Goal: Information Seeking & Learning: Learn about a topic

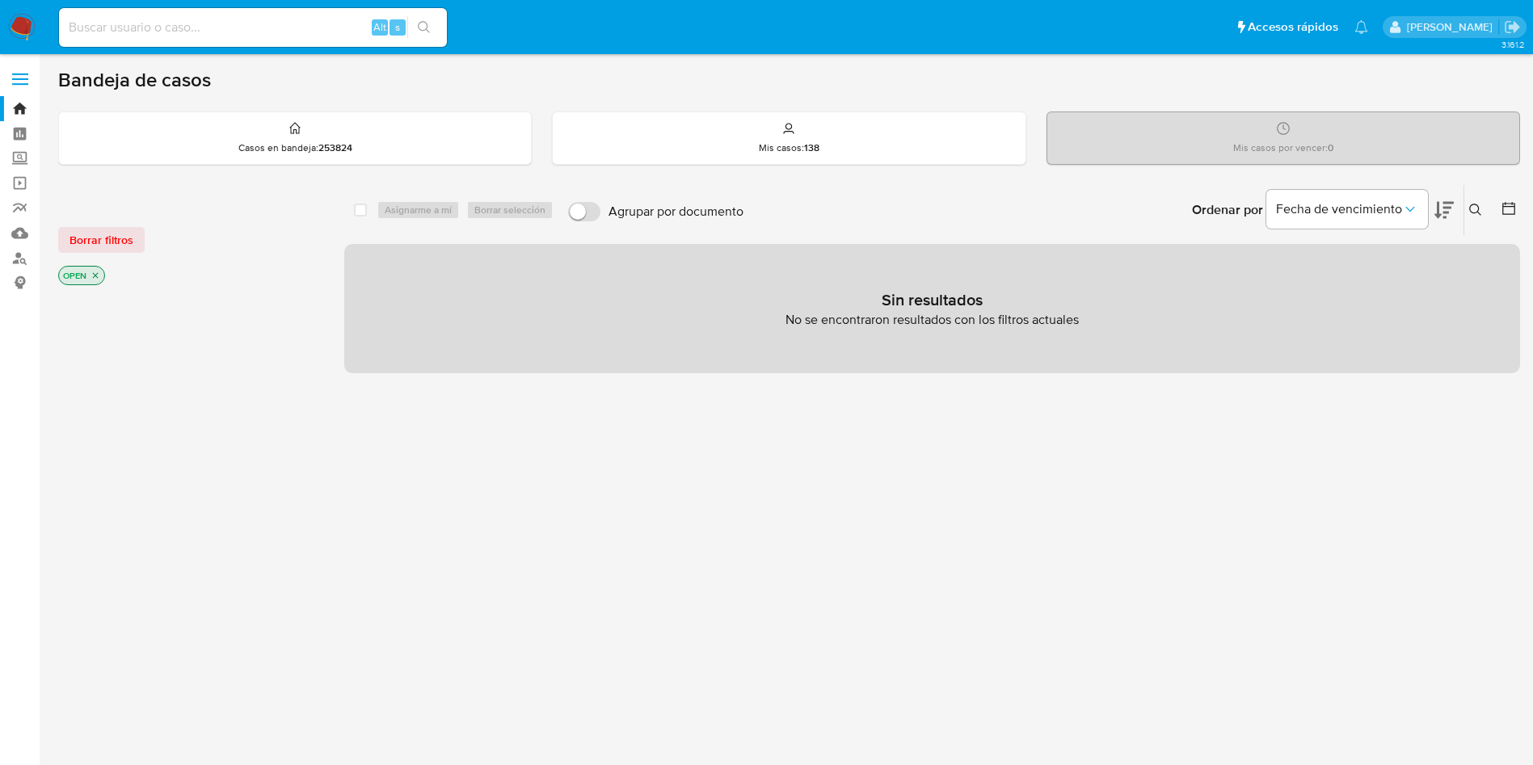
click at [240, 23] on input at bounding box center [253, 27] width 388 height 21
paste input "2194930037"
type input "2194930037"
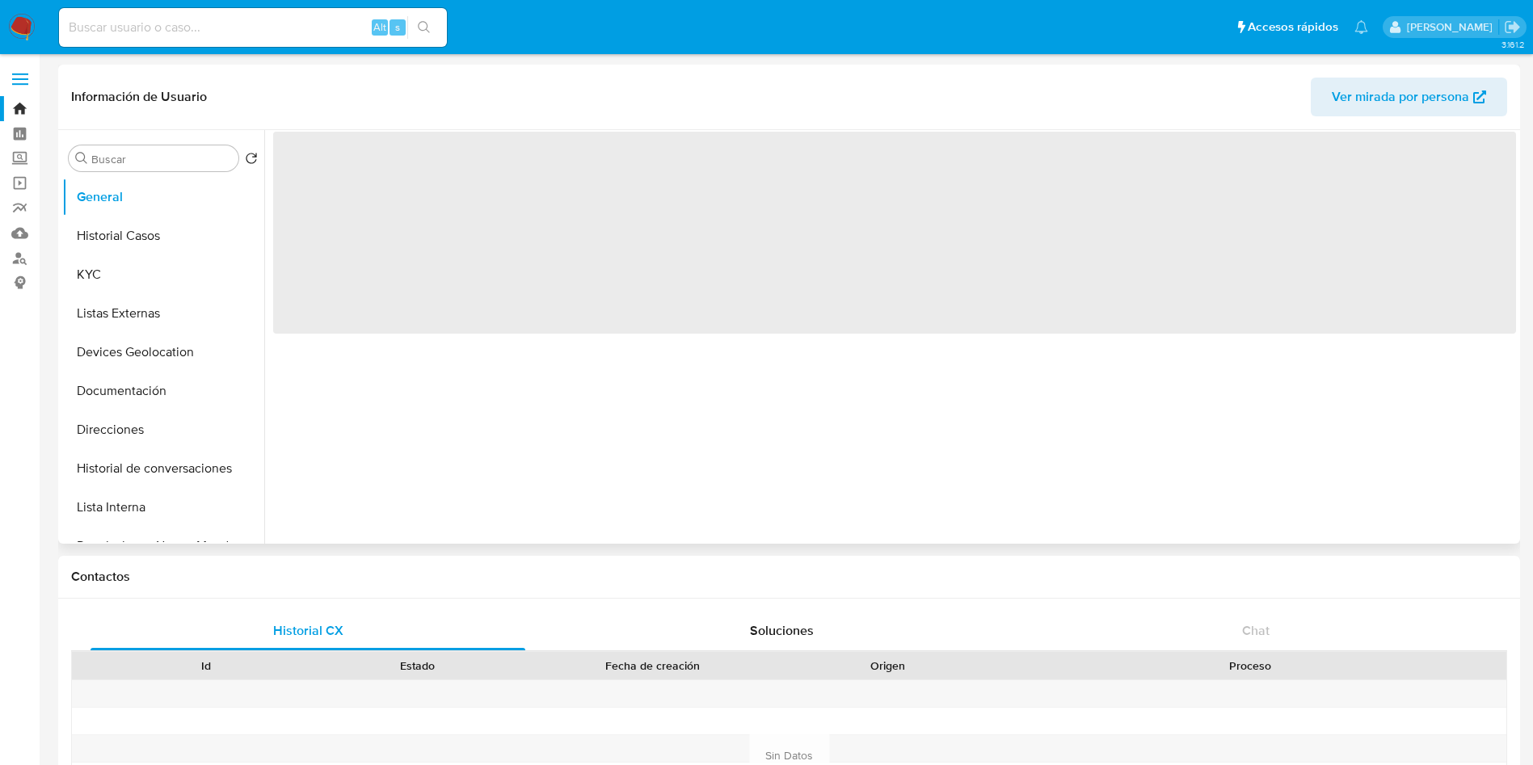
select select "10"
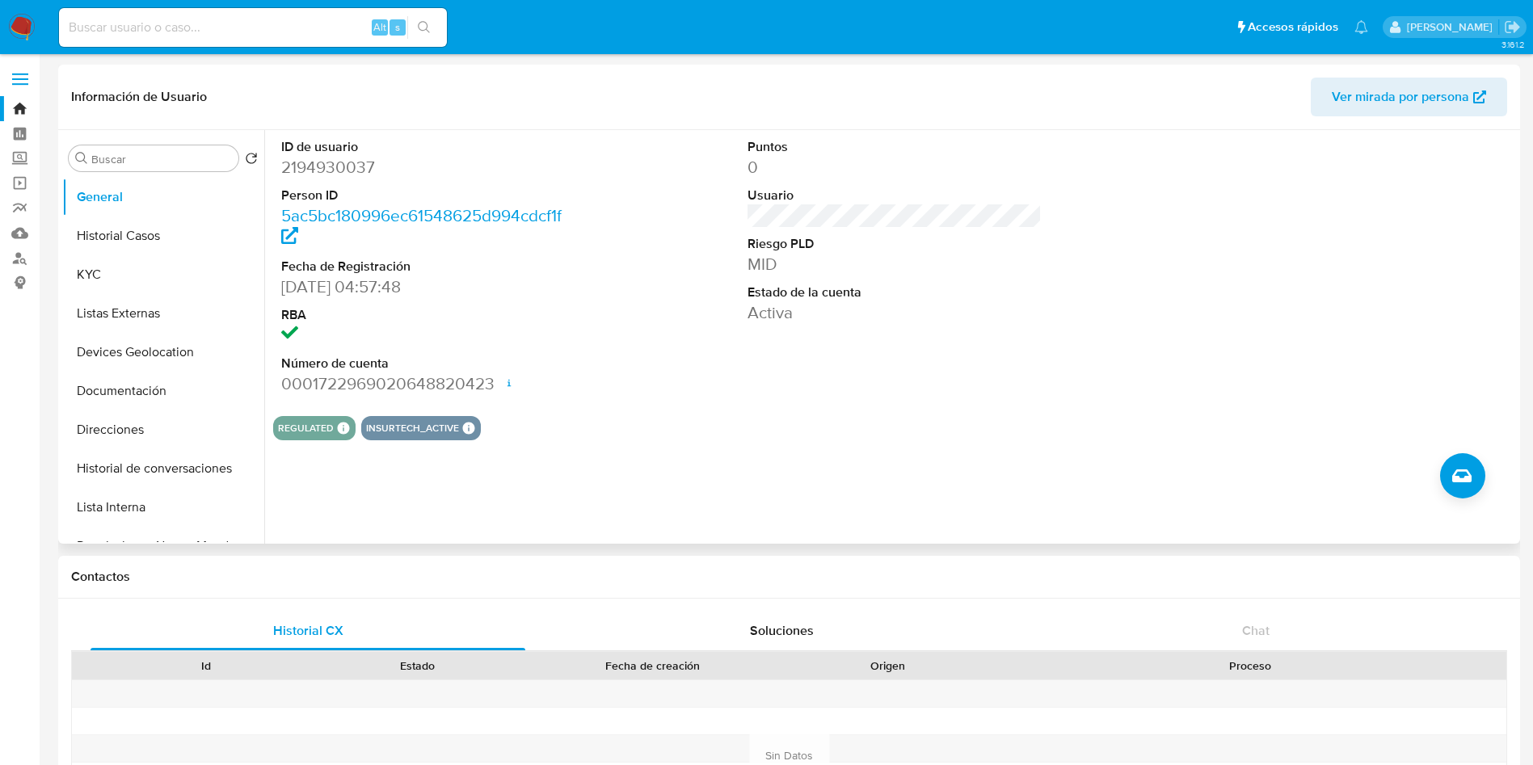
click at [586, 342] on div "ID de usuario 2194930037 Person ID 5ac5bc180996ec61548625d994cdcf1f Fecha de Re…" at bounding box center [894, 266] width 1243 height 273
click at [142, 244] on button "Historial Casos" at bounding box center [156, 236] width 189 height 39
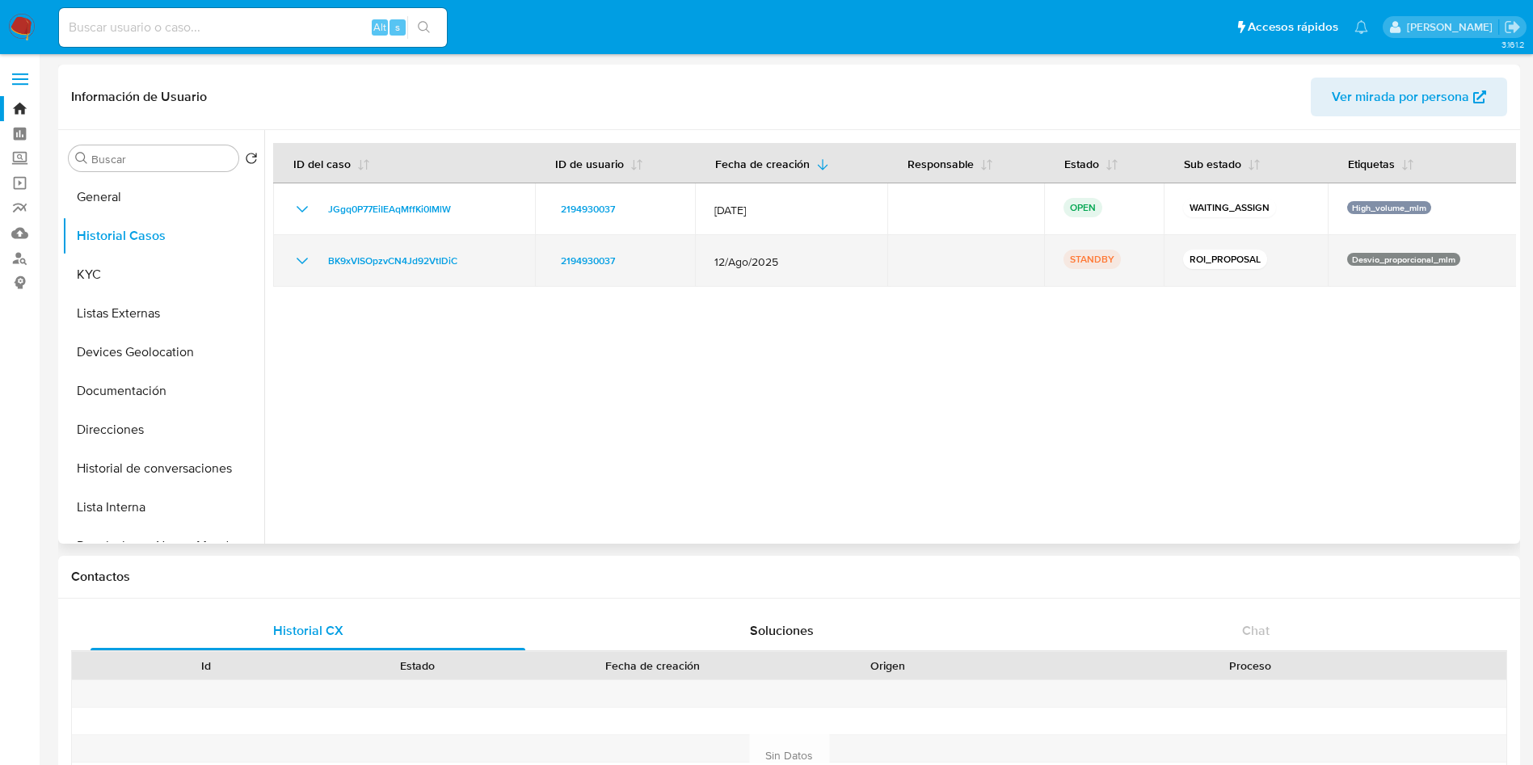
click at [299, 254] on icon "Mostrar/Ocultar" at bounding box center [301, 260] width 19 height 19
drag, startPoint x: 707, startPoint y: 260, endPoint x: 812, endPoint y: 260, distance: 105.0
click at [812, 260] on td "12/Ago/2025" at bounding box center [791, 261] width 192 height 52
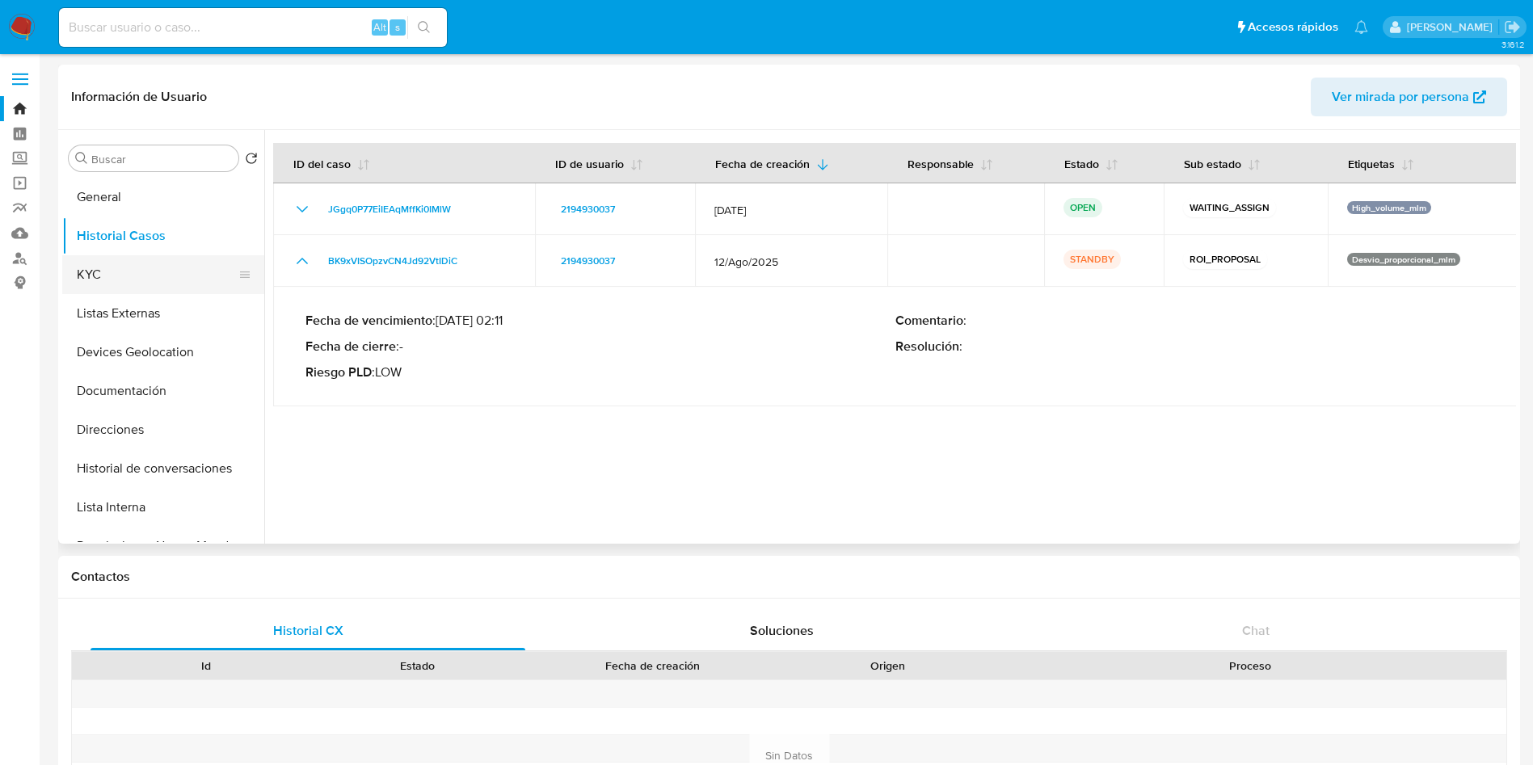
click at [136, 279] on button "KYC" at bounding box center [156, 274] width 189 height 39
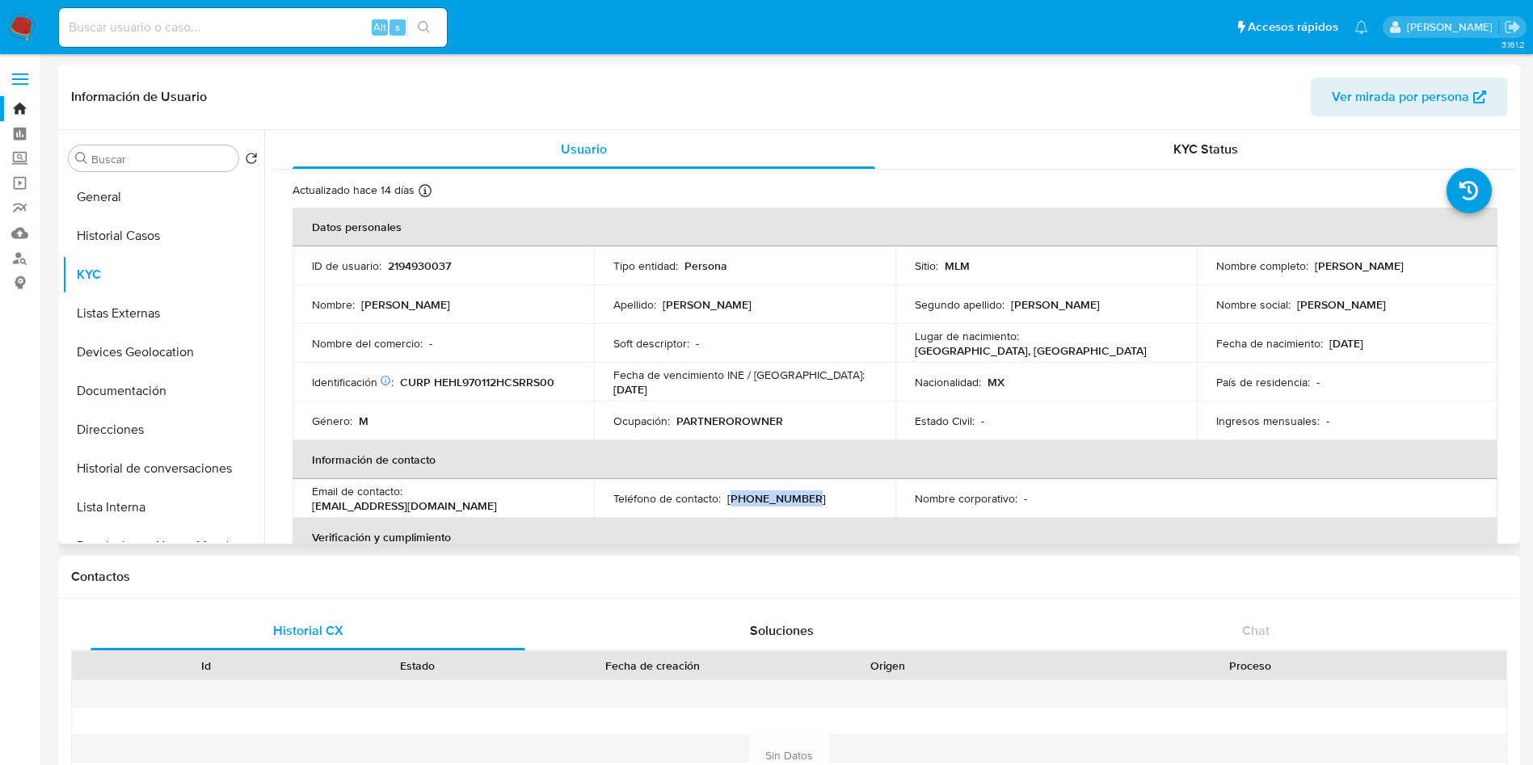
drag, startPoint x: 801, startPoint y: 490, endPoint x: 727, endPoint y: 498, distance: 74.8
click at [727, 498] on td "Teléfono de contacto : (81) 24461263" at bounding box center [744, 498] width 301 height 39
copy p "81) 24461263"
drag, startPoint x: 564, startPoint y: 497, endPoint x: 411, endPoint y: 501, distance: 152.7
click at [411, 501] on div "Email de contacto : esmefernando9@gmail.com" at bounding box center [443, 498] width 263 height 29
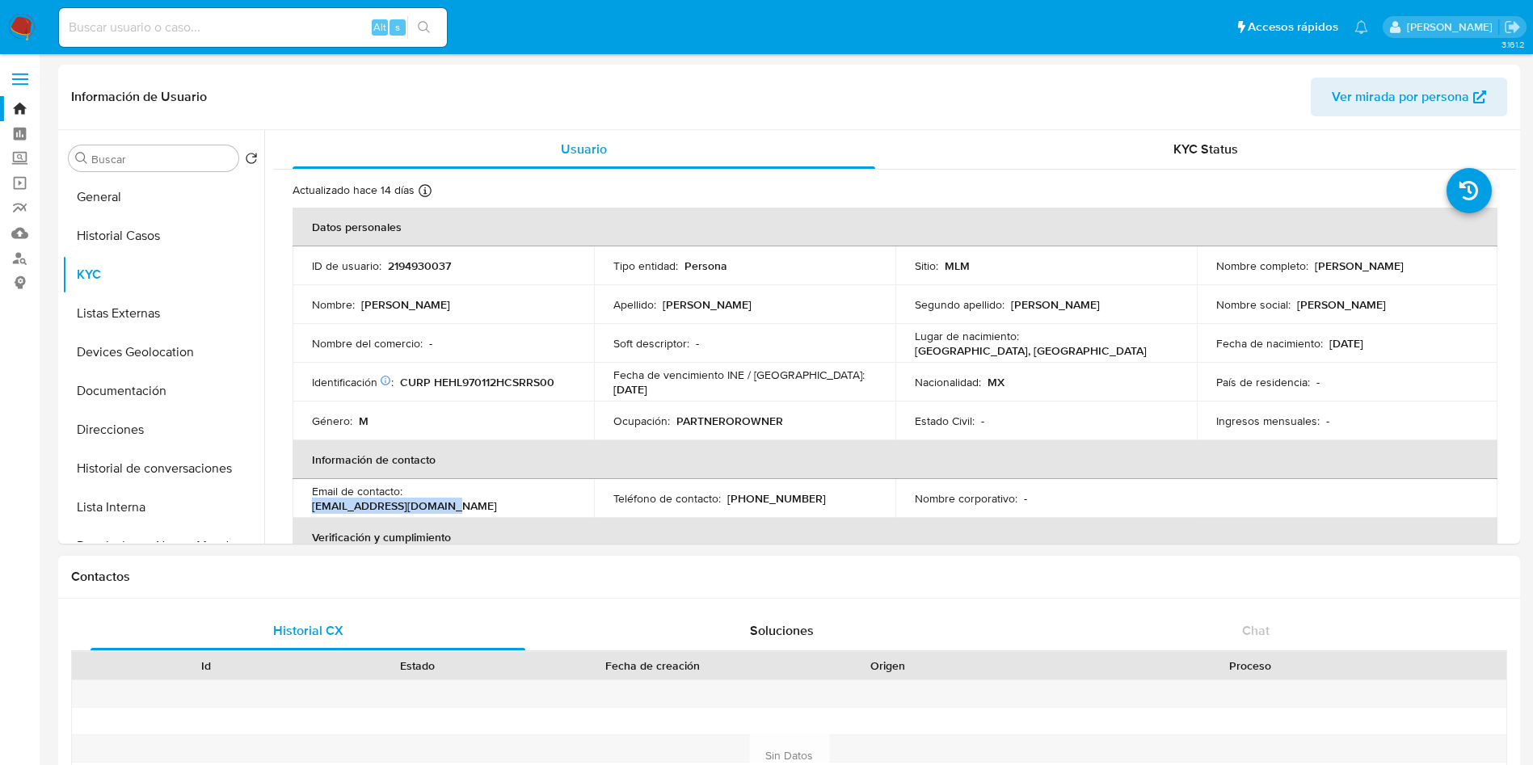
copy p "esmefernando9@gmail.com"
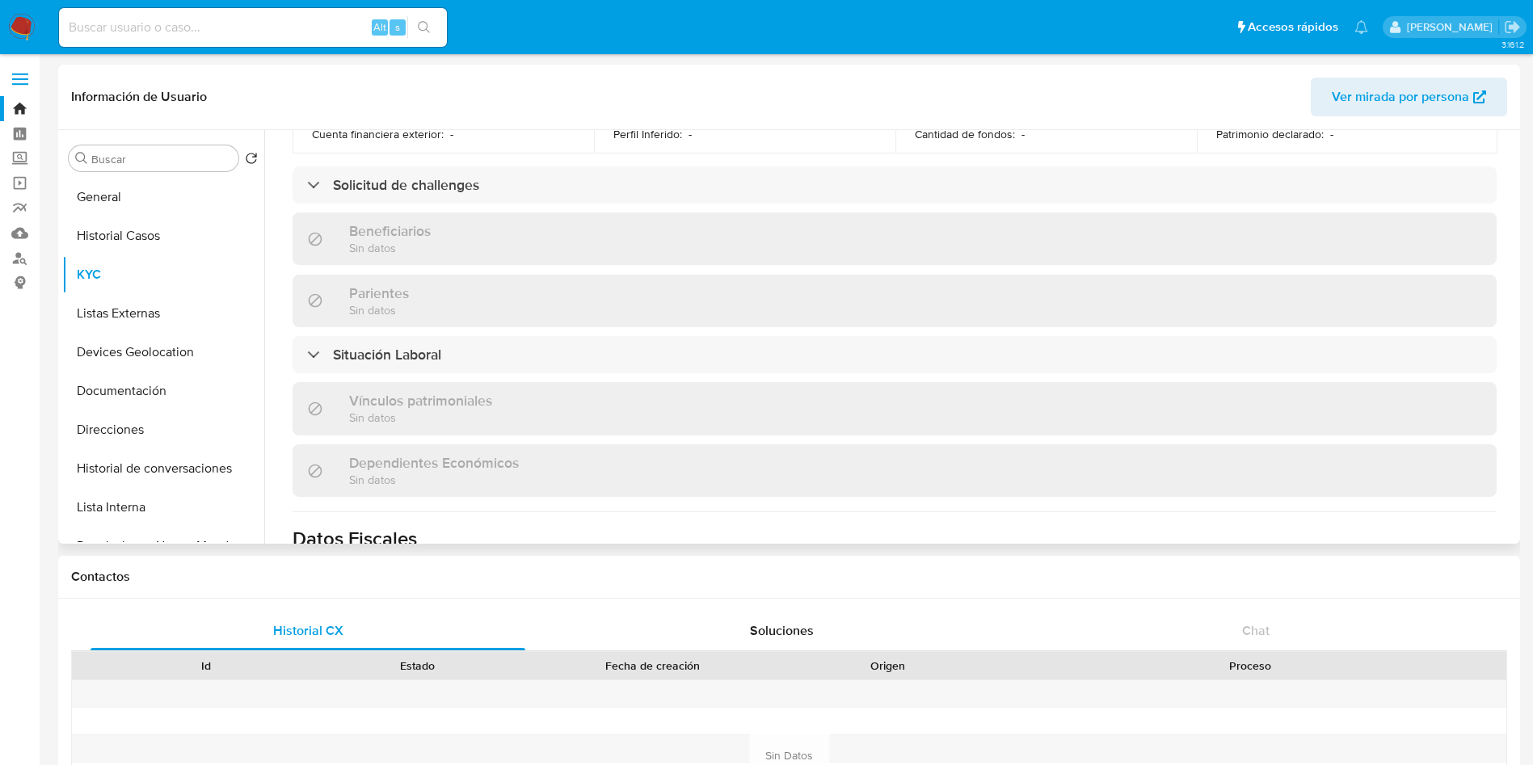
scroll to position [757, 0]
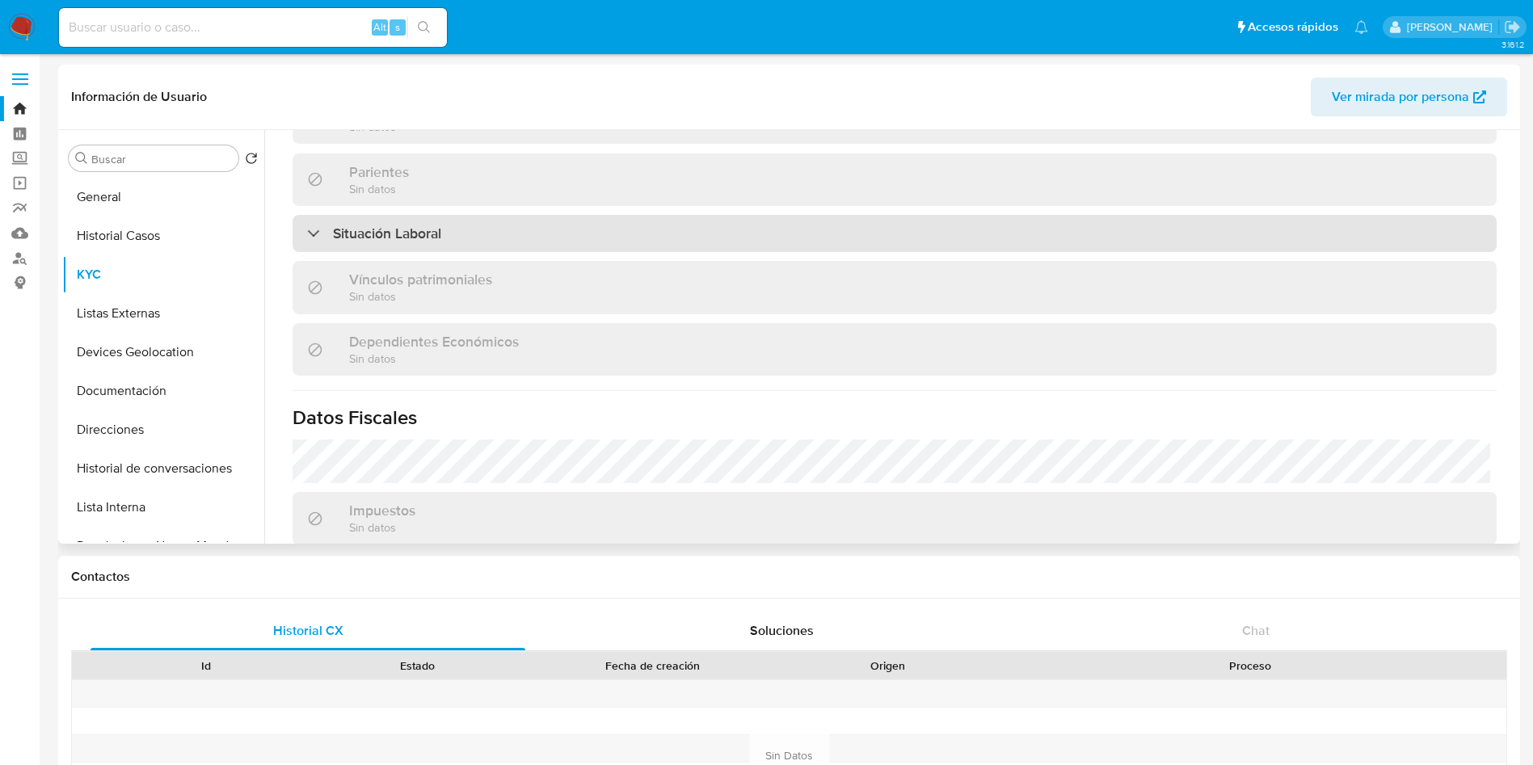
click at [831, 224] on div "Situación Laboral" at bounding box center [894, 233] width 1204 height 37
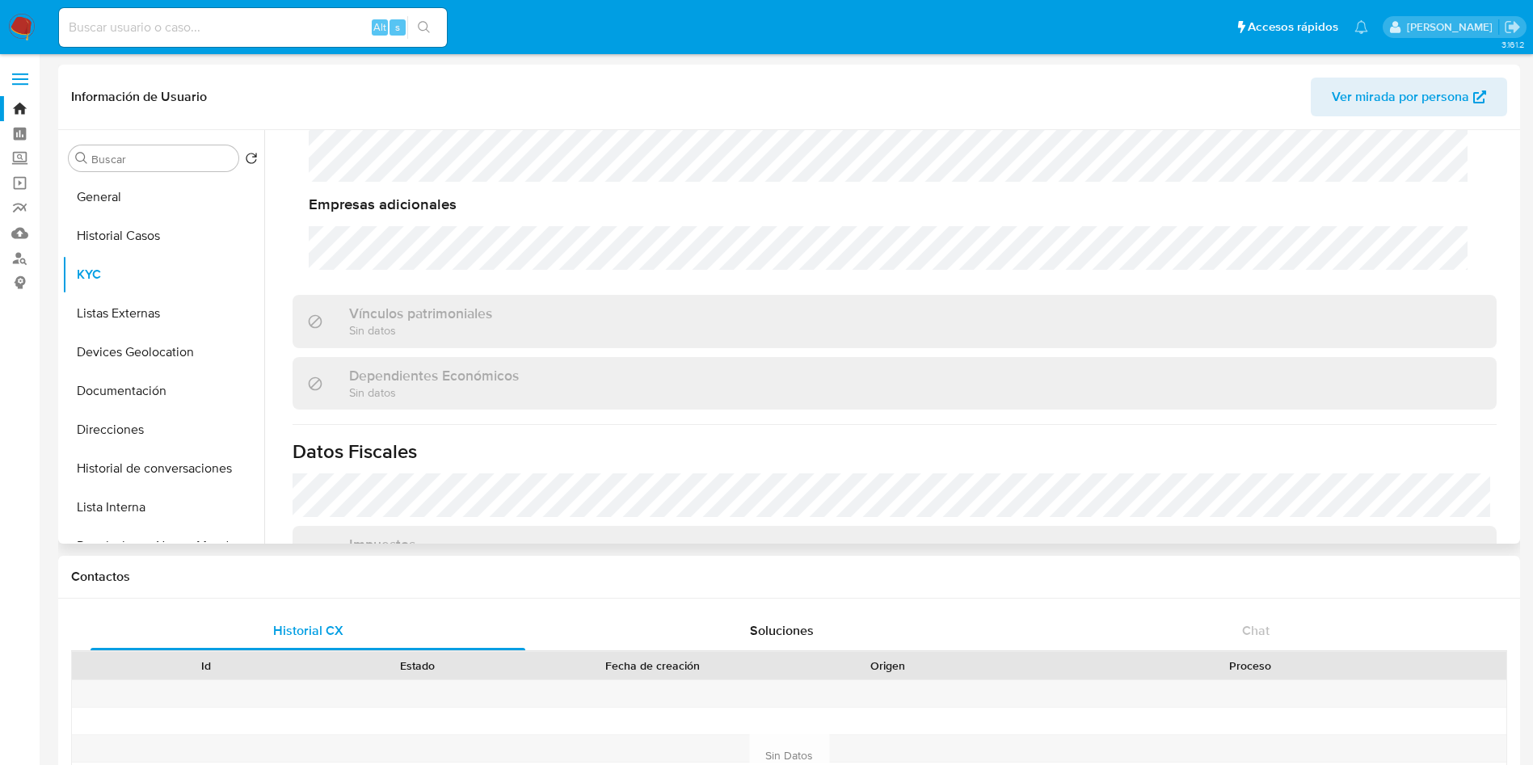
scroll to position [1218, 0]
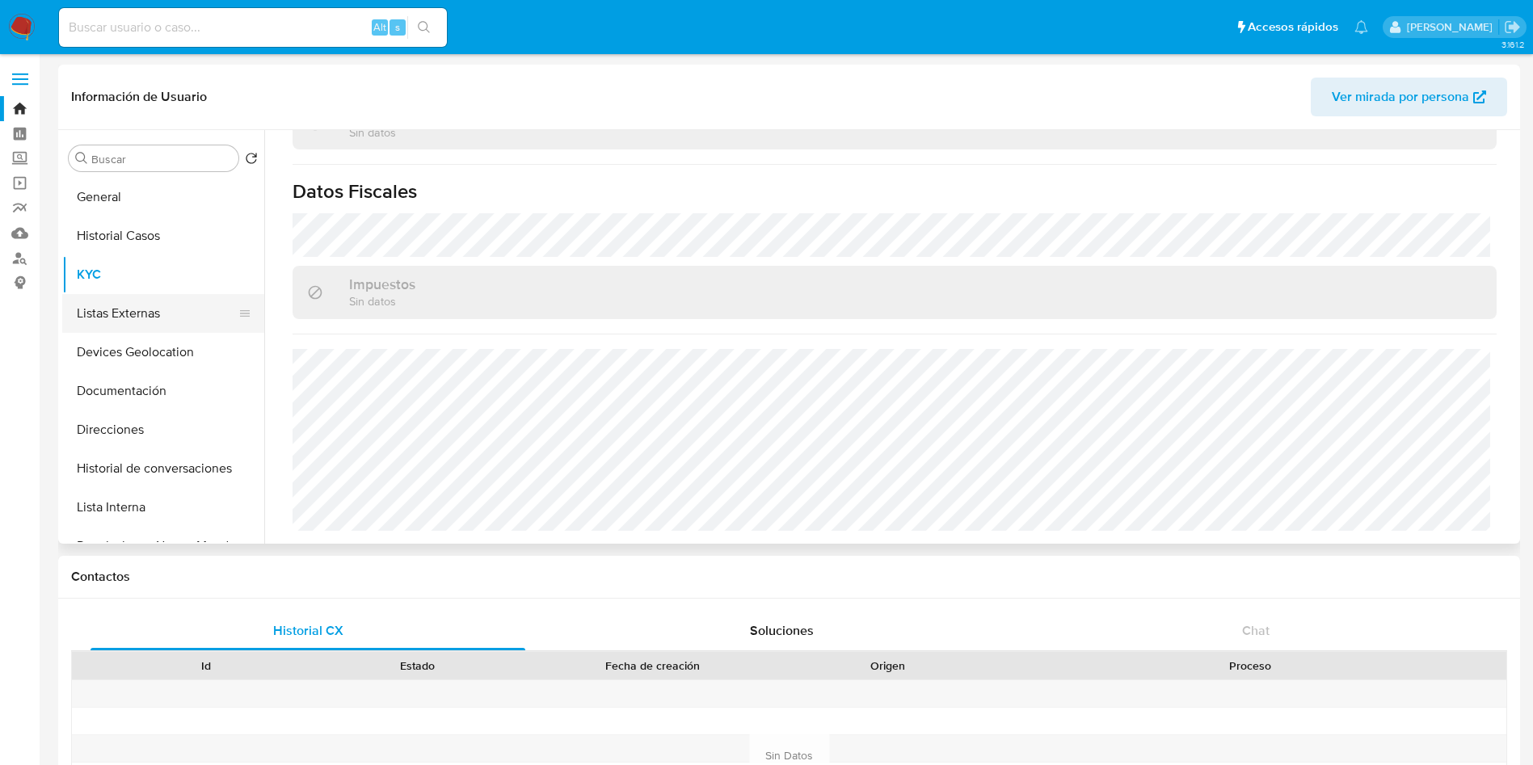
click at [120, 318] on button "Listas Externas" at bounding box center [156, 313] width 189 height 39
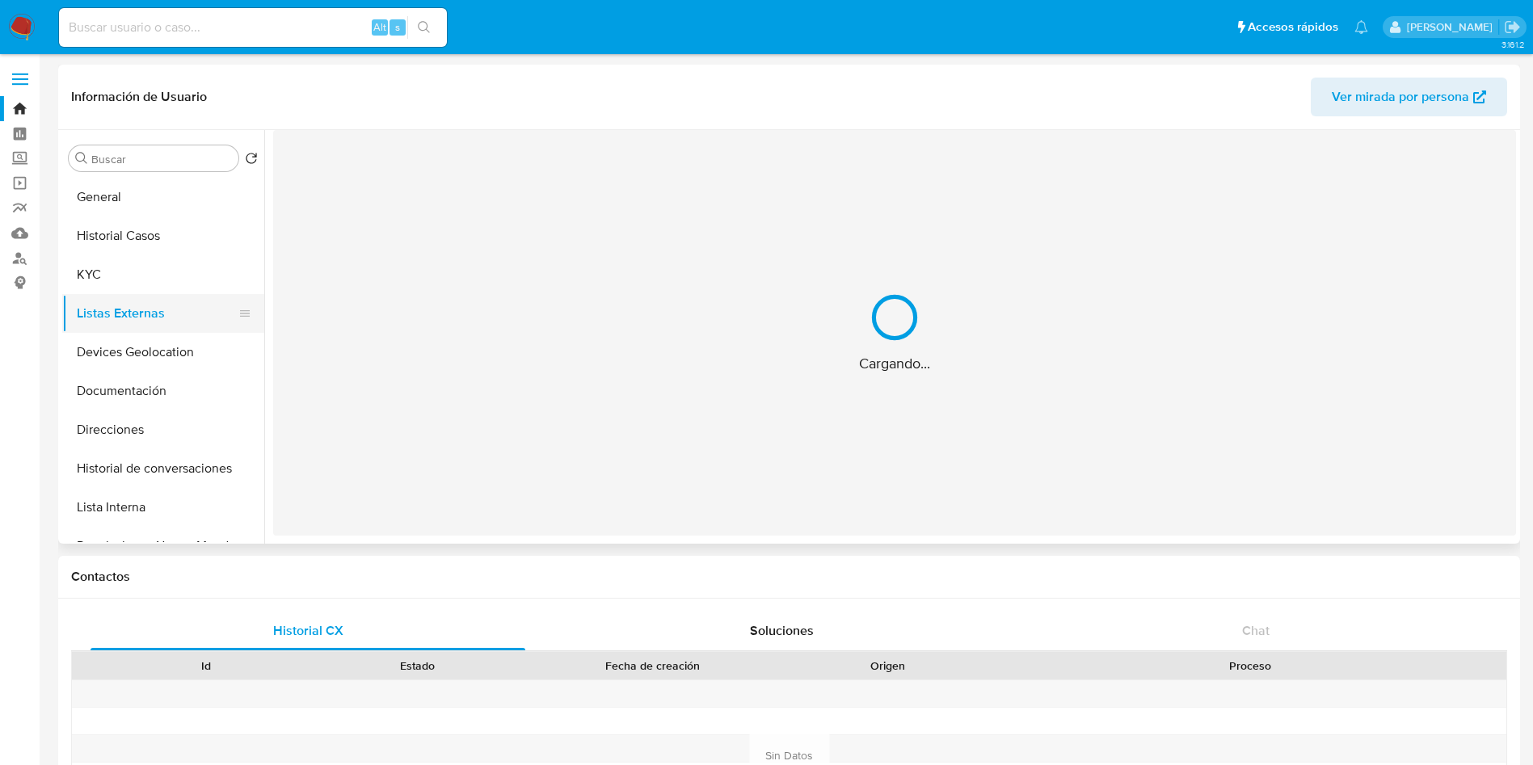
scroll to position [0, 0]
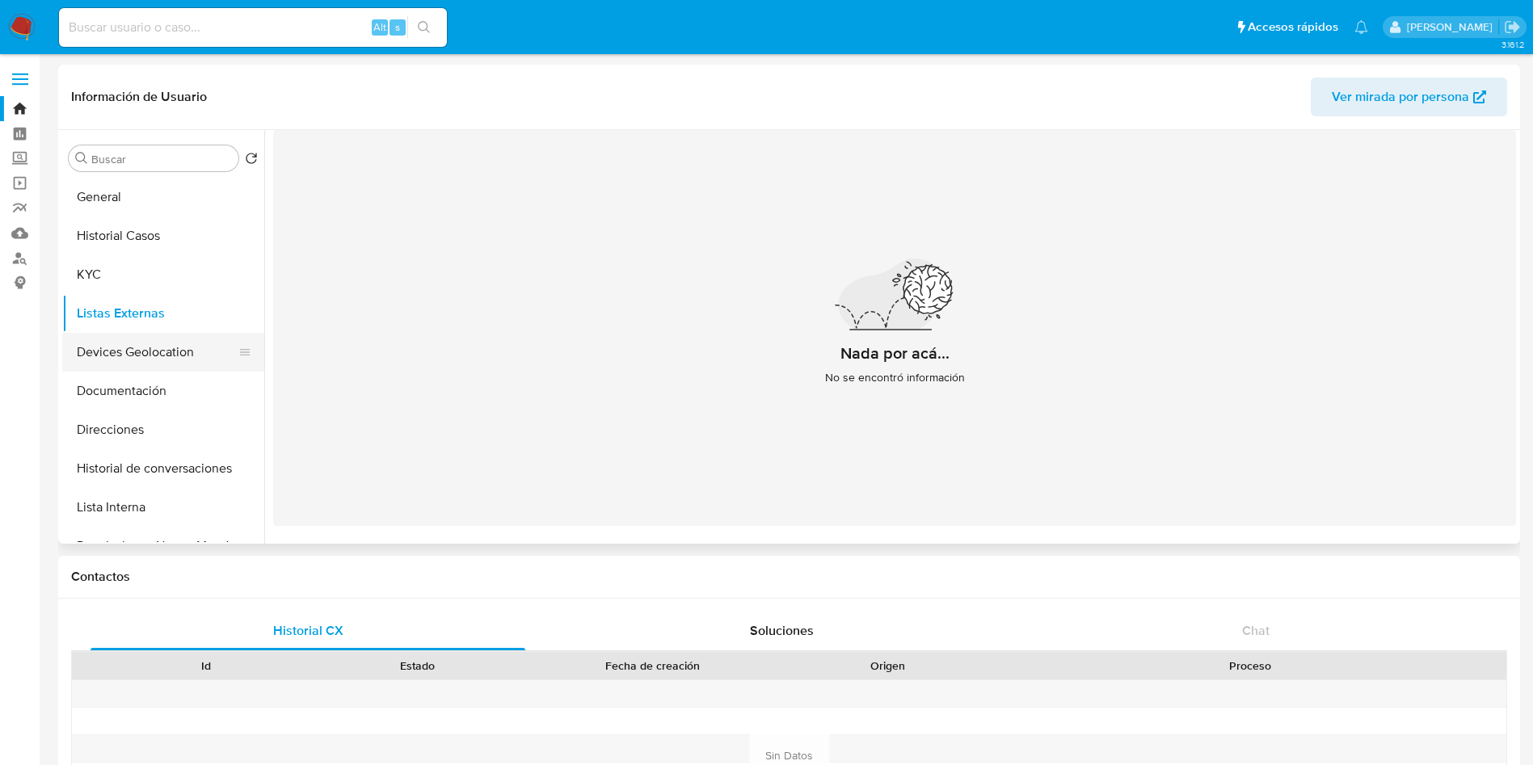
click at [174, 343] on button "Devices Geolocation" at bounding box center [156, 352] width 189 height 39
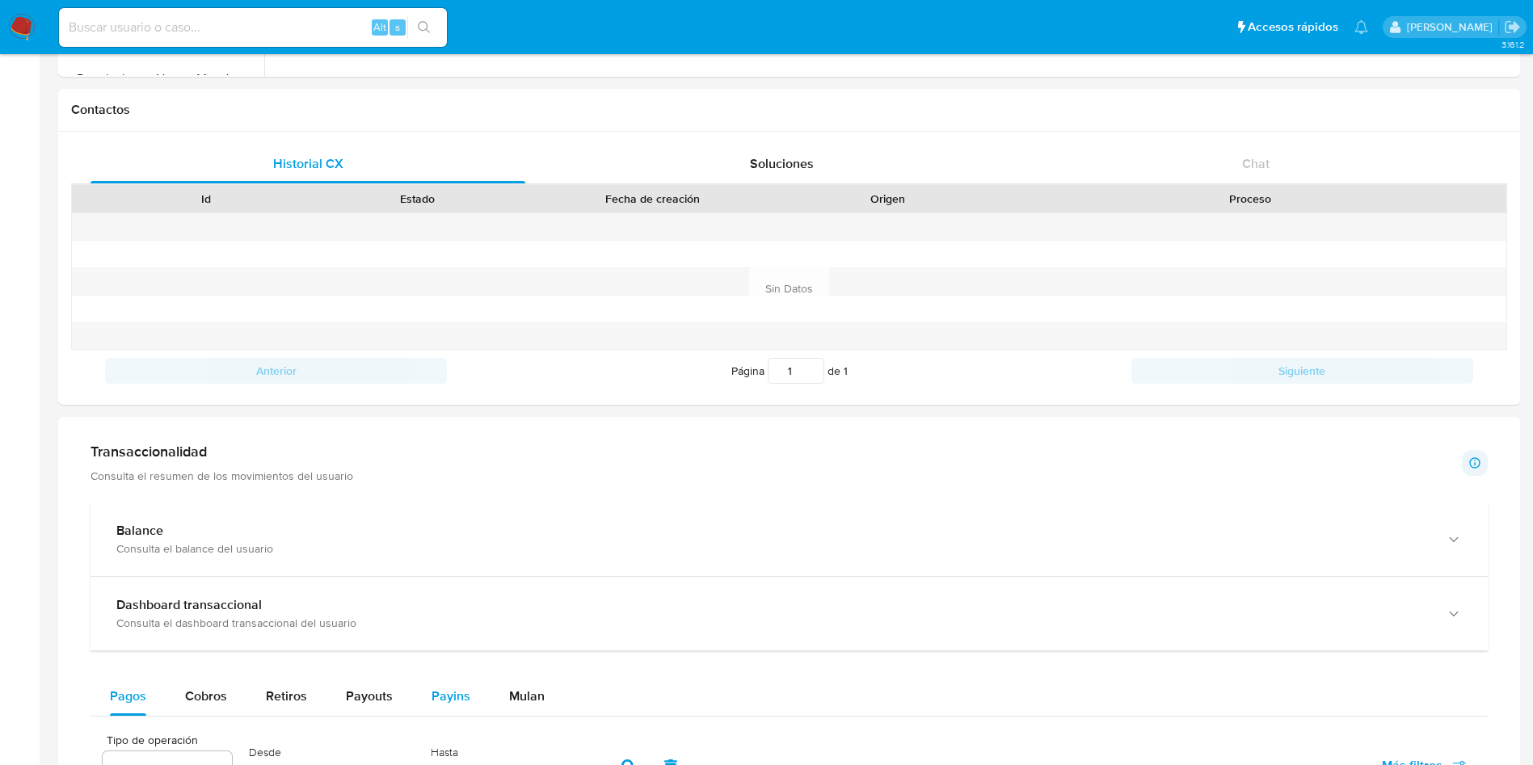
scroll to position [606, 0]
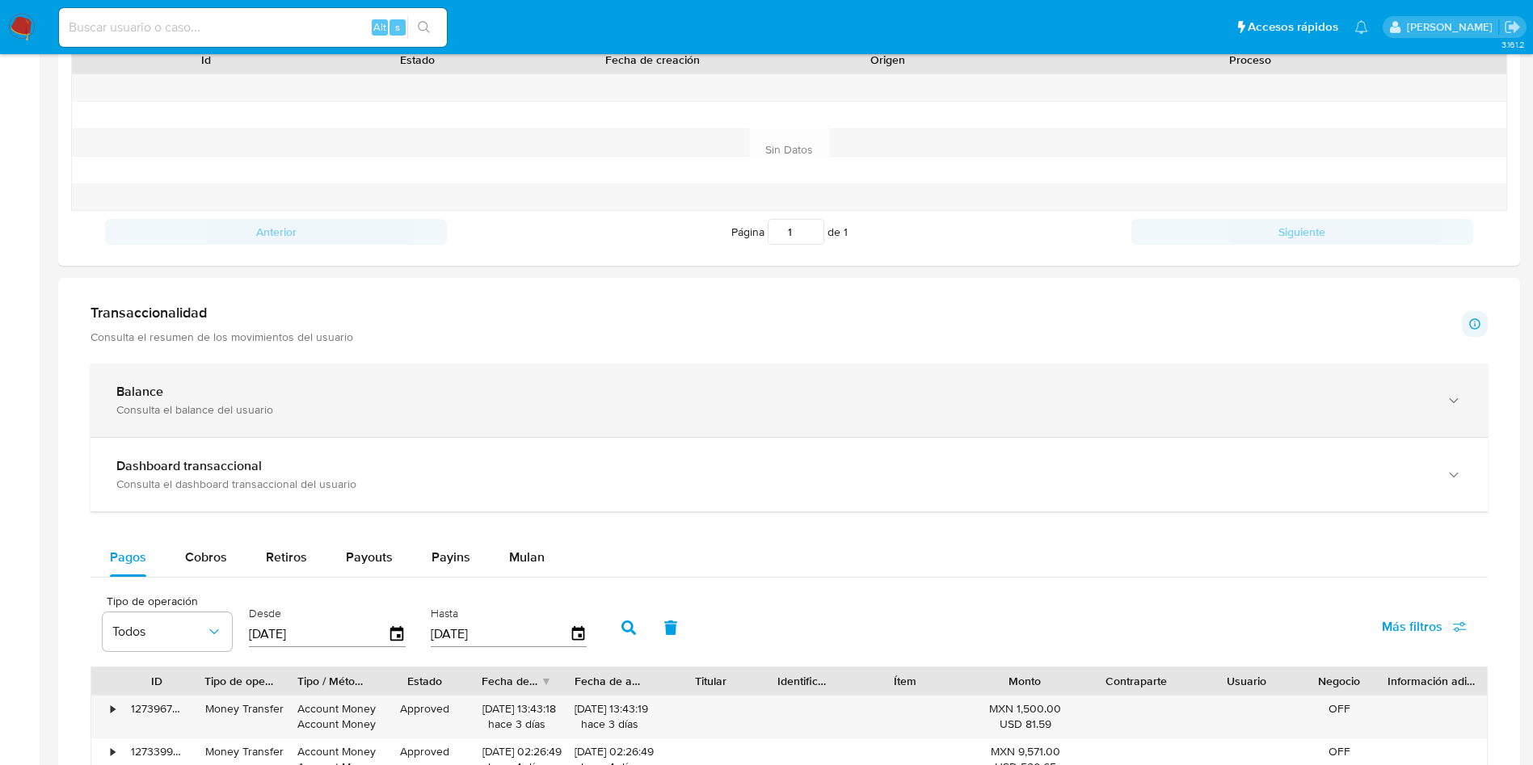
click at [418, 408] on div "Consulta el balance del usuario" at bounding box center [772, 409] width 1313 height 15
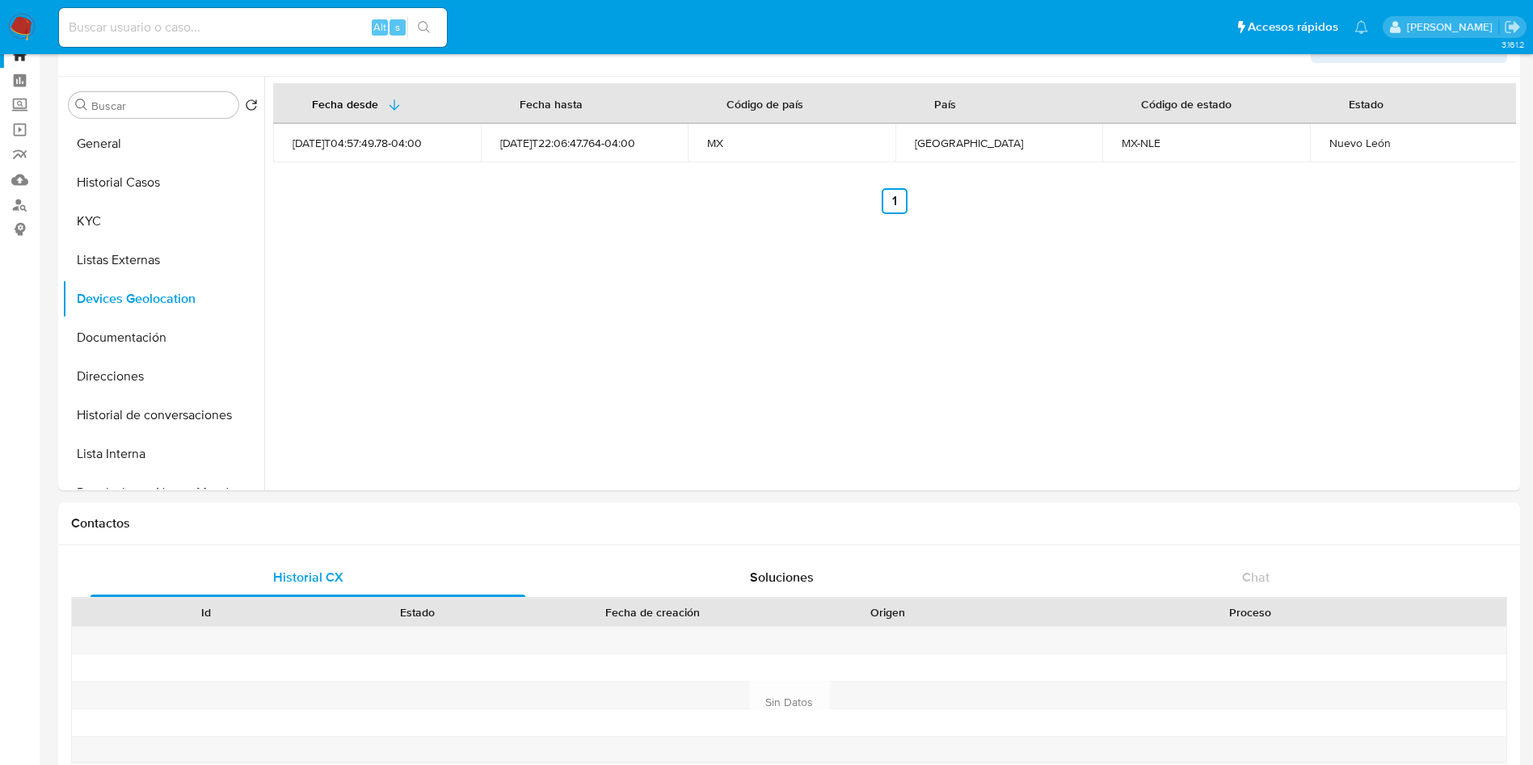
scroll to position [0, 0]
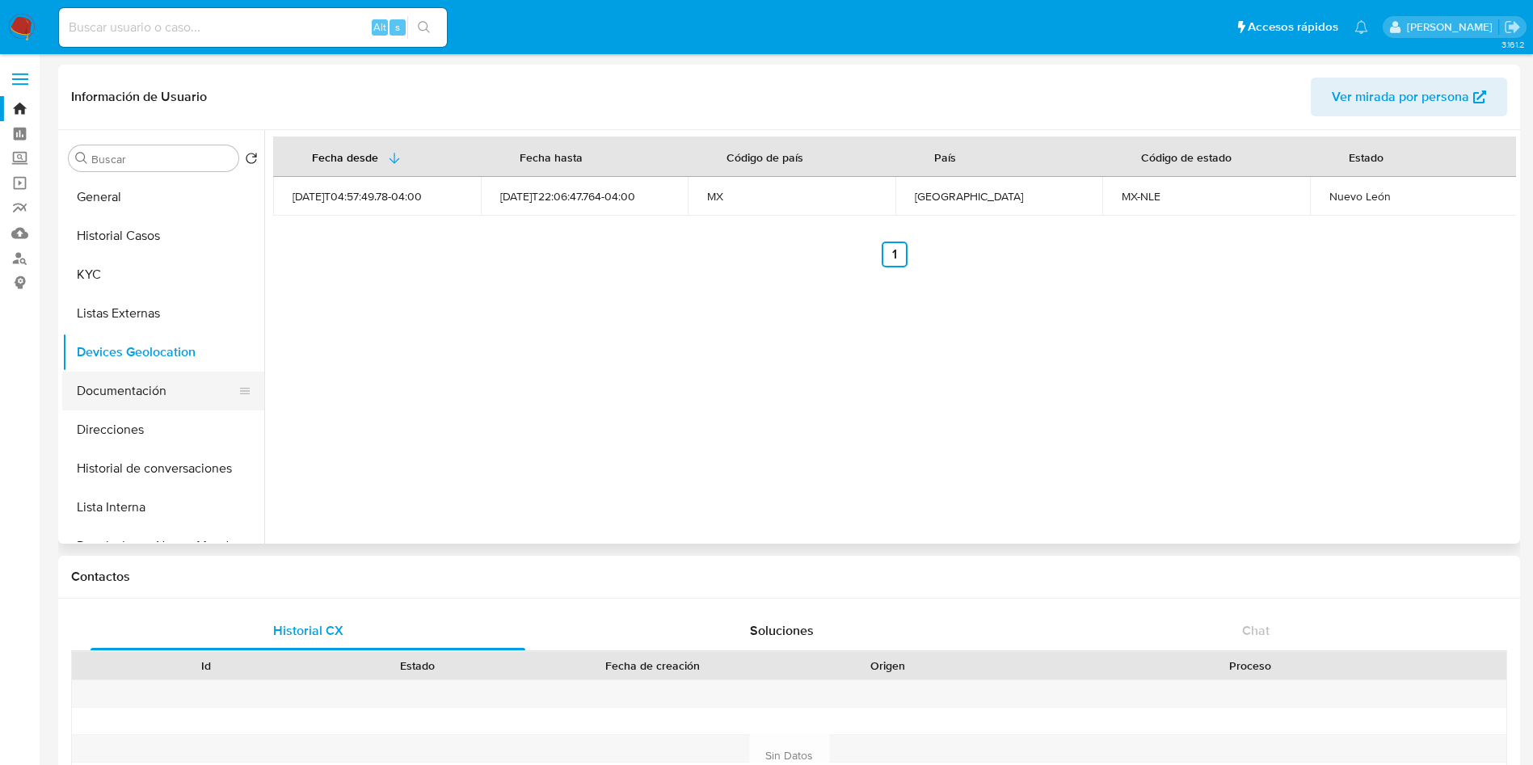
click at [136, 386] on button "Documentación" at bounding box center [156, 391] width 189 height 39
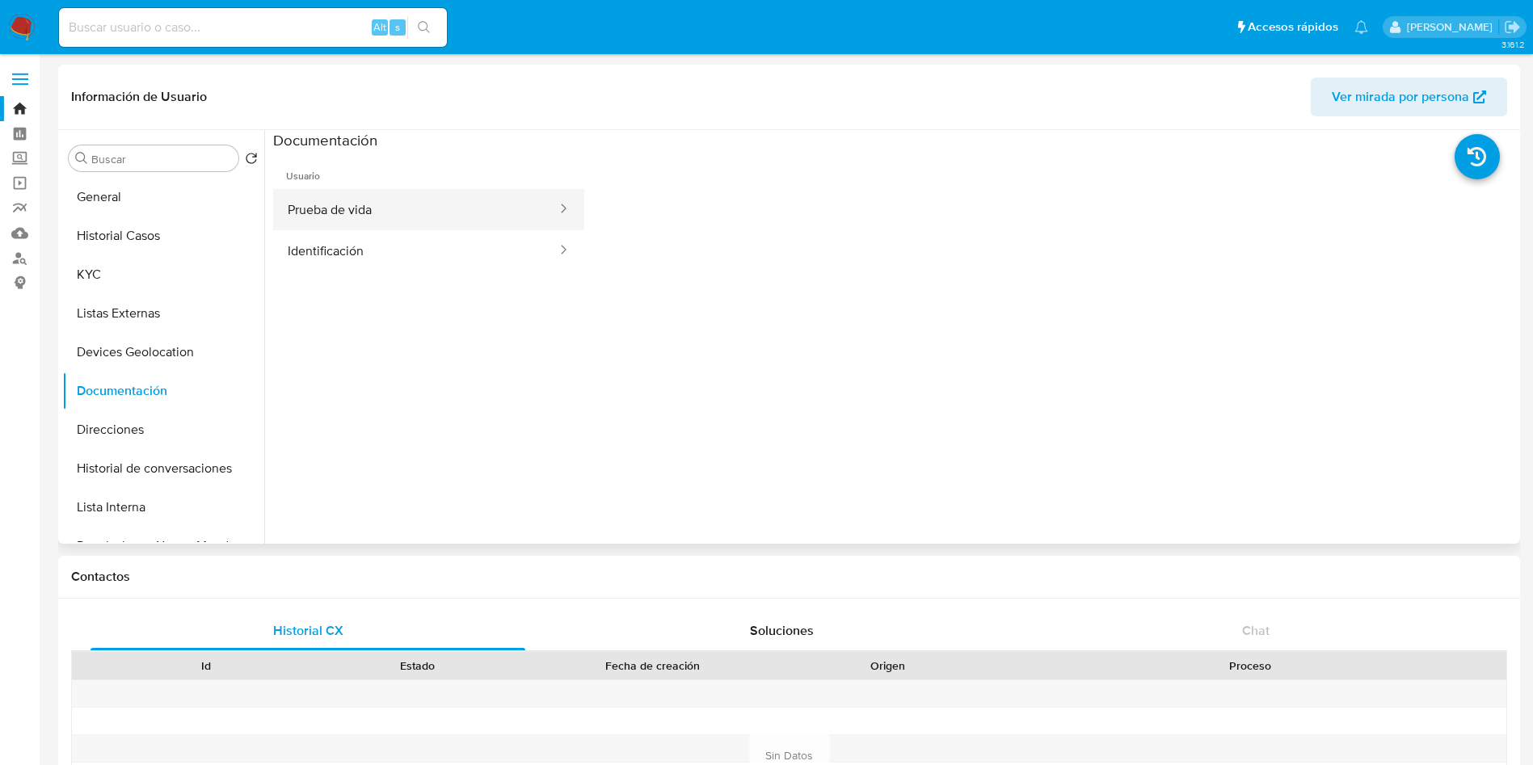
click at [476, 212] on button "Prueba de vida" at bounding box center [415, 209] width 285 height 41
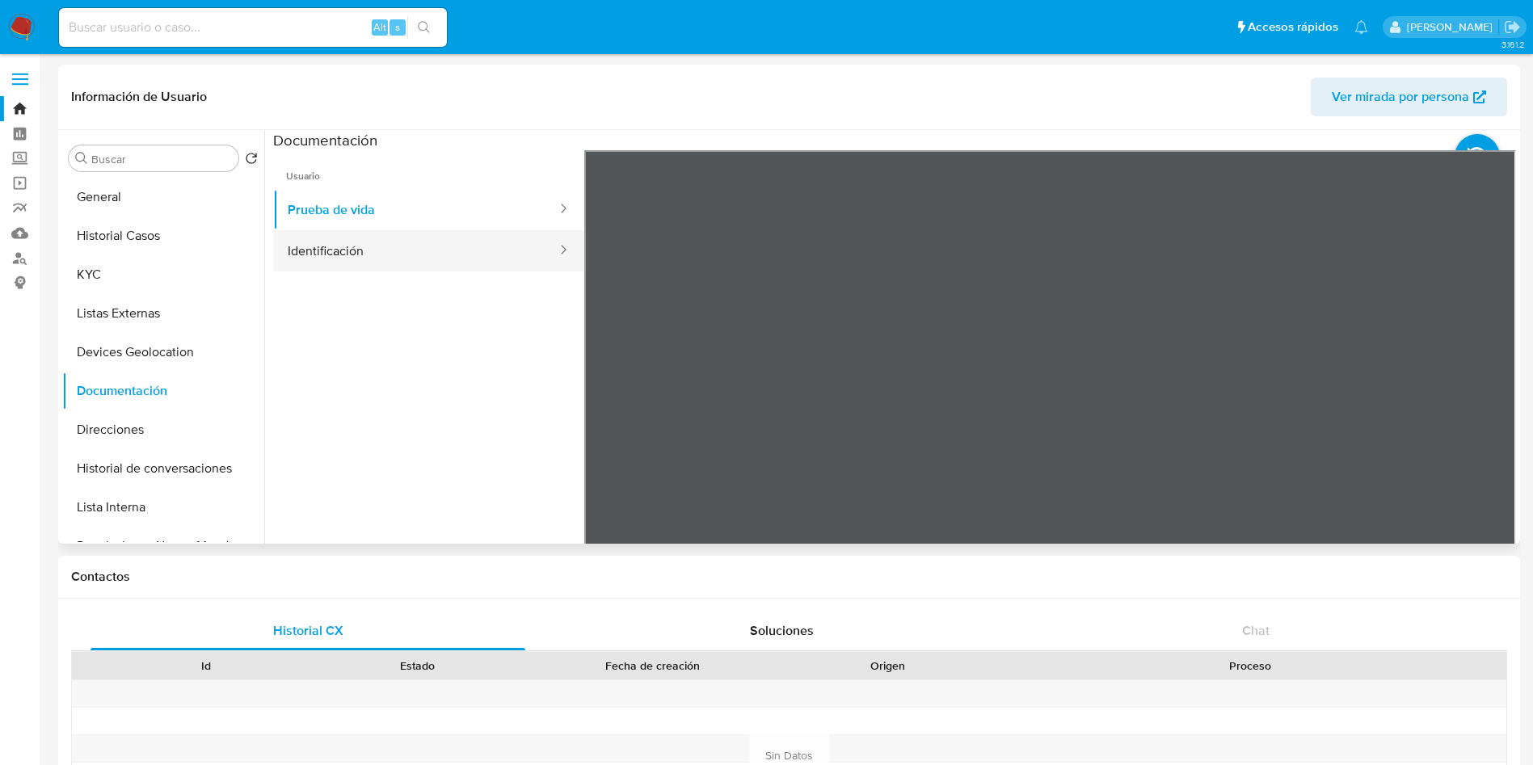
click at [373, 241] on button "Identificación" at bounding box center [415, 250] width 285 height 41
click at [1479, 404] on icon at bounding box center [1495, 413] width 32 height 32
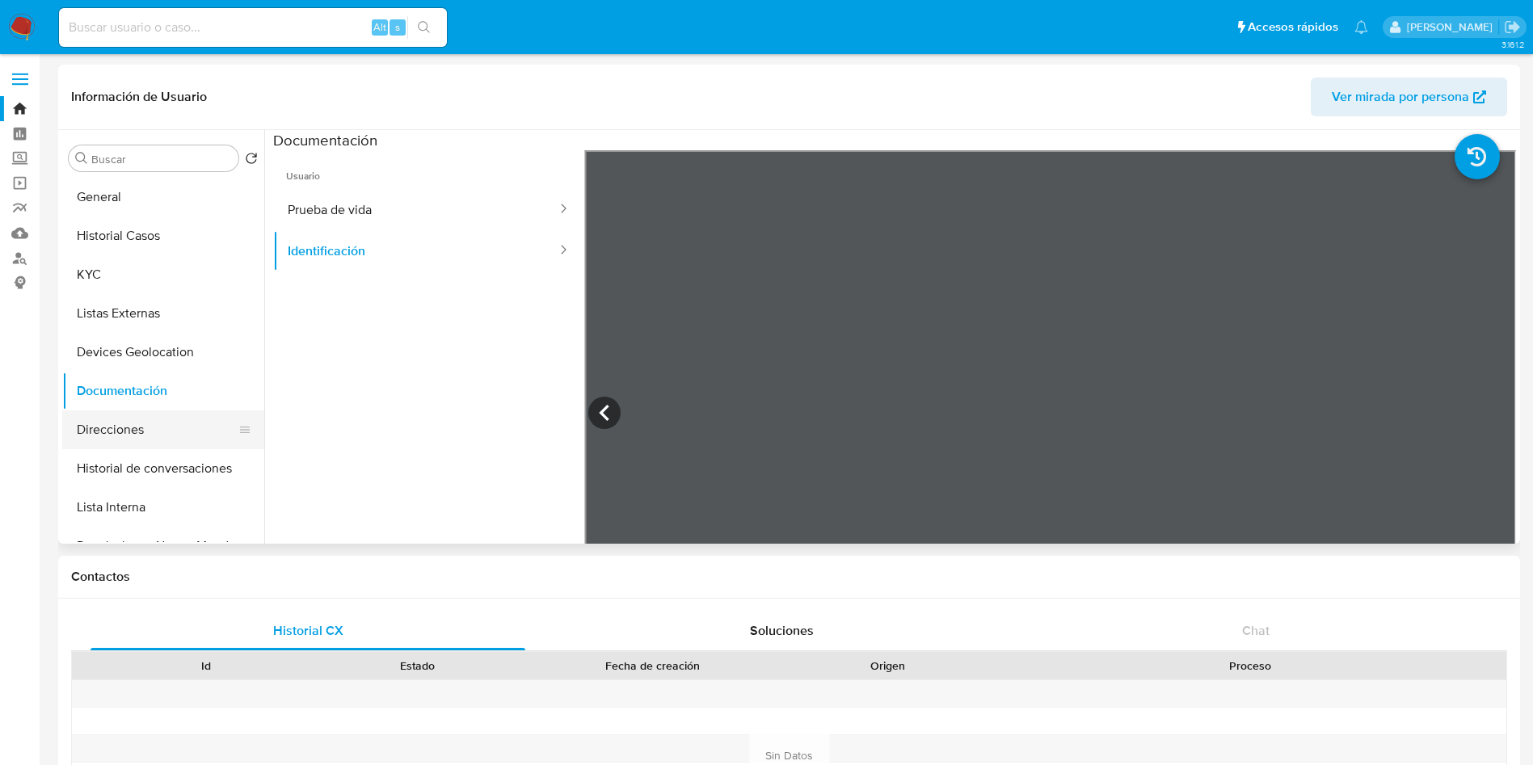
click at [131, 418] on button "Direcciones" at bounding box center [156, 429] width 189 height 39
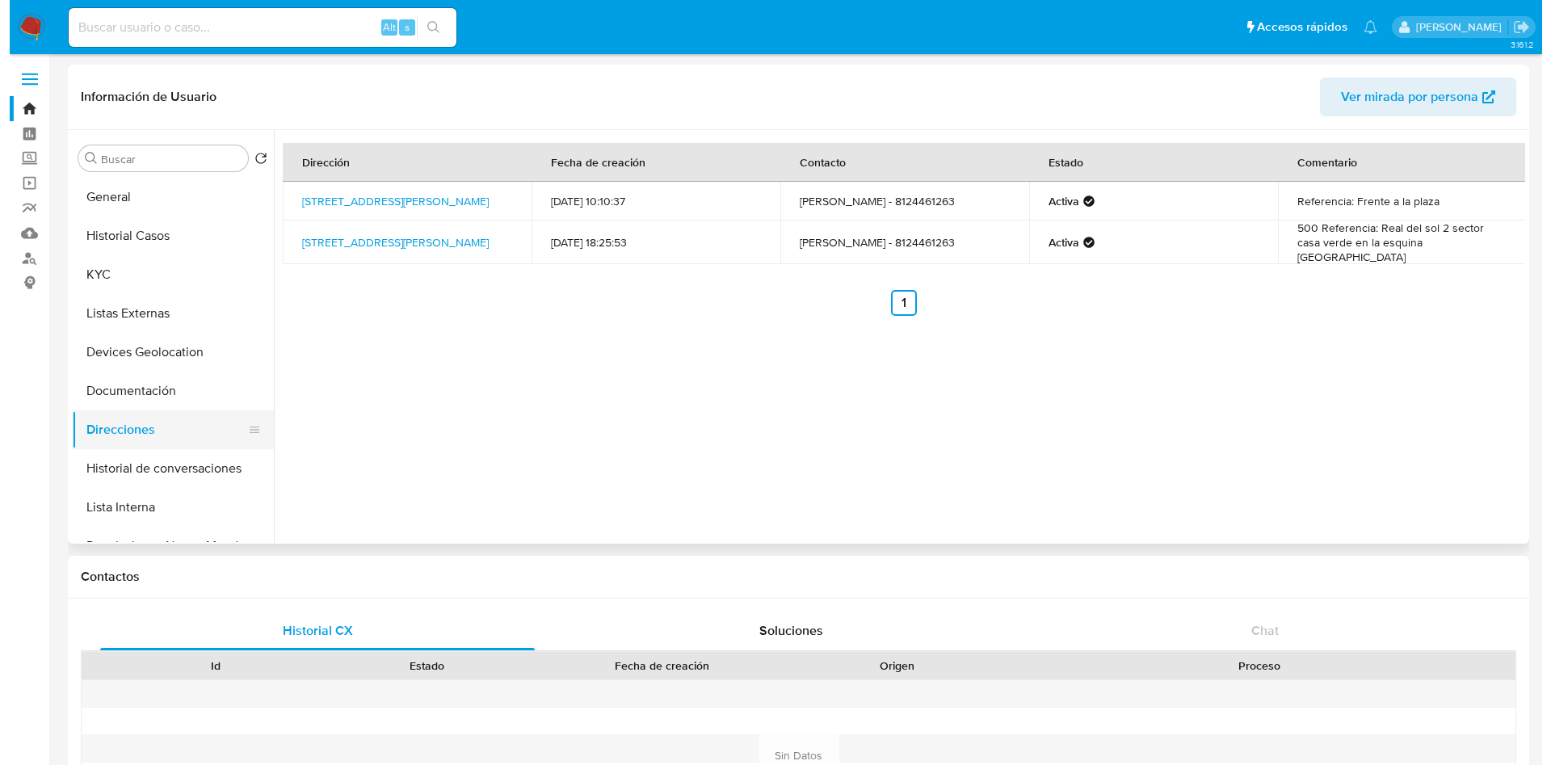
scroll to position [121, 0]
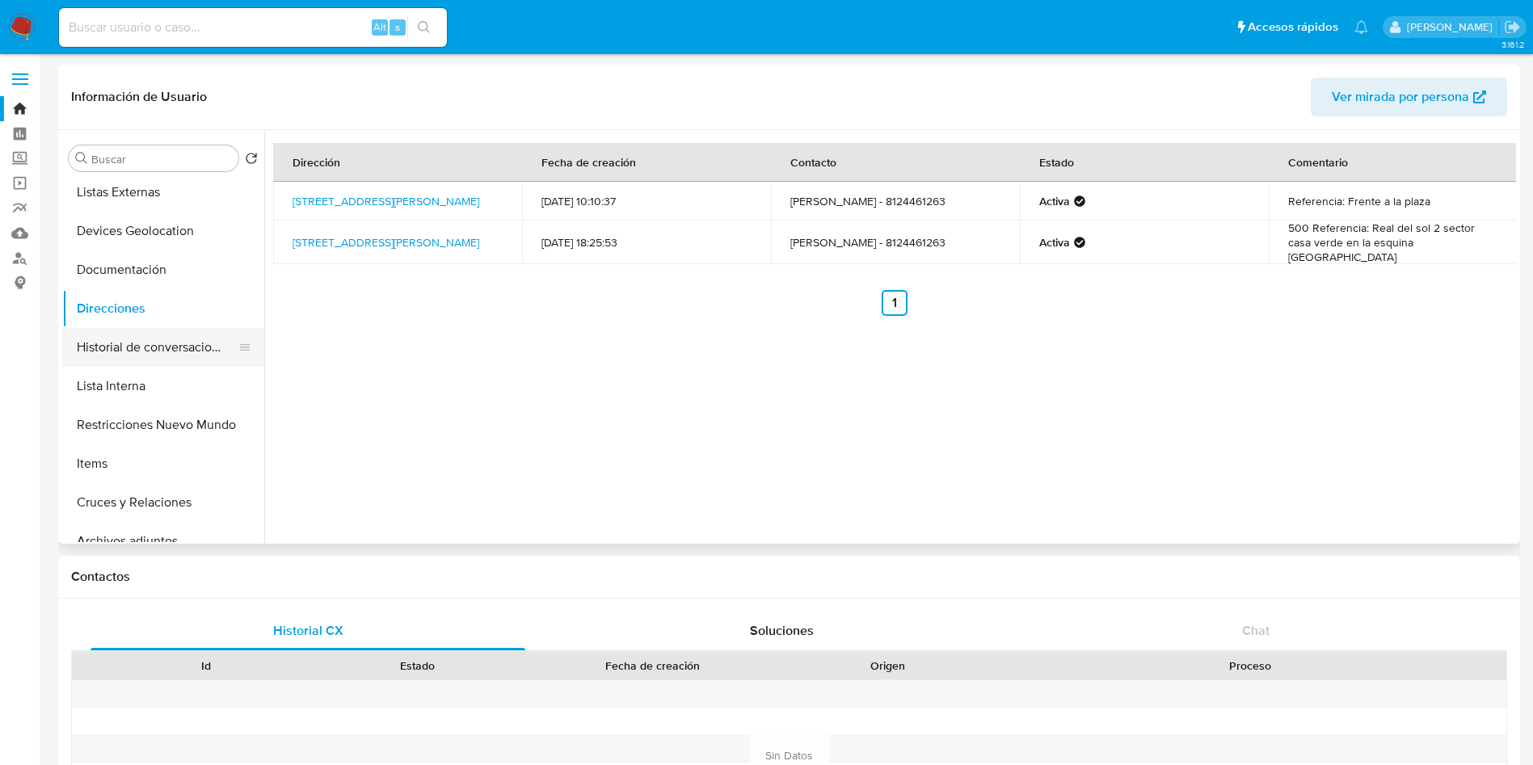
click at [145, 352] on button "Historial de conversaciones" at bounding box center [156, 347] width 189 height 39
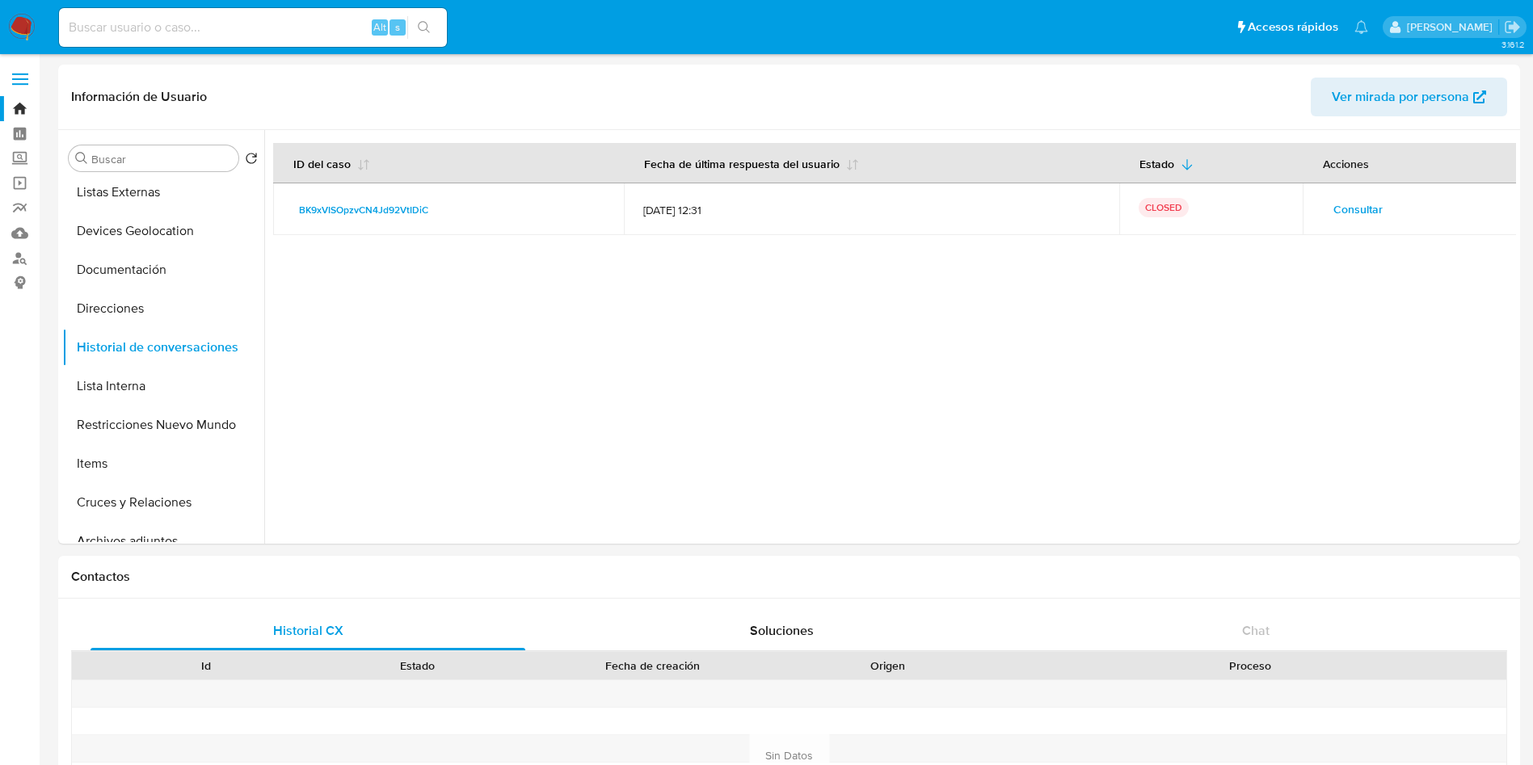
click at [1364, 215] on span "Consultar" at bounding box center [1357, 209] width 49 height 23
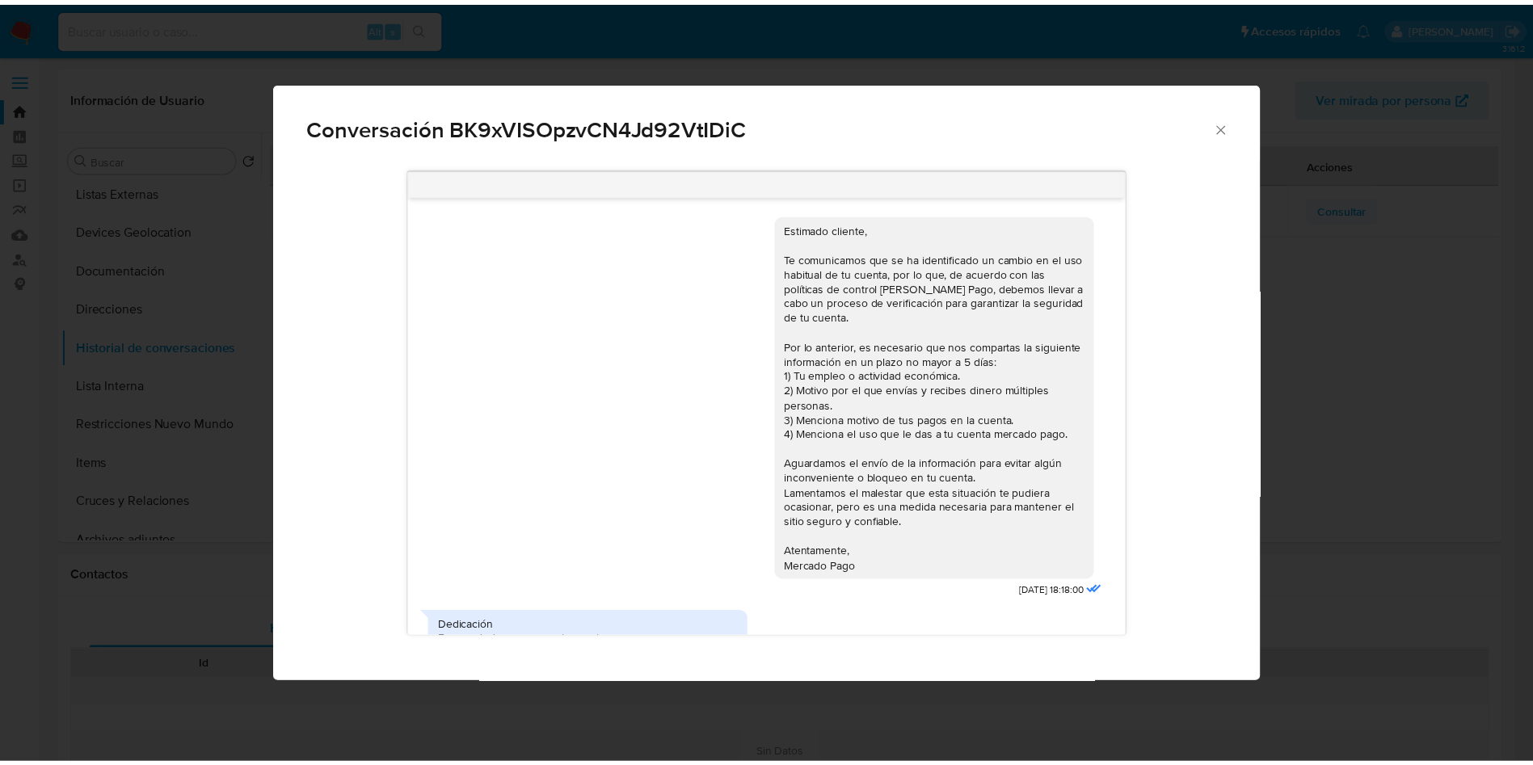
scroll to position [156, 0]
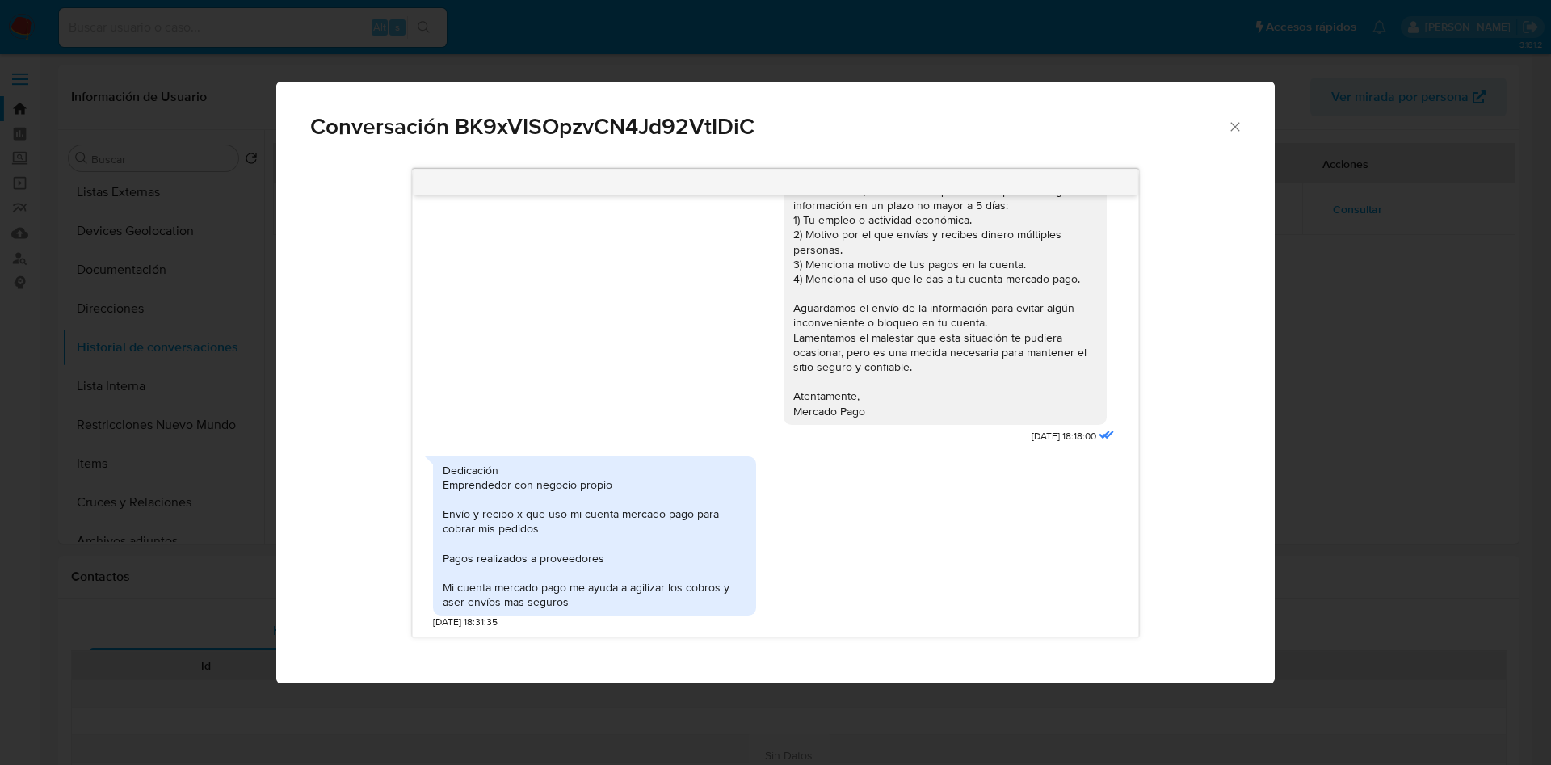
click at [539, 519] on div "Dedicación Emprendedor con negocio propio Envío y recibo x que uso mi cuenta me…" at bounding box center [595, 536] width 304 height 147
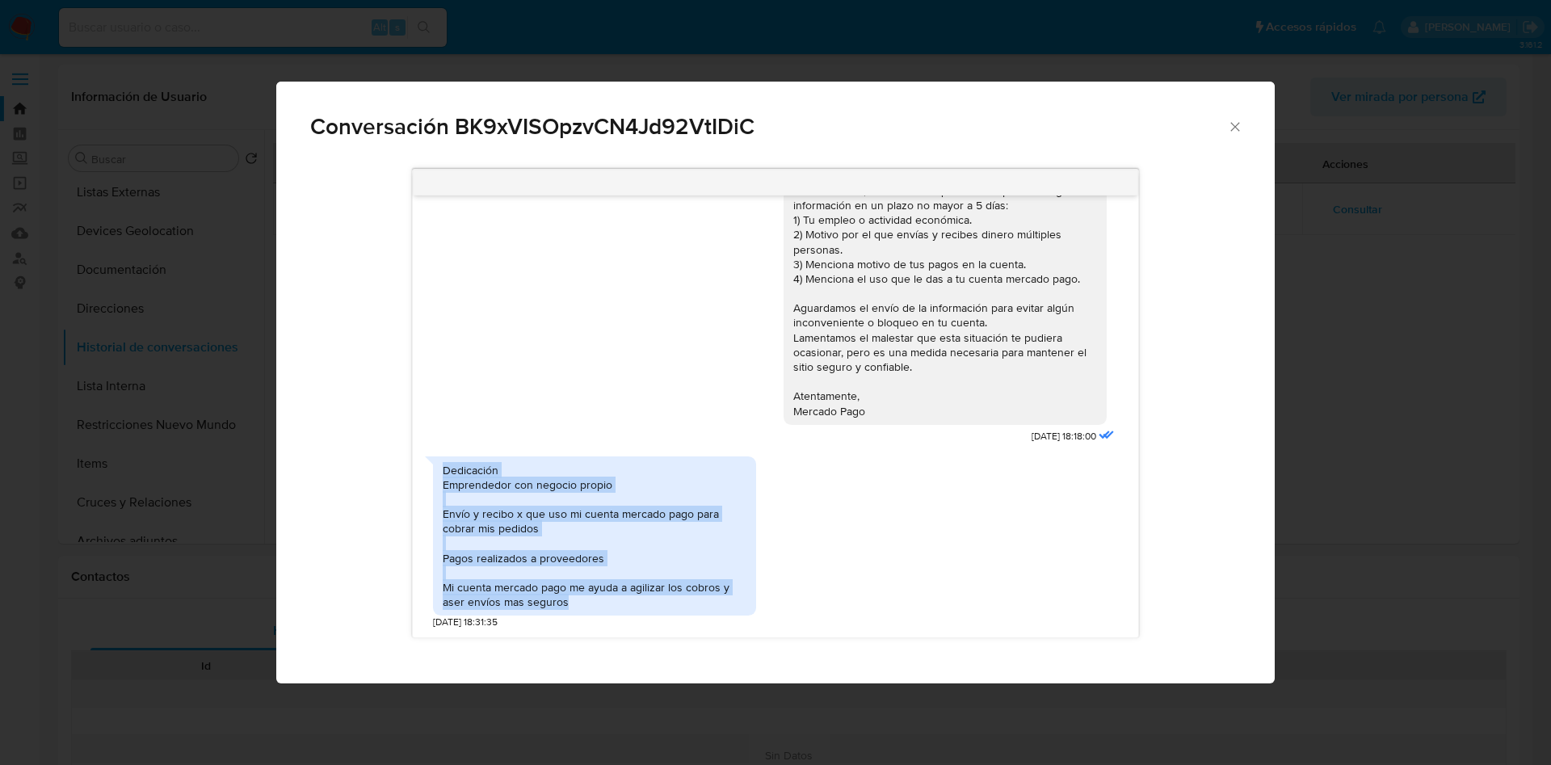
drag, startPoint x: 441, startPoint y: 469, endPoint x: 572, endPoint y: 602, distance: 186.2
click at [572, 602] on div "Dedicación Emprendedor con negocio propio Envío y recibo x que uso mi cuenta me…" at bounding box center [594, 536] width 323 height 160
copy div "Dedicación Emprendedor con negocio propio Envío y recibo x que uso mi cuenta me…"
click at [1241, 125] on icon "Cerrar" at bounding box center [1235, 127] width 16 height 16
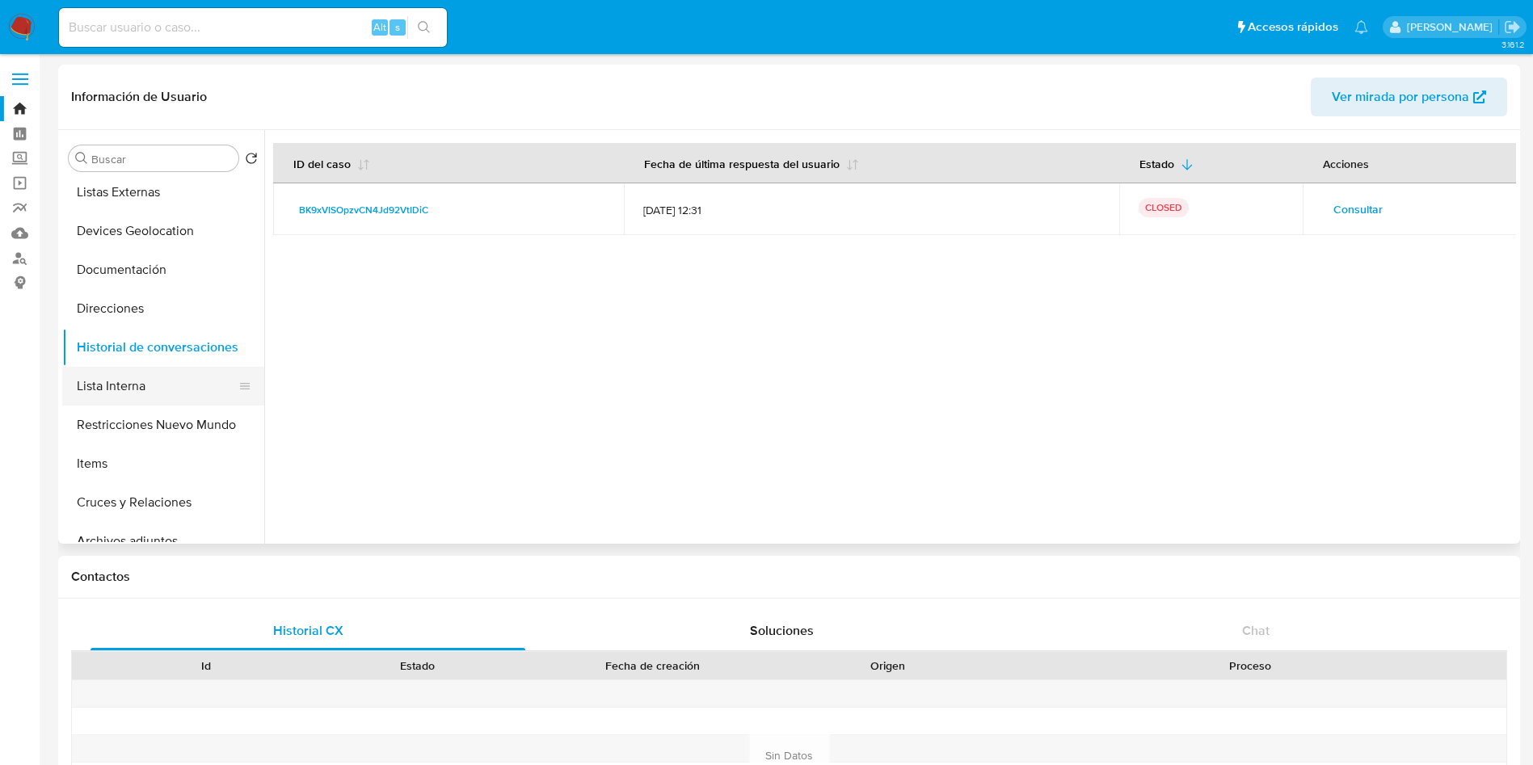
click at [141, 385] on button "Lista Interna" at bounding box center [156, 386] width 189 height 39
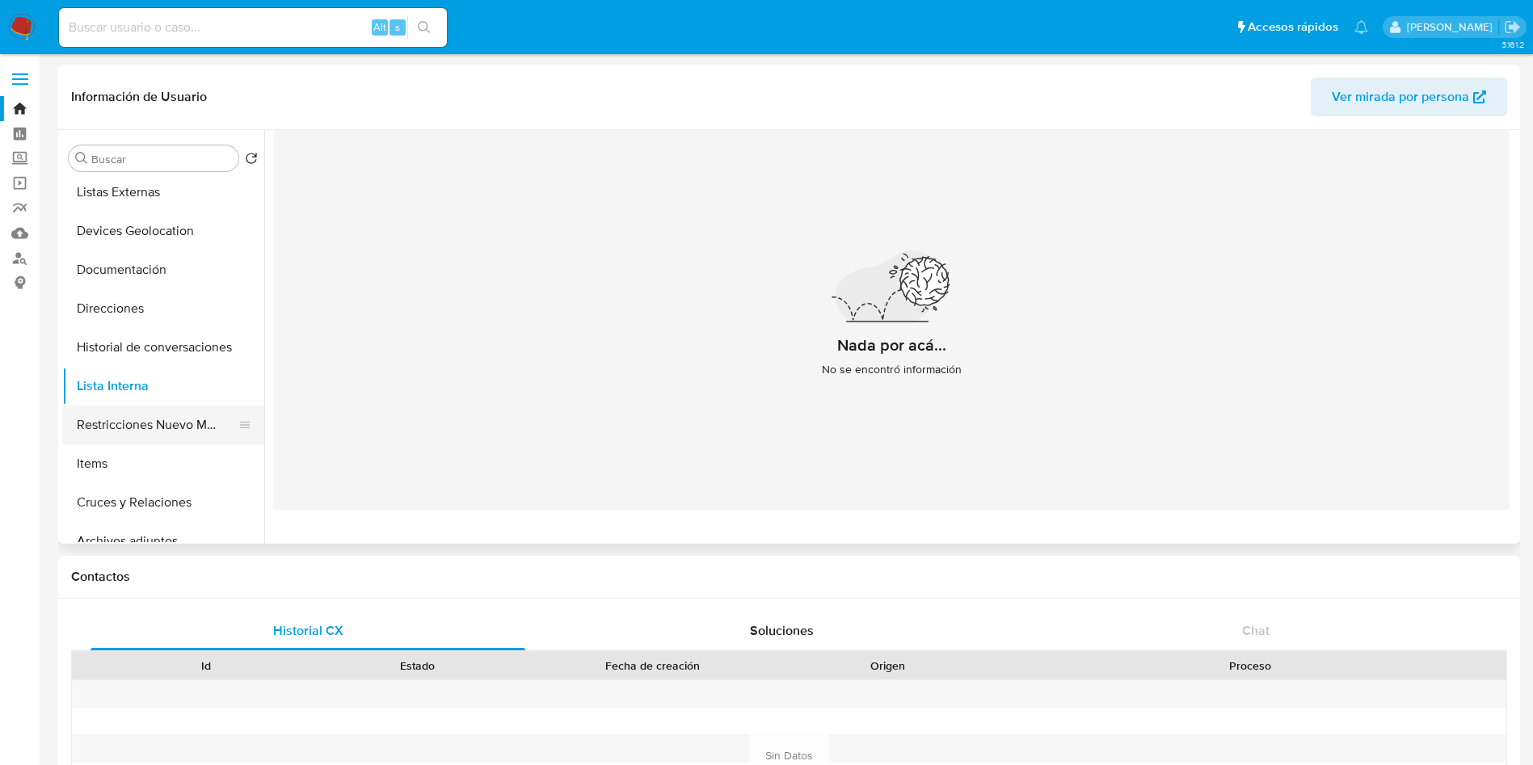
click at [114, 408] on button "Restricciones Nuevo Mundo" at bounding box center [156, 425] width 189 height 39
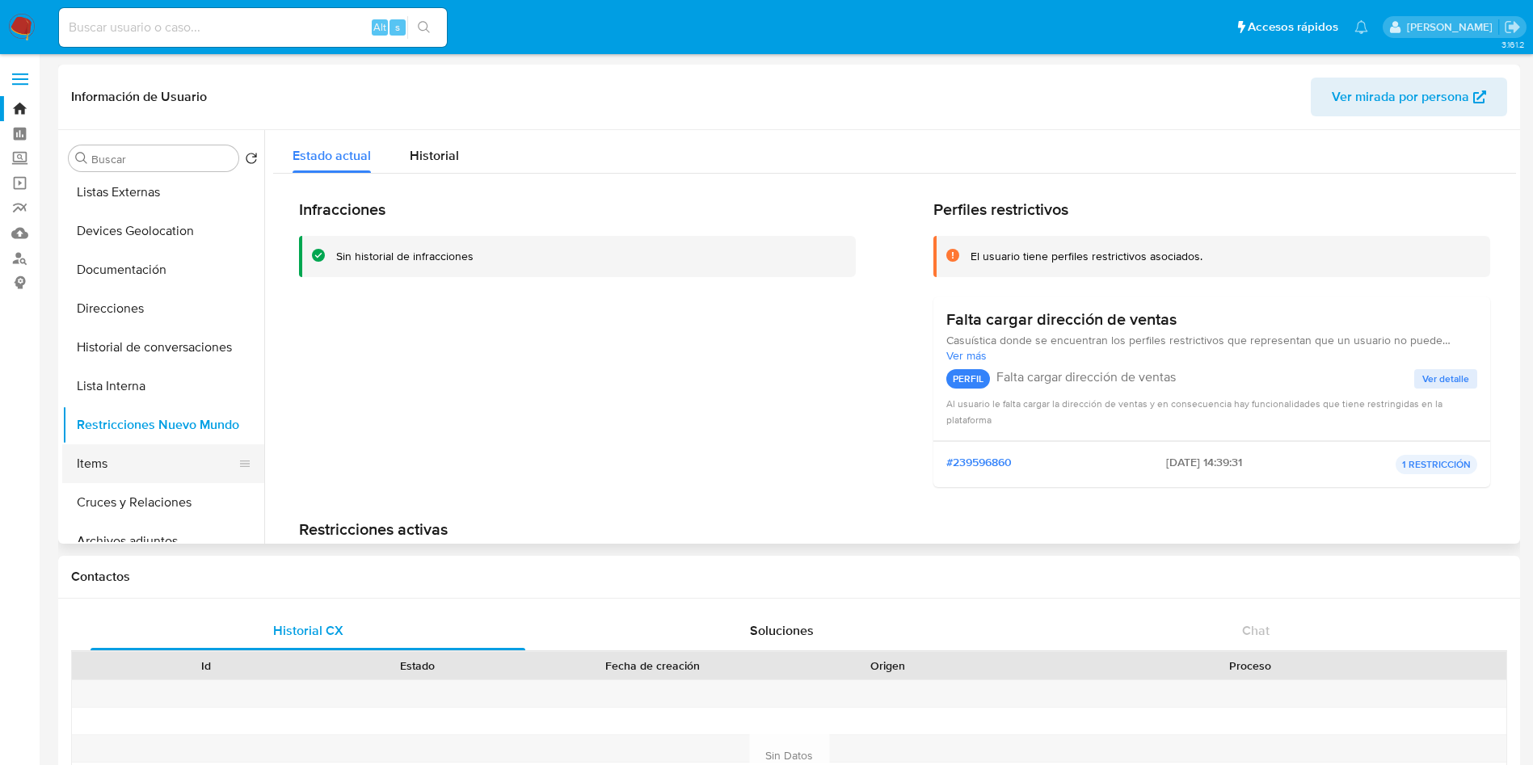
click at [145, 471] on button "Items" at bounding box center [156, 463] width 189 height 39
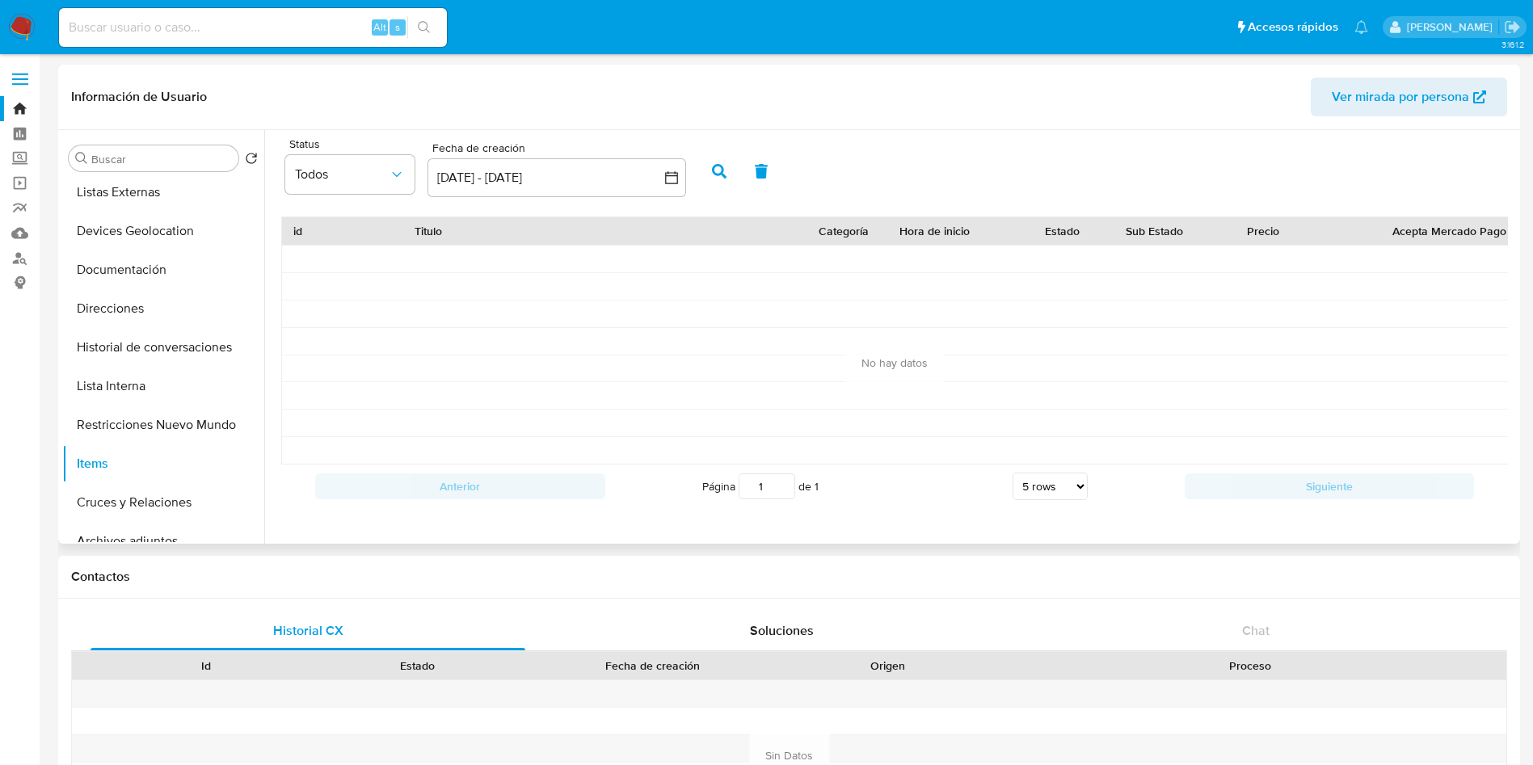
click at [726, 166] on icon "button" at bounding box center [719, 171] width 15 height 15
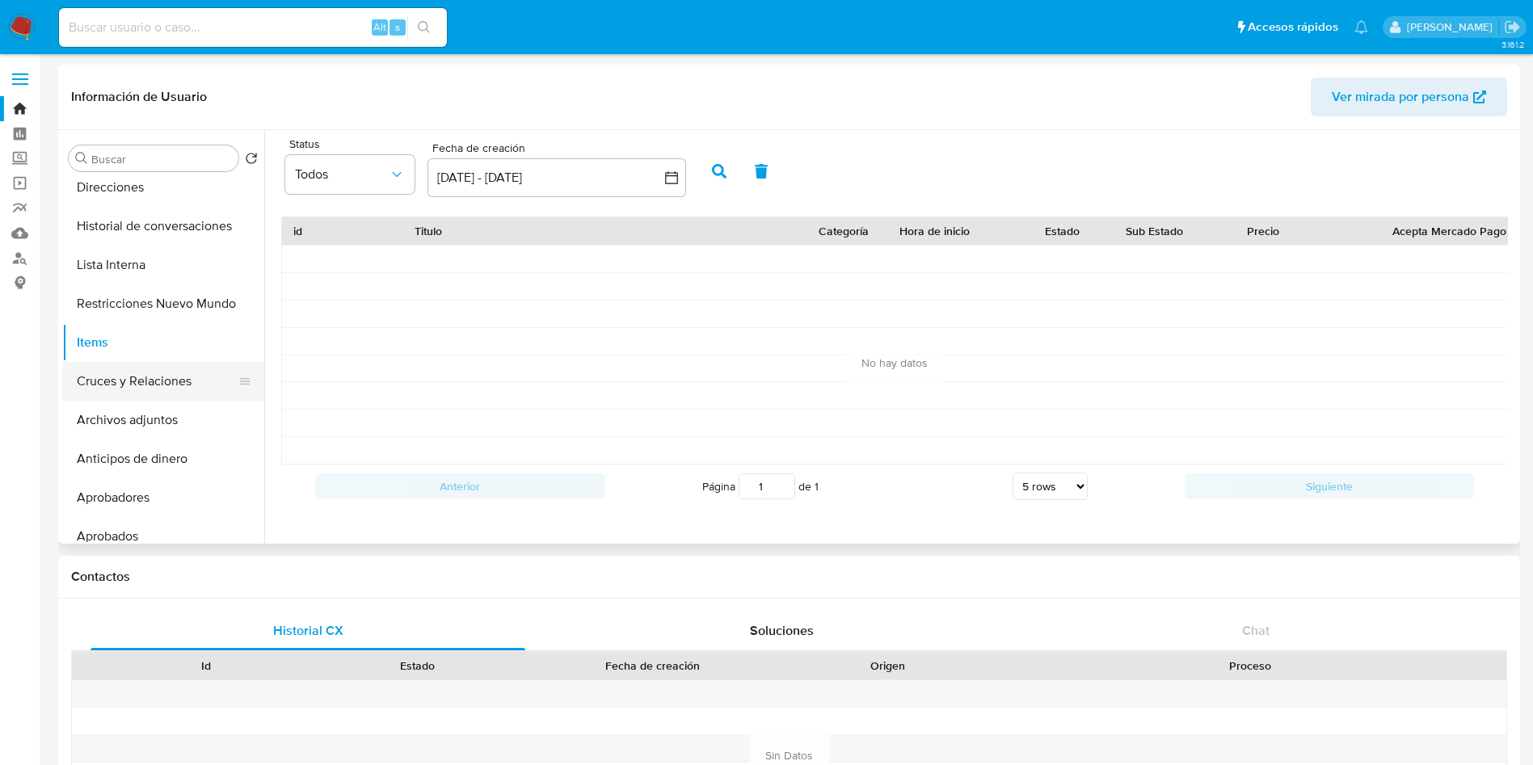
click at [184, 371] on button "Cruces y Relaciones" at bounding box center [156, 381] width 189 height 39
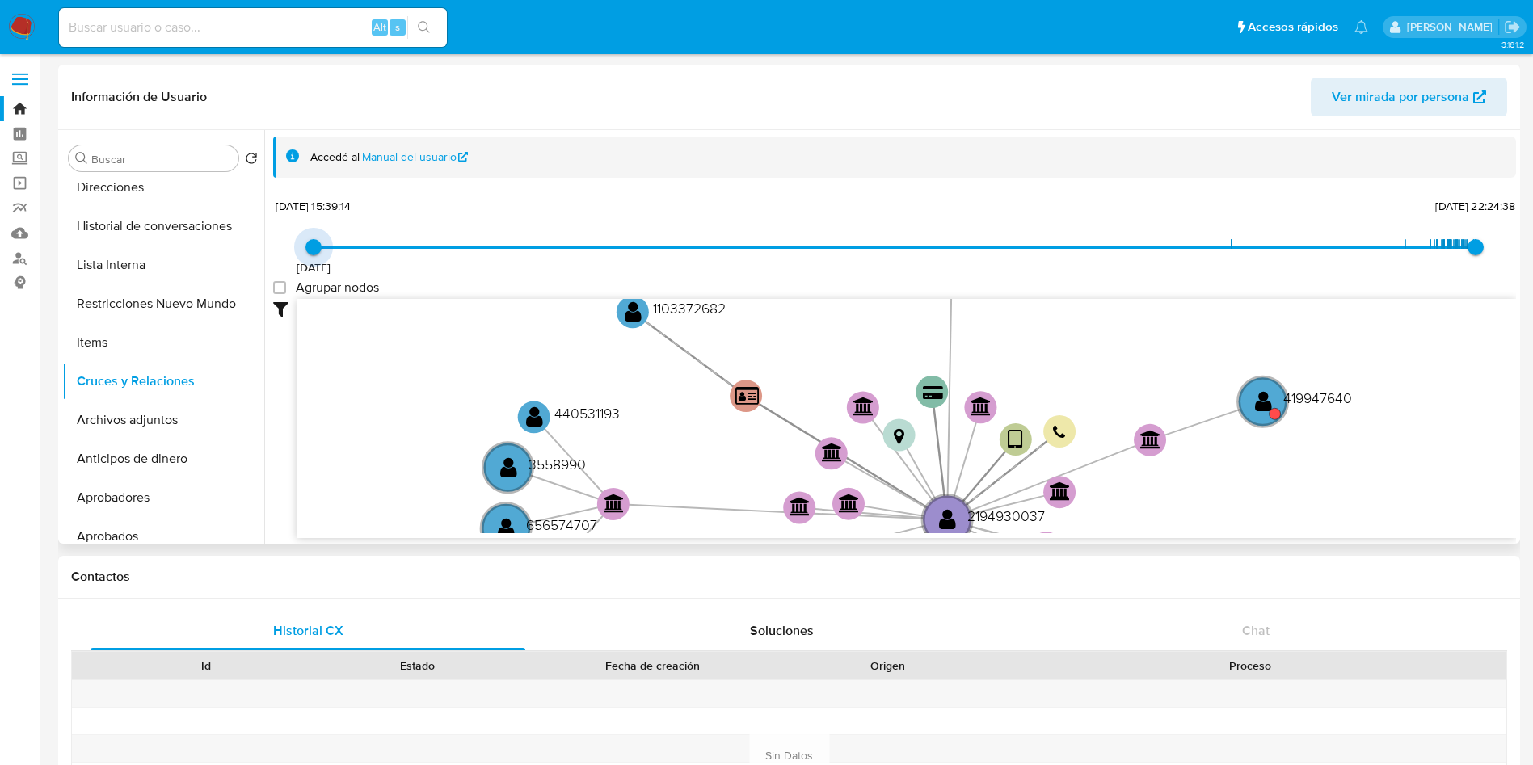
type input "1736153880000"
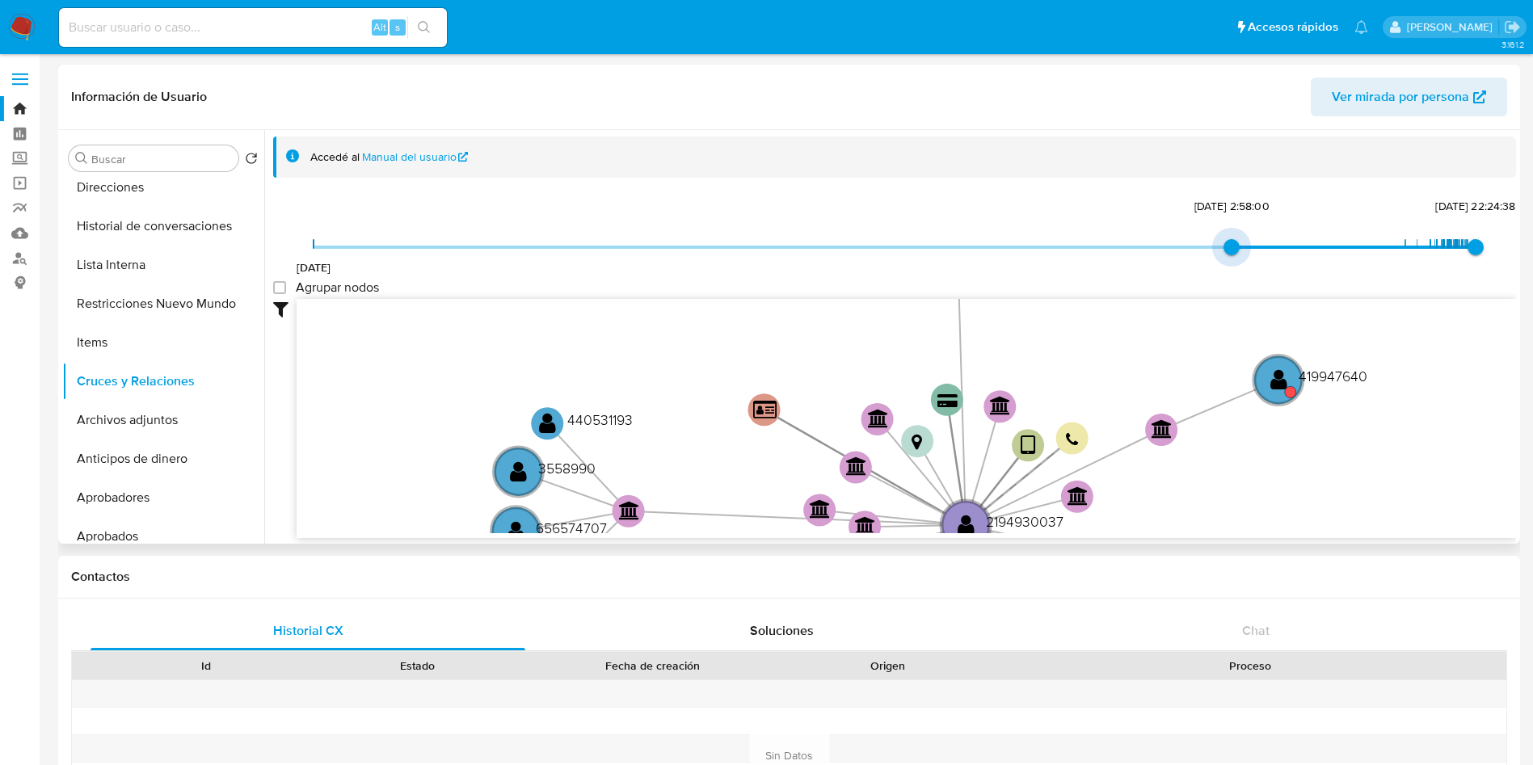
drag, startPoint x: 322, startPoint y: 249, endPoint x: 1046, endPoint y: 233, distance: 724.1
click at [1047, 233] on div "7/4/2022 6/1/2025, 2:58:00 29/9/2025, 22:24:38 Agrupar nodos Filtros Confianza …" at bounding box center [894, 396] width 1243 height 402
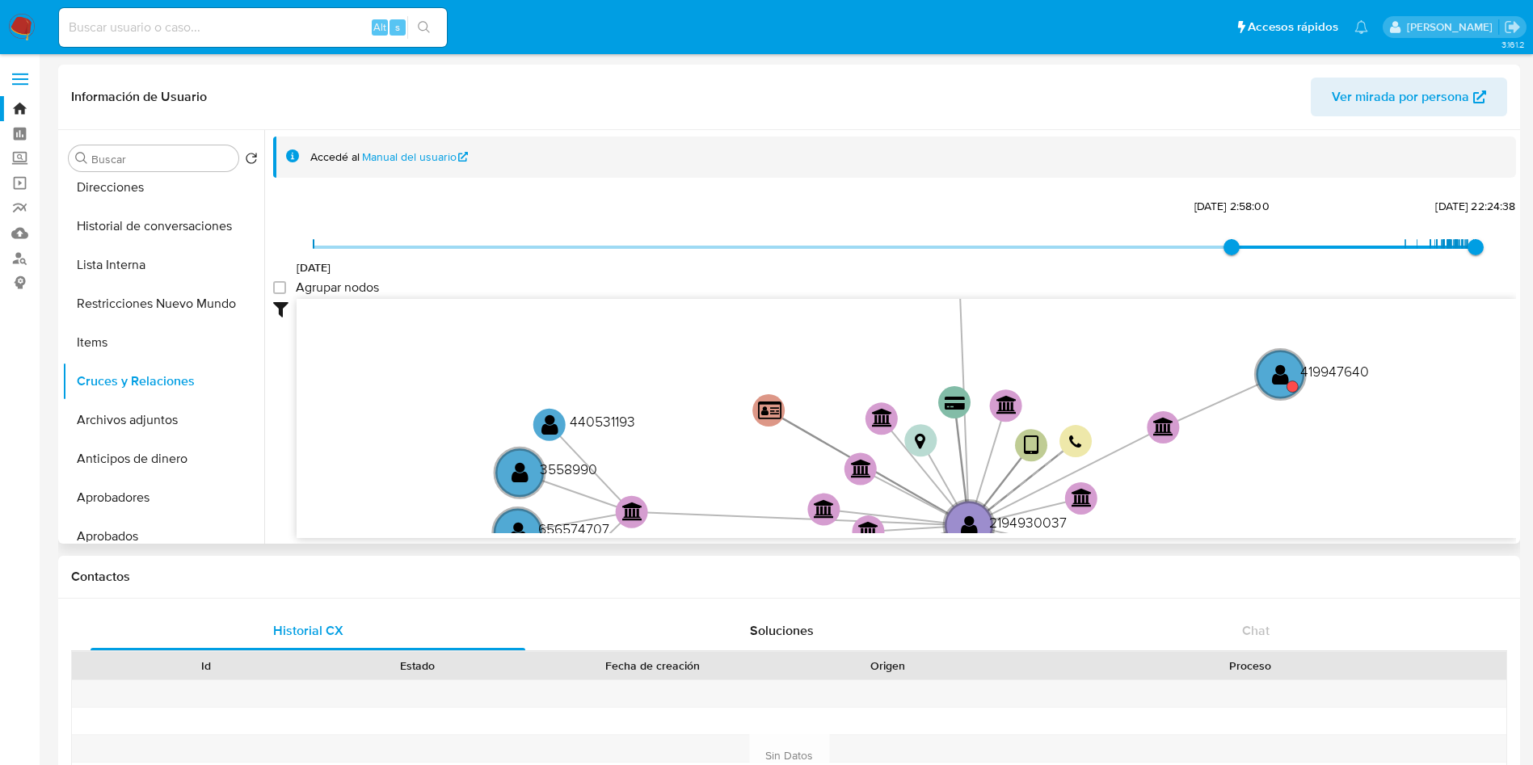
click at [1045, 233] on div "7/4/2022 6/1/2025, 2:58:00 29/9/2025, 22:24:38 Agrupar nodos Filtros Confianza …" at bounding box center [894, 396] width 1243 height 402
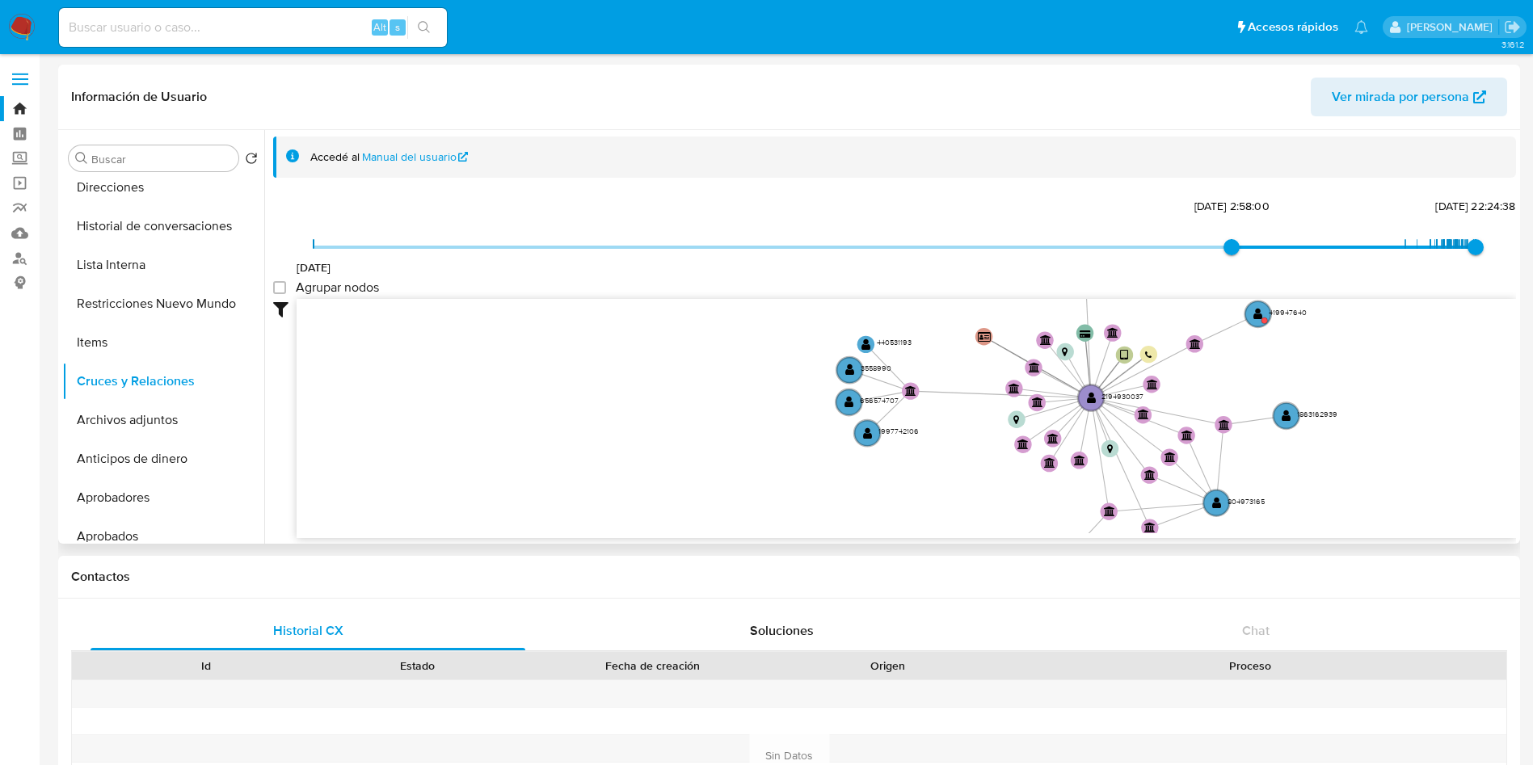
drag, startPoint x: 1221, startPoint y: 444, endPoint x: 1231, endPoint y: 385, distance: 59.1
click at [1231, 385] on icon "device-677b9b0d4d42703ee75cb6bc  user-2194930037  2194930037 card-HHDCPZOQYUM…" at bounding box center [906, 416] width 1219 height 234
click at [145, 428] on button "Archivos adjuntos" at bounding box center [156, 420] width 189 height 39
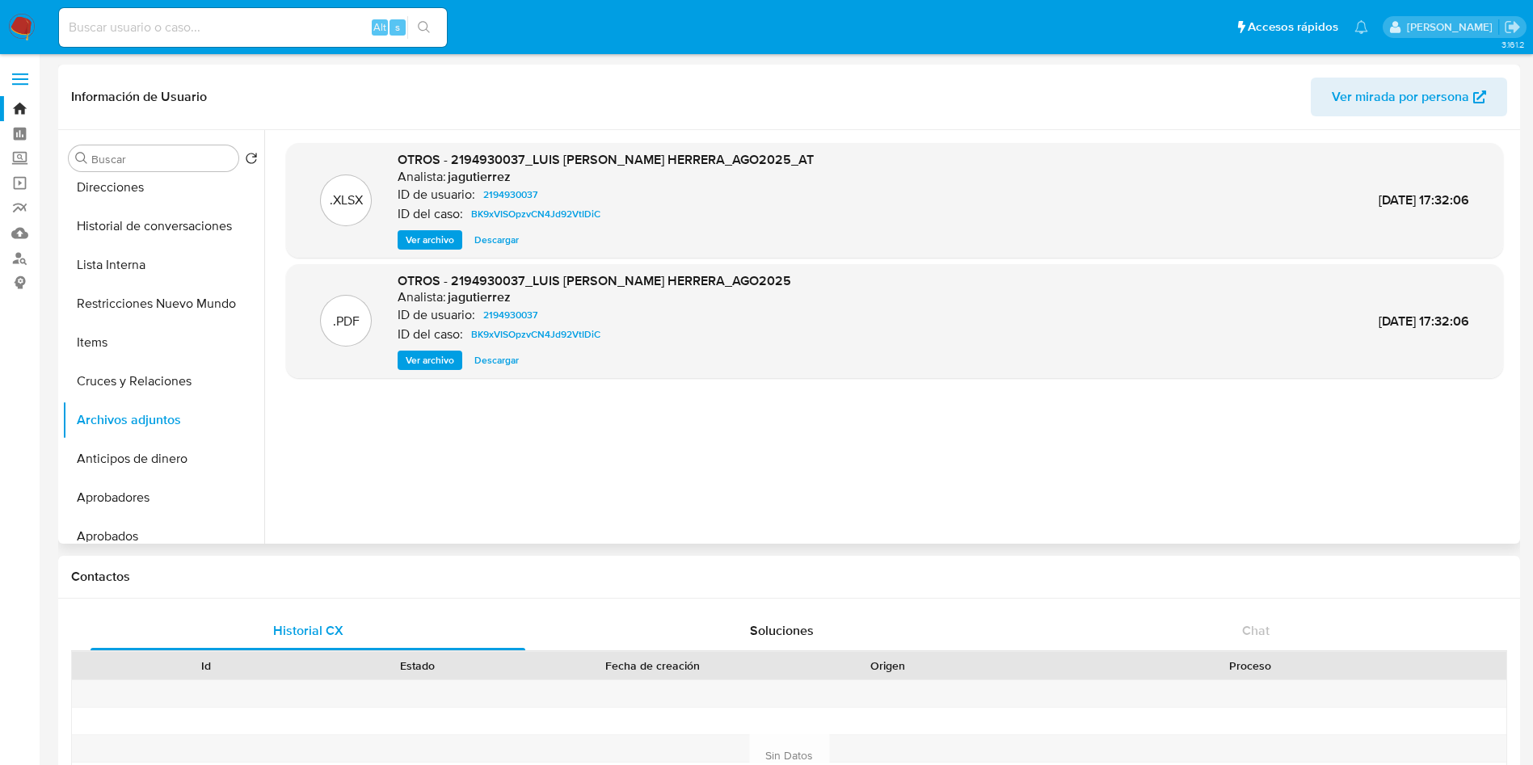
click at [511, 362] on span "Descargar" at bounding box center [496, 360] width 44 height 16
click at [636, 463] on div ".XLSX OTROS - 2194930037_LUIS FERNANDO HERNANDEZ HERRERA_AGO2025_AT Analista: j…" at bounding box center [894, 337] width 1217 height 388
click at [461, 173] on h6 "jagutierrez" at bounding box center [479, 177] width 63 height 16
copy h6 "jagutierrez"
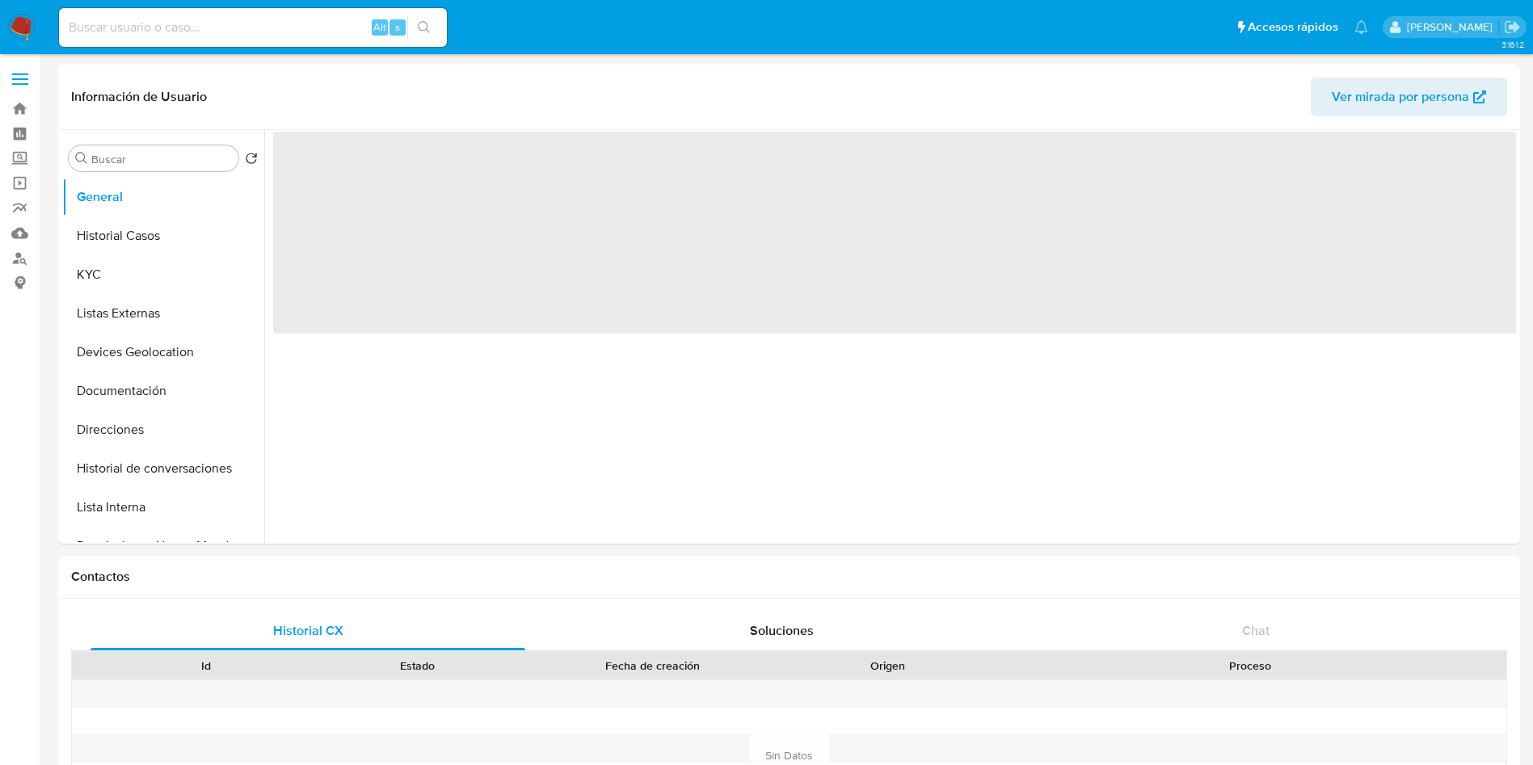
select select "10"
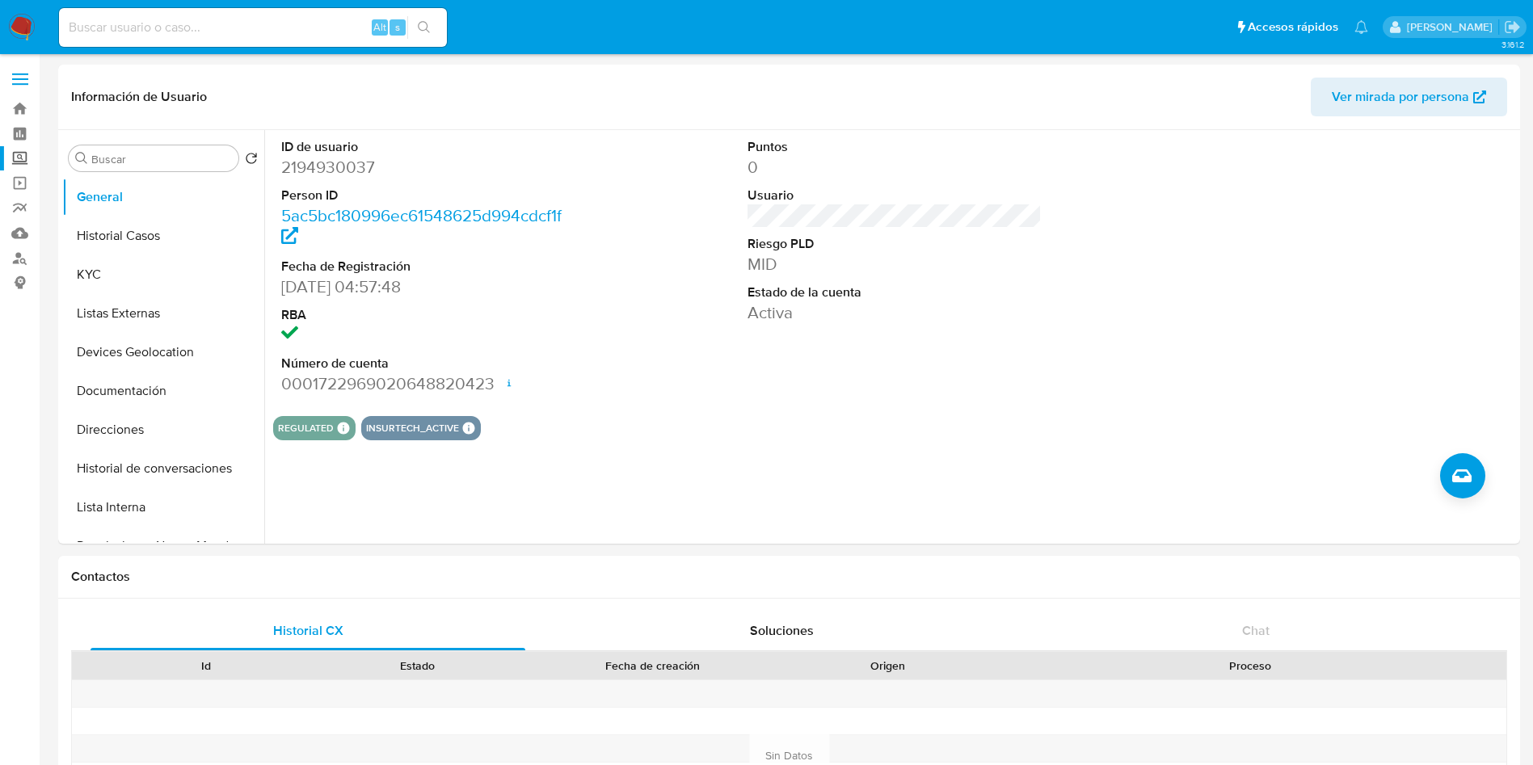
click at [24, 155] on label "Screening" at bounding box center [96, 158] width 192 height 25
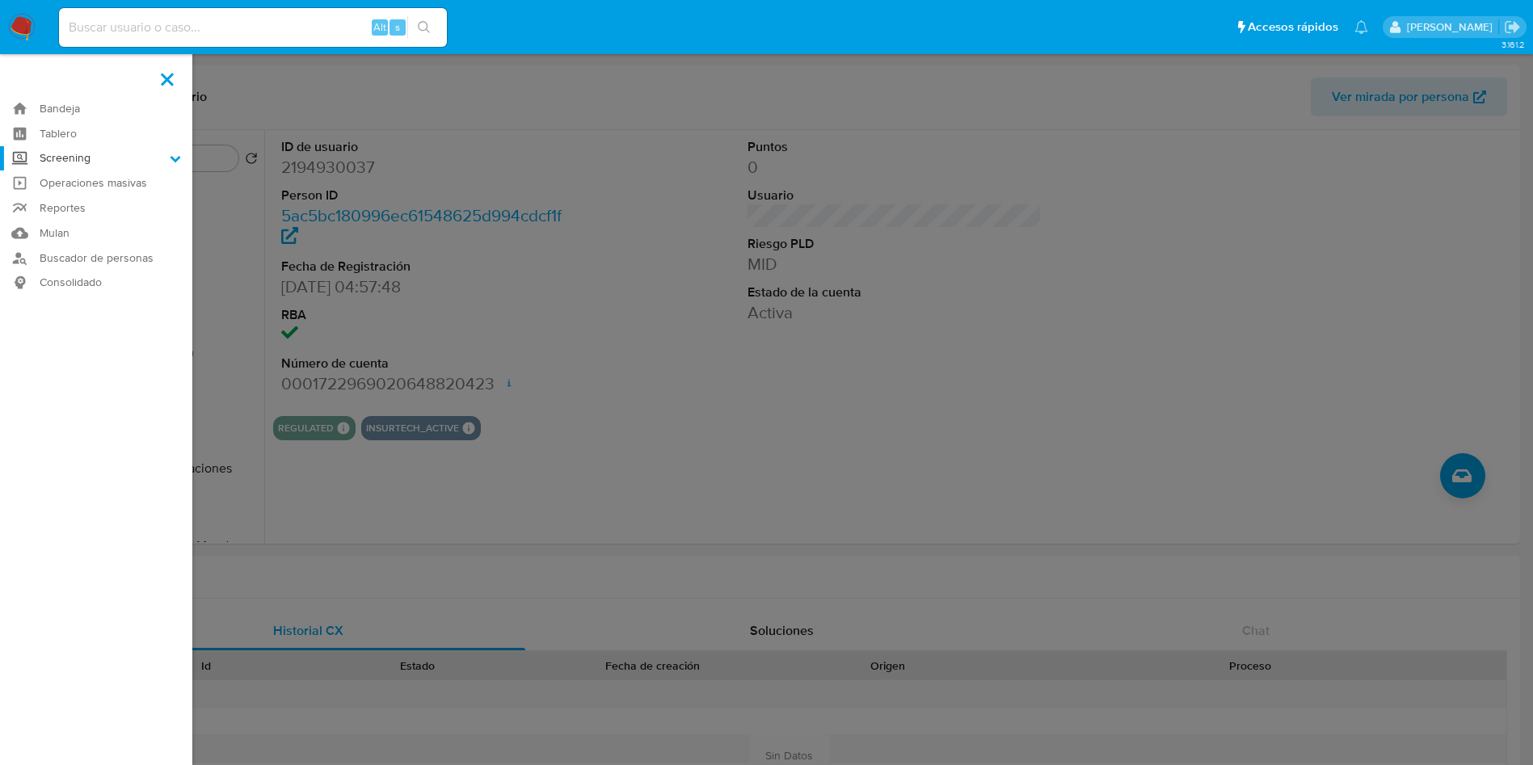
click at [0, 0] on input "Screening" at bounding box center [0, 0] width 0 height 0
click at [99, 219] on link "Herramientas" at bounding box center [96, 222] width 192 height 20
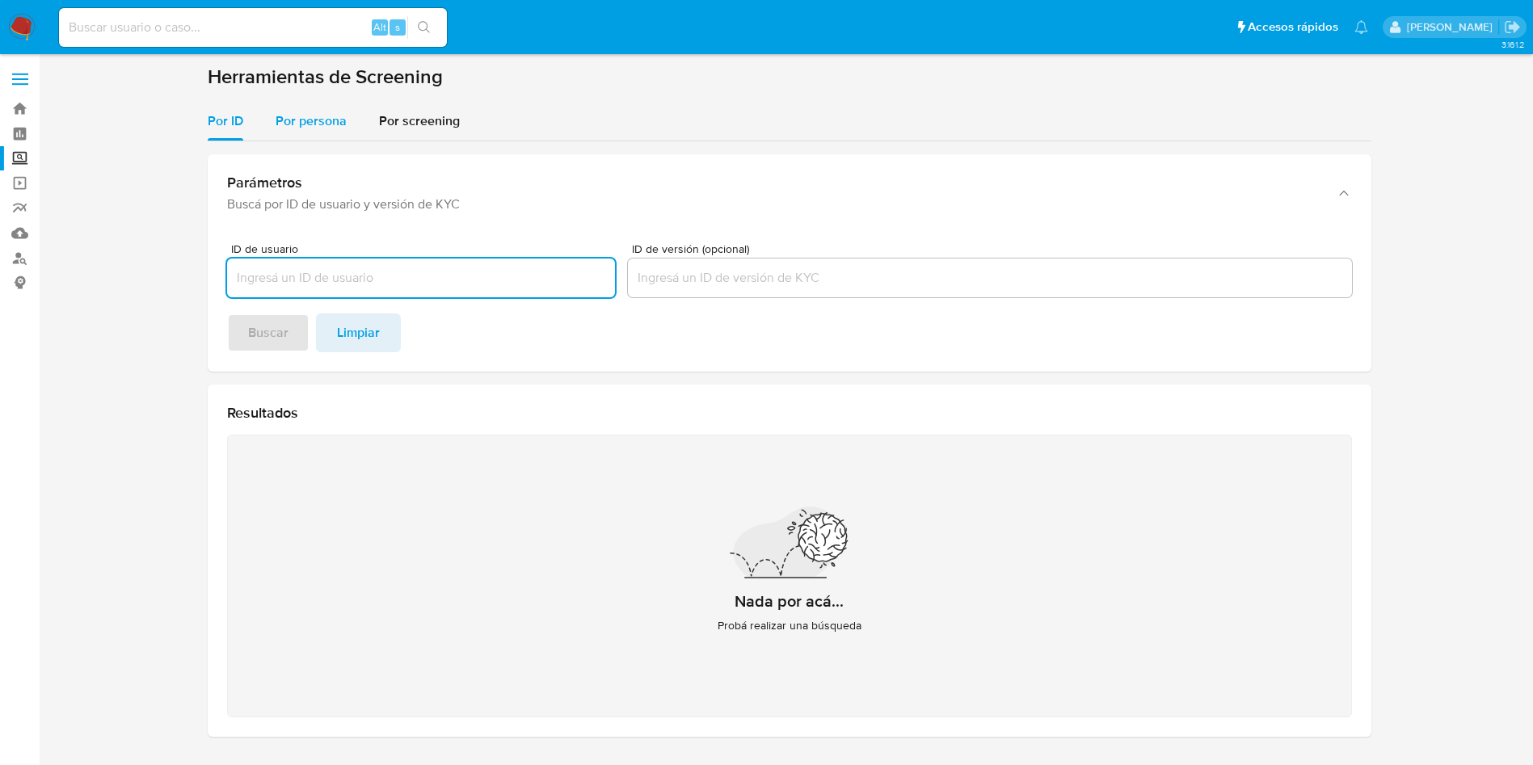
drag, startPoint x: 291, startPoint y: 111, endPoint x: 292, endPoint y: 126, distance: 15.4
click at [291, 111] on span "Por persona" at bounding box center [310, 120] width 71 height 19
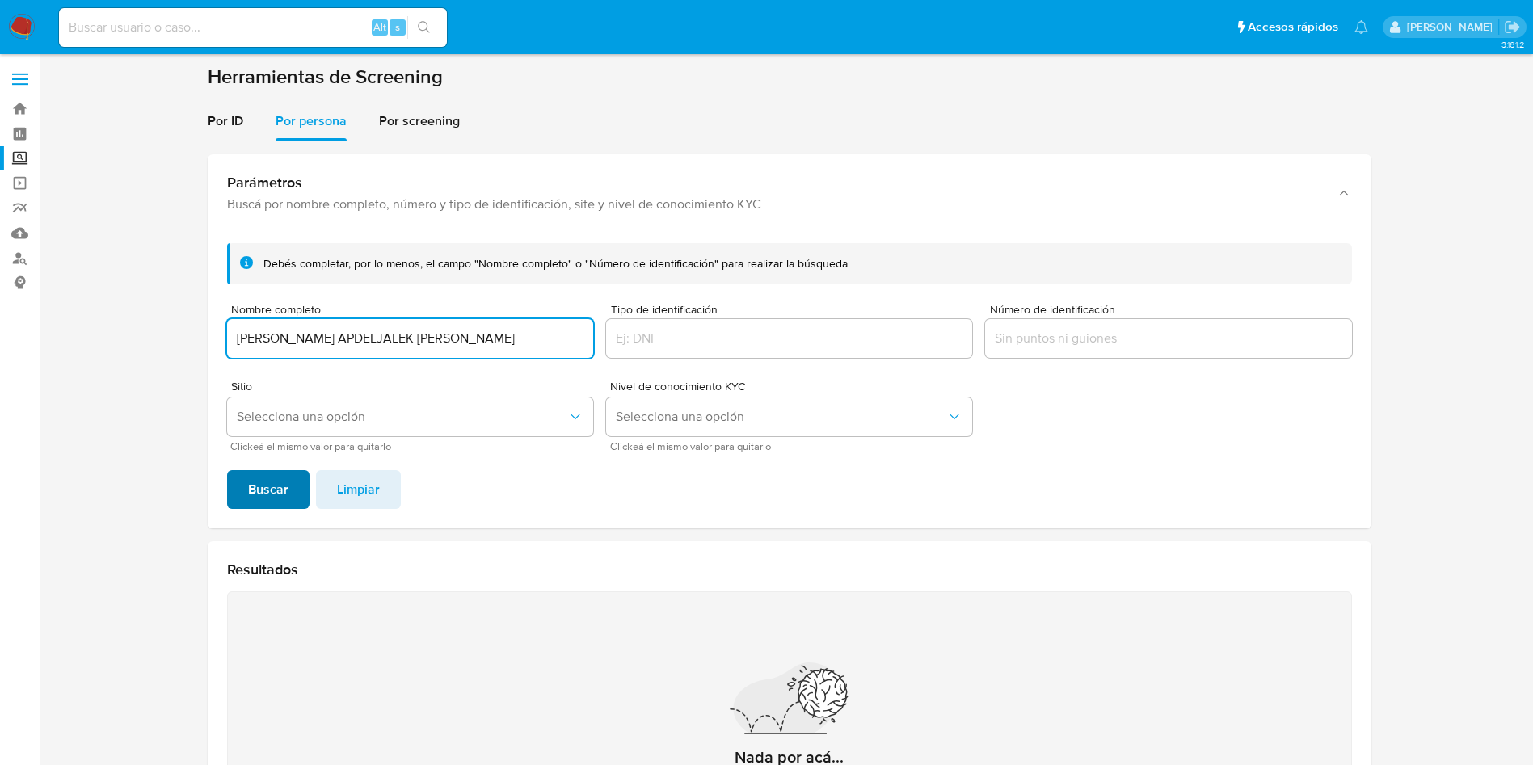
type input "FATIMA IRASEMA APDELJALEK MIJARES"
click at [293, 479] on button "Buscar" at bounding box center [268, 489] width 82 height 39
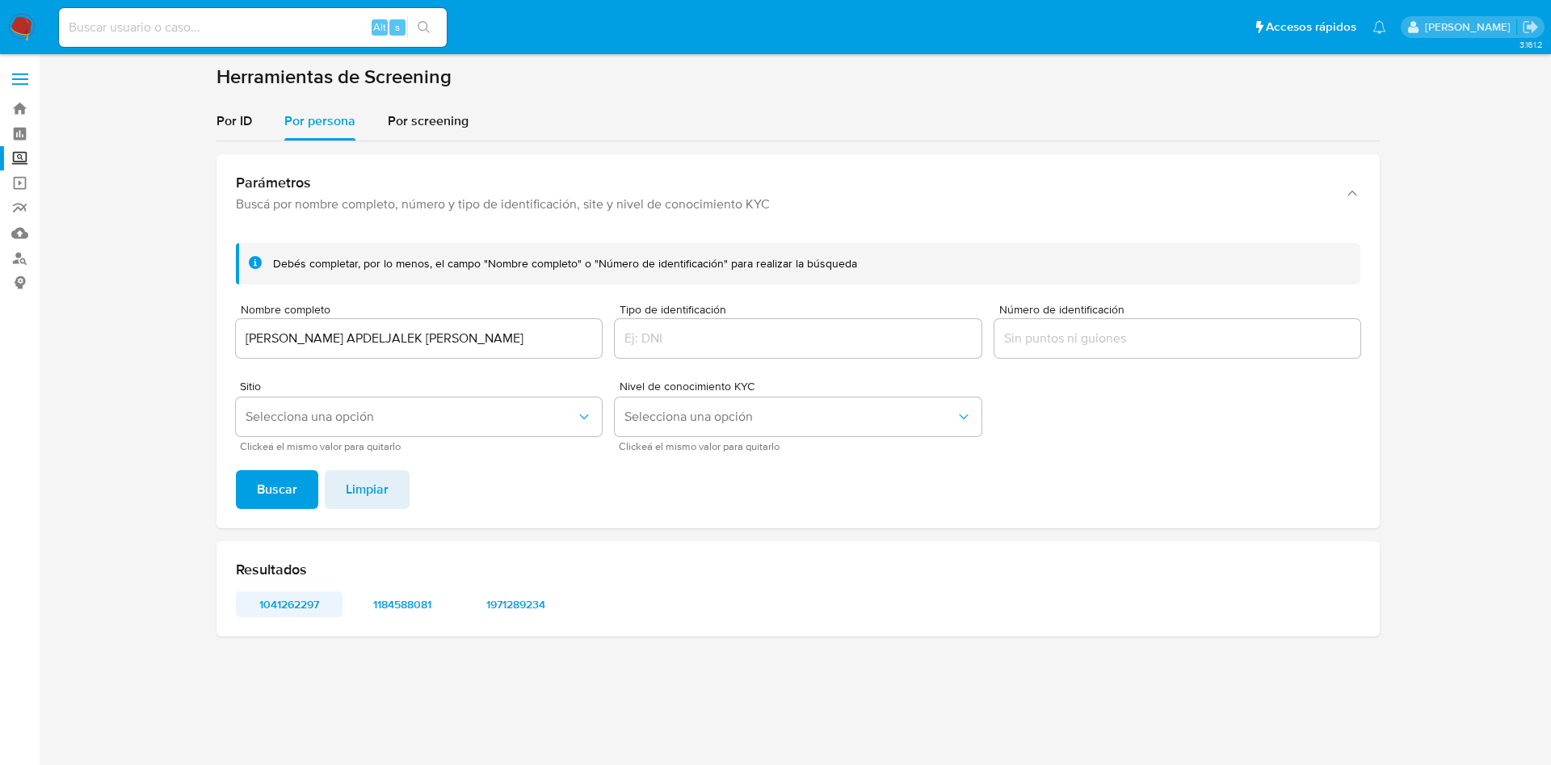
click at [301, 601] on span "1041262297" at bounding box center [289, 604] width 84 height 23
click at [406, 616] on span "1184588081" at bounding box center [402, 604] width 84 height 23
click at [510, 602] on span "1971289234" at bounding box center [515, 604] width 84 height 23
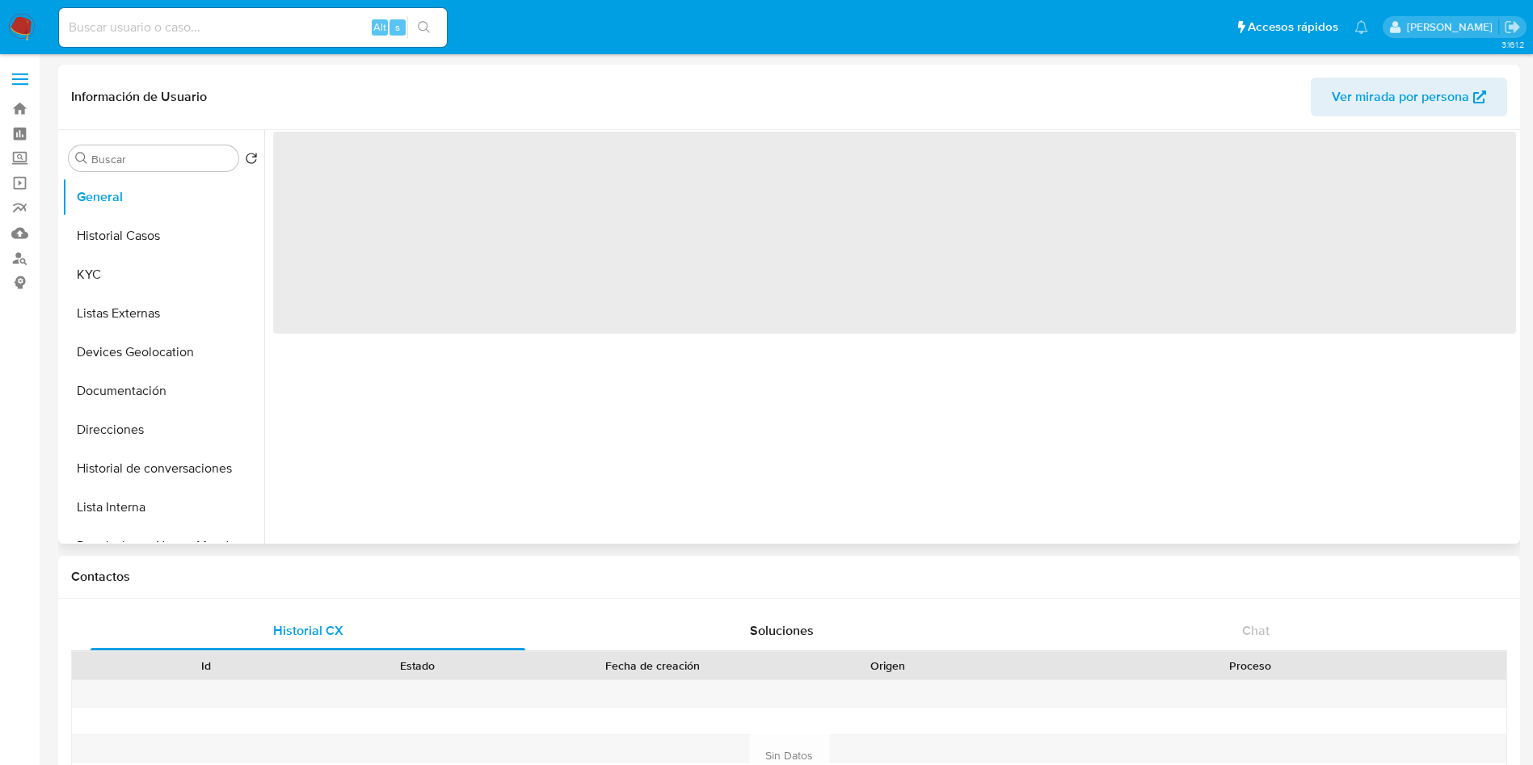
select select "10"
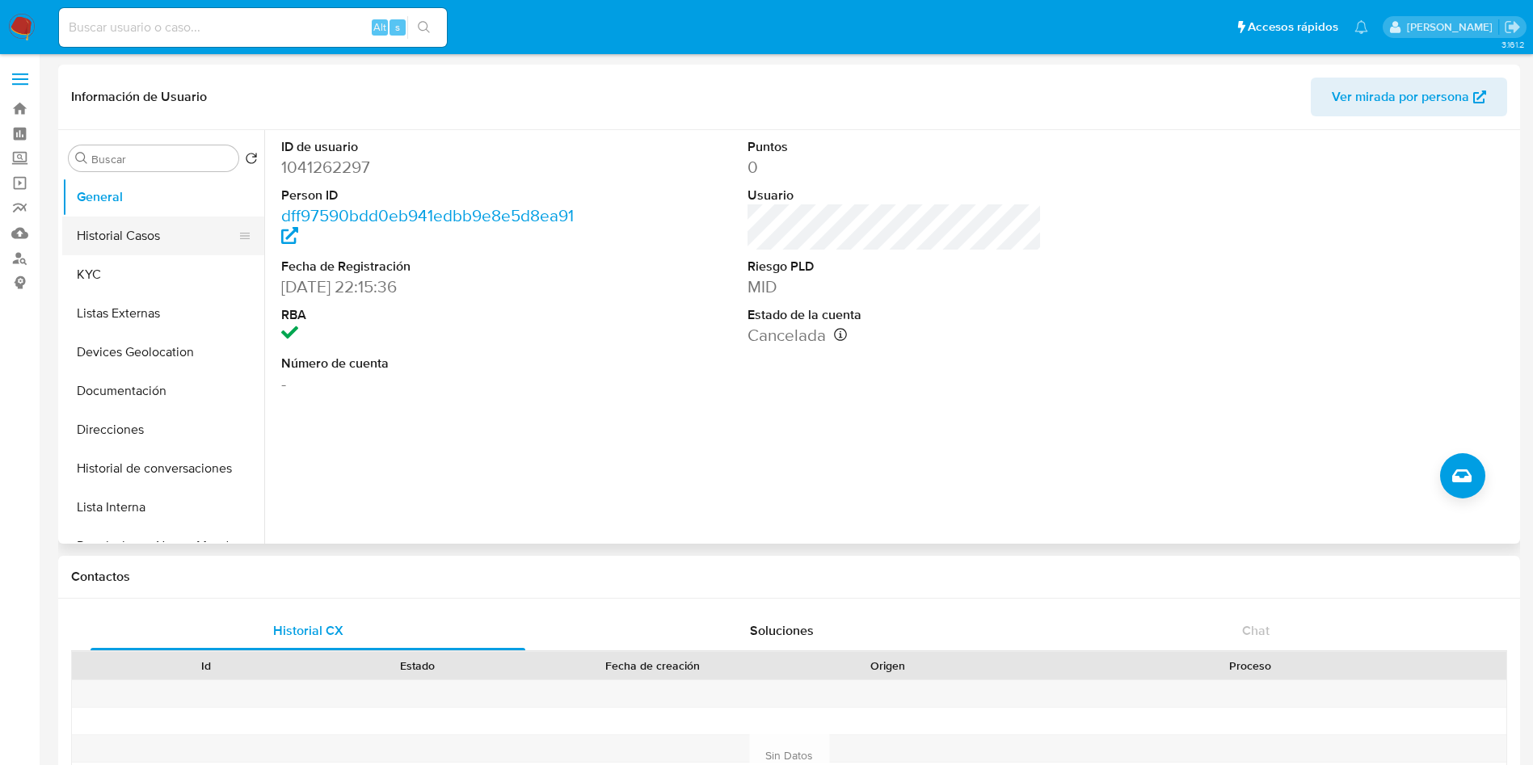
click at [142, 229] on button "Historial Casos" at bounding box center [156, 236] width 189 height 39
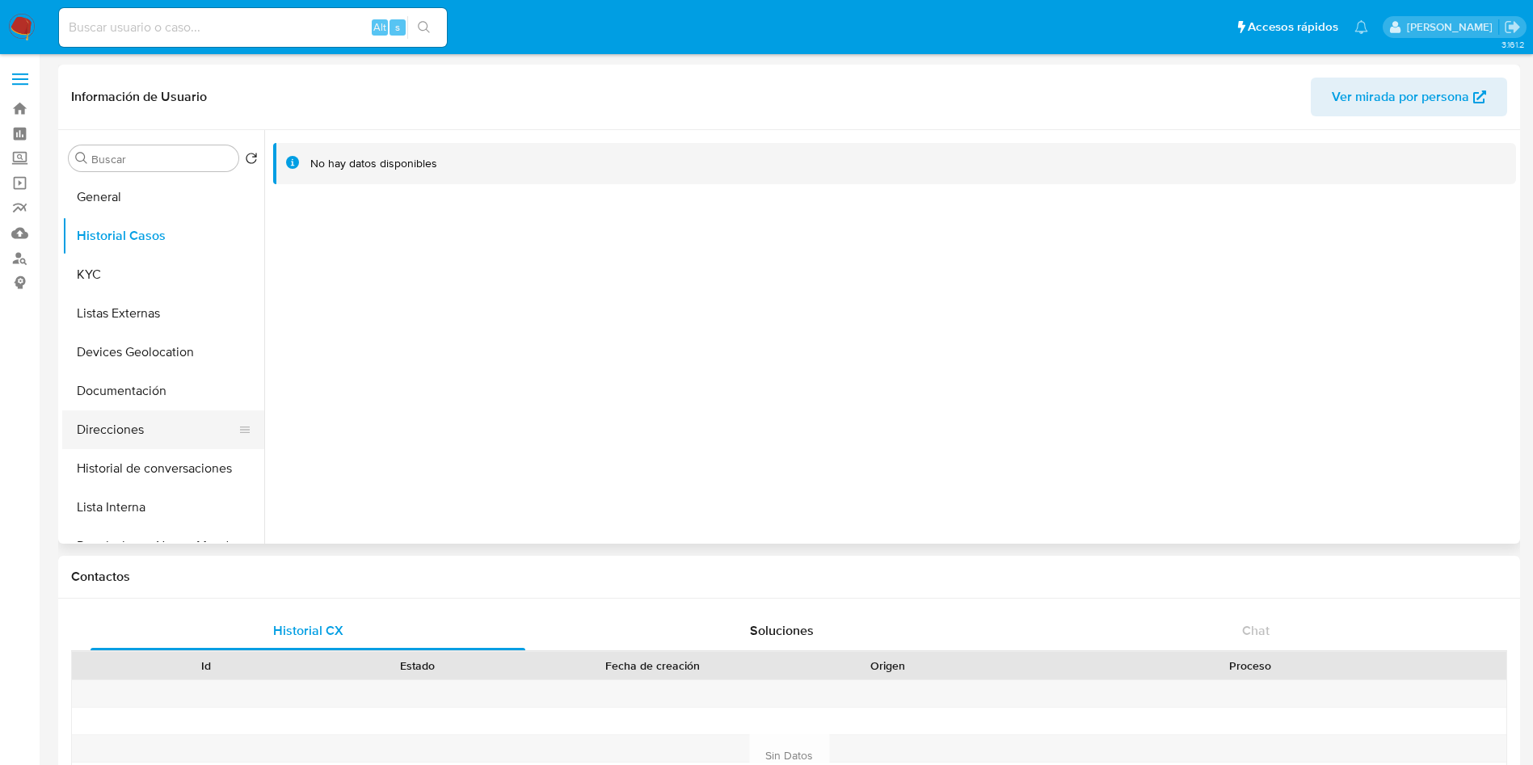
scroll to position [121, 0]
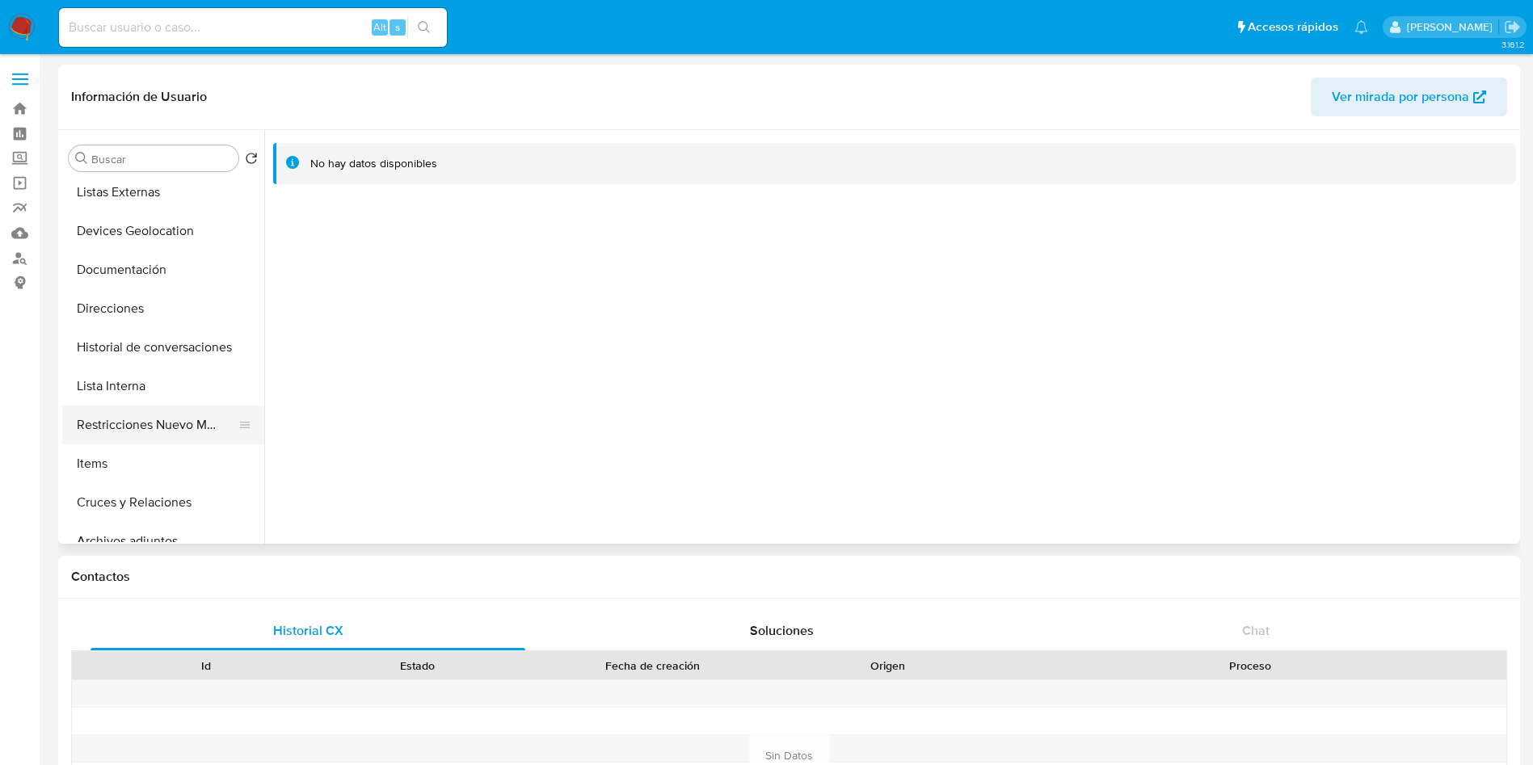
click at [133, 435] on button "Restricciones Nuevo Mundo" at bounding box center [156, 425] width 189 height 39
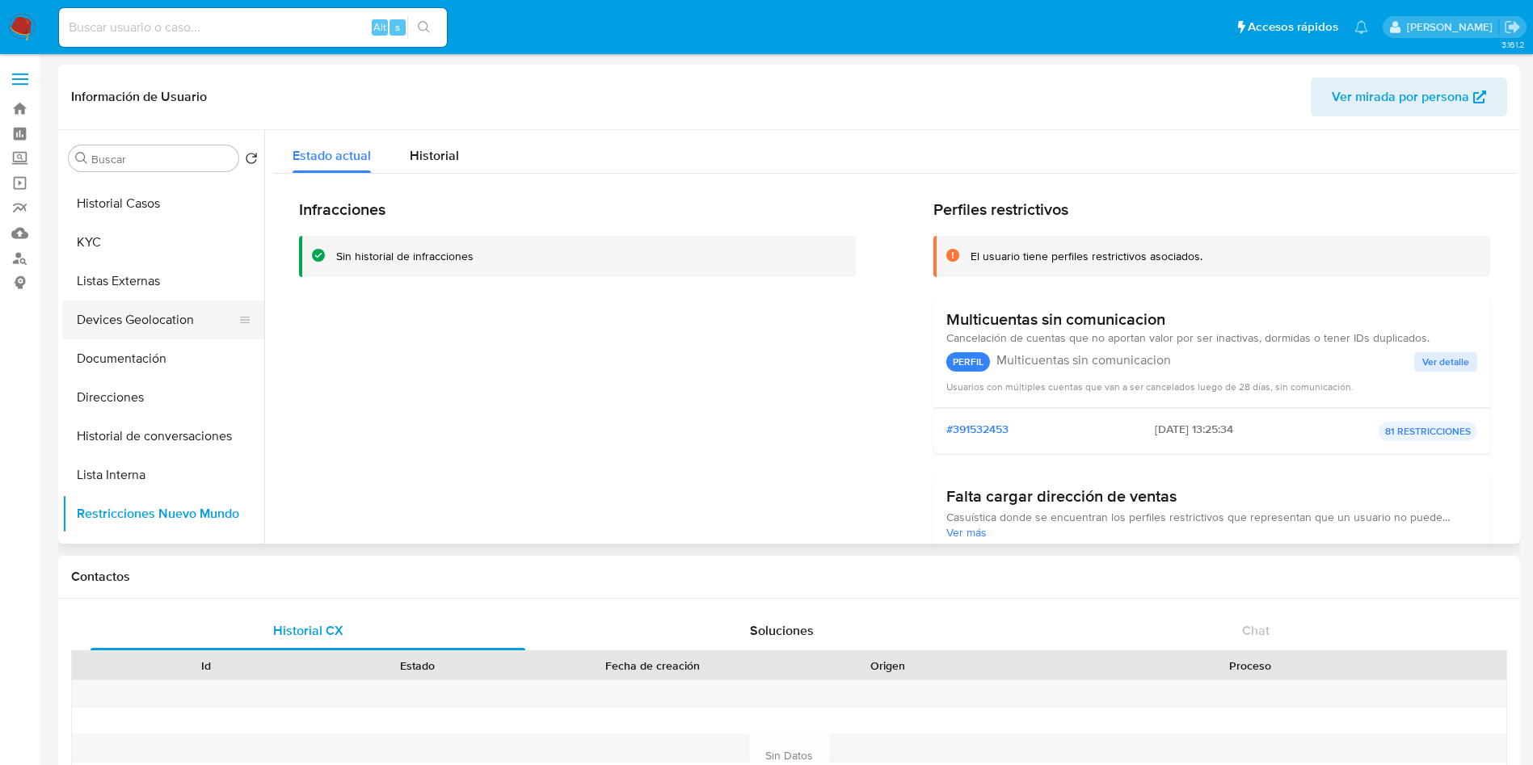
scroll to position [0, 0]
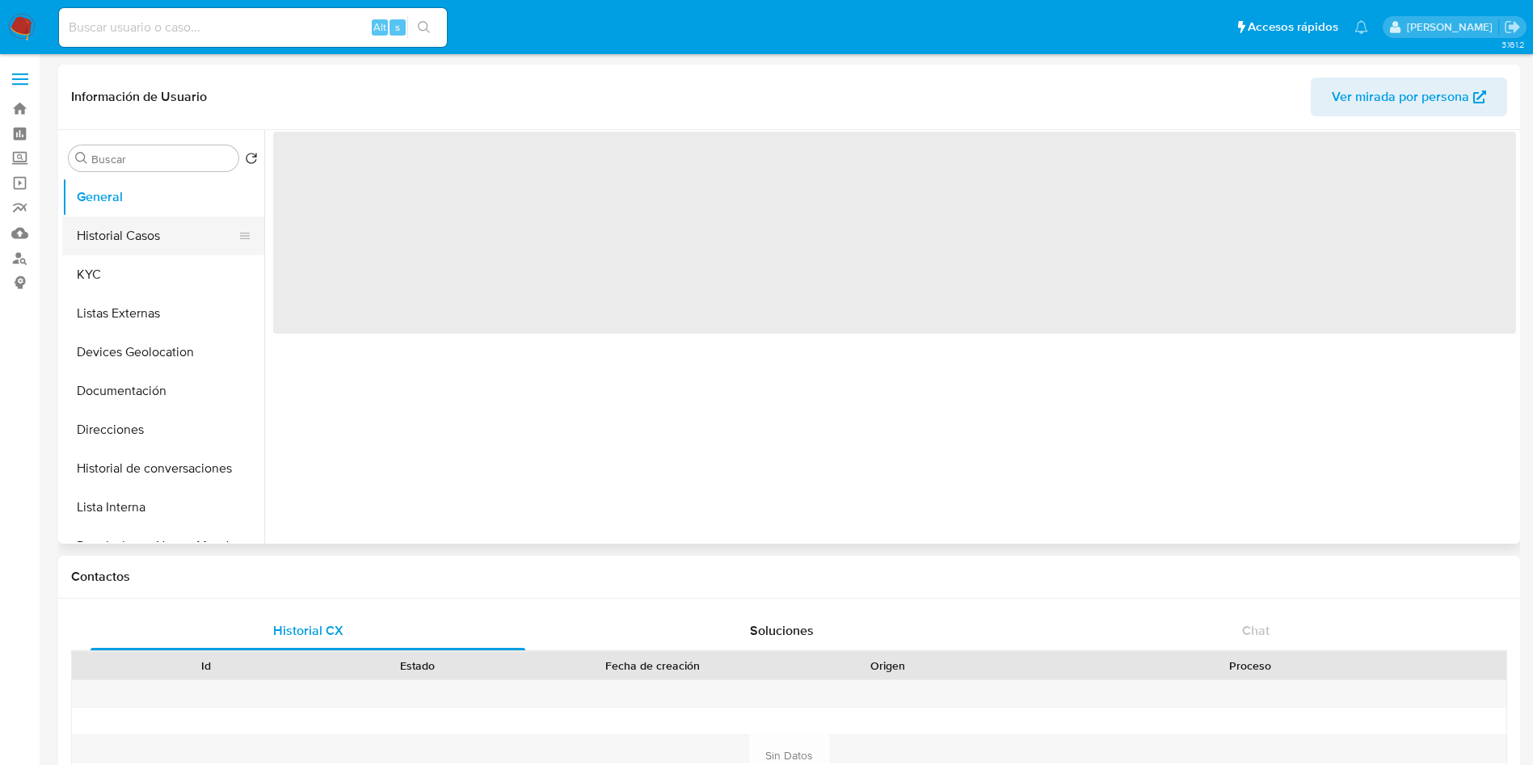
click at [124, 242] on button "Historial Casos" at bounding box center [156, 236] width 189 height 39
select select "10"
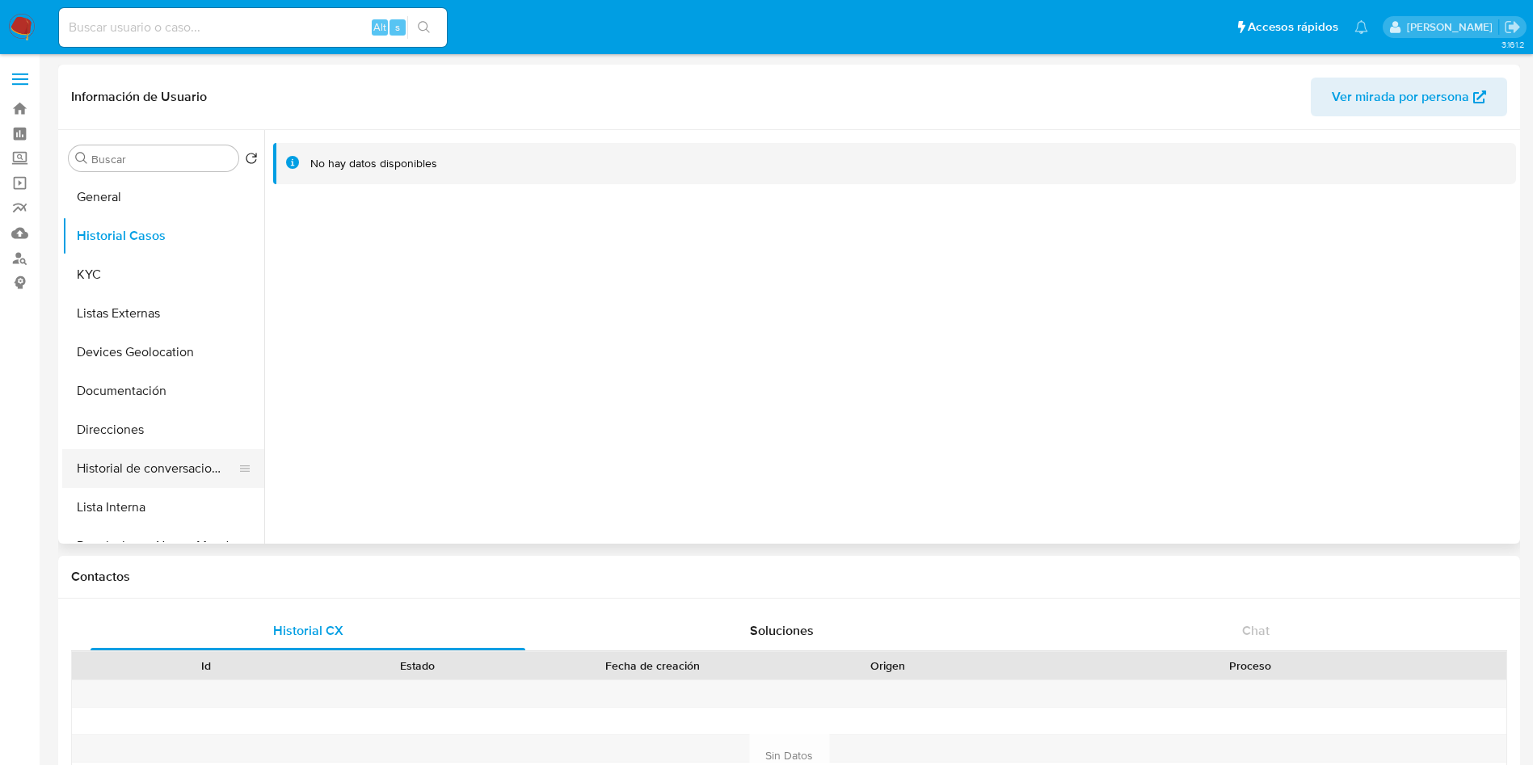
scroll to position [121, 0]
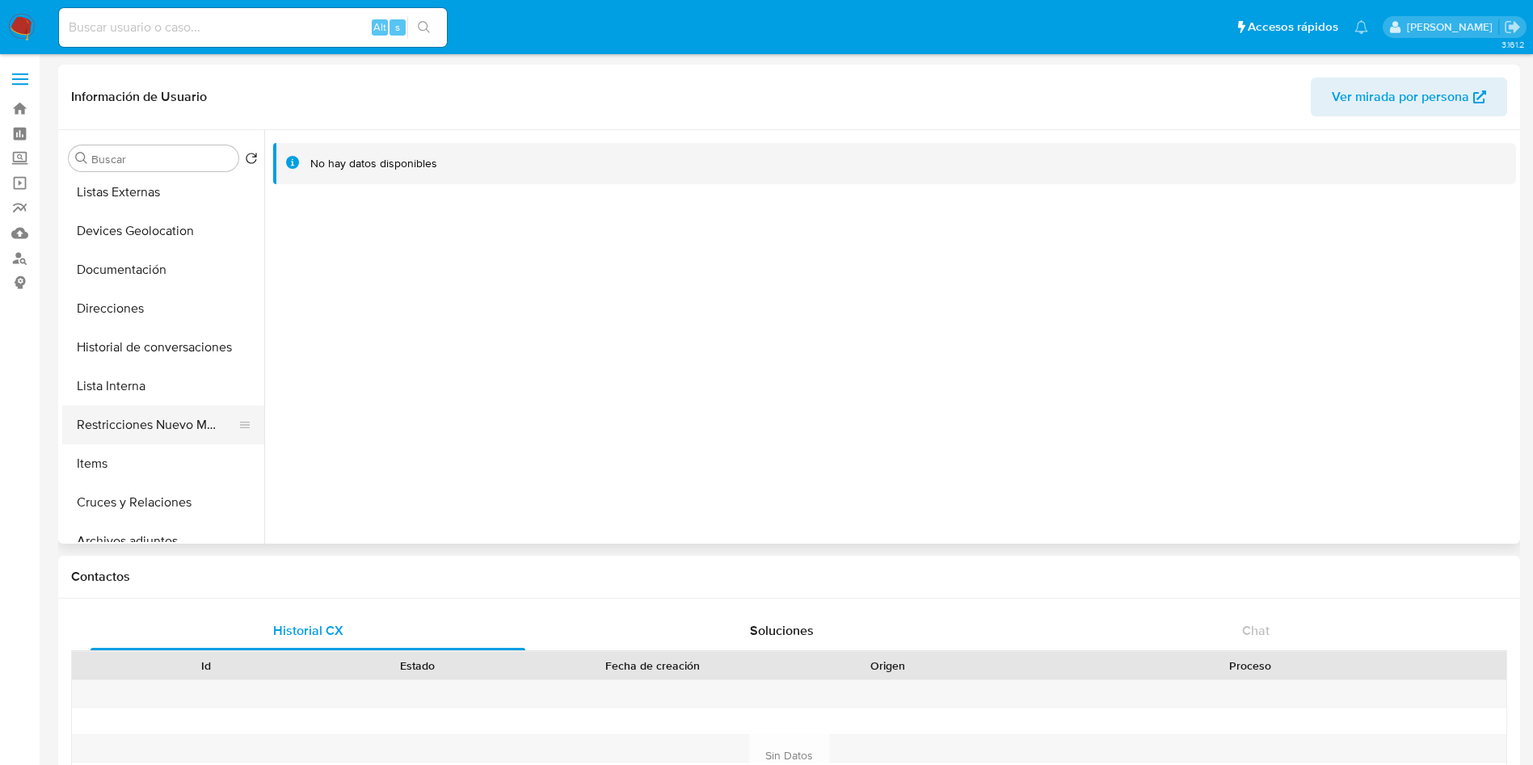
click at [166, 434] on button "Restricciones Nuevo Mundo" at bounding box center [156, 425] width 189 height 39
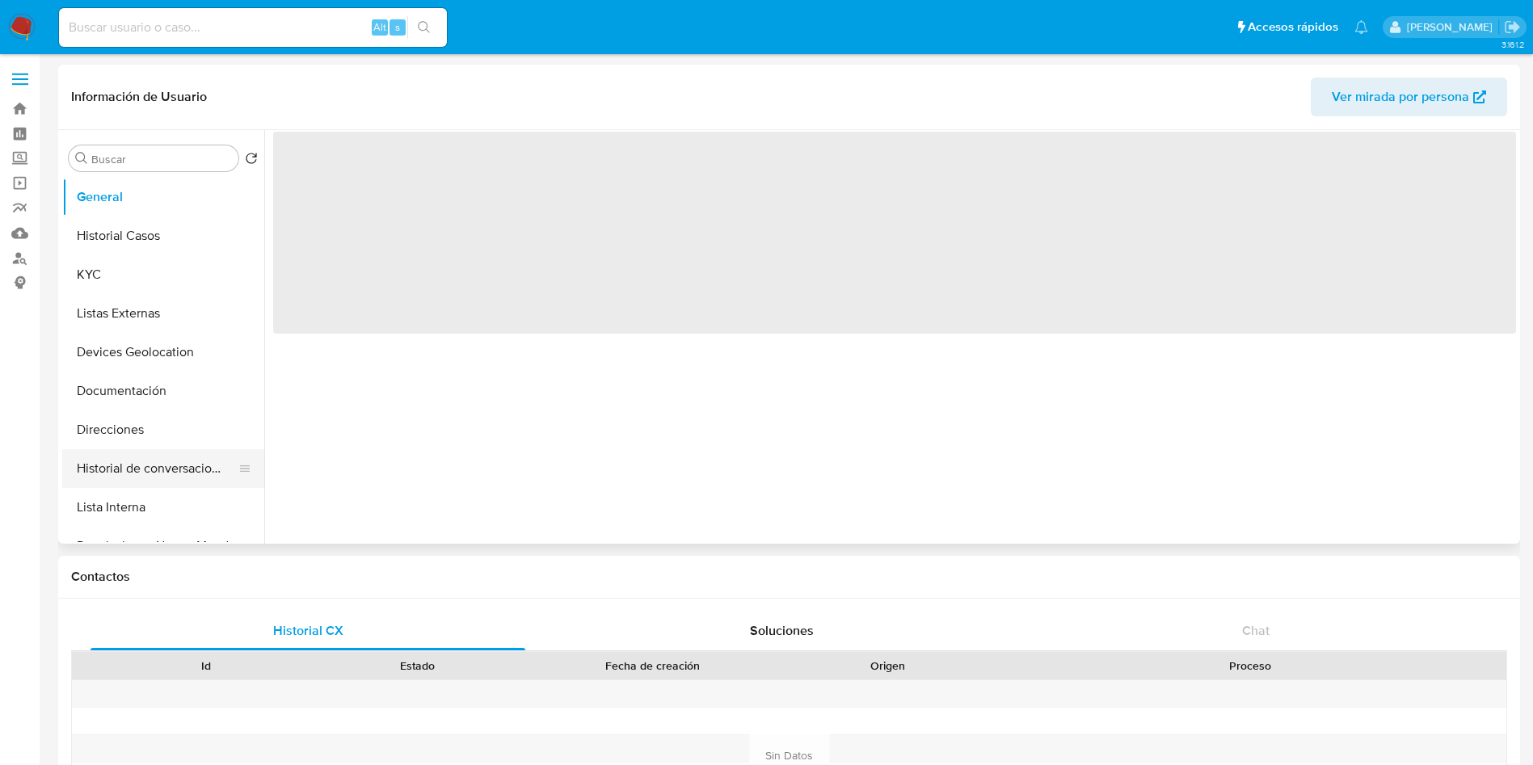
scroll to position [121, 0]
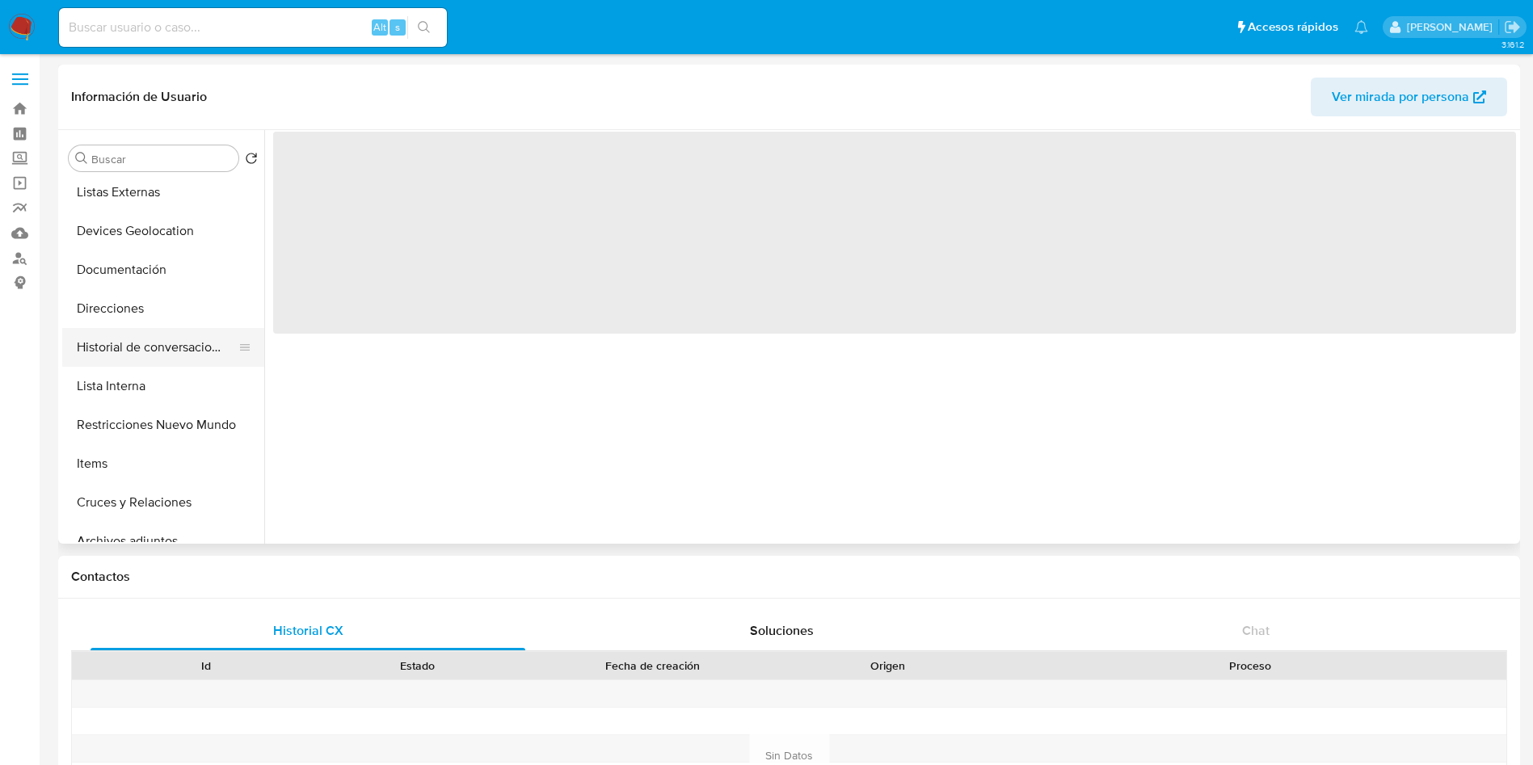
select select "10"
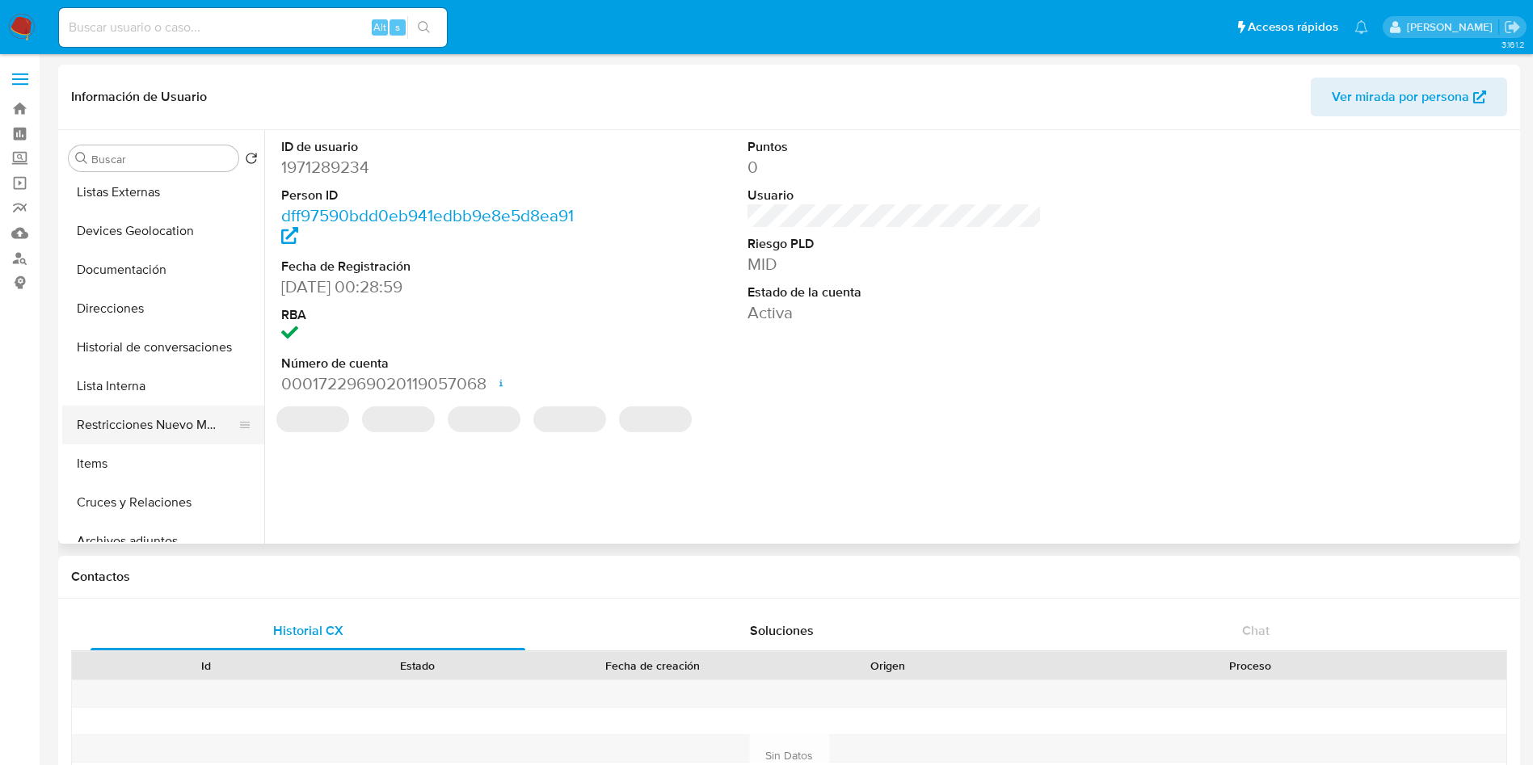
click at [162, 432] on button "Restricciones Nuevo Mundo" at bounding box center [156, 425] width 189 height 39
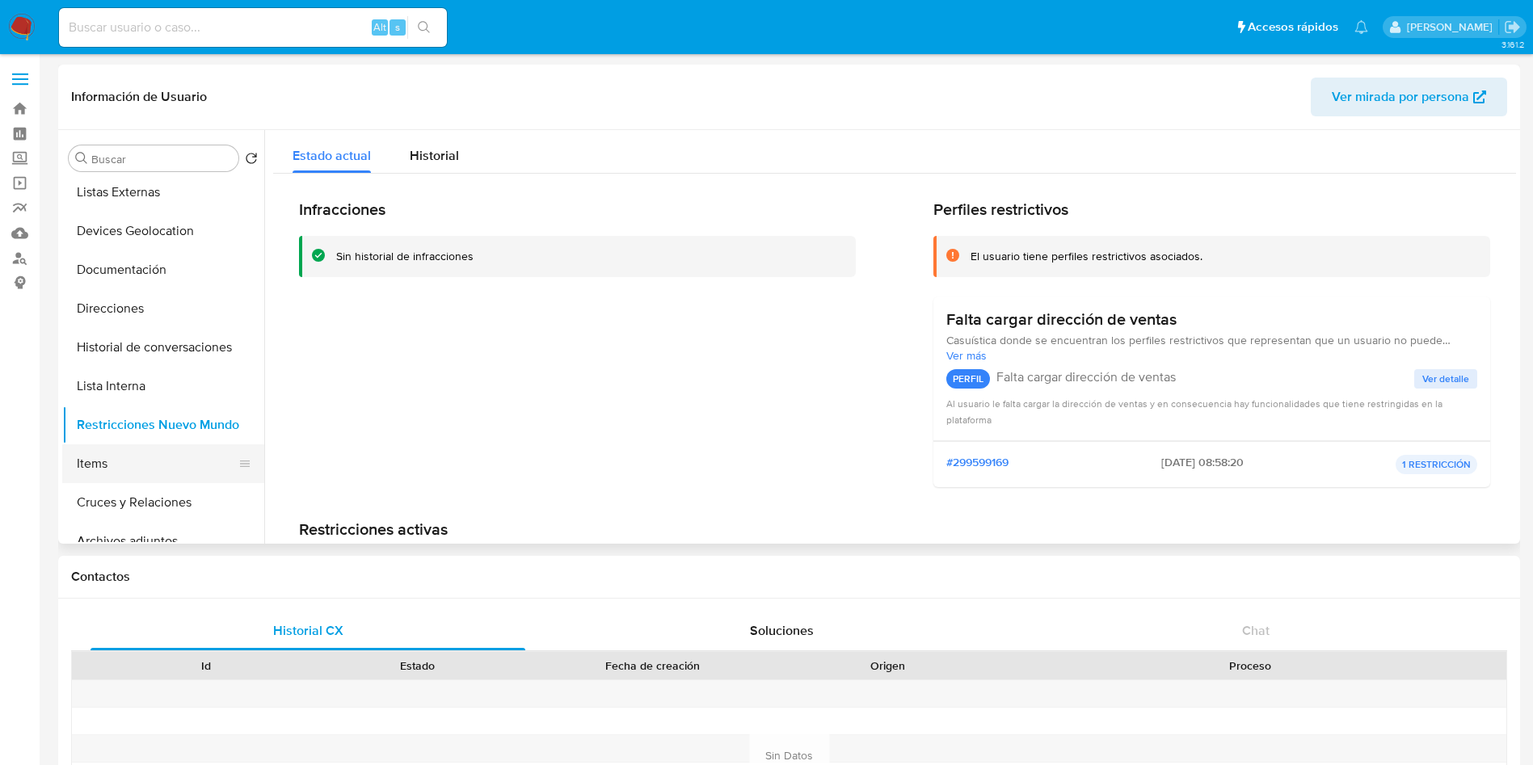
click at [130, 466] on button "Items" at bounding box center [156, 463] width 189 height 39
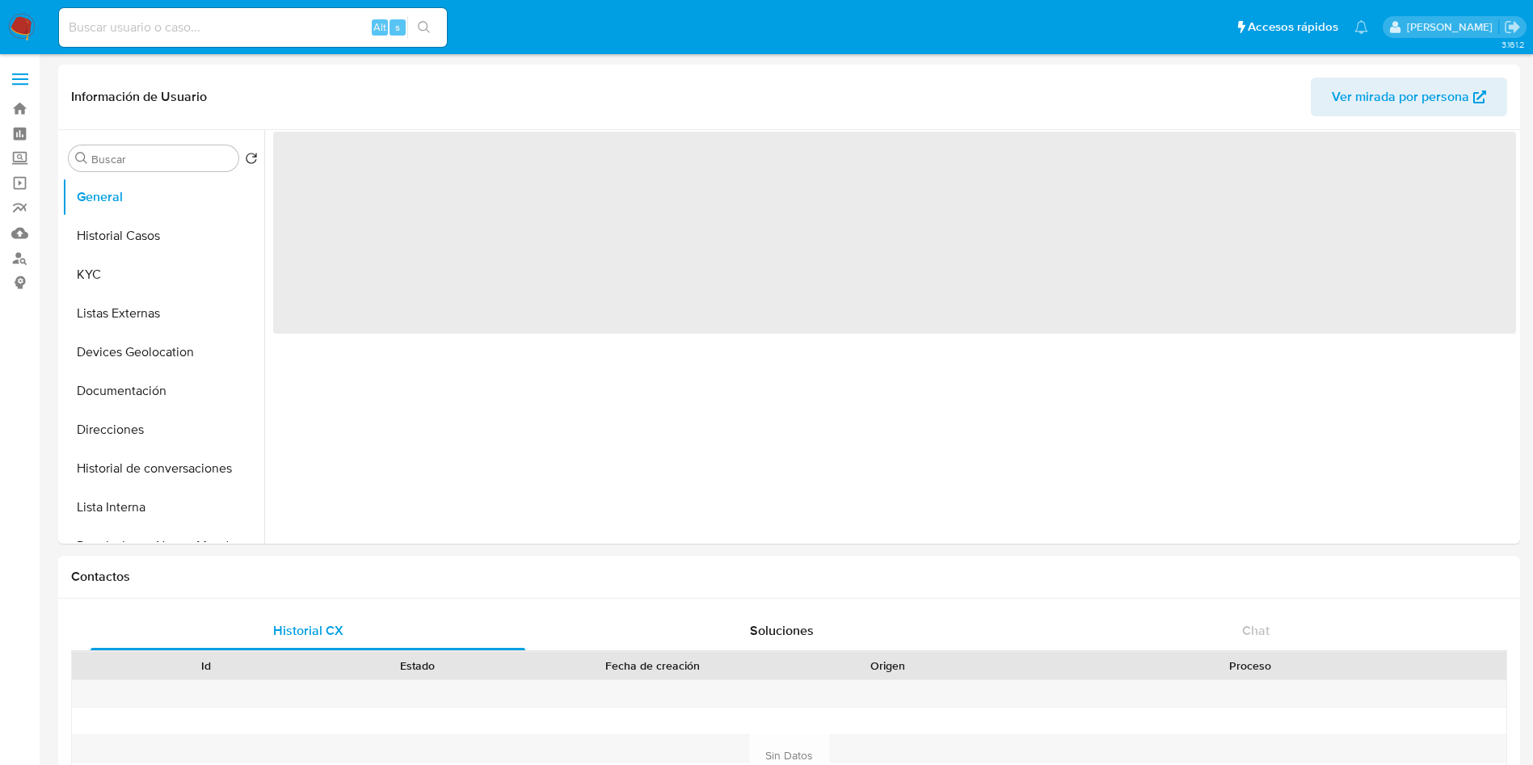
select select "10"
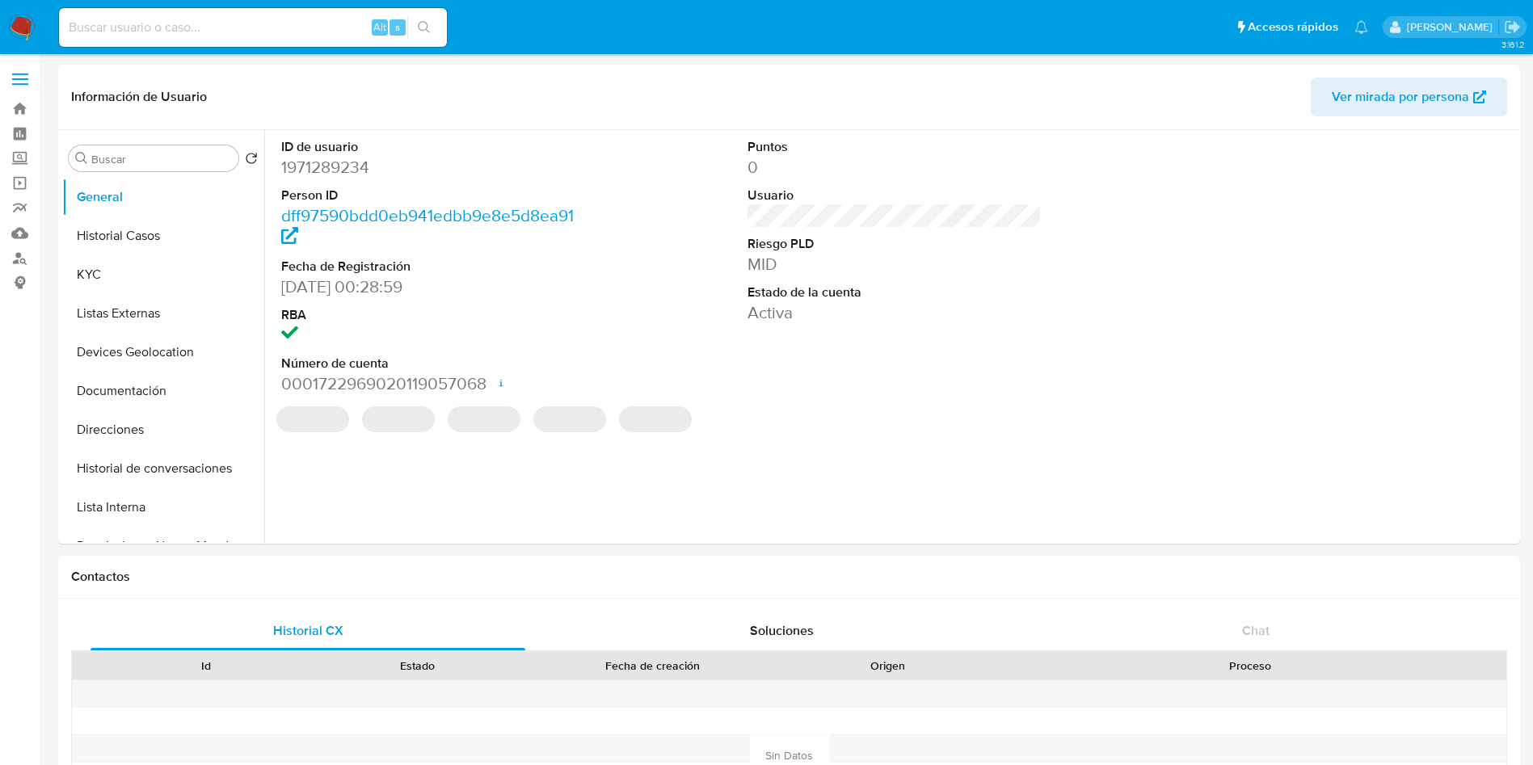
click at [221, 19] on input at bounding box center [253, 27] width 388 height 21
paste input "1105457839"
type input "1105457839"
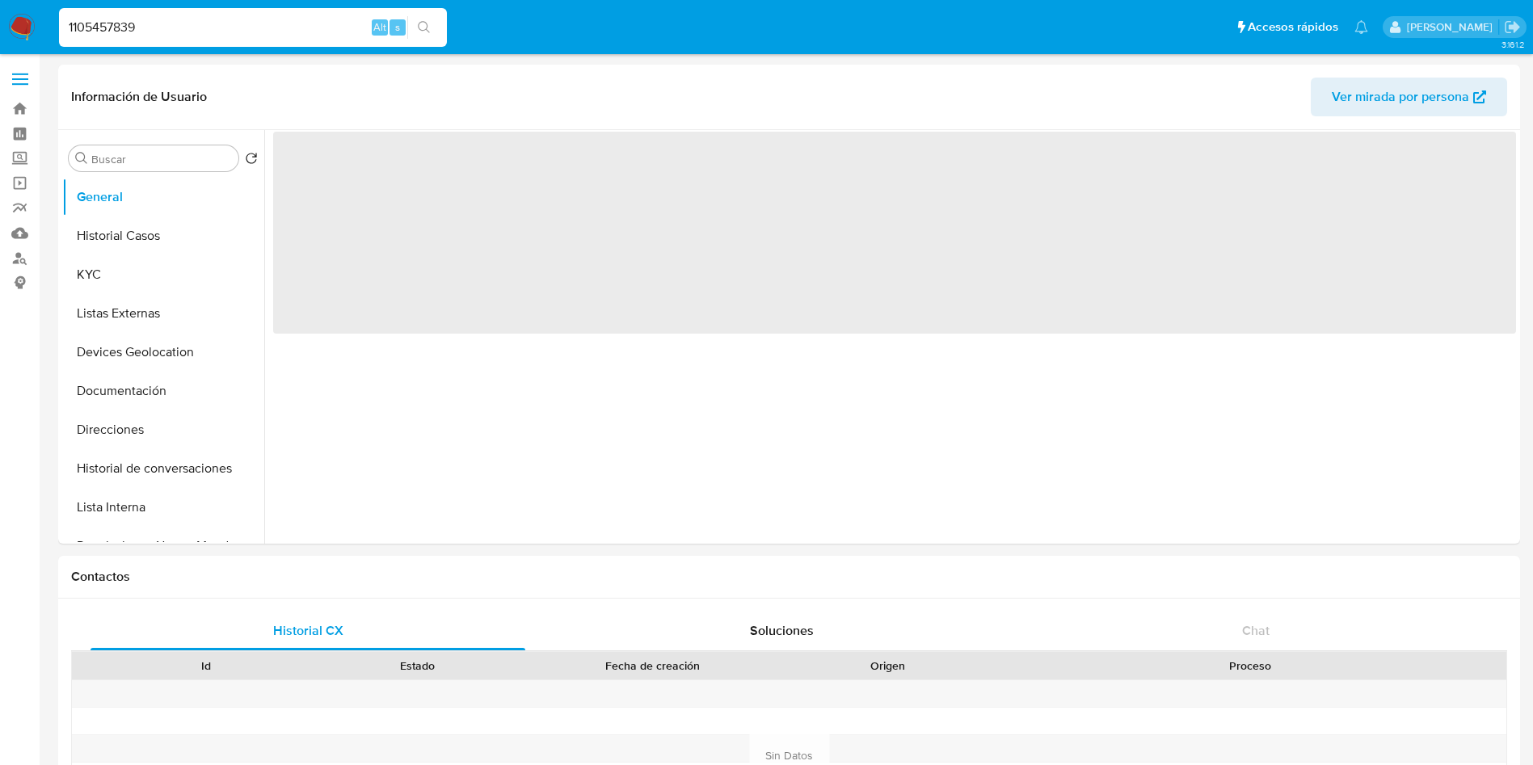
select select "10"
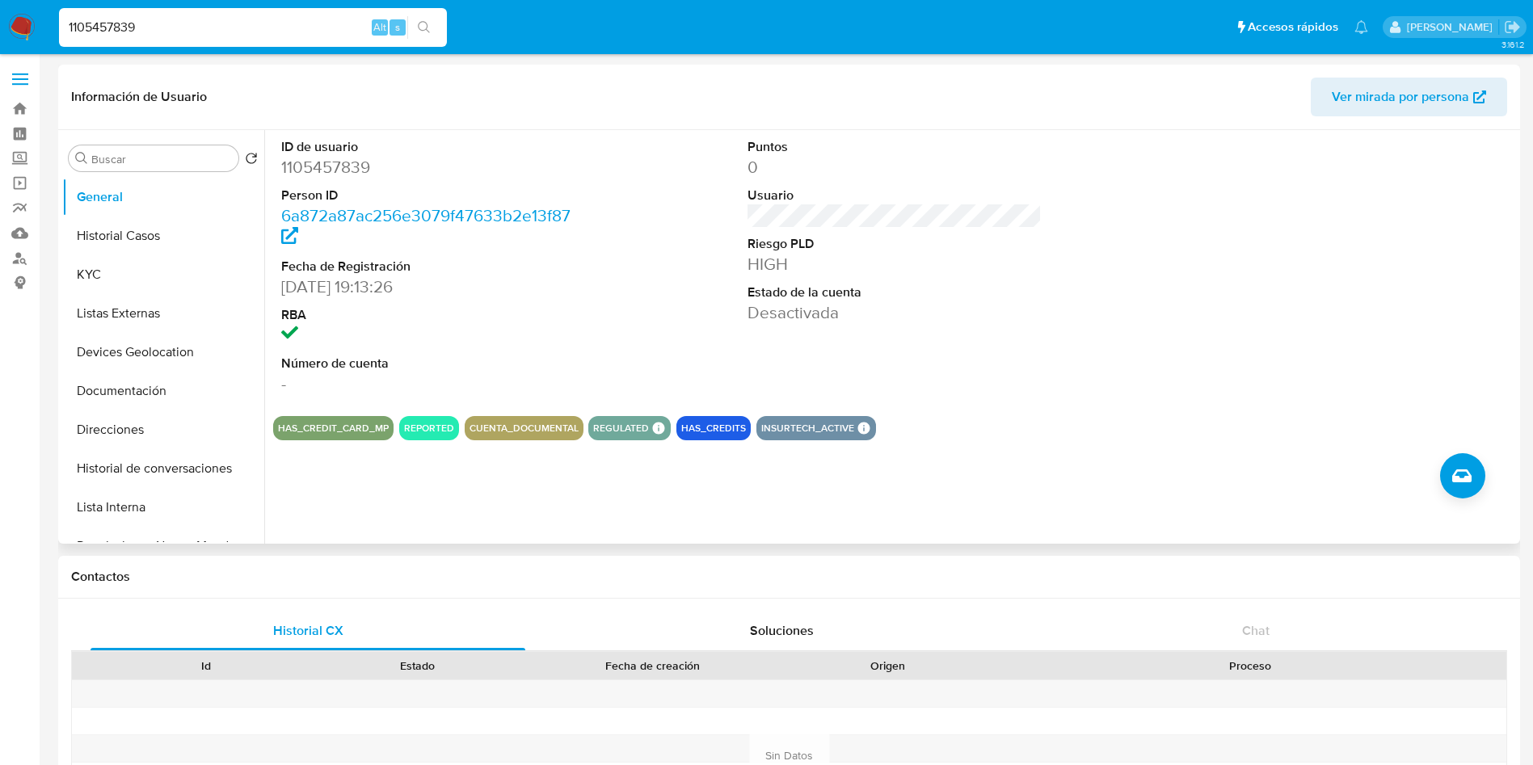
click at [1227, 445] on div "ID de usuario 1105457839 Person ID 6a872a87ac256e3079f47633b2e13f87 Fecha de Re…" at bounding box center [889, 337] width 1251 height 414
click at [122, 232] on button "Historial Casos" at bounding box center [156, 236] width 189 height 39
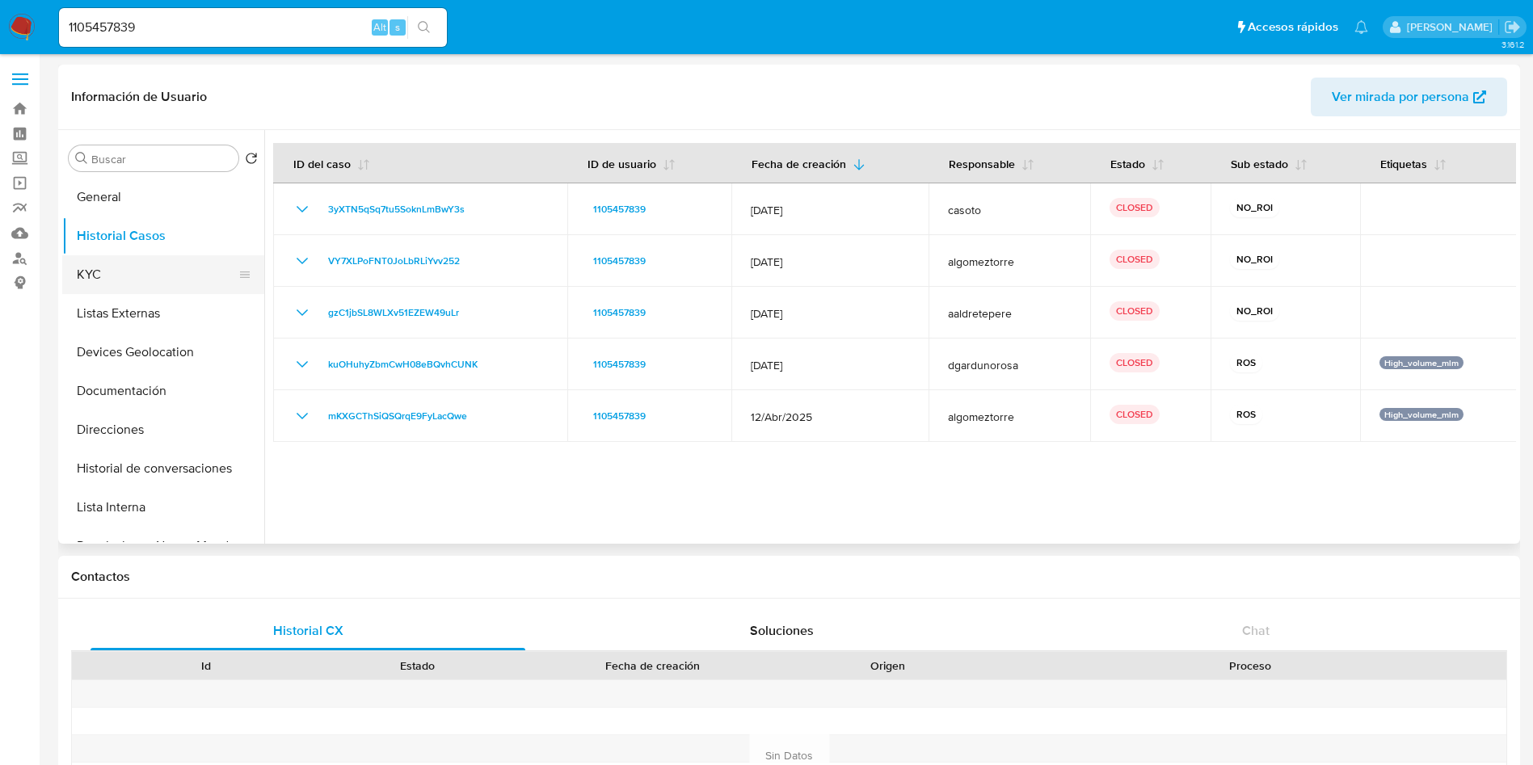
click at [120, 276] on button "KYC" at bounding box center [156, 274] width 189 height 39
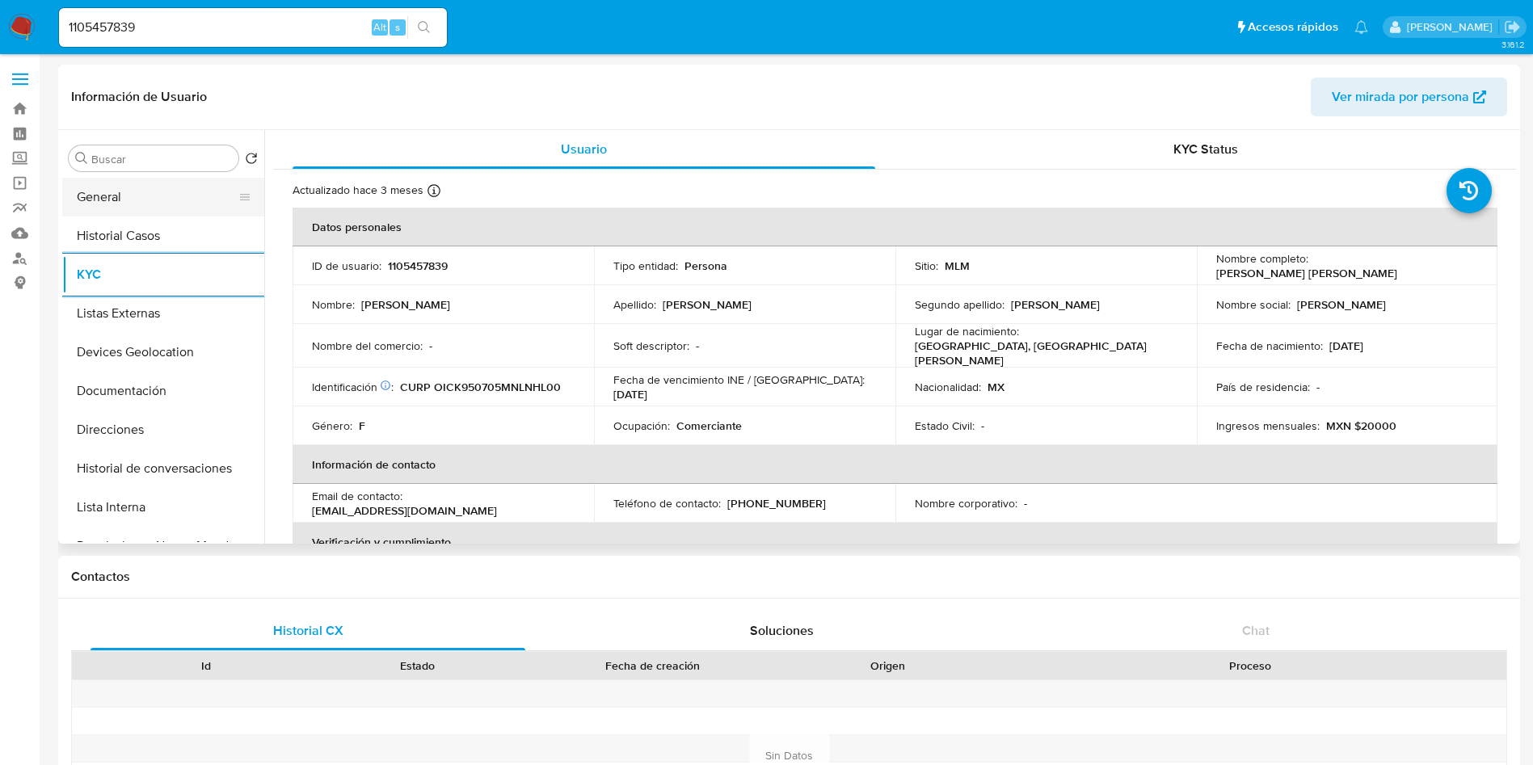
click at [162, 209] on button "General" at bounding box center [156, 197] width 189 height 39
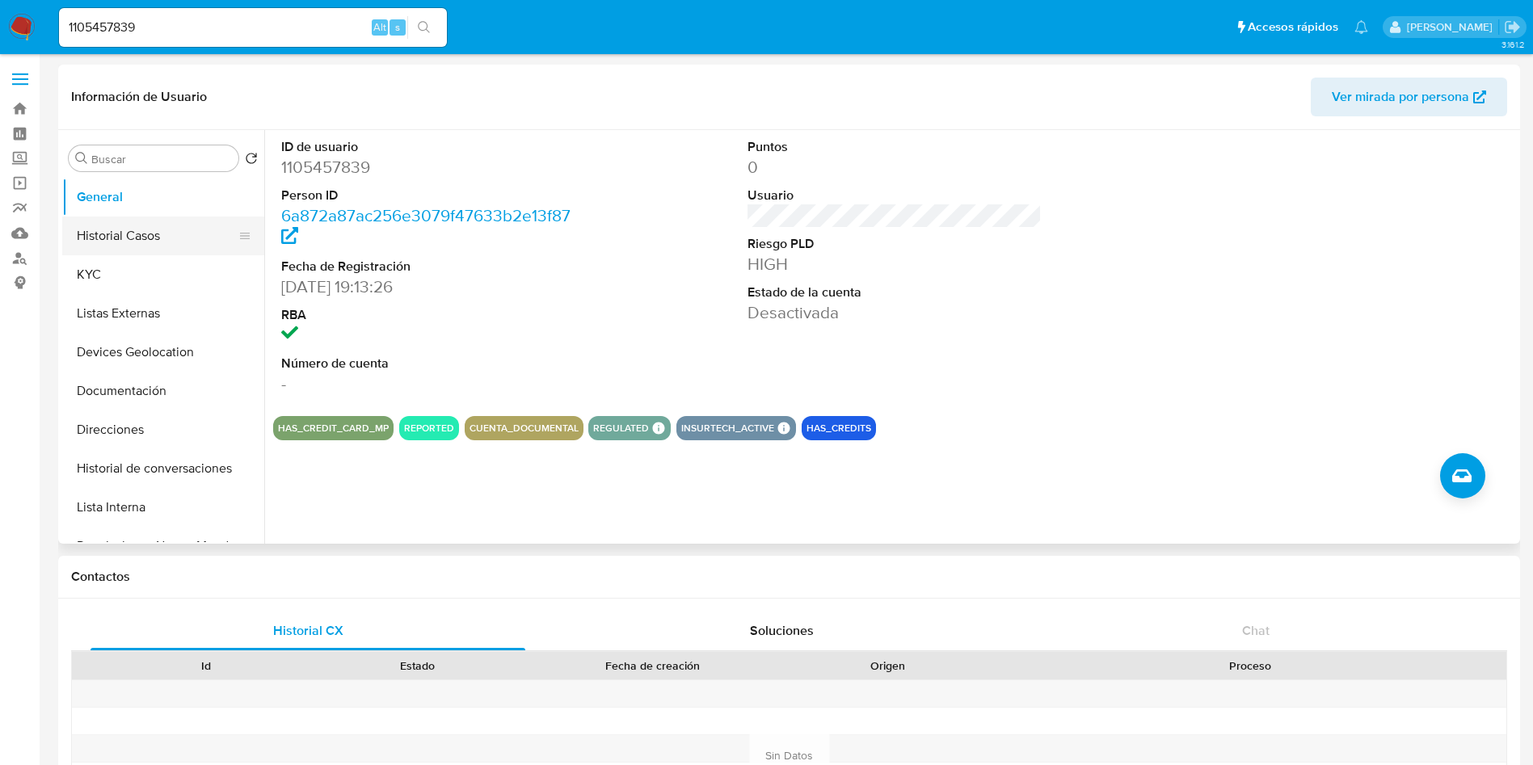
click at [143, 229] on button "Historial Casos" at bounding box center [156, 236] width 189 height 39
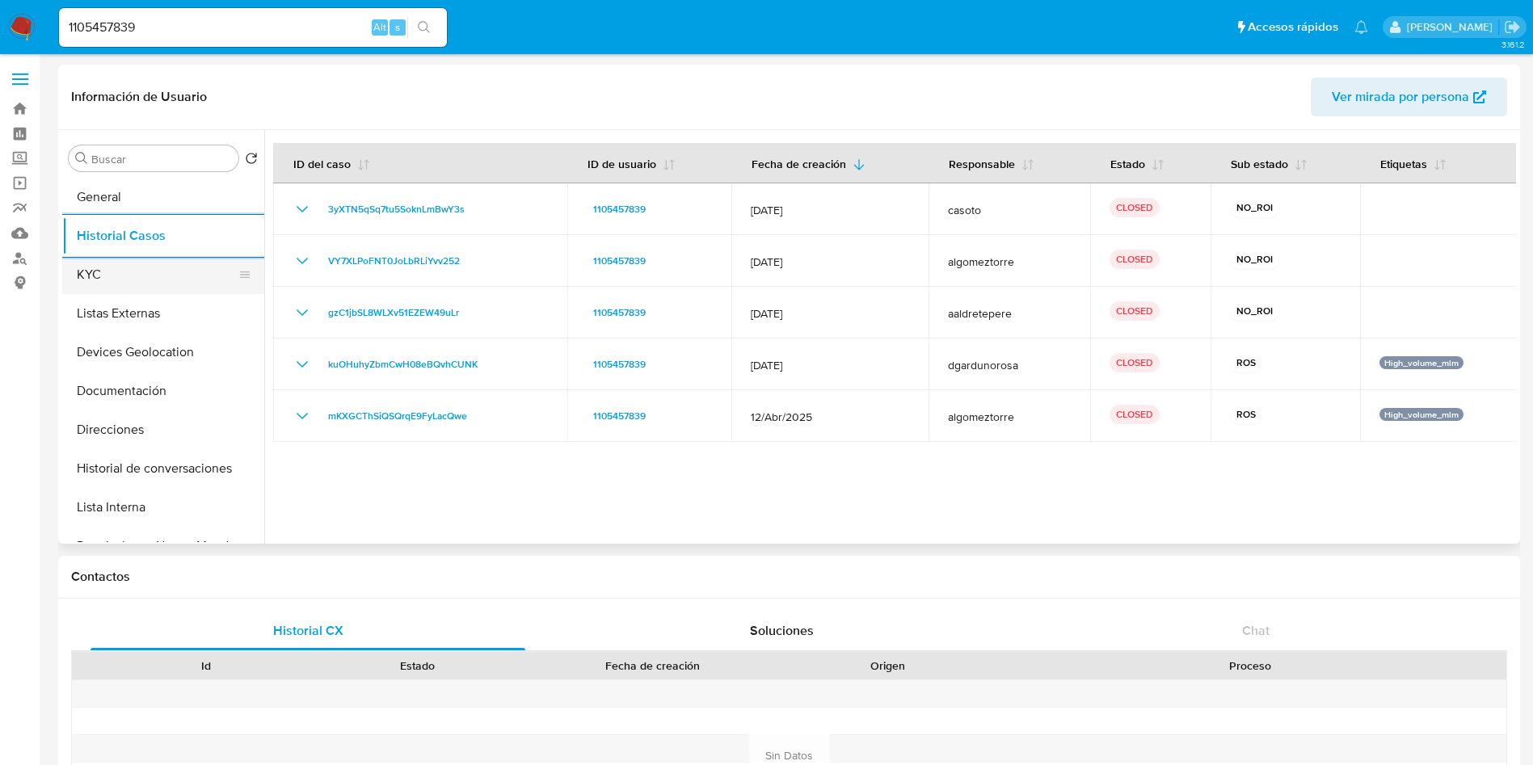
click at [124, 281] on button "KYC" at bounding box center [156, 274] width 189 height 39
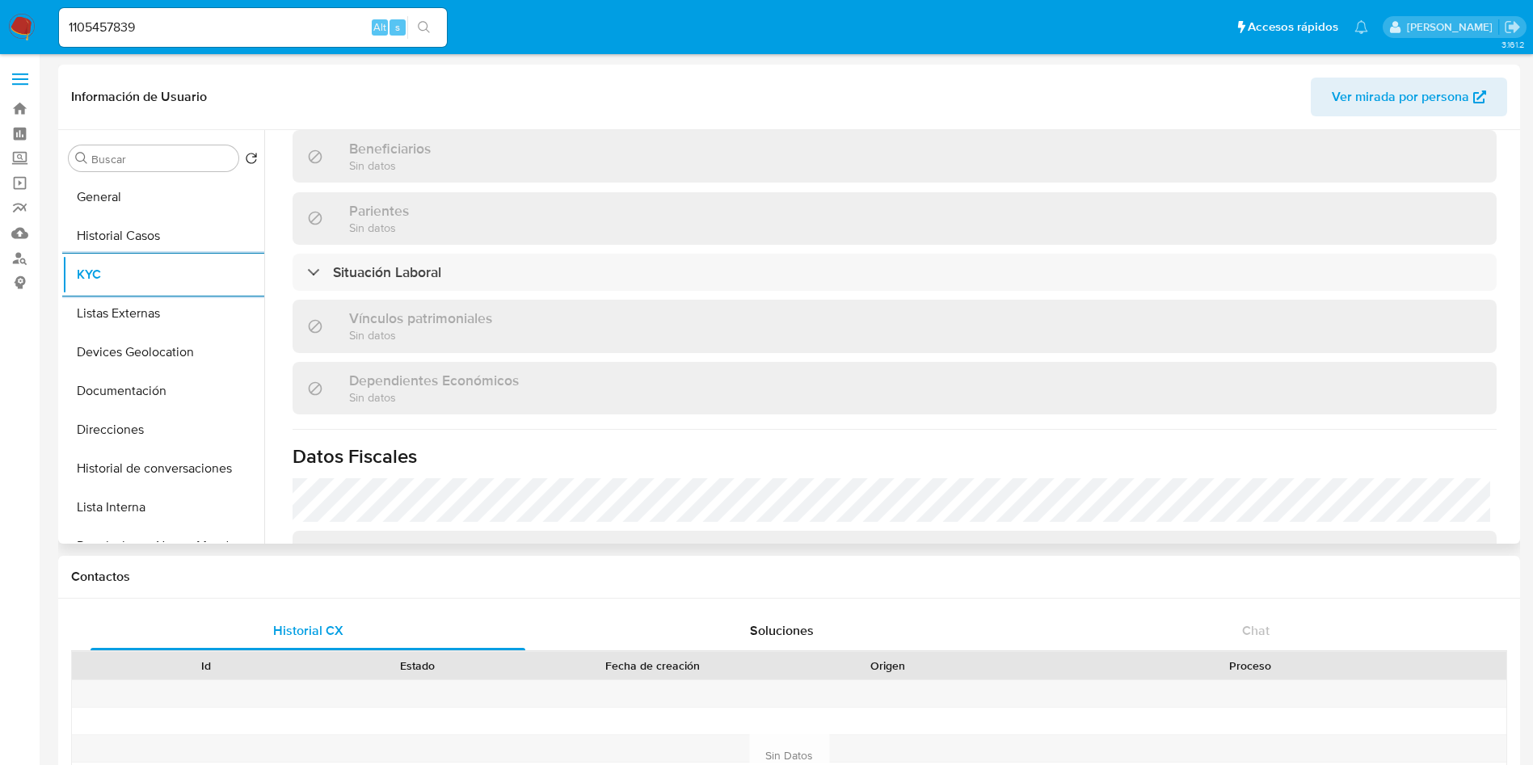
scroll to position [727, 0]
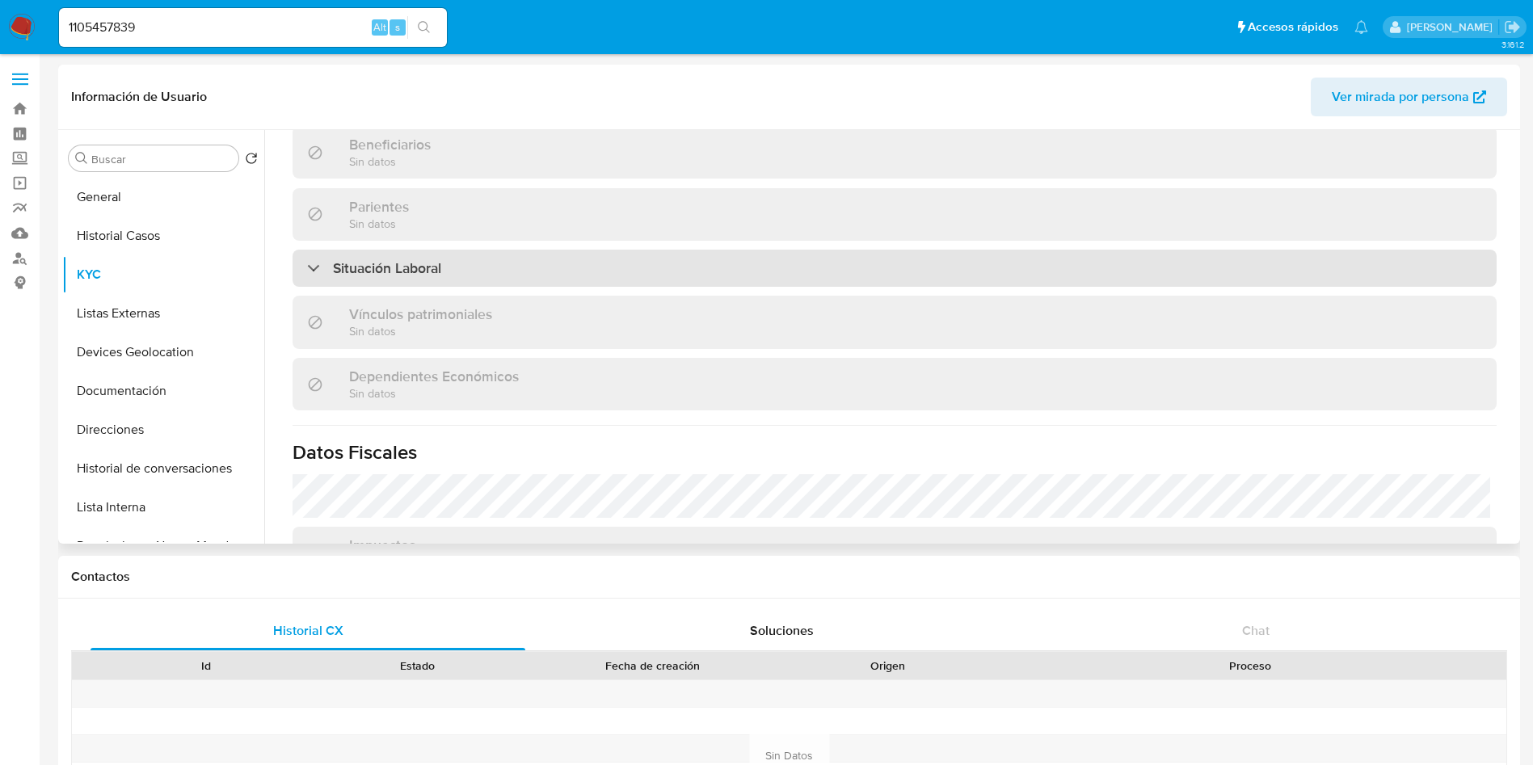
click at [497, 260] on div "Situación Laboral" at bounding box center [894, 268] width 1204 height 37
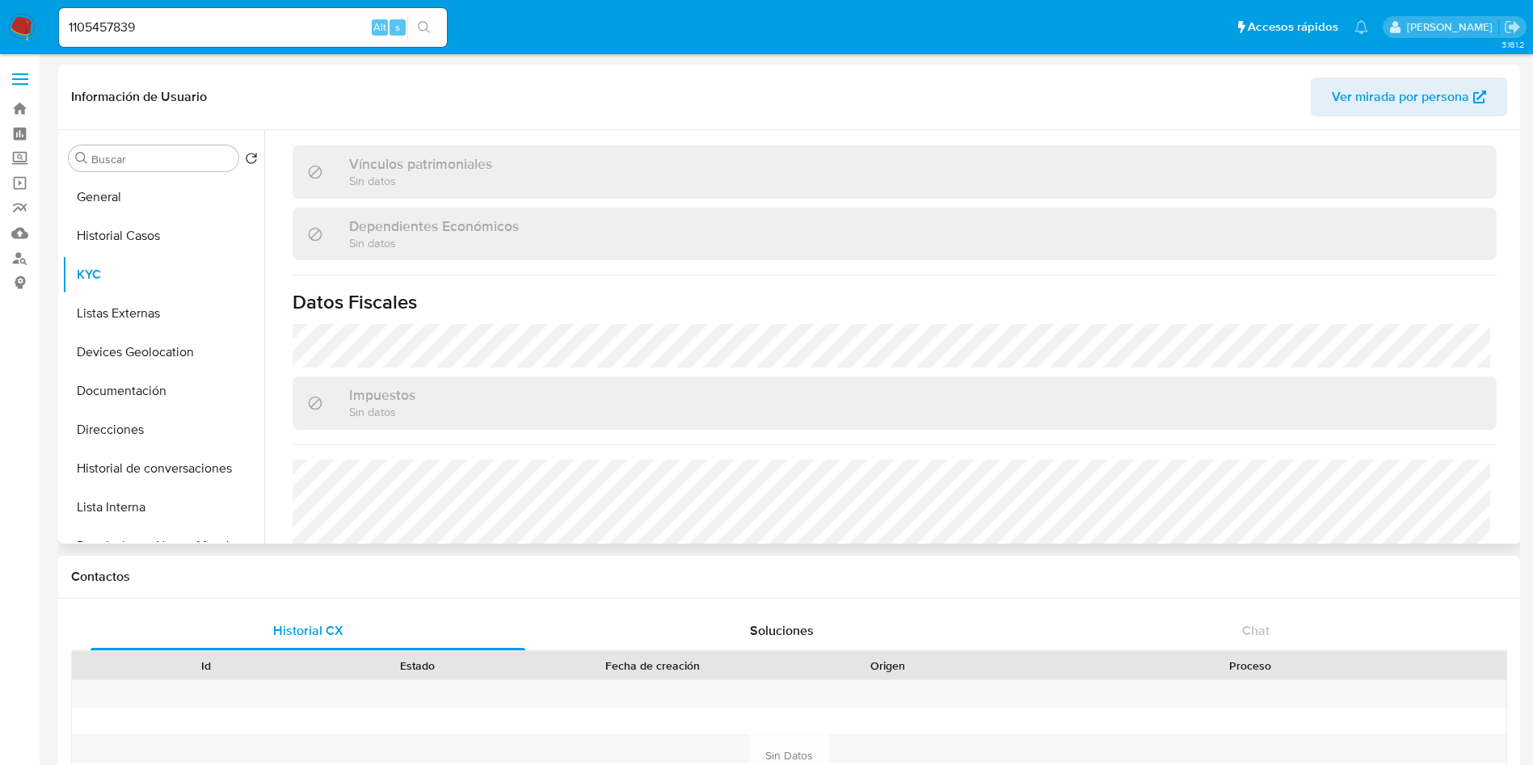
scroll to position [1212, 0]
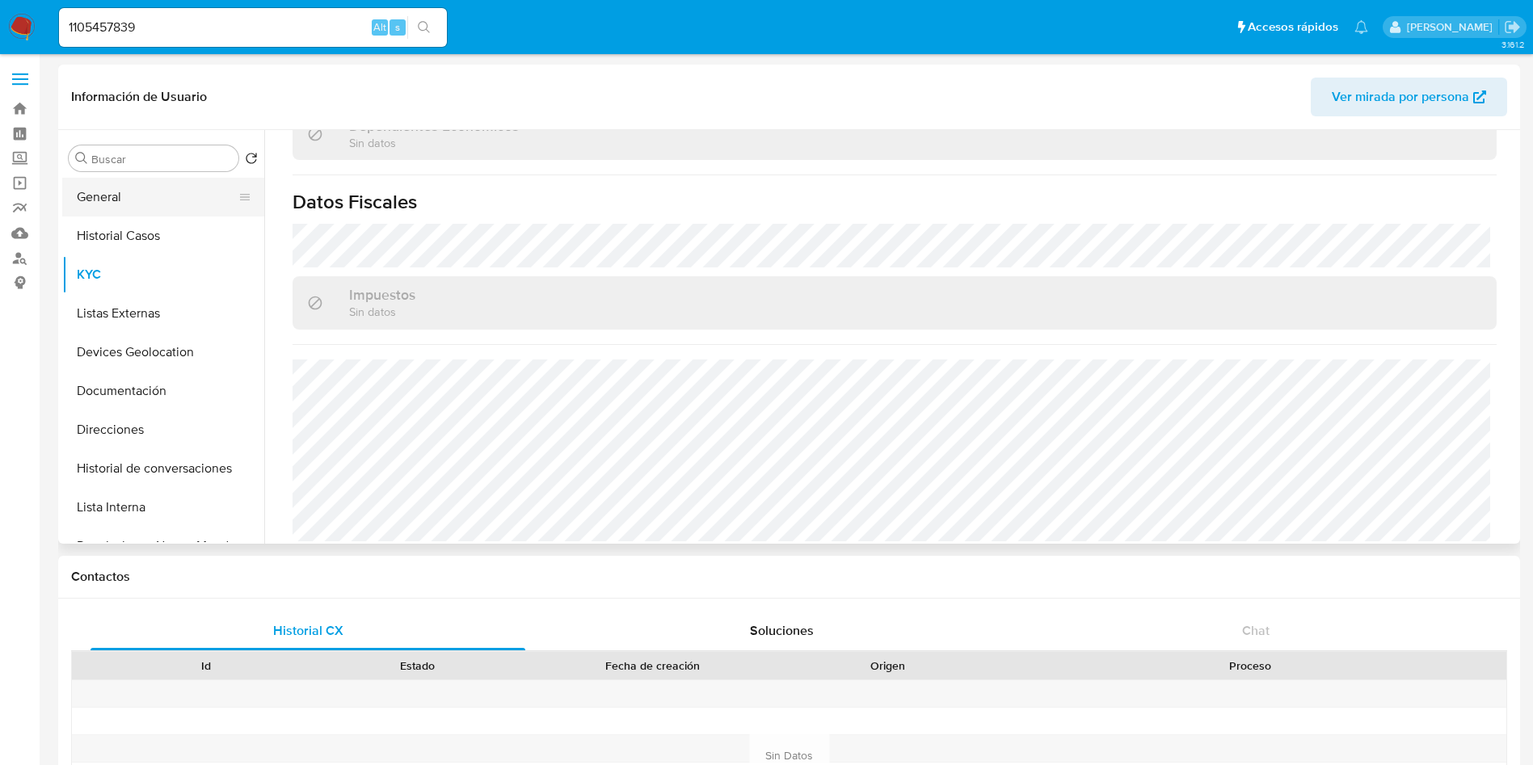
click at [137, 204] on button "General" at bounding box center [156, 197] width 189 height 39
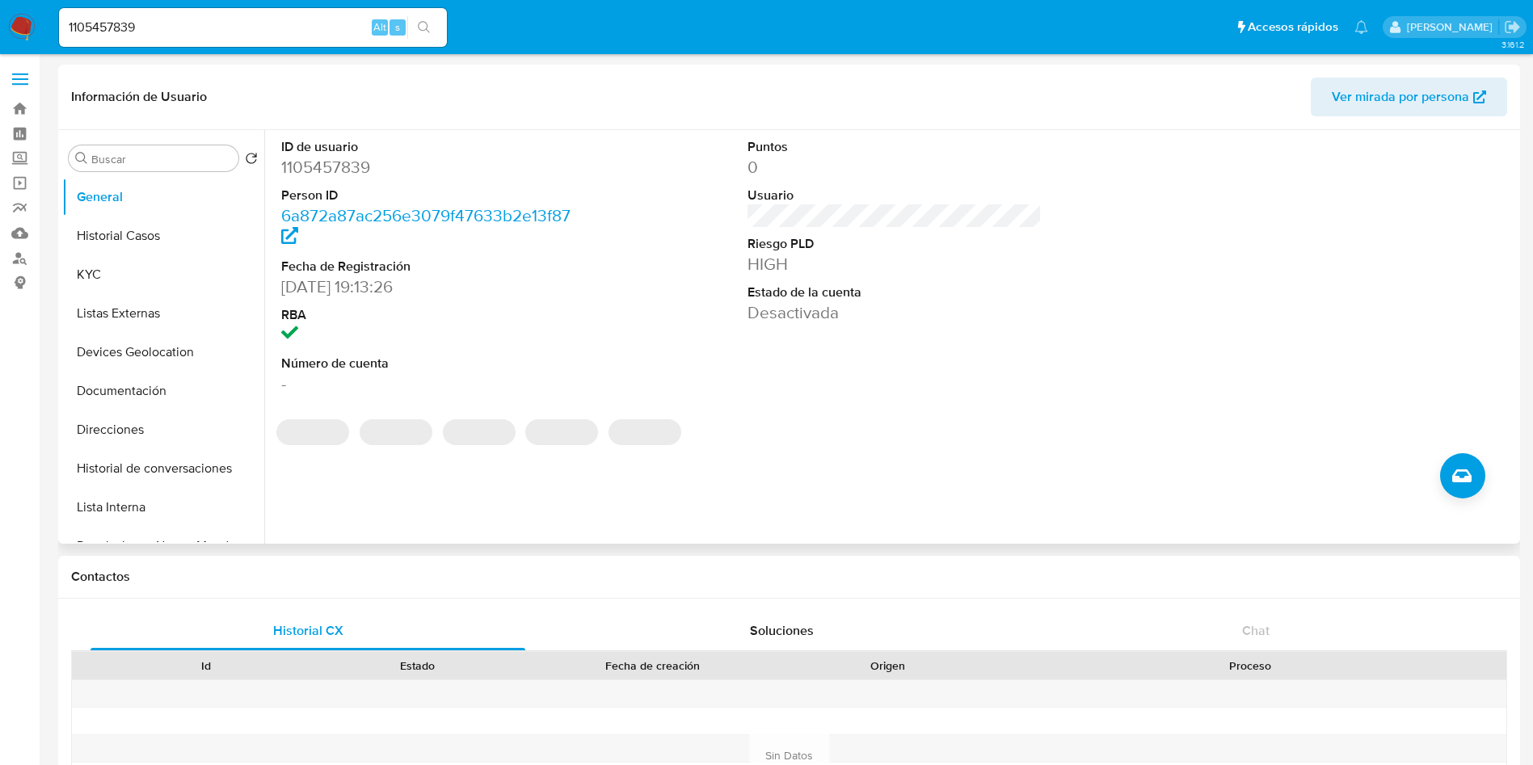
click at [318, 168] on dd "1105457839" at bounding box center [428, 167] width 295 height 23
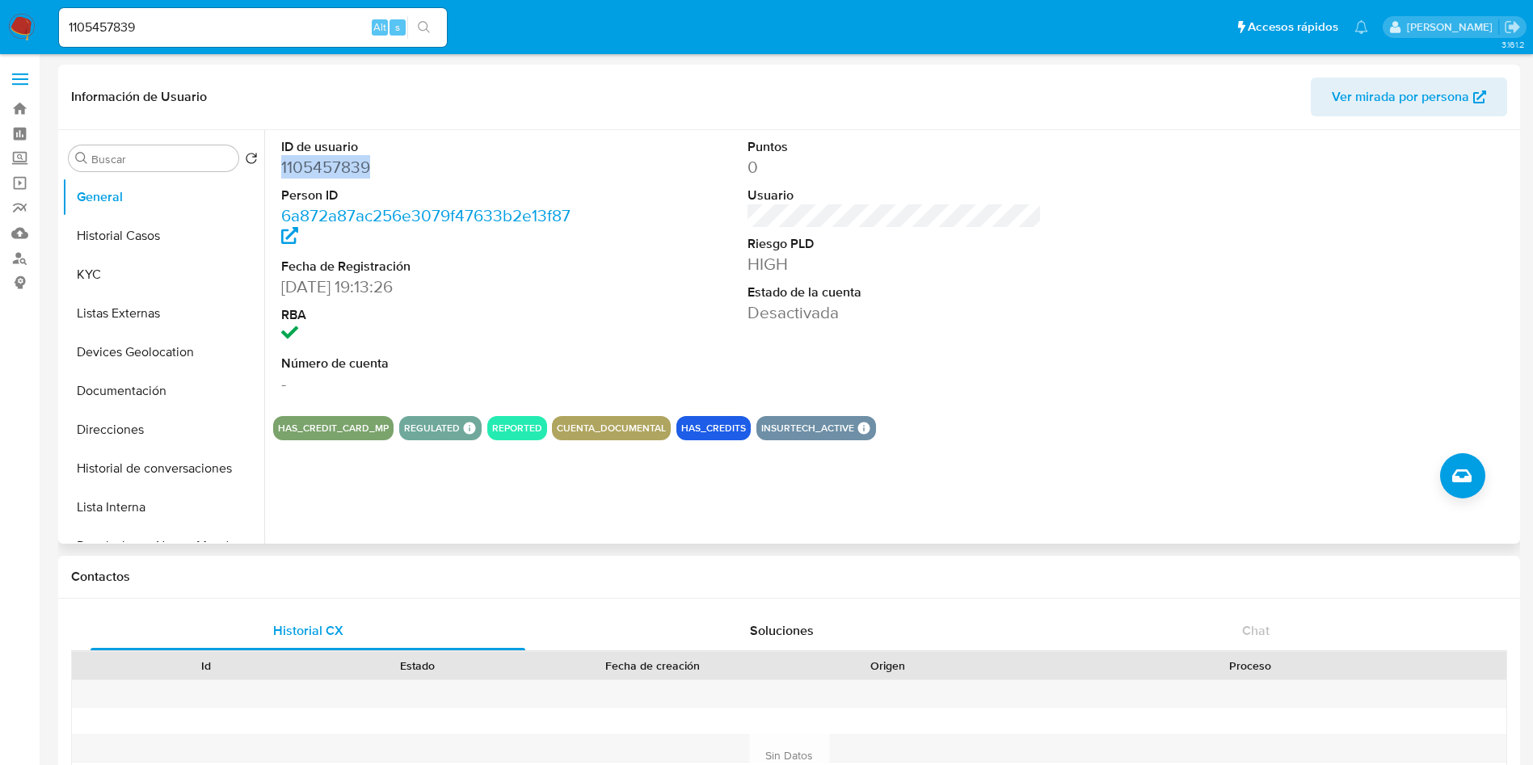
copy dd "1105457839"
click at [1148, 435] on div "HAS_CREDIT_CARD_MP REGULATED REGULATED MLM IFPE Evaluation Result COMPLIES User…" at bounding box center [894, 428] width 1243 height 24
click at [123, 284] on button "KYC" at bounding box center [156, 274] width 189 height 39
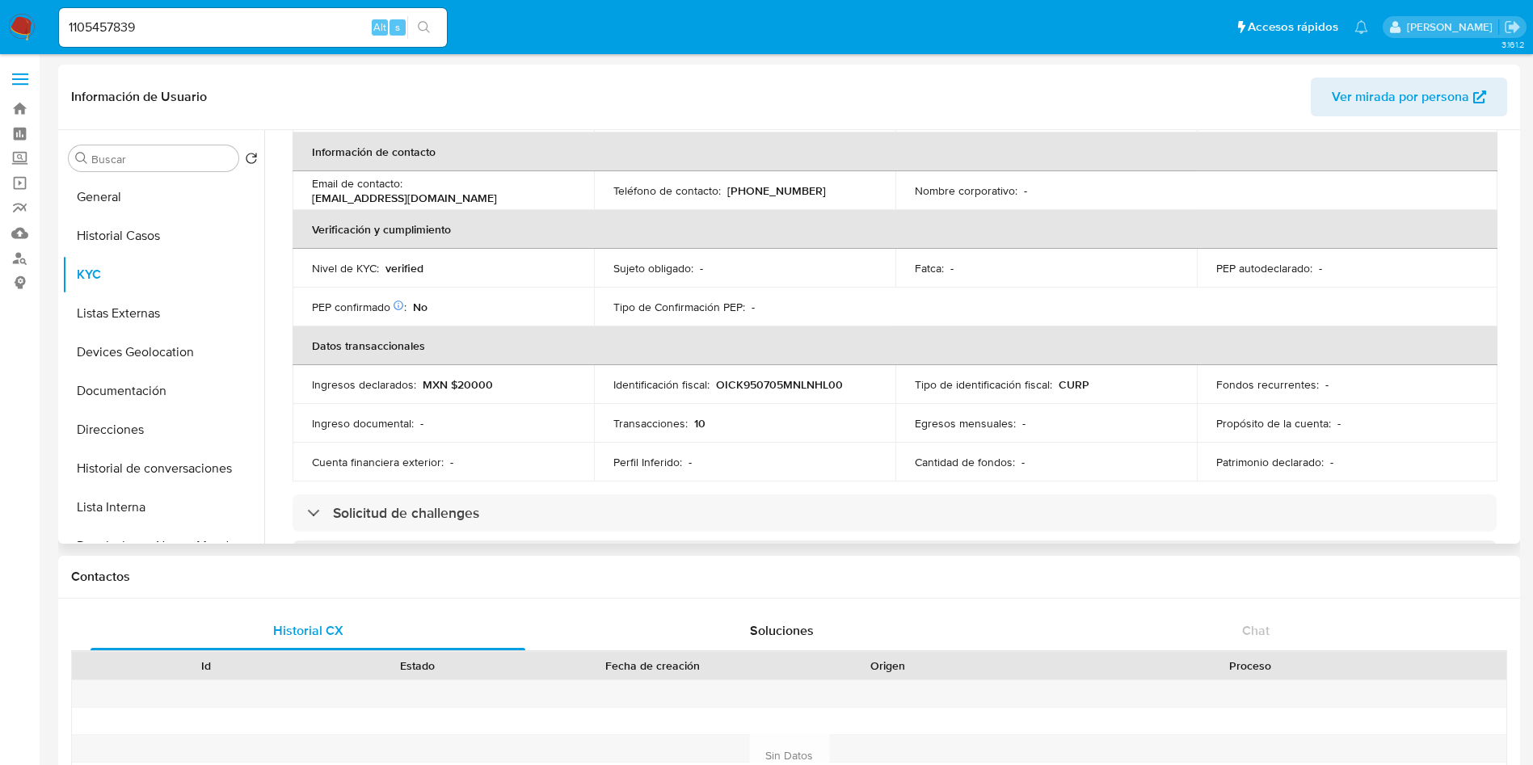
scroll to position [364, 0]
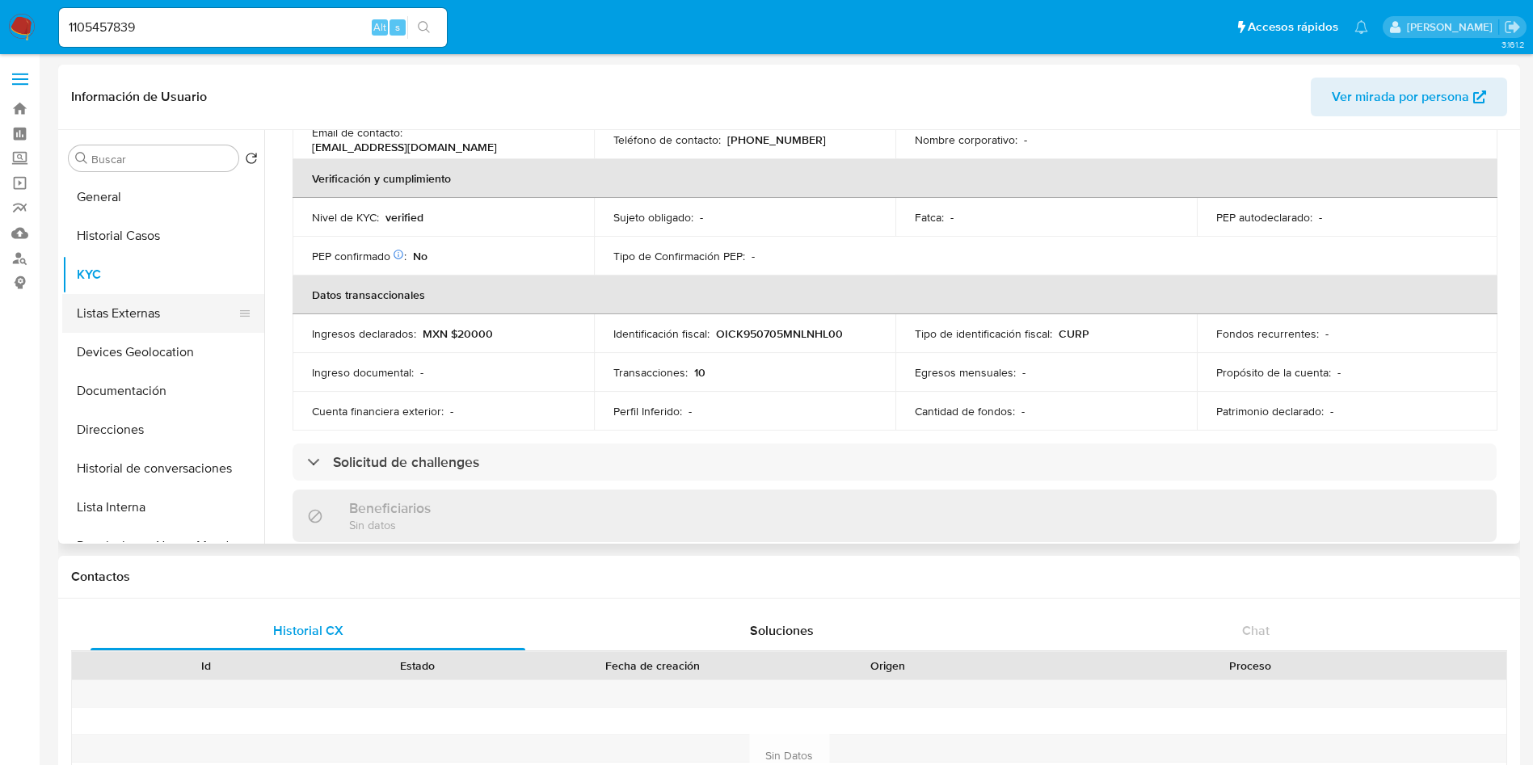
click at [121, 305] on button "Listas Externas" at bounding box center [156, 313] width 189 height 39
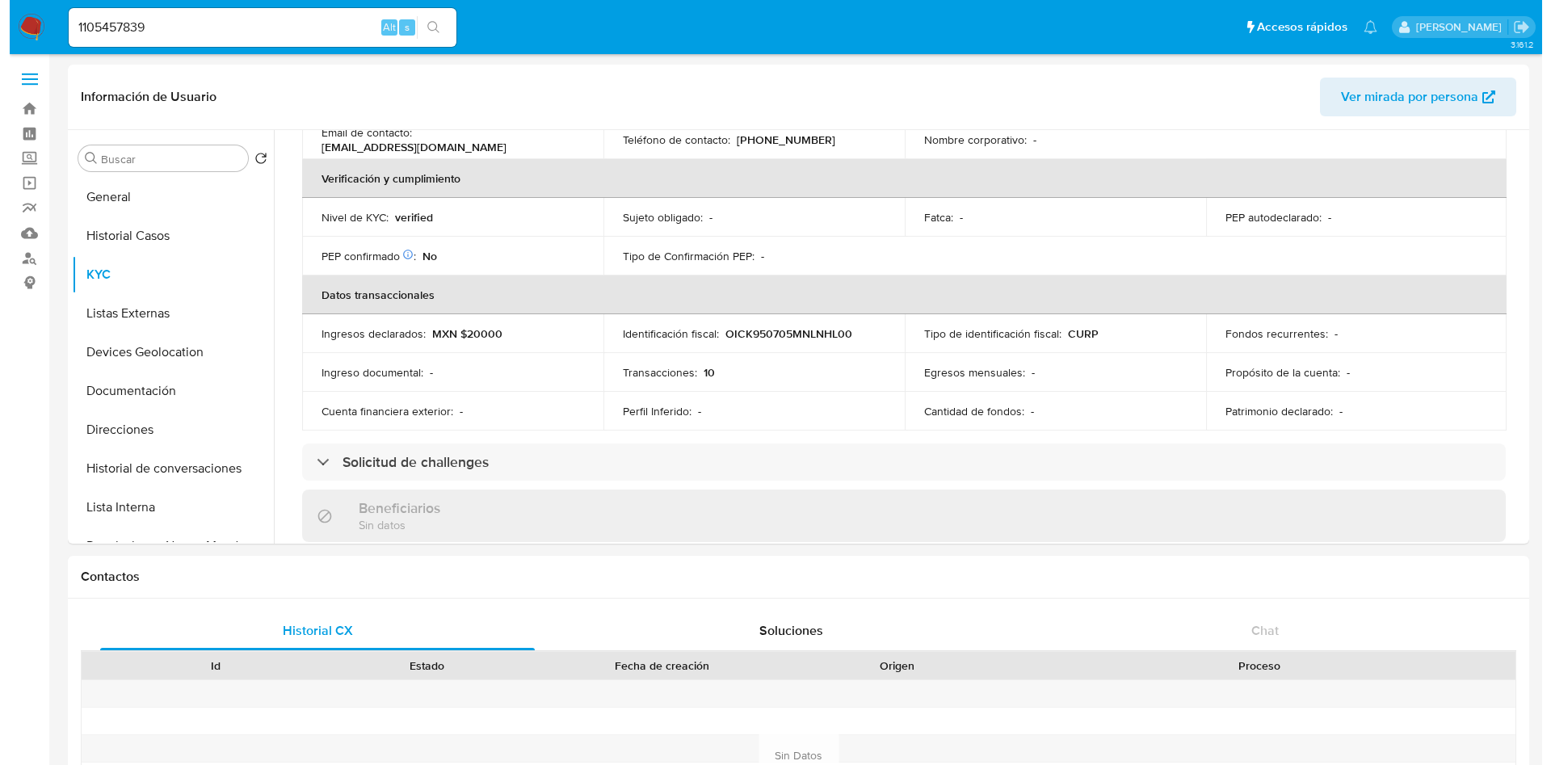
scroll to position [0, 0]
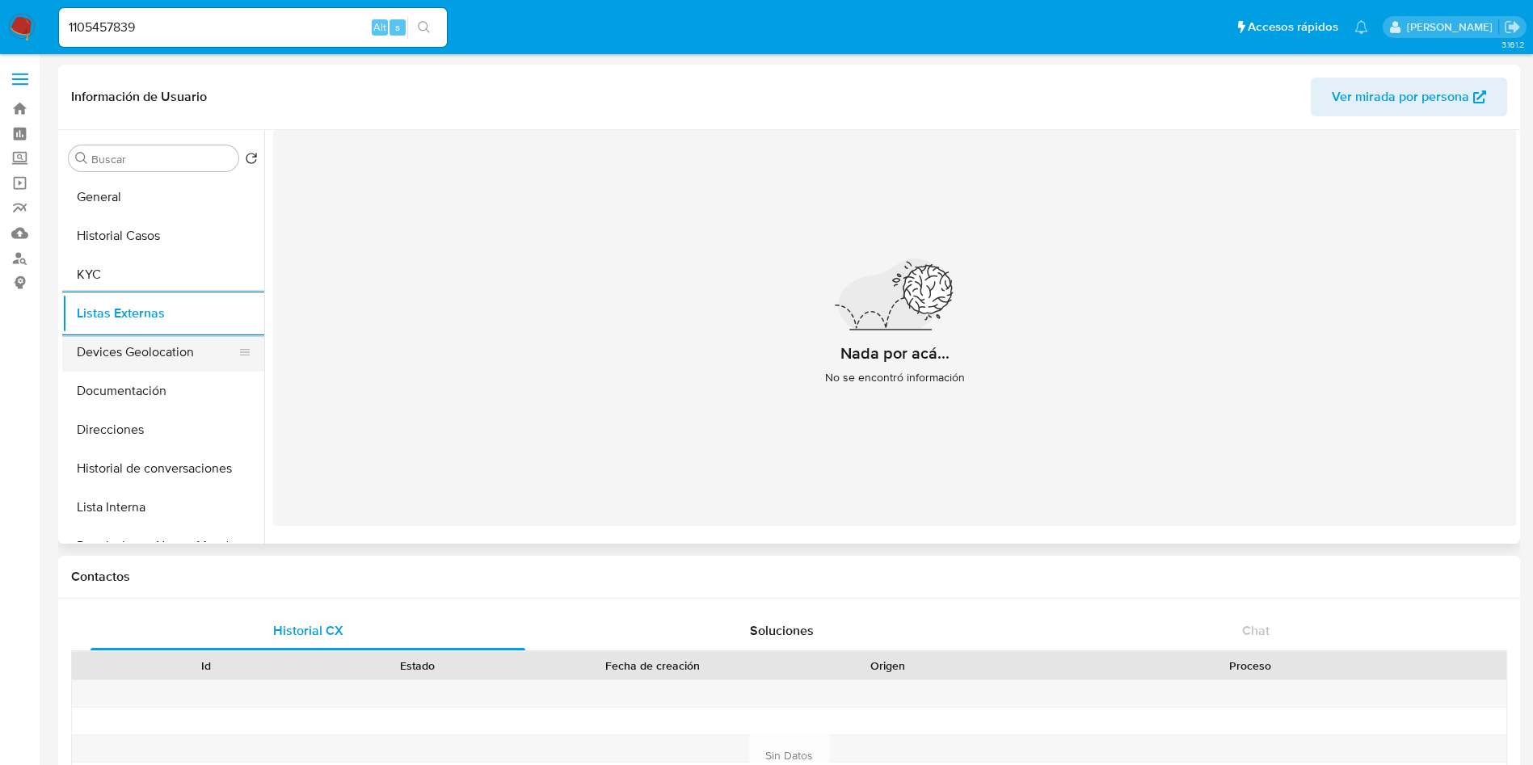
click at [137, 357] on button "Devices Geolocation" at bounding box center [156, 352] width 189 height 39
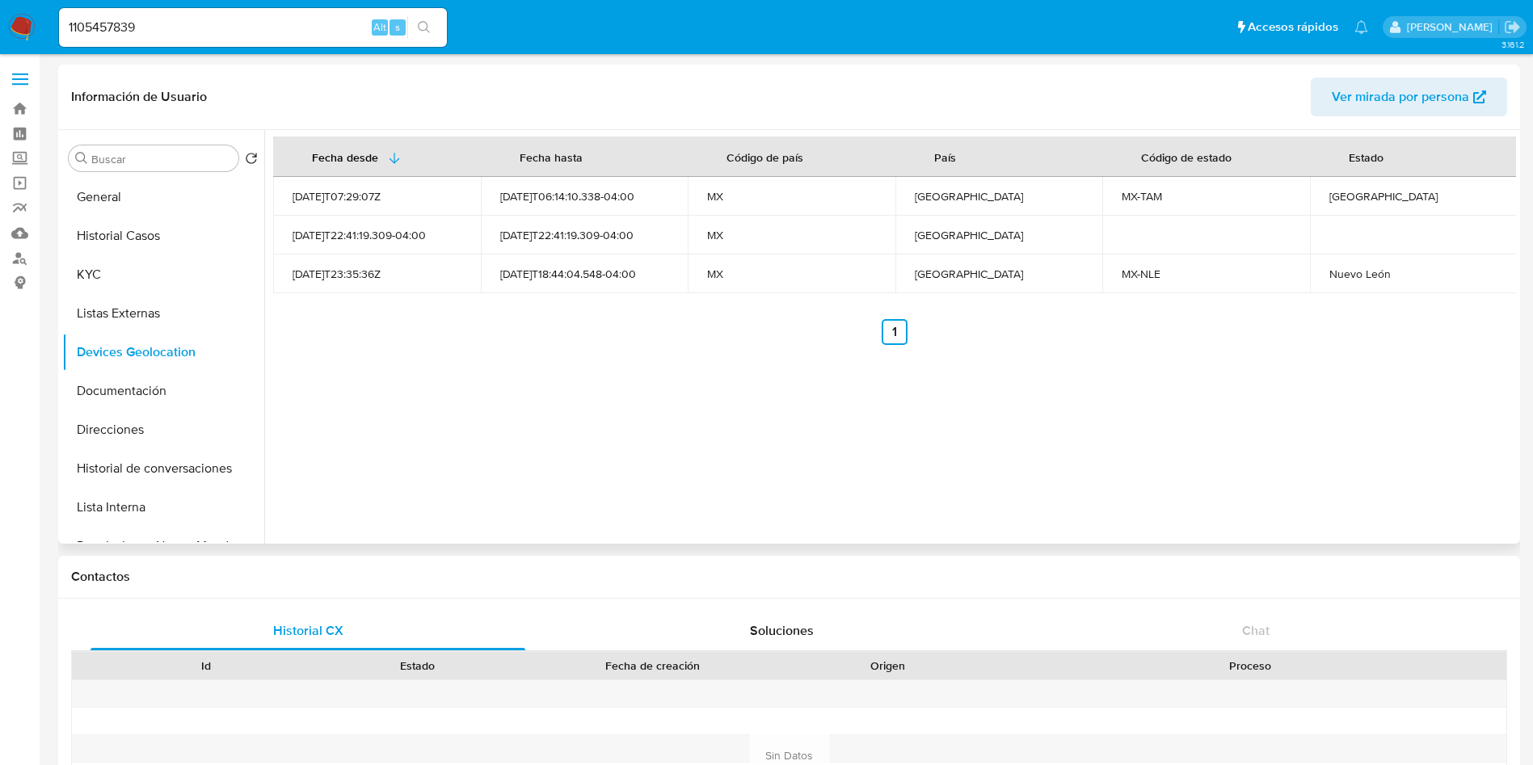
drag, startPoint x: 102, startPoint y: 383, endPoint x: 592, endPoint y: 490, distance: 501.9
click at [100, 383] on button "Documentación" at bounding box center [163, 391] width 202 height 39
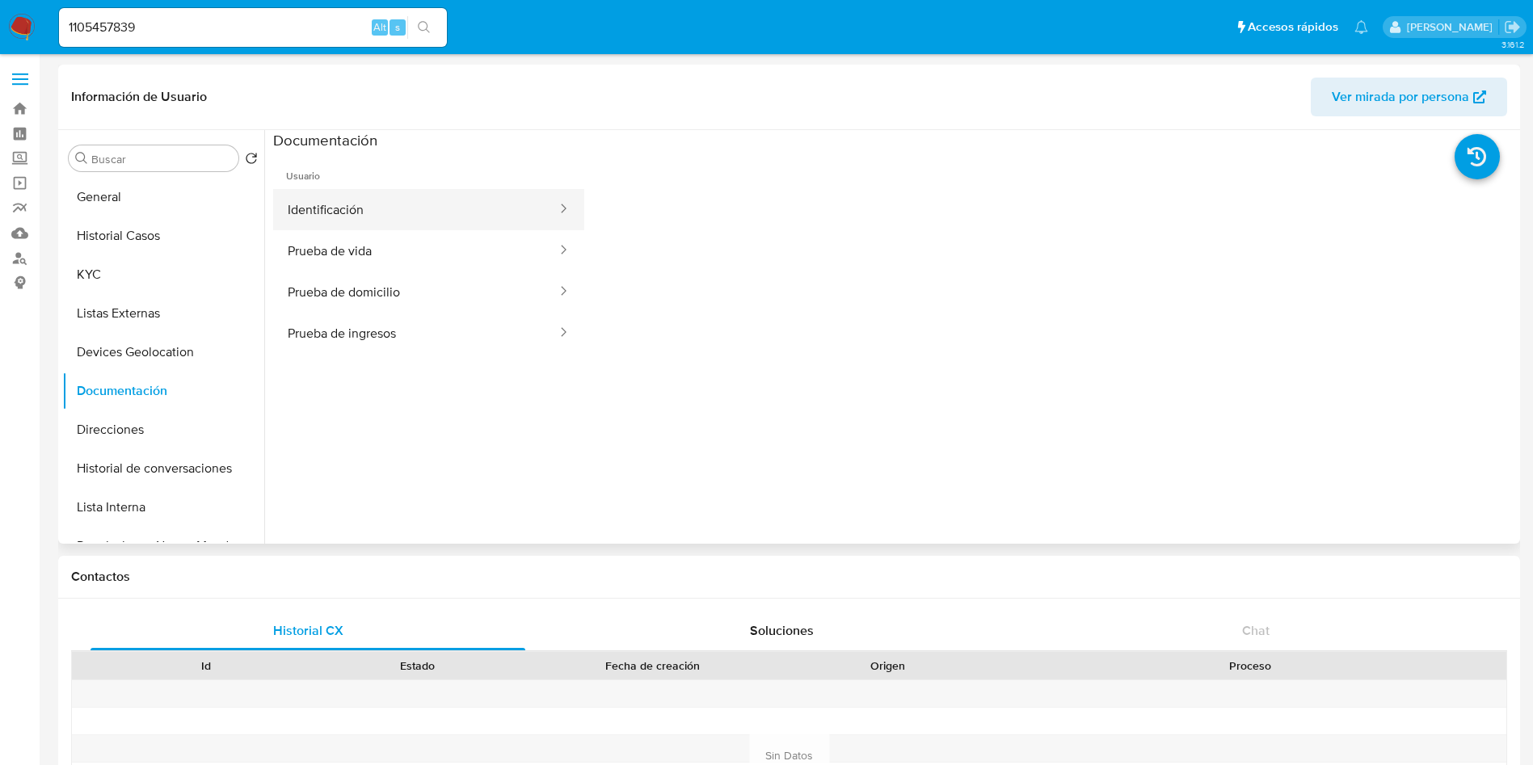
click at [437, 201] on button "Identificación" at bounding box center [415, 209] width 285 height 41
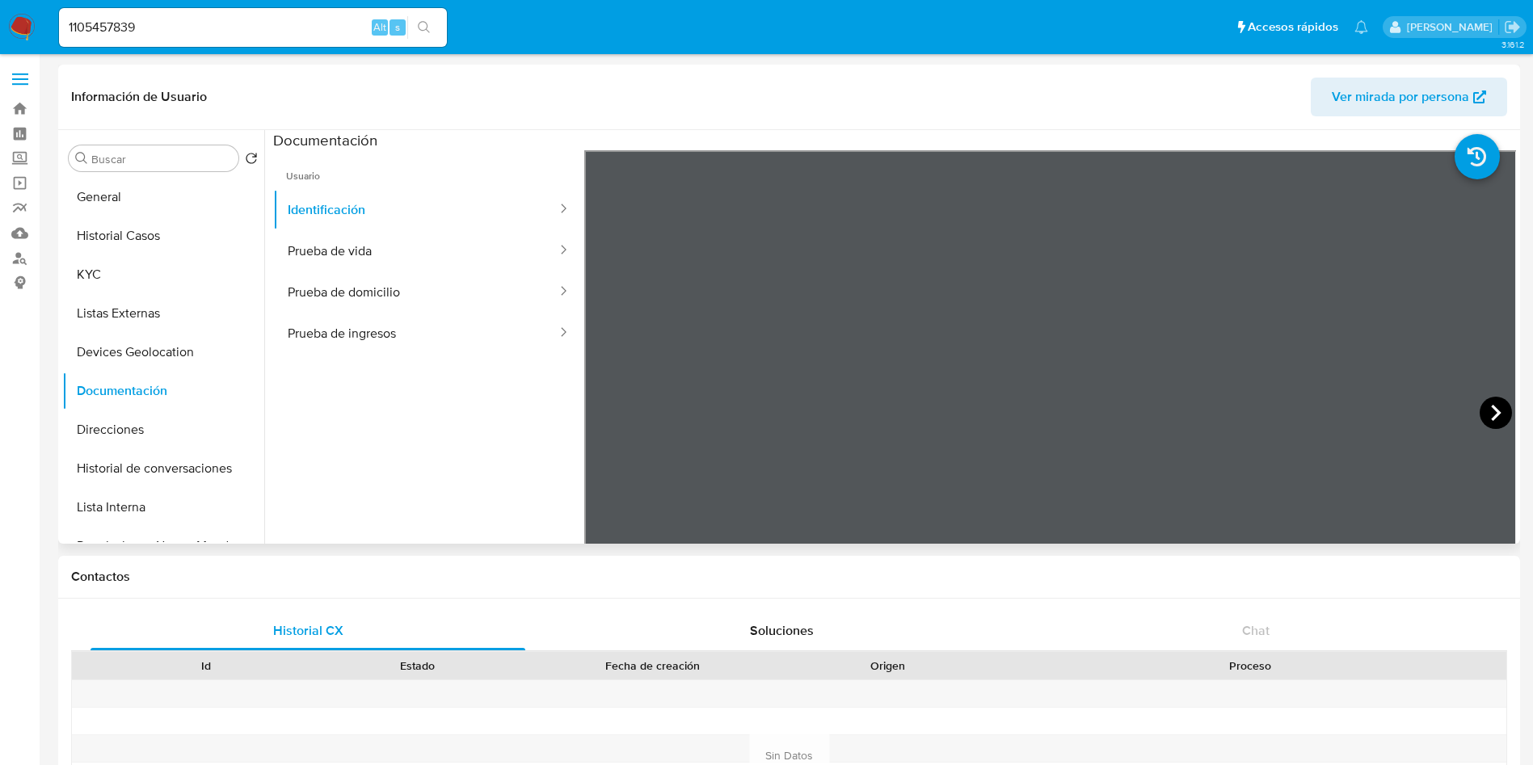
click at [1491, 410] on icon at bounding box center [1496, 413] width 10 height 16
click at [366, 251] on button "Prueba de vida" at bounding box center [415, 250] width 285 height 41
click at [404, 295] on button "Prueba de domicilio" at bounding box center [415, 291] width 285 height 41
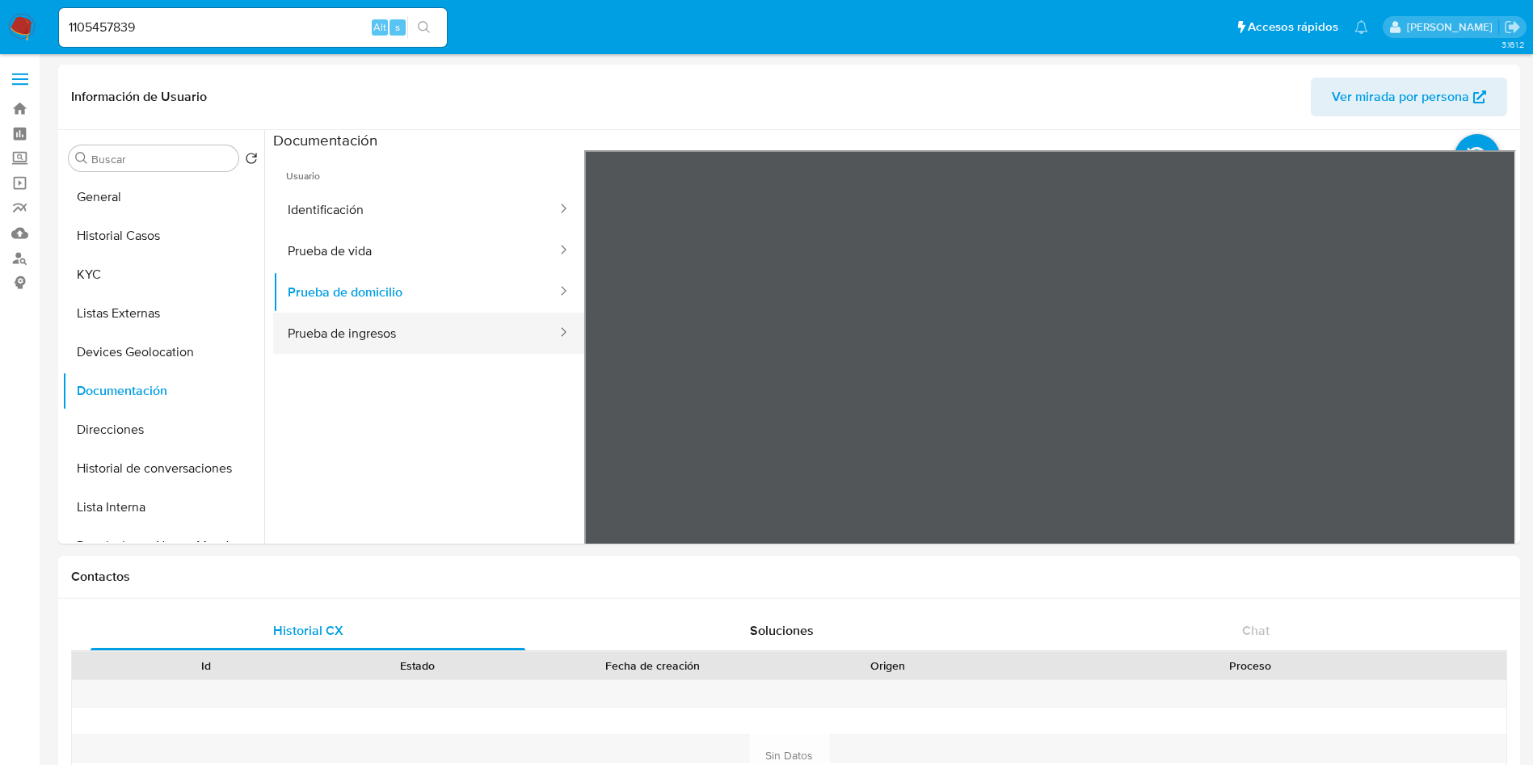
click at [422, 317] on button "Prueba de ingresos" at bounding box center [415, 333] width 285 height 41
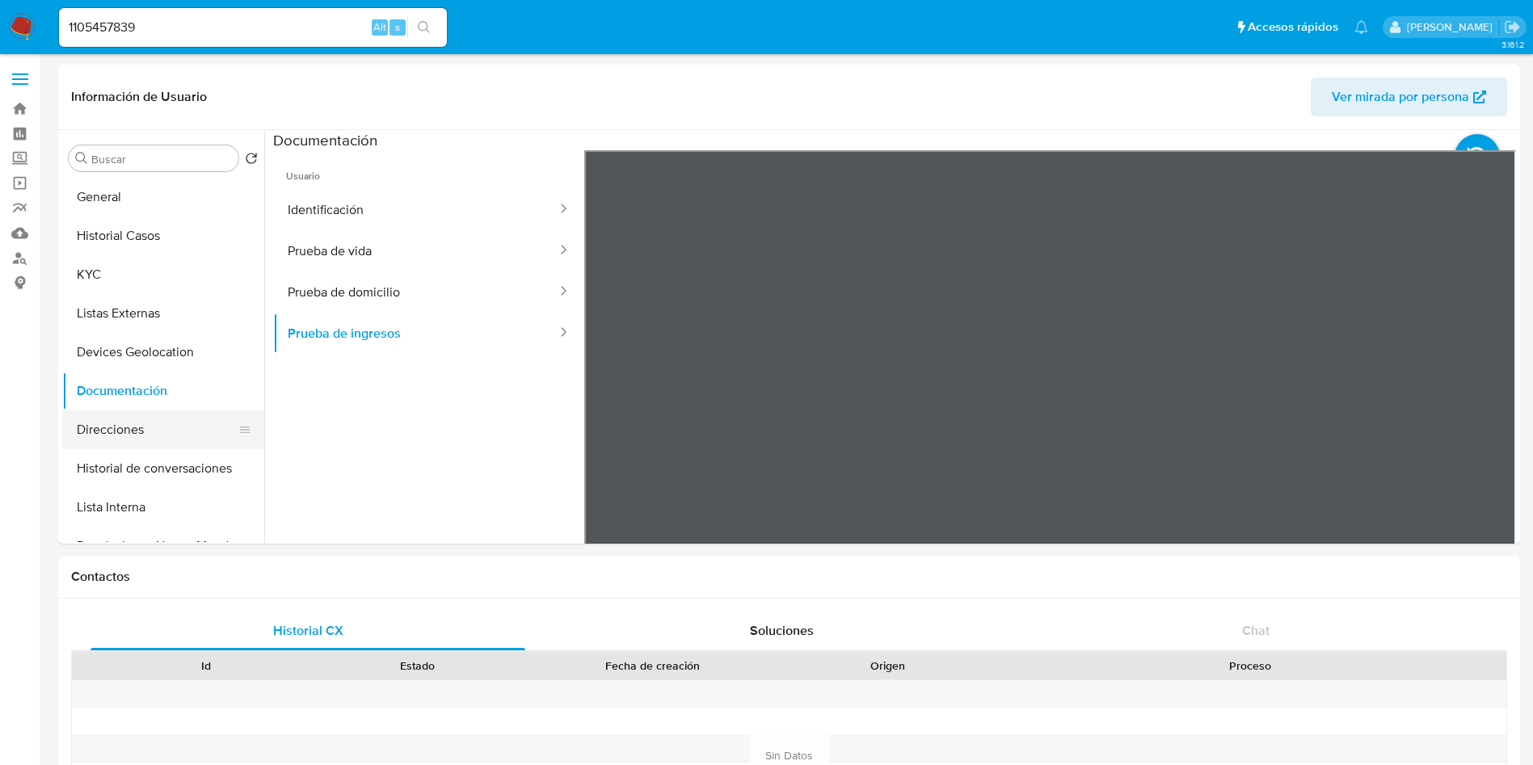
click at [154, 434] on button "Direcciones" at bounding box center [156, 429] width 189 height 39
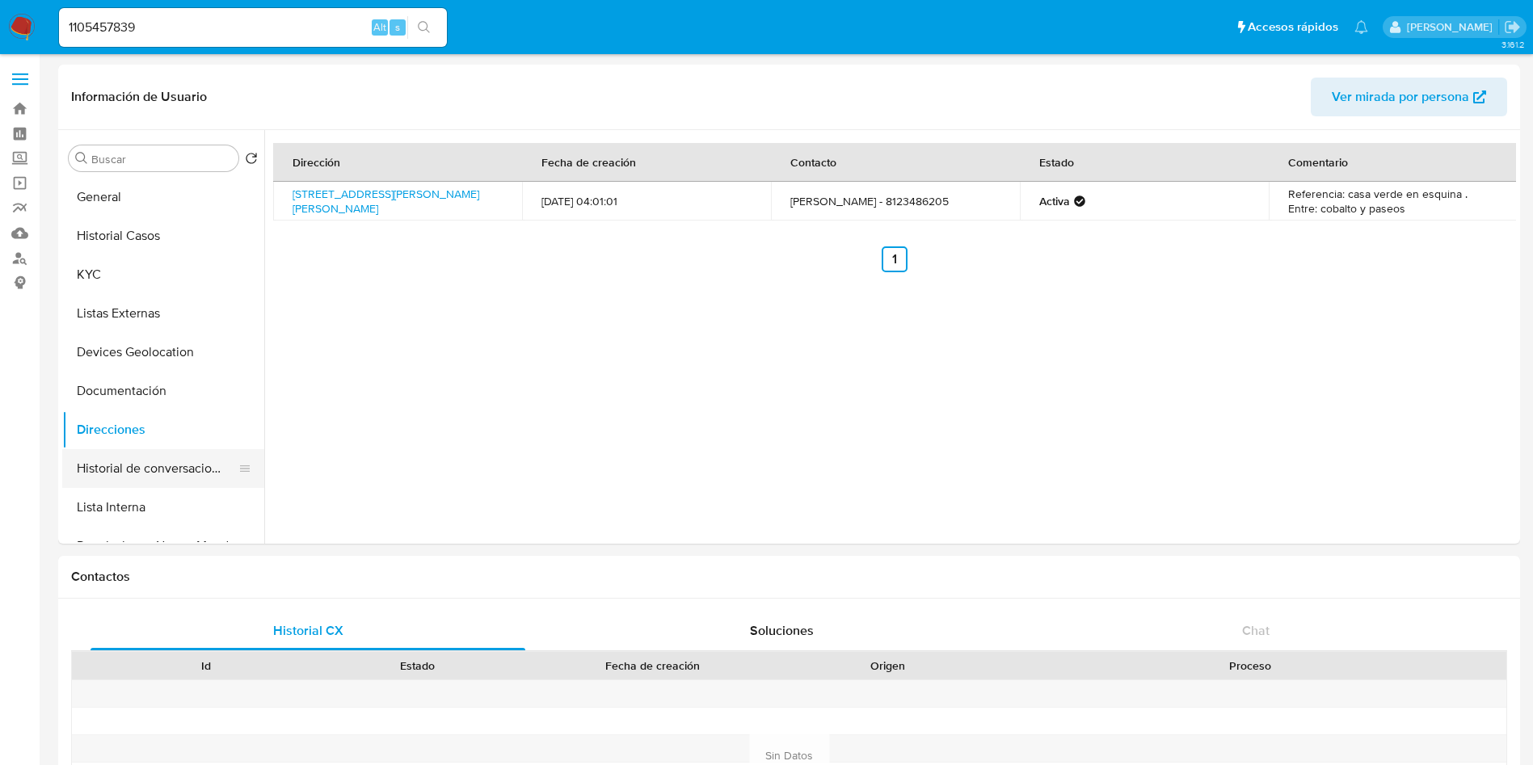
click at [141, 467] on button "Historial de conversaciones" at bounding box center [156, 468] width 189 height 39
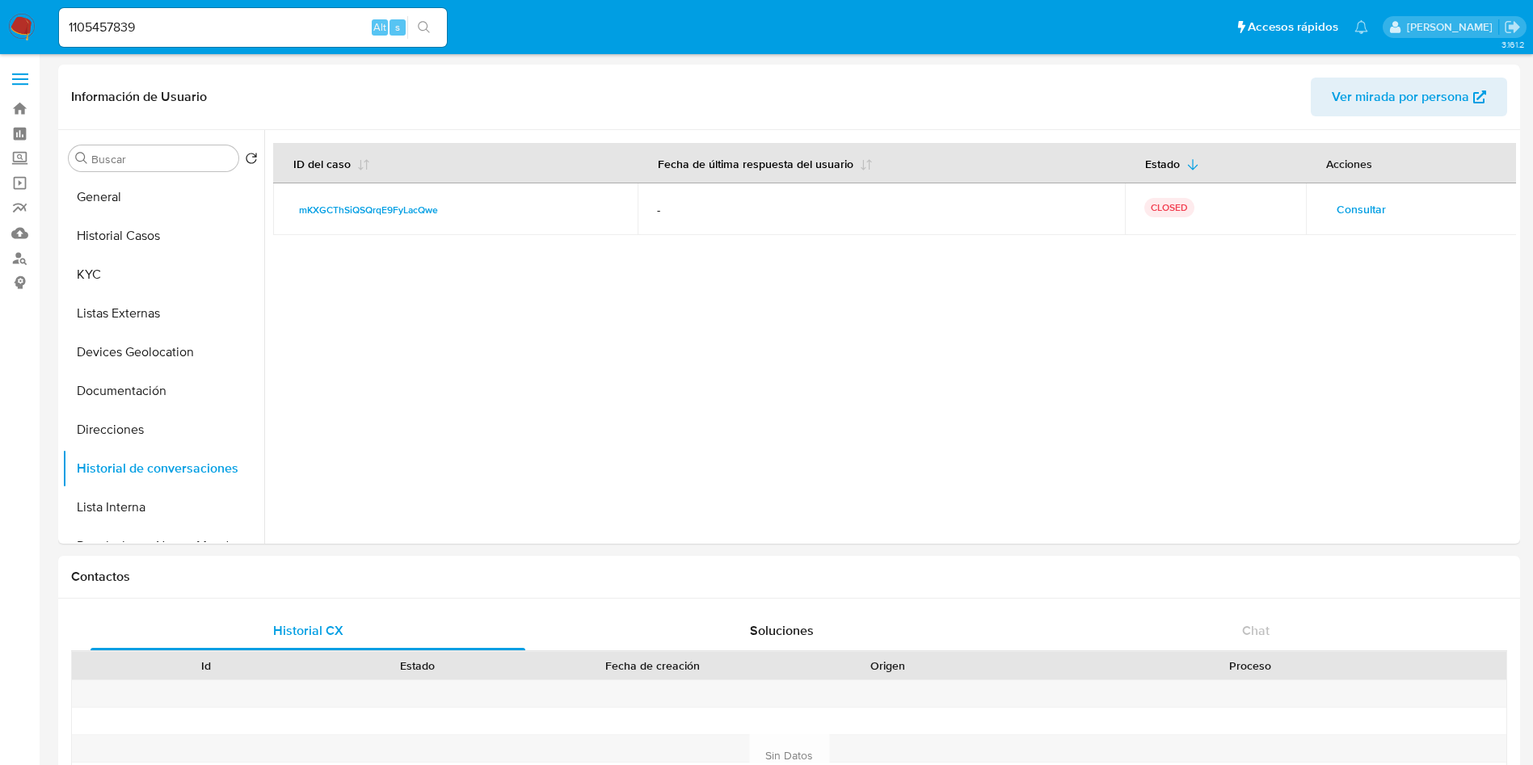
click at [1339, 210] on span "Consultar" at bounding box center [1360, 209] width 49 height 23
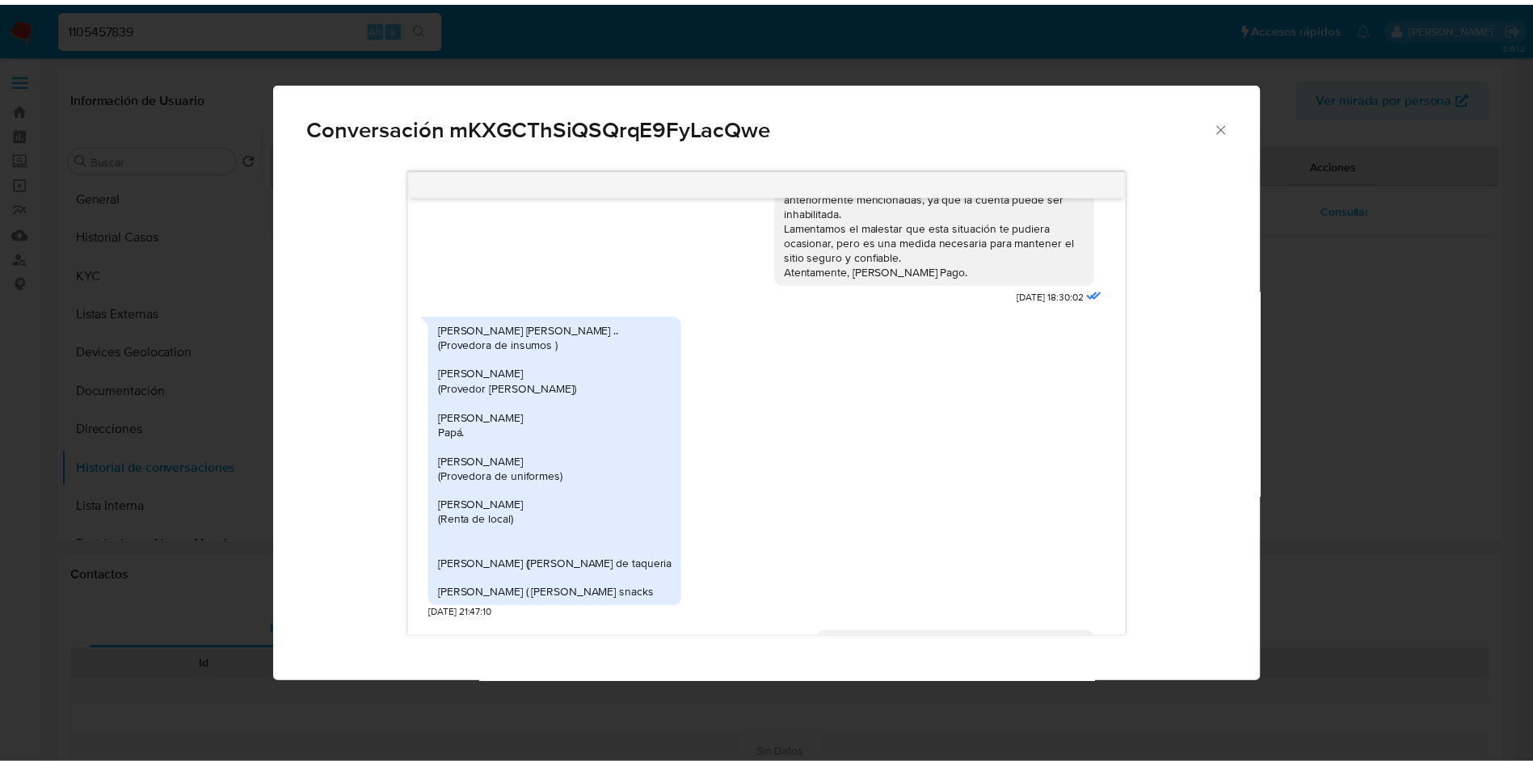
scroll to position [835, 0]
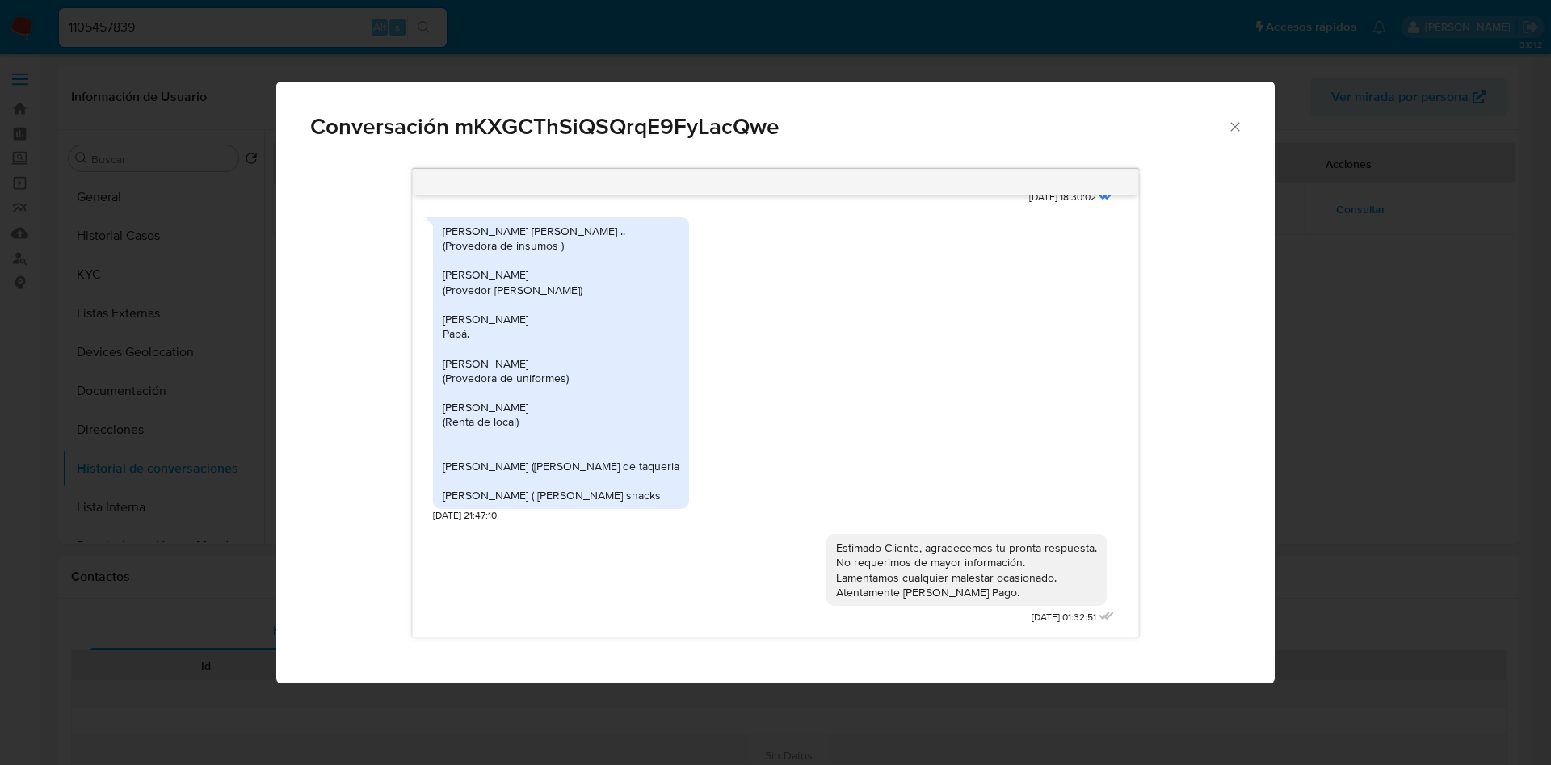
click at [1238, 126] on icon "Cerrar" at bounding box center [1235, 127] width 16 height 16
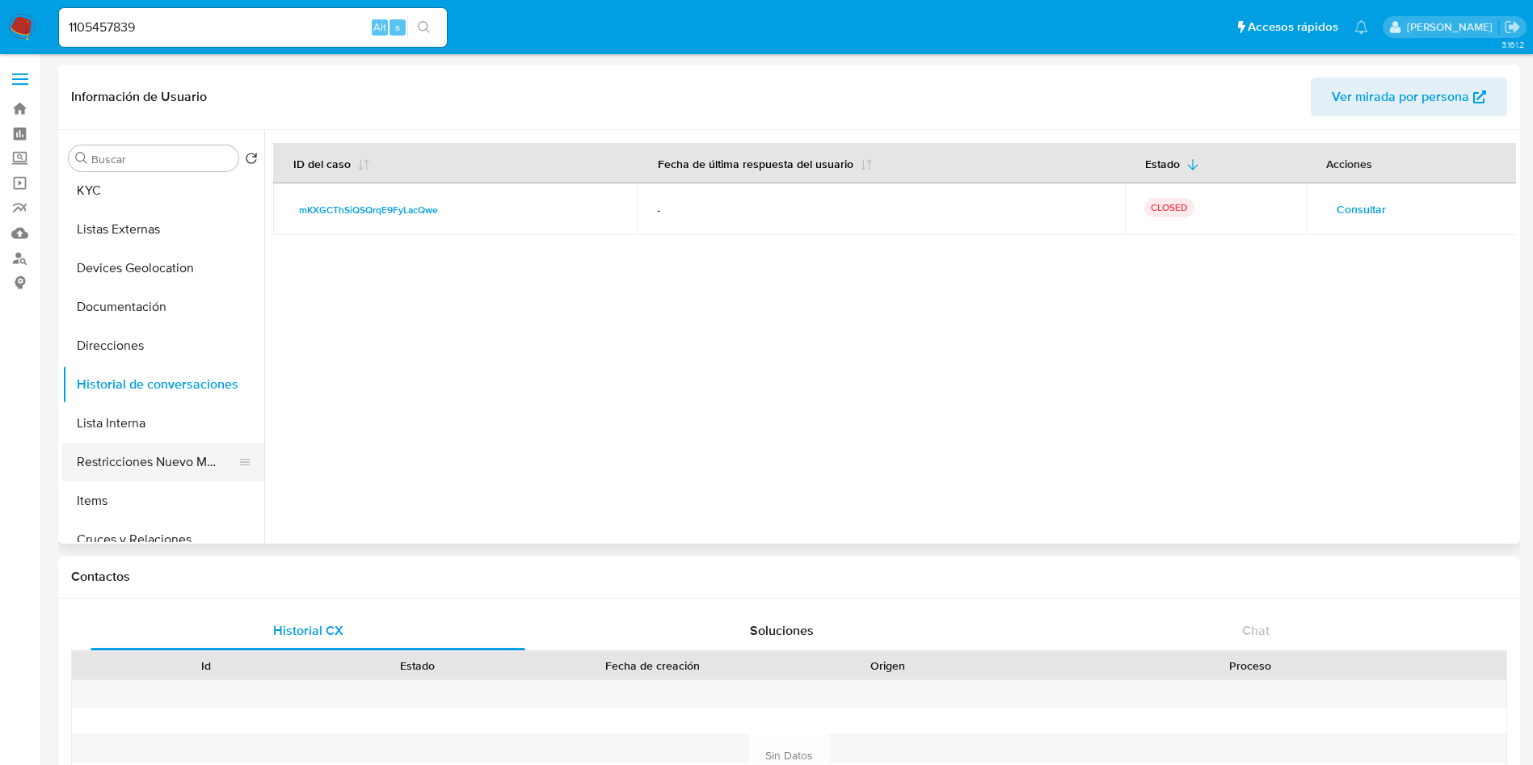
scroll to position [121, 0]
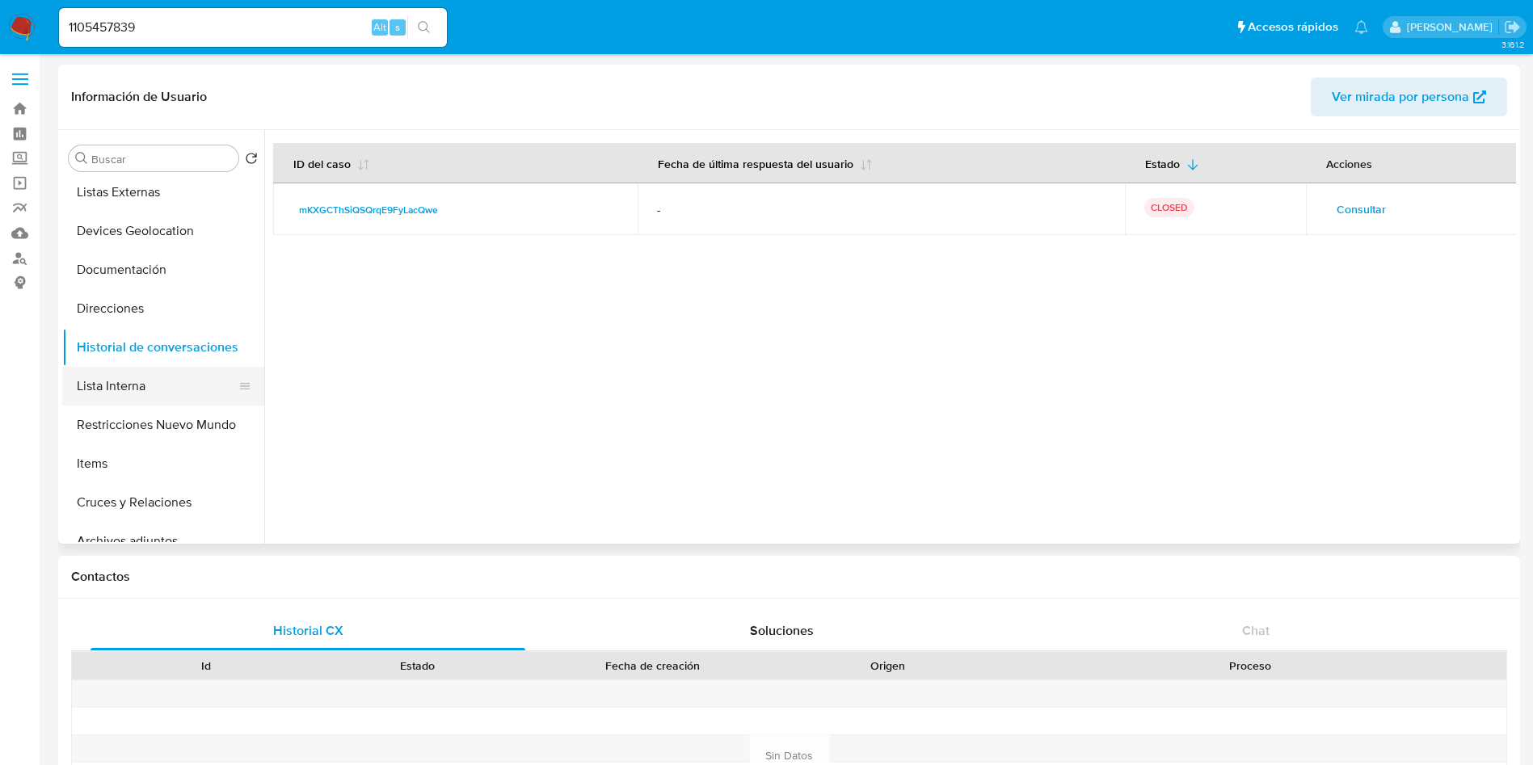
click at [154, 389] on button "Lista Interna" at bounding box center [156, 386] width 189 height 39
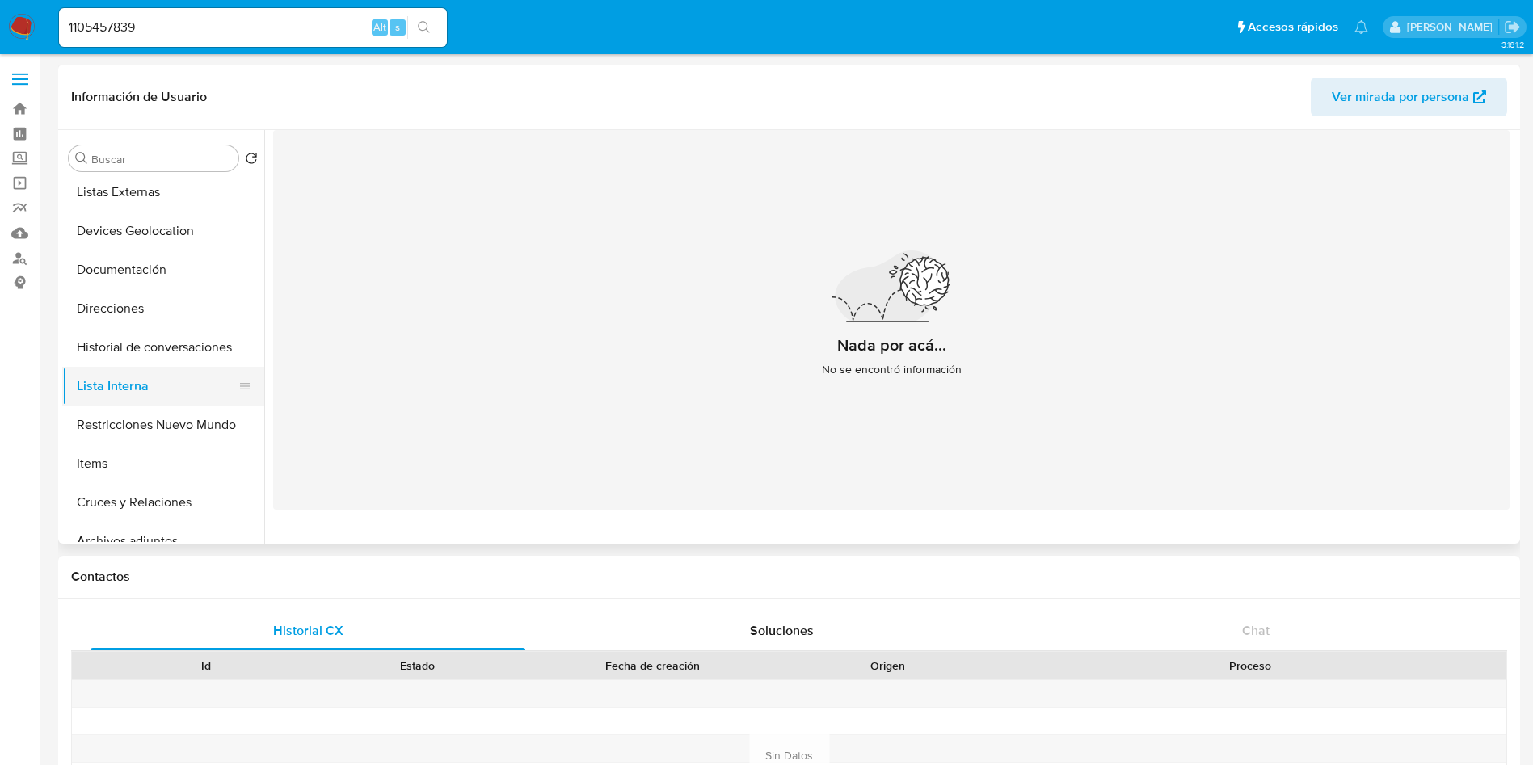
click at [176, 404] on button "Lista Interna" at bounding box center [156, 386] width 189 height 39
click at [121, 436] on button "Restricciones Nuevo Mundo" at bounding box center [156, 425] width 189 height 39
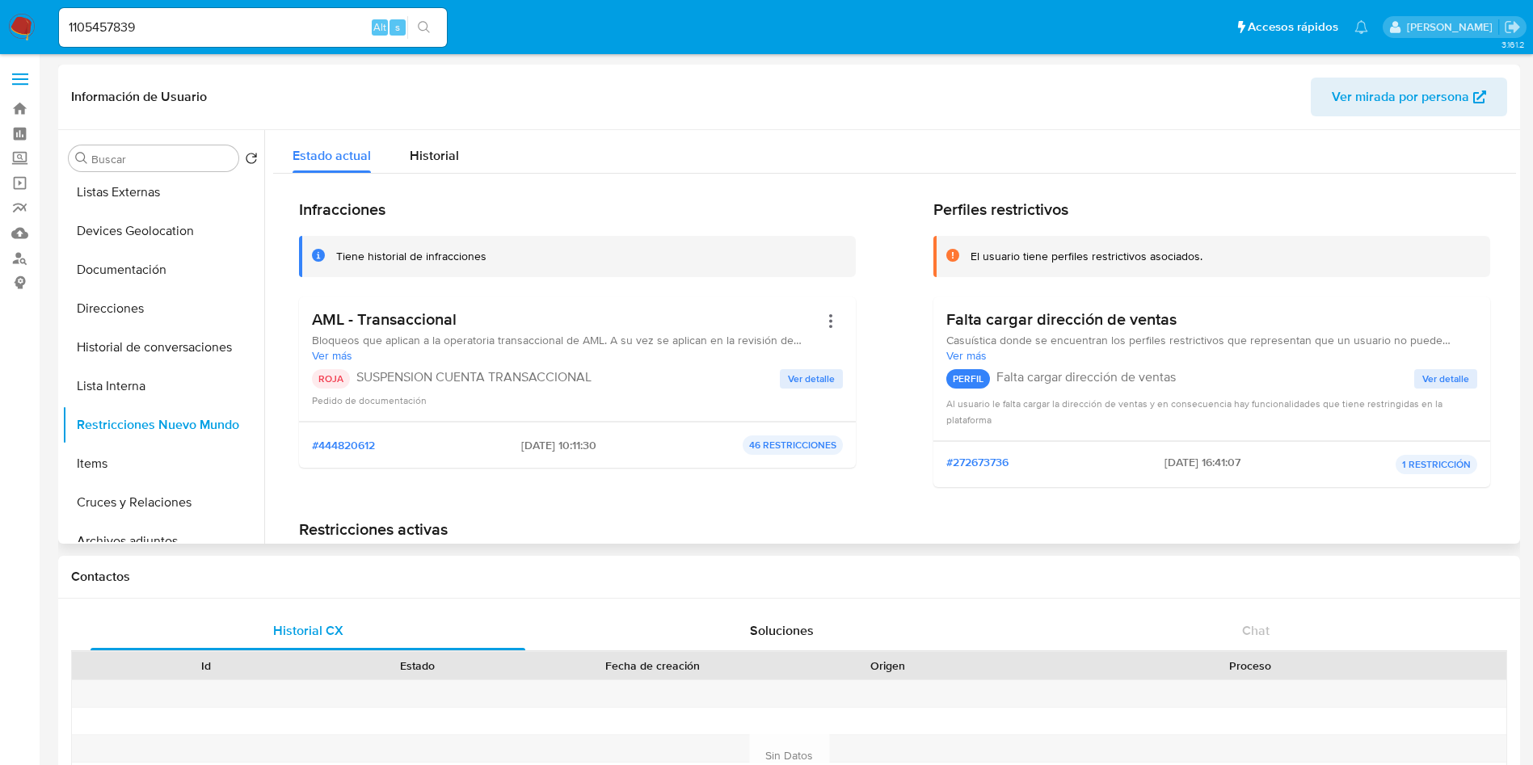
click at [798, 375] on span "Ver detalle" at bounding box center [811, 379] width 47 height 16
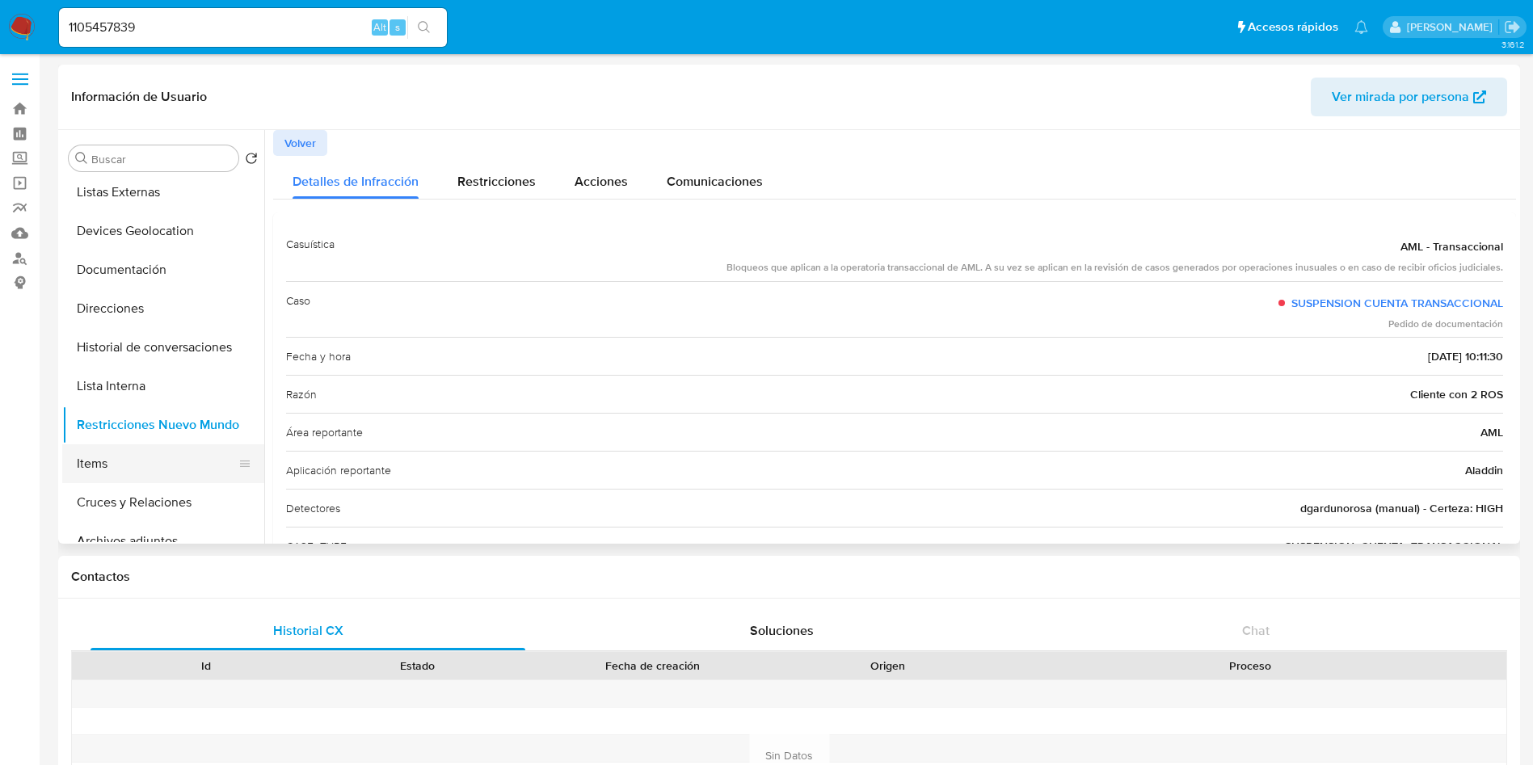
click at [124, 473] on button "Items" at bounding box center [156, 463] width 189 height 39
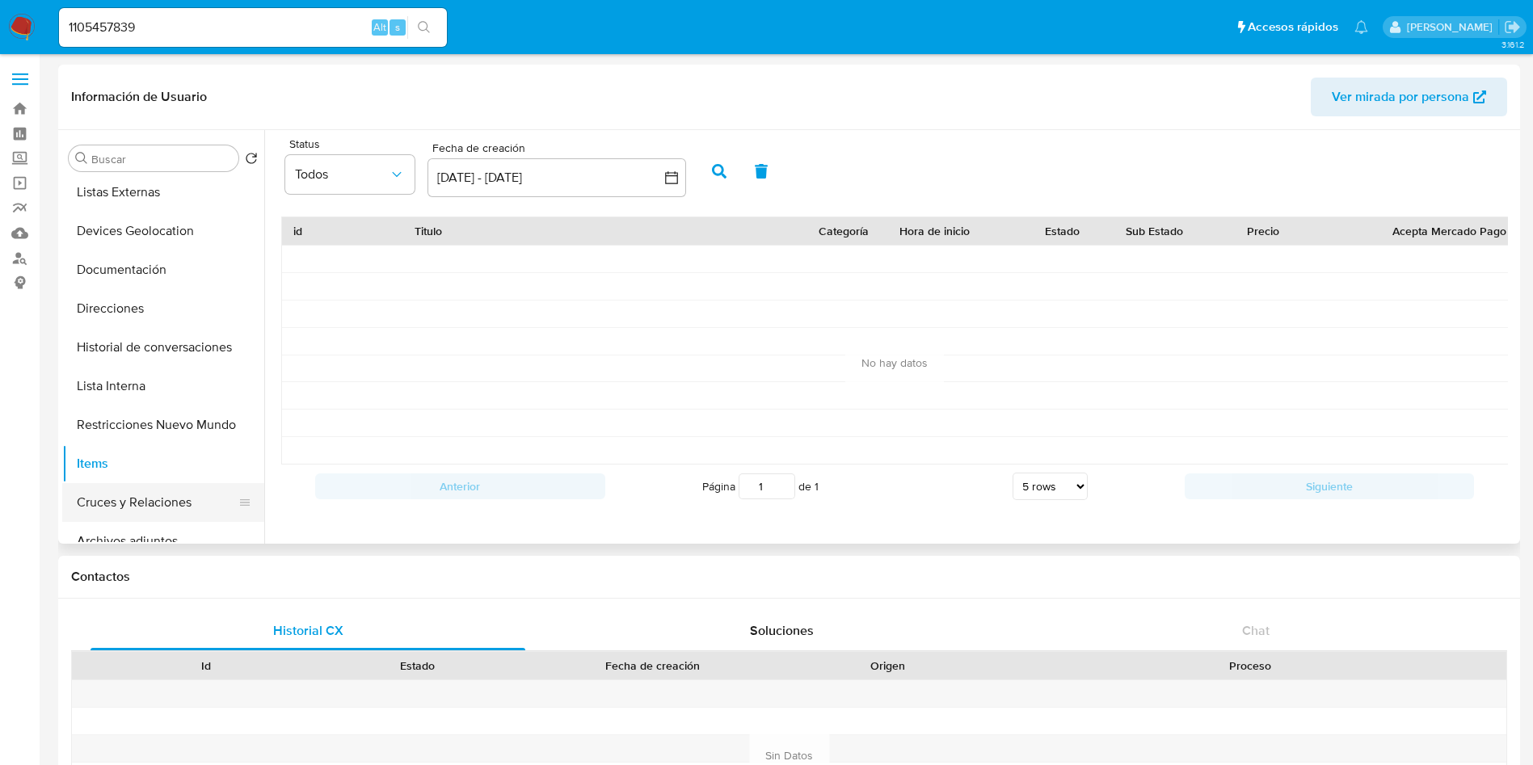
click at [162, 511] on button "Cruces y Relaciones" at bounding box center [156, 502] width 189 height 39
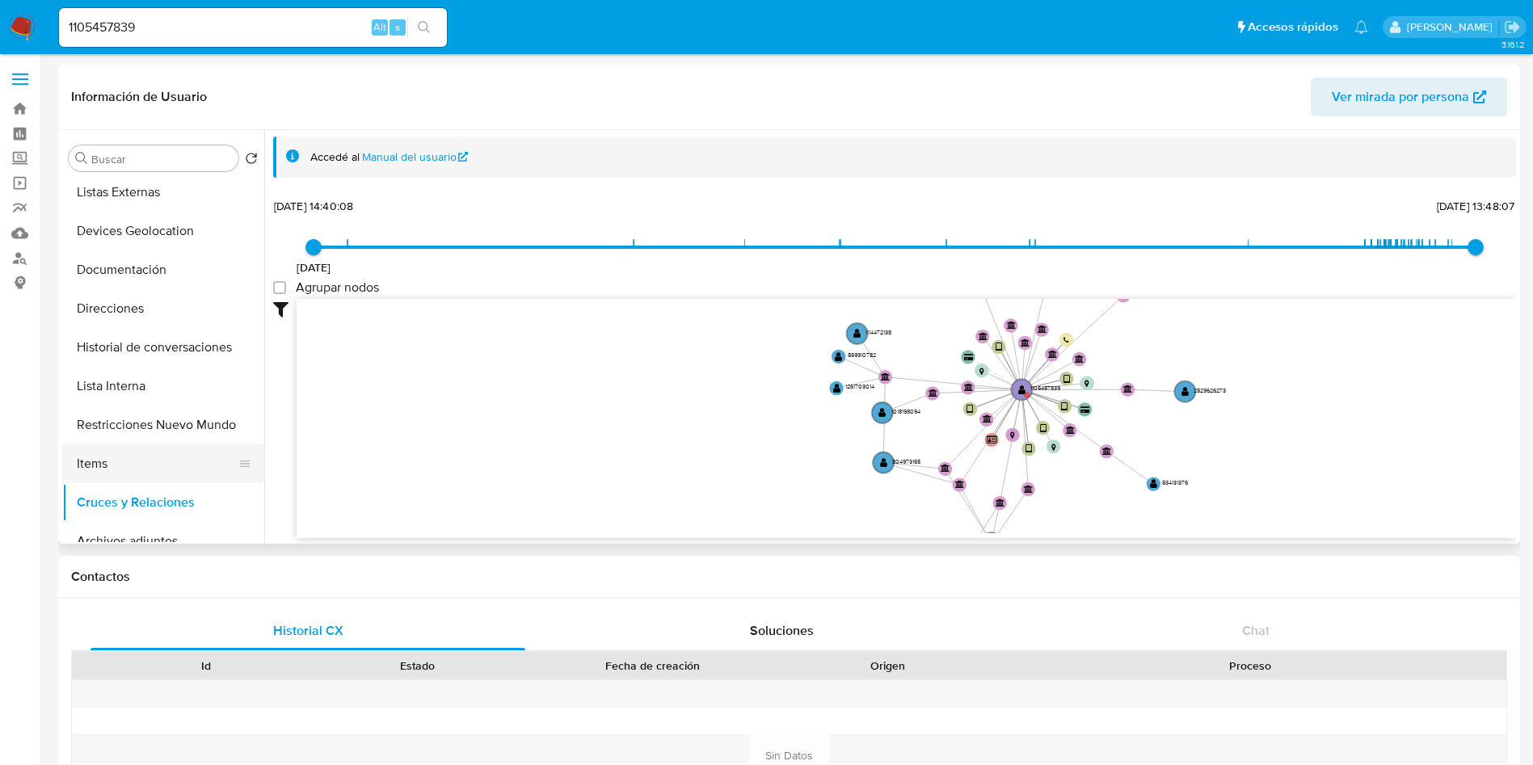
click at [129, 470] on button "Items" at bounding box center [156, 463] width 189 height 39
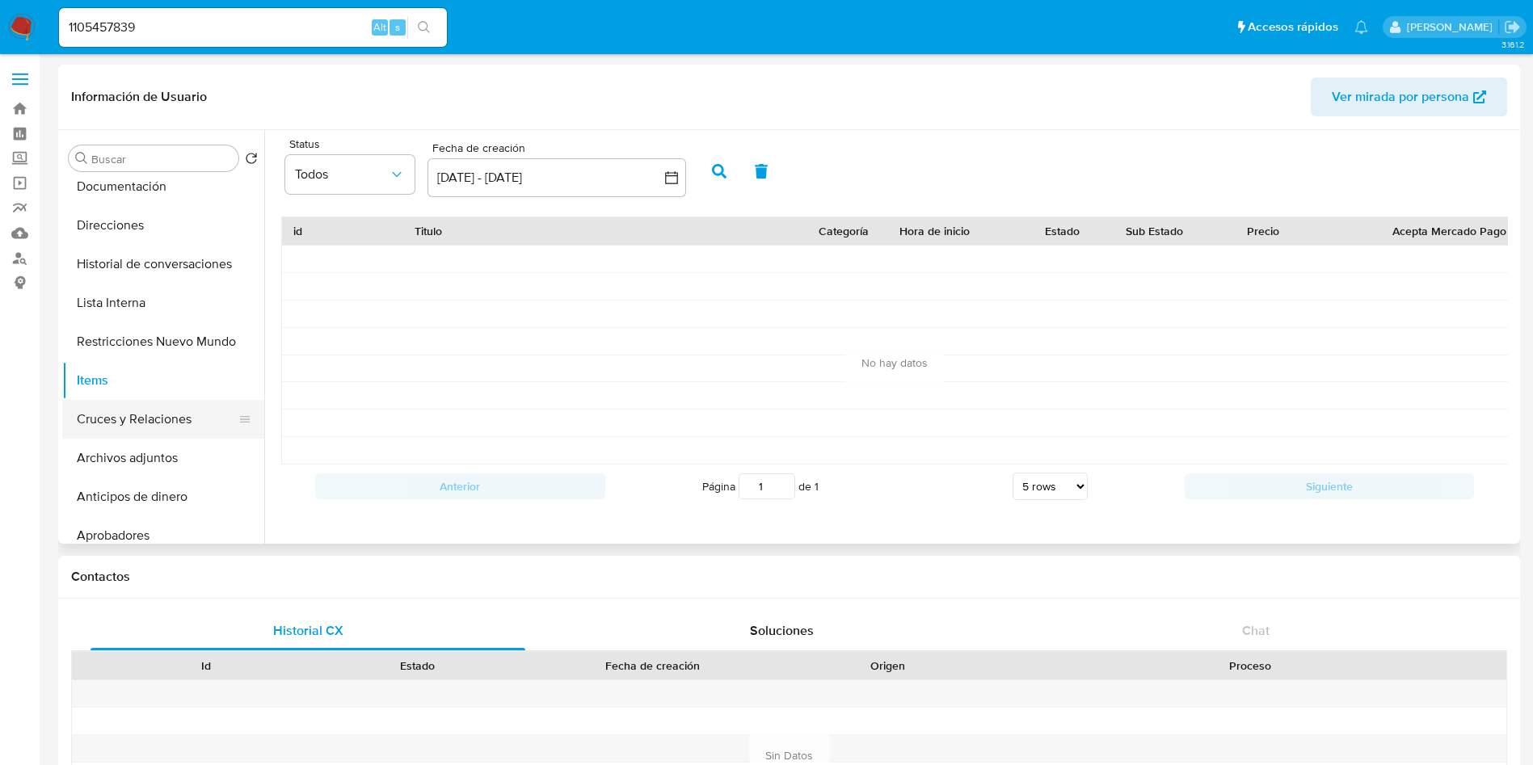
scroll to position [242, 0]
click at [152, 418] on button "Archivos adjuntos" at bounding box center [156, 420] width 189 height 39
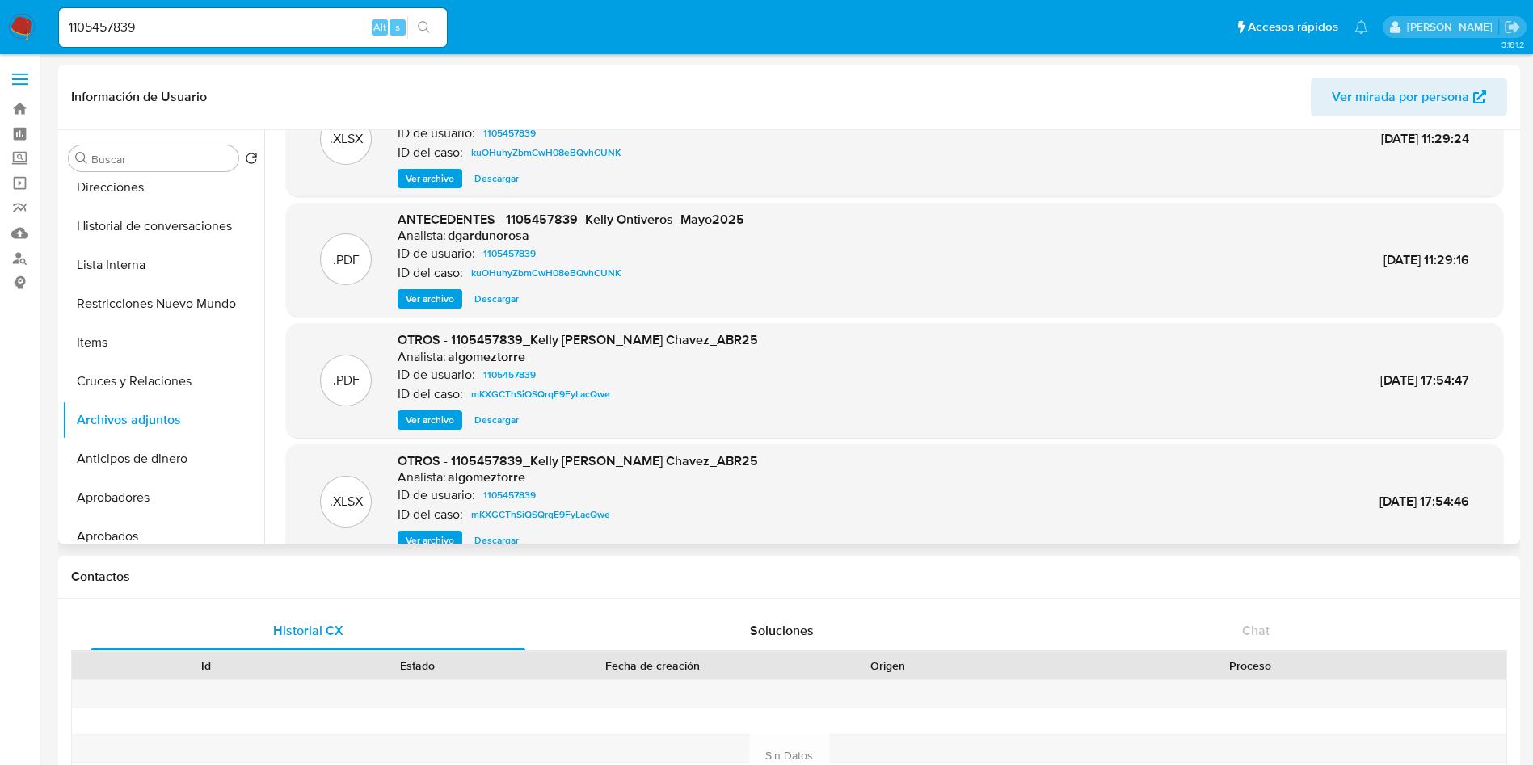
scroll to position [90, 0]
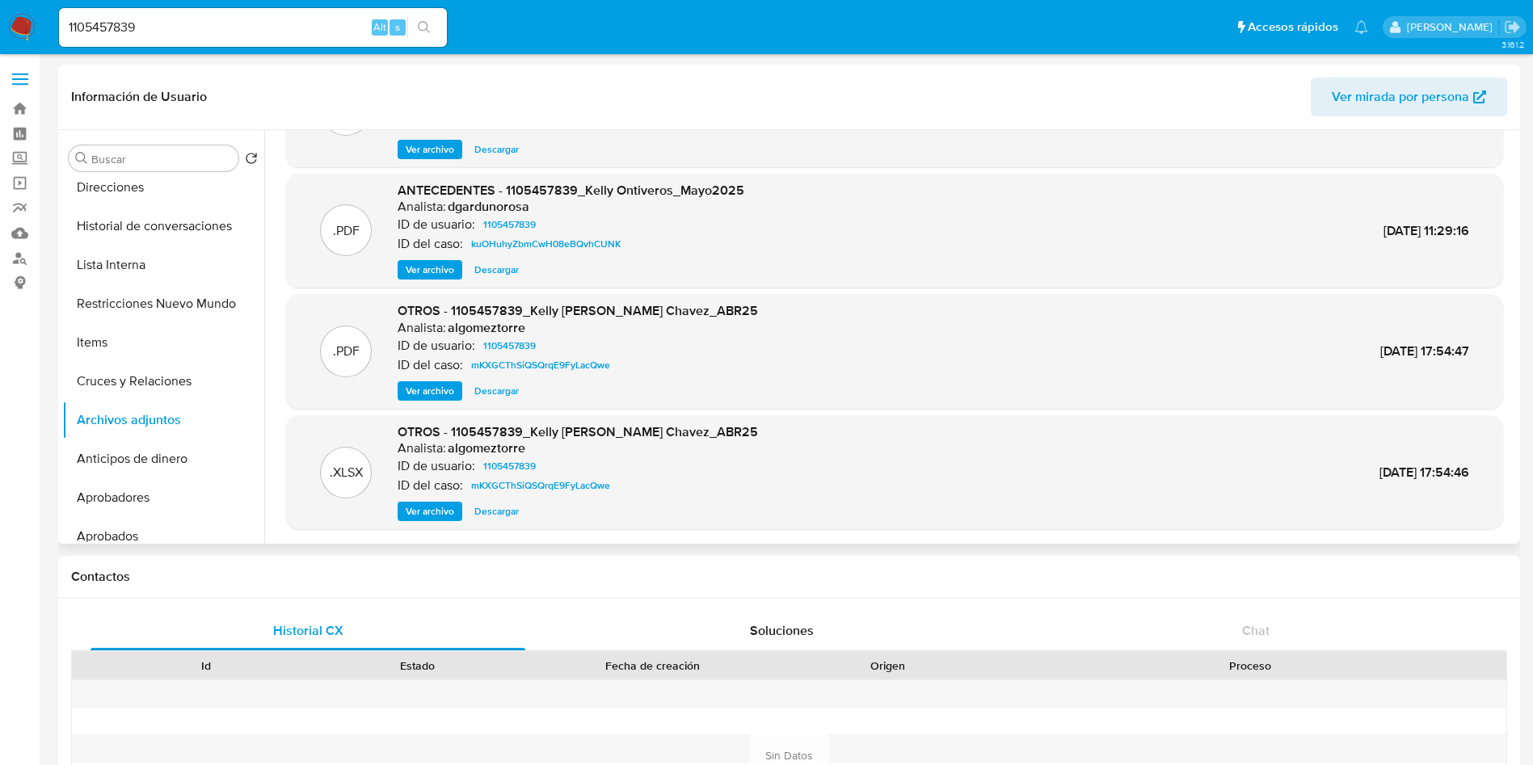
click at [502, 274] on span "Descargar" at bounding box center [496, 270] width 44 height 16
click at [494, 389] on span "Descargar" at bounding box center [496, 391] width 44 height 16
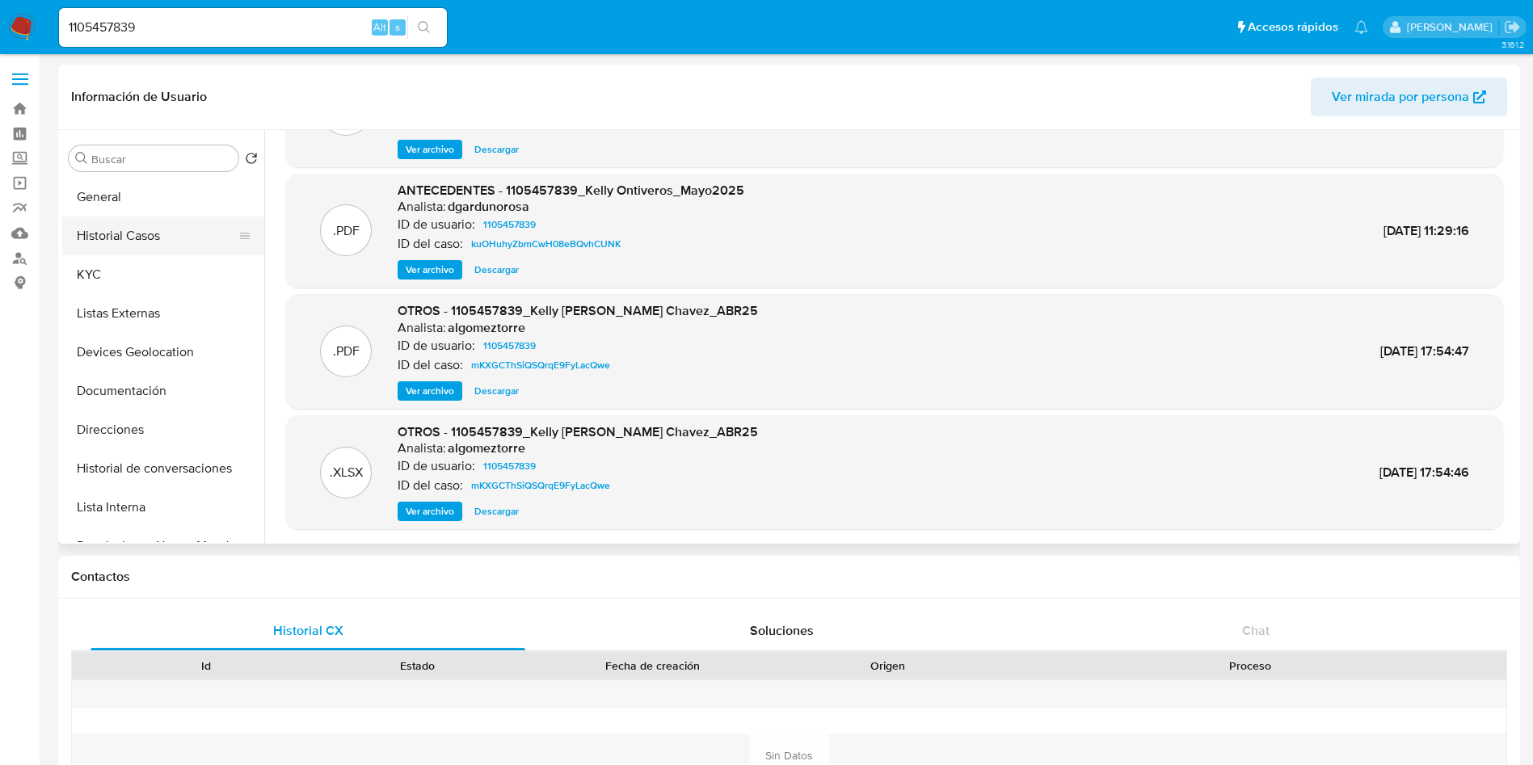
click at [137, 242] on button "Historial Casos" at bounding box center [156, 236] width 189 height 39
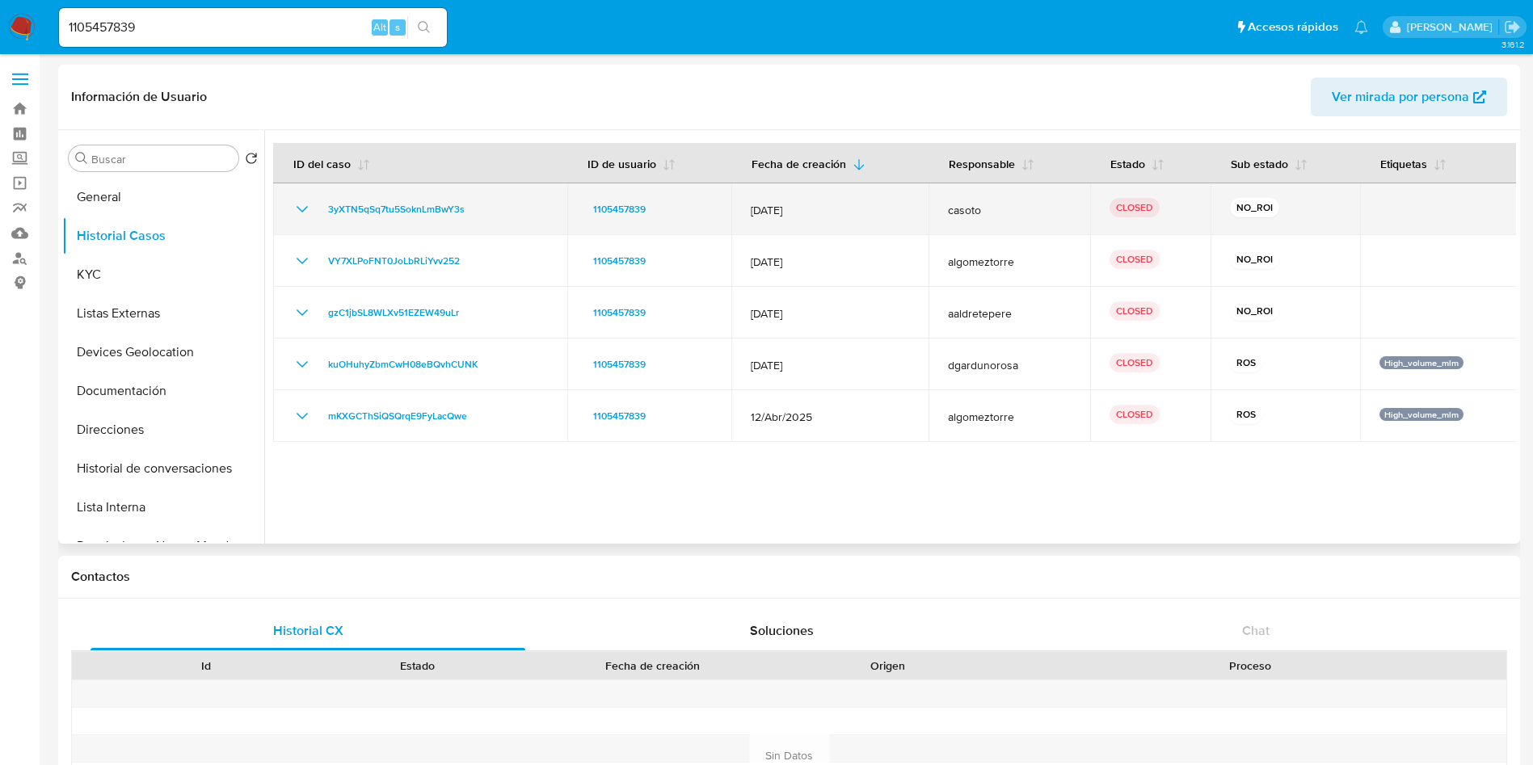
click at [305, 204] on icon "Mostrar/Ocultar" at bounding box center [301, 209] width 19 height 19
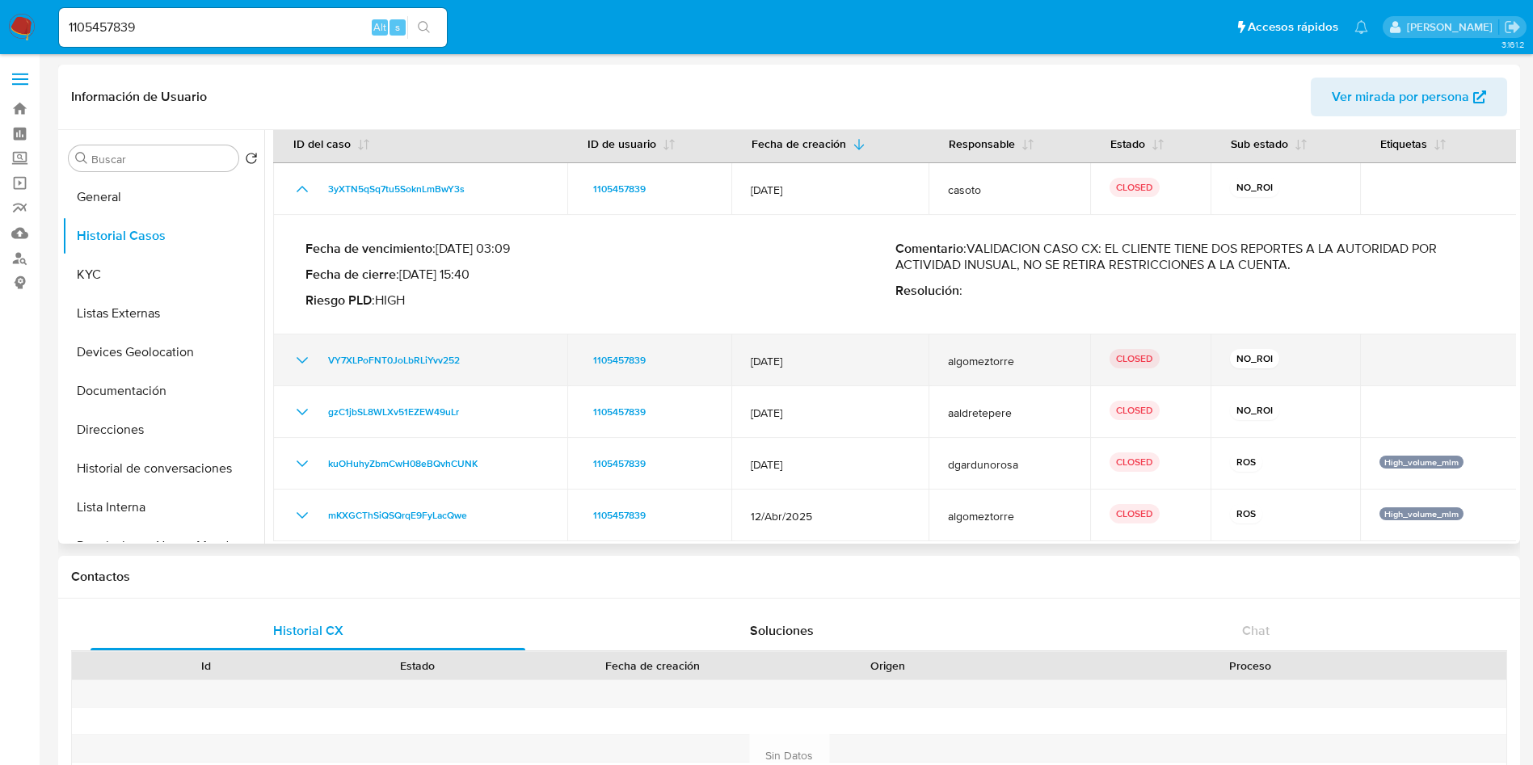
scroll to position [26, 0]
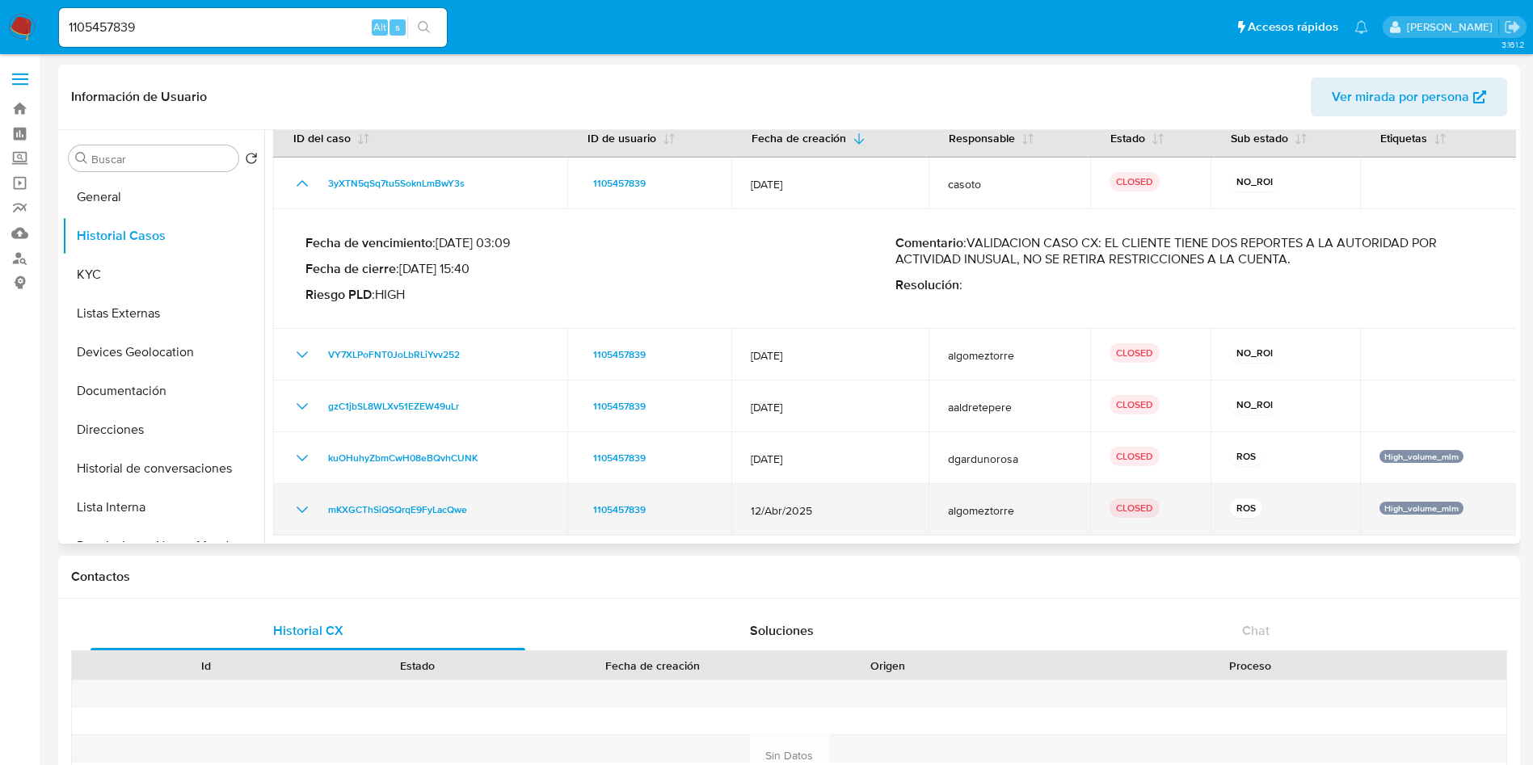
drag, startPoint x: 845, startPoint y: 515, endPoint x: 767, endPoint y: 513, distance: 78.4
click at [739, 512] on td "12/Abr/2025" at bounding box center [829, 510] width 197 height 52
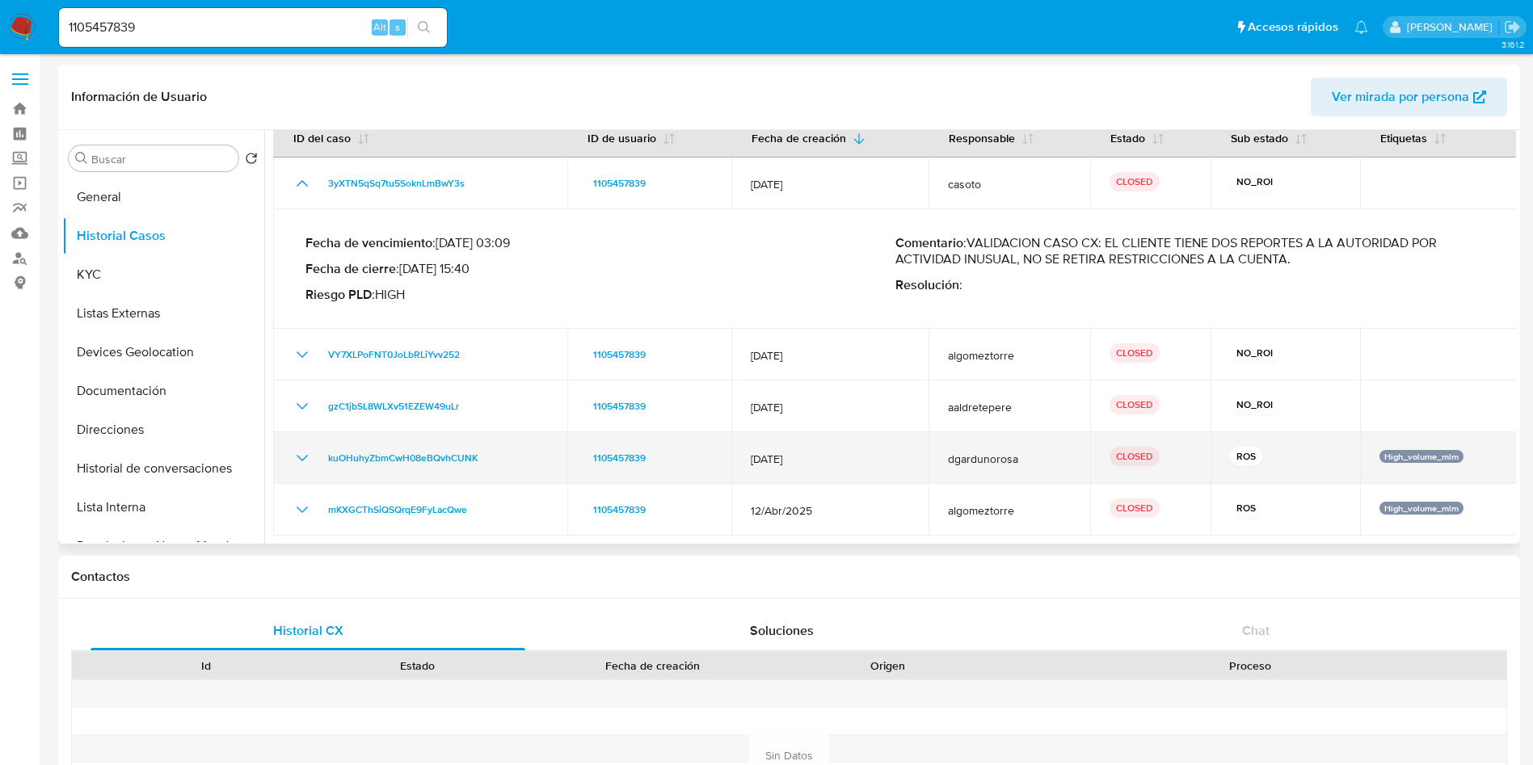
drag, startPoint x: 742, startPoint y: 457, endPoint x: 701, endPoint y: 452, distance: 40.7
click at [701, 452] on tr "kuOHuhyZbmCwH08eBQvhCUNK 1105457839 12/May/2025 dgardunorosa CLOSED ROS High_vo…" at bounding box center [895, 458] width 1244 height 52
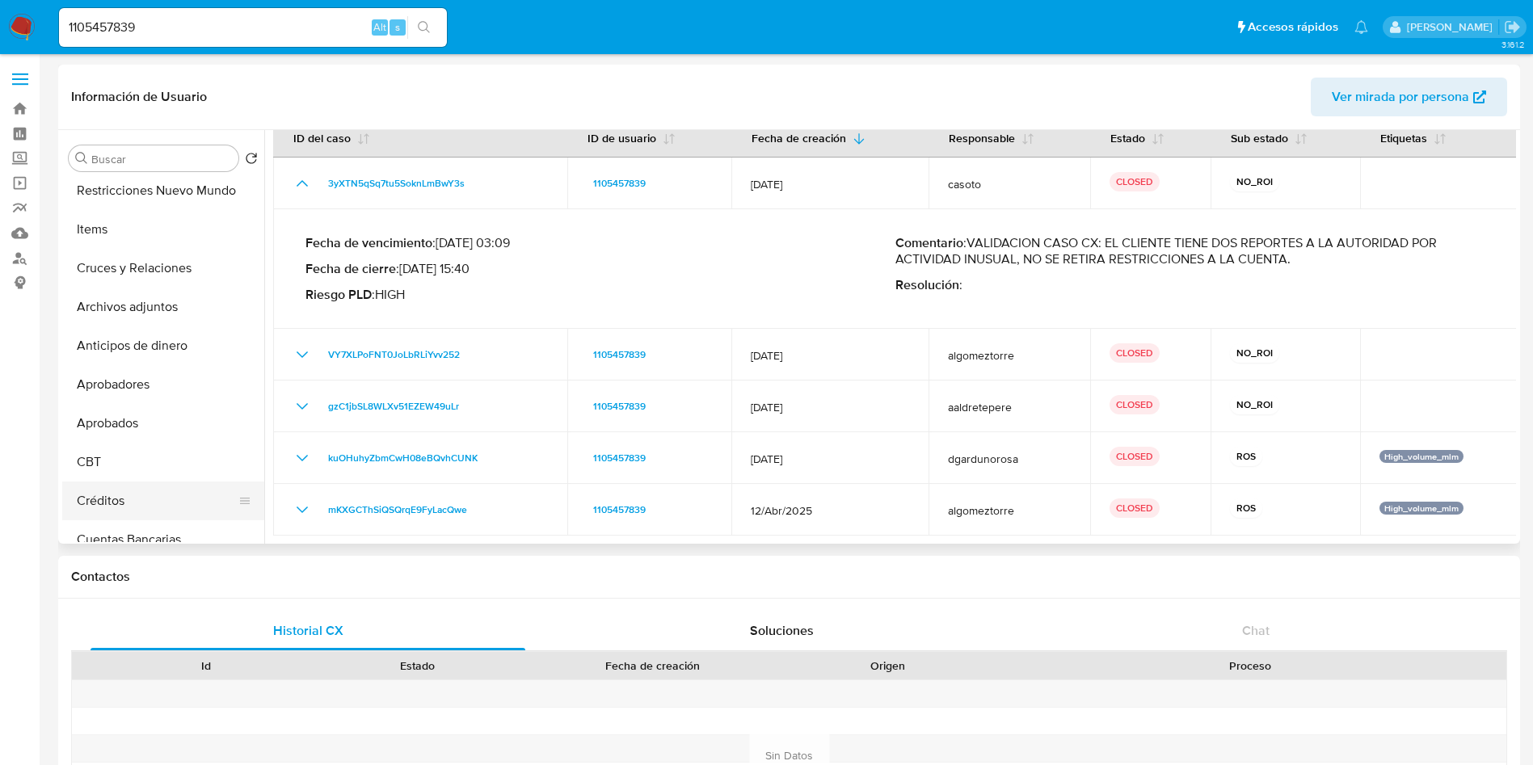
scroll to position [364, 0]
click at [186, 179] on button "Restricciones Nuevo Mundo" at bounding box center [156, 182] width 189 height 39
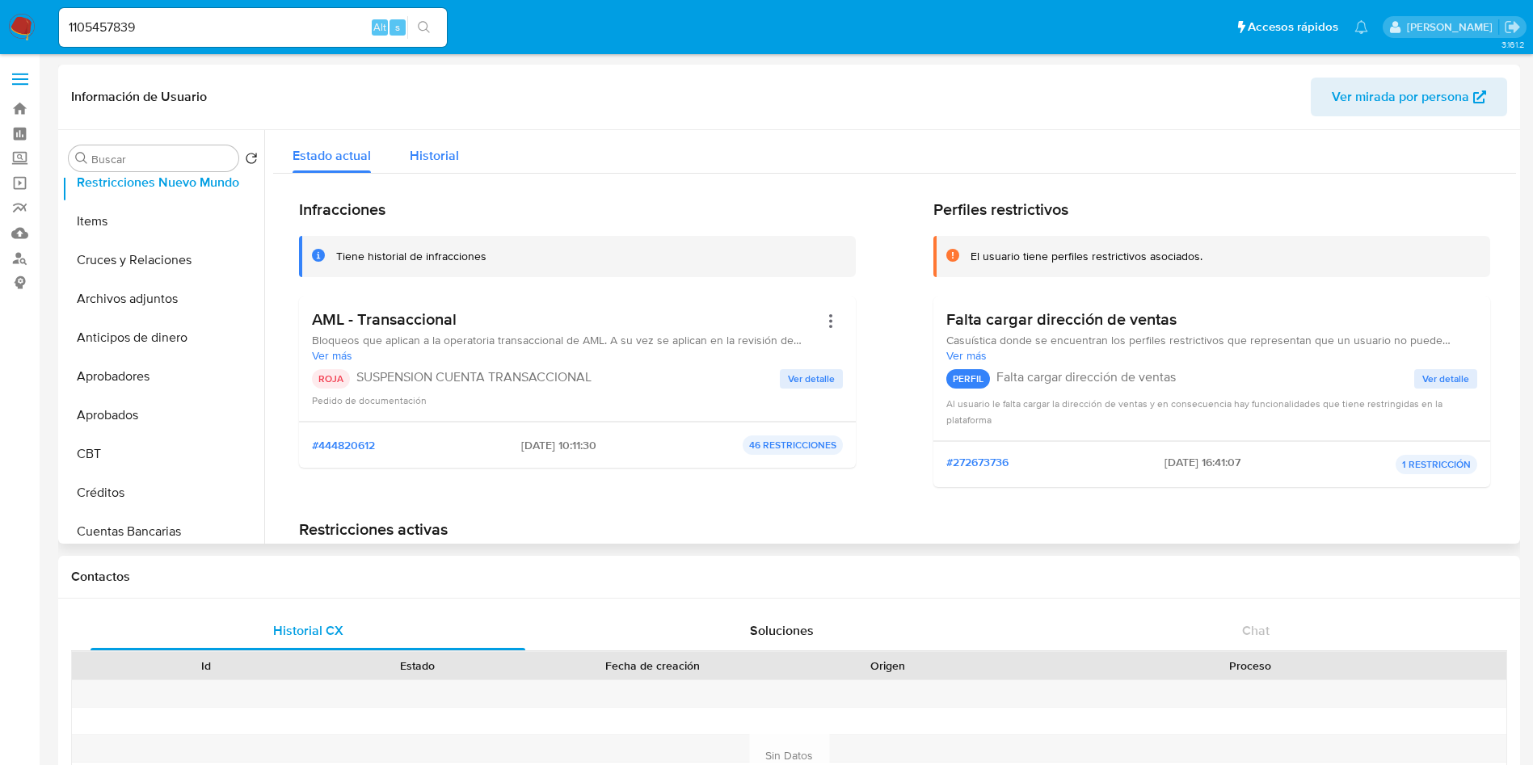
click at [430, 160] on span "Historial" at bounding box center [434, 155] width 49 height 19
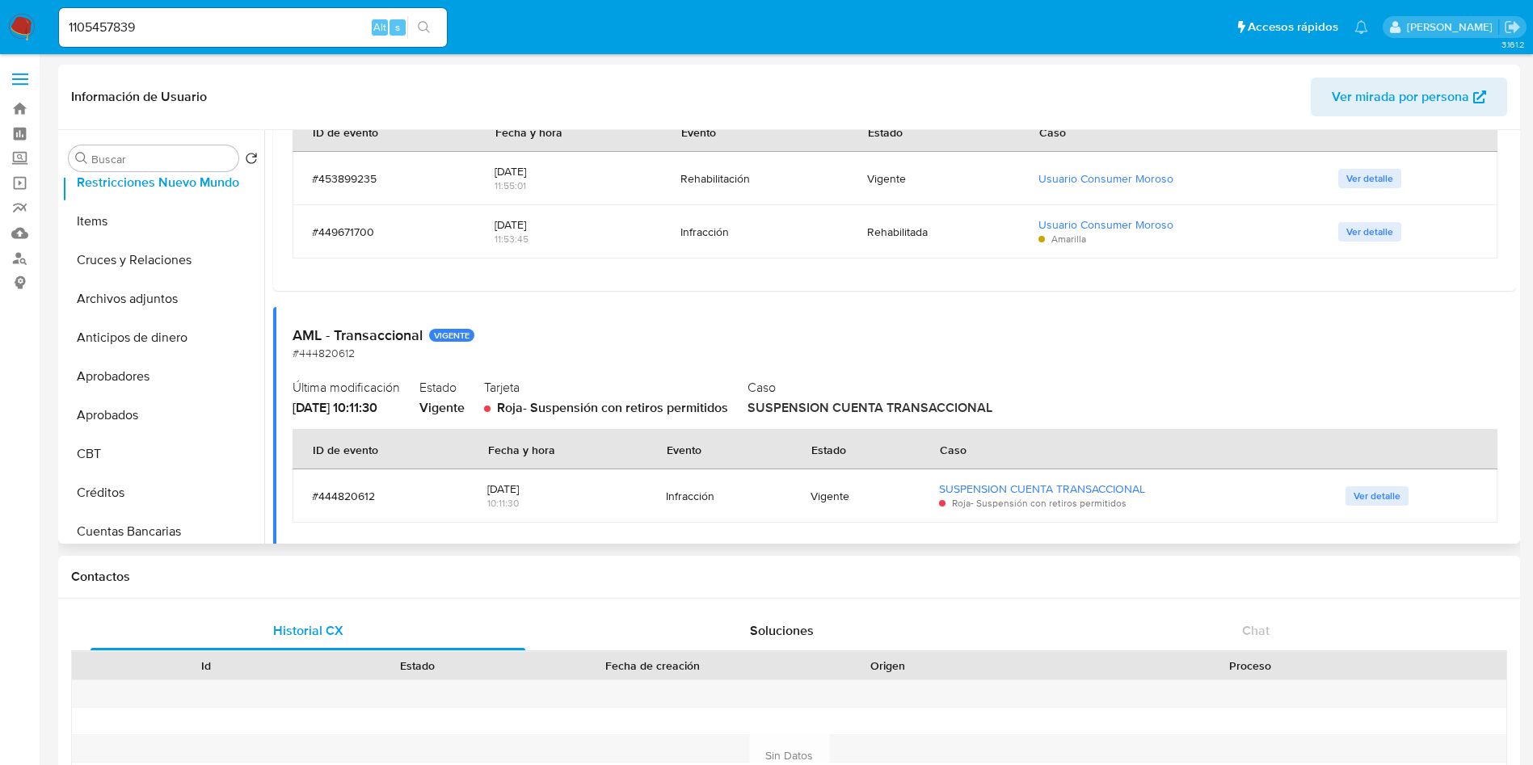
scroll to position [275, 0]
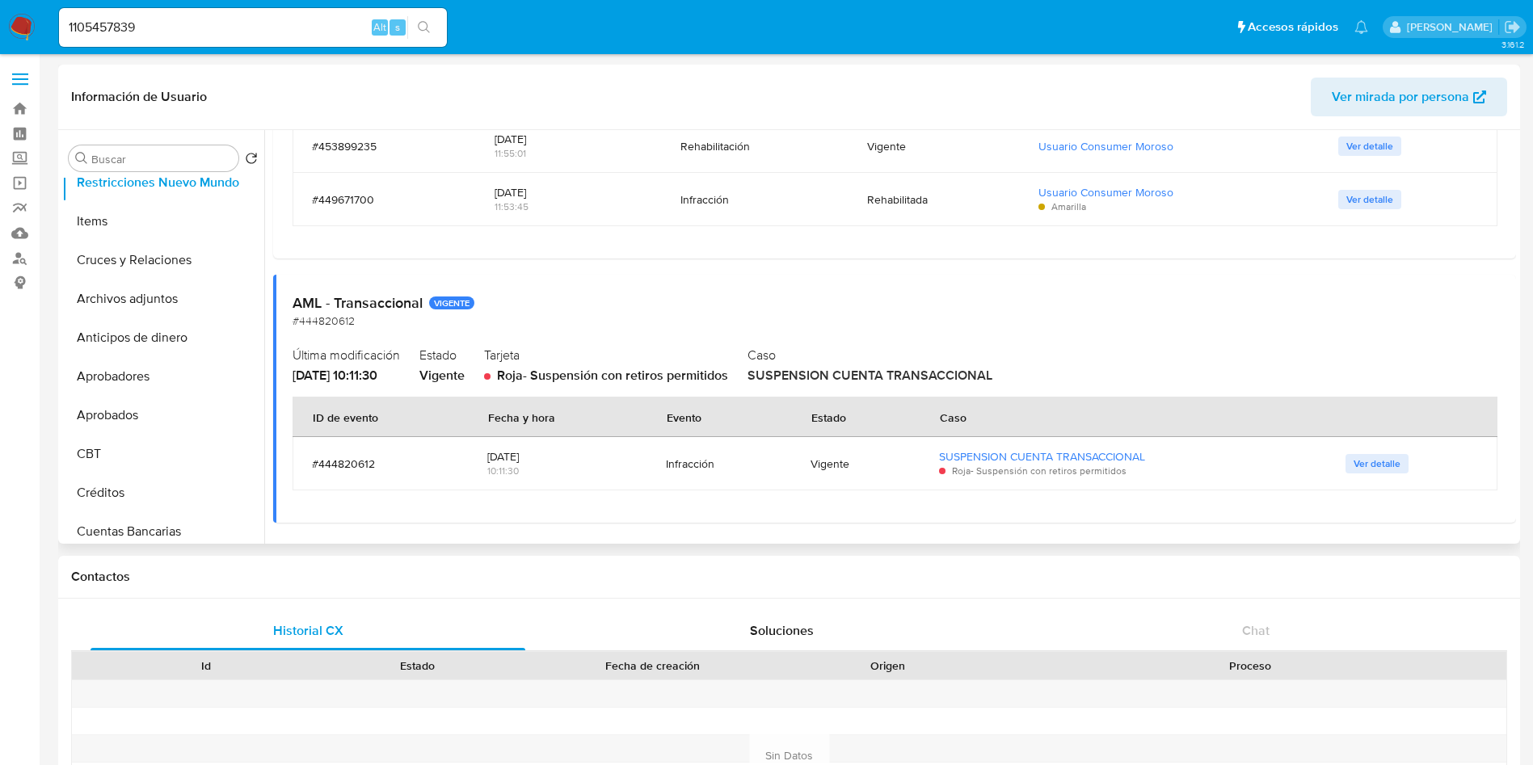
click at [292, 372] on span "08/07/2025 - 10:11:30" at bounding box center [334, 375] width 85 height 19
drag, startPoint x: 331, startPoint y: 372, endPoint x: 365, endPoint y: 372, distance: 33.9
click at [365, 372] on span "08/07/2025 - 10:11:30" at bounding box center [334, 375] width 85 height 19
click at [246, 23] on input "1105457839" at bounding box center [253, 27] width 388 height 21
drag, startPoint x: 281, startPoint y: 28, endPoint x: 0, endPoint y: -2, distance: 282.8
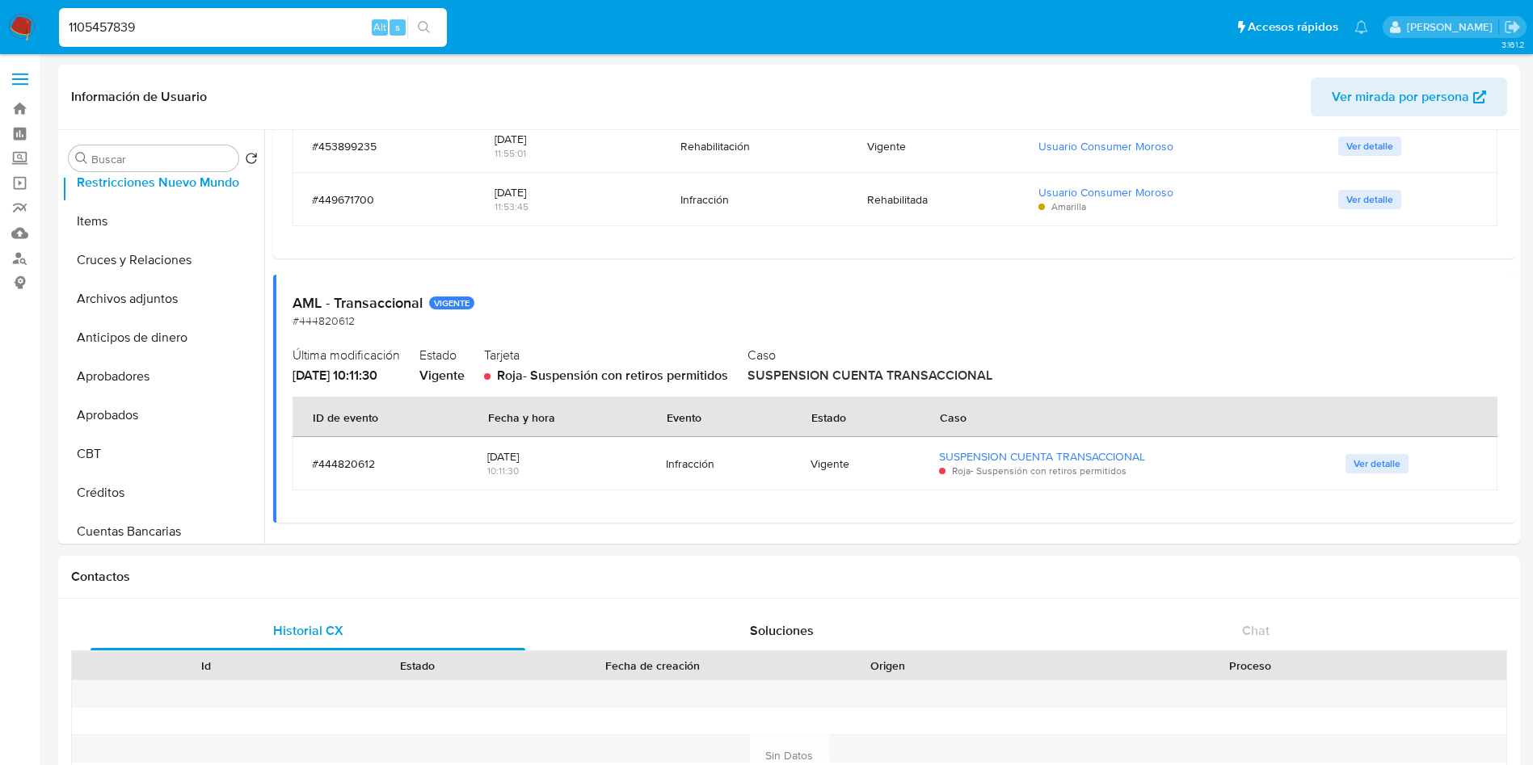
paste input "87066664"
type input "187066664"
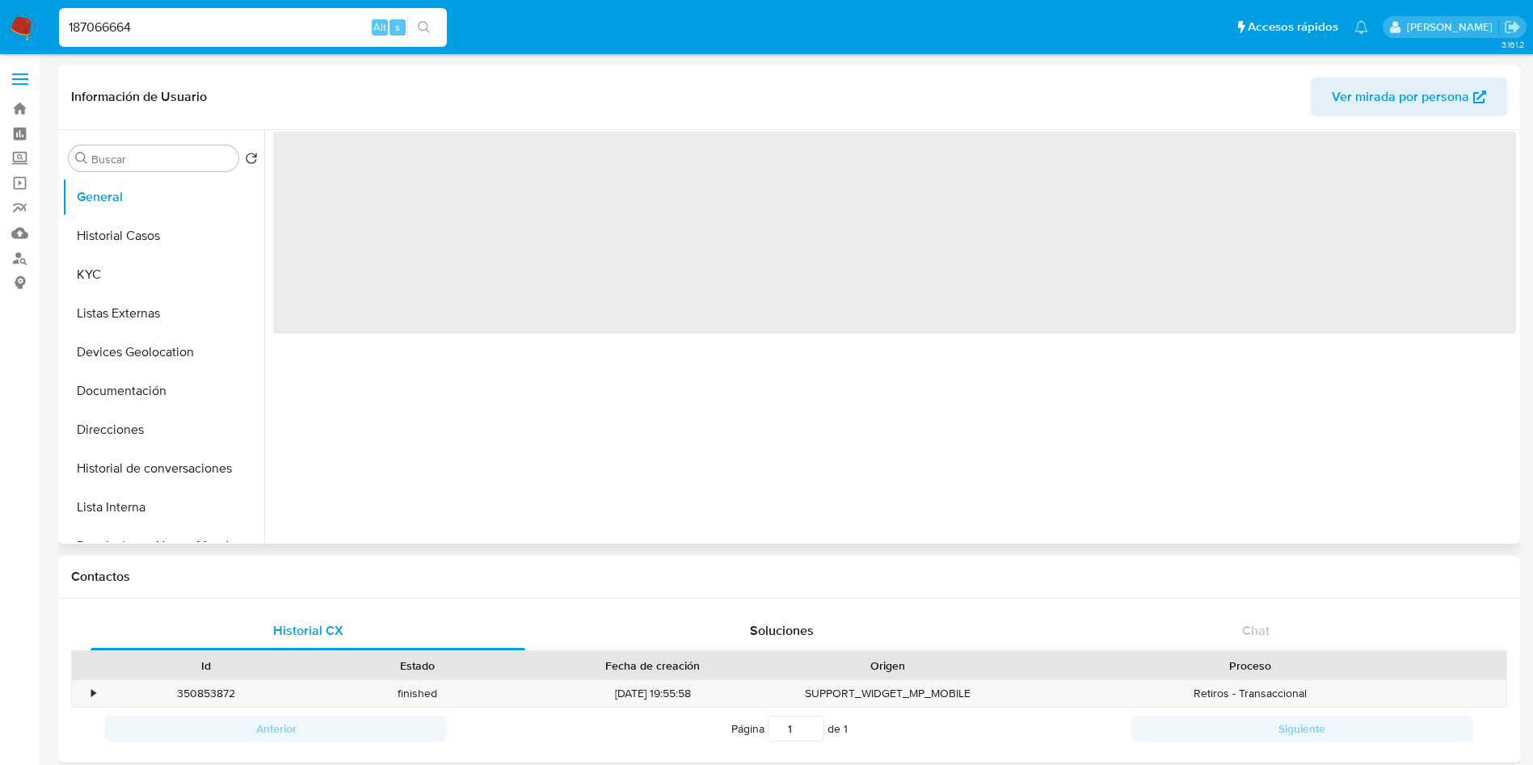
select select "10"
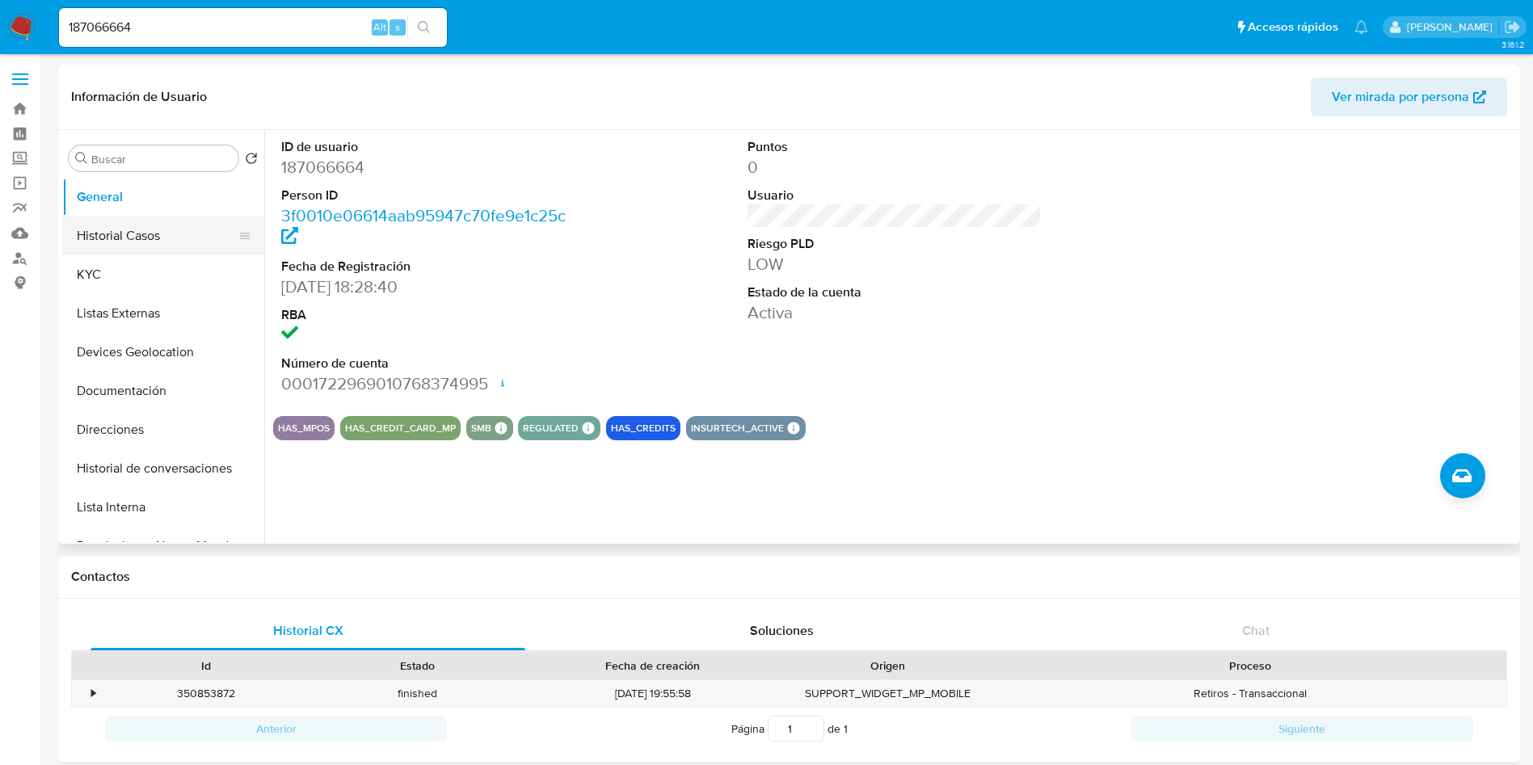
click at [124, 229] on button "Historial Casos" at bounding box center [156, 236] width 189 height 39
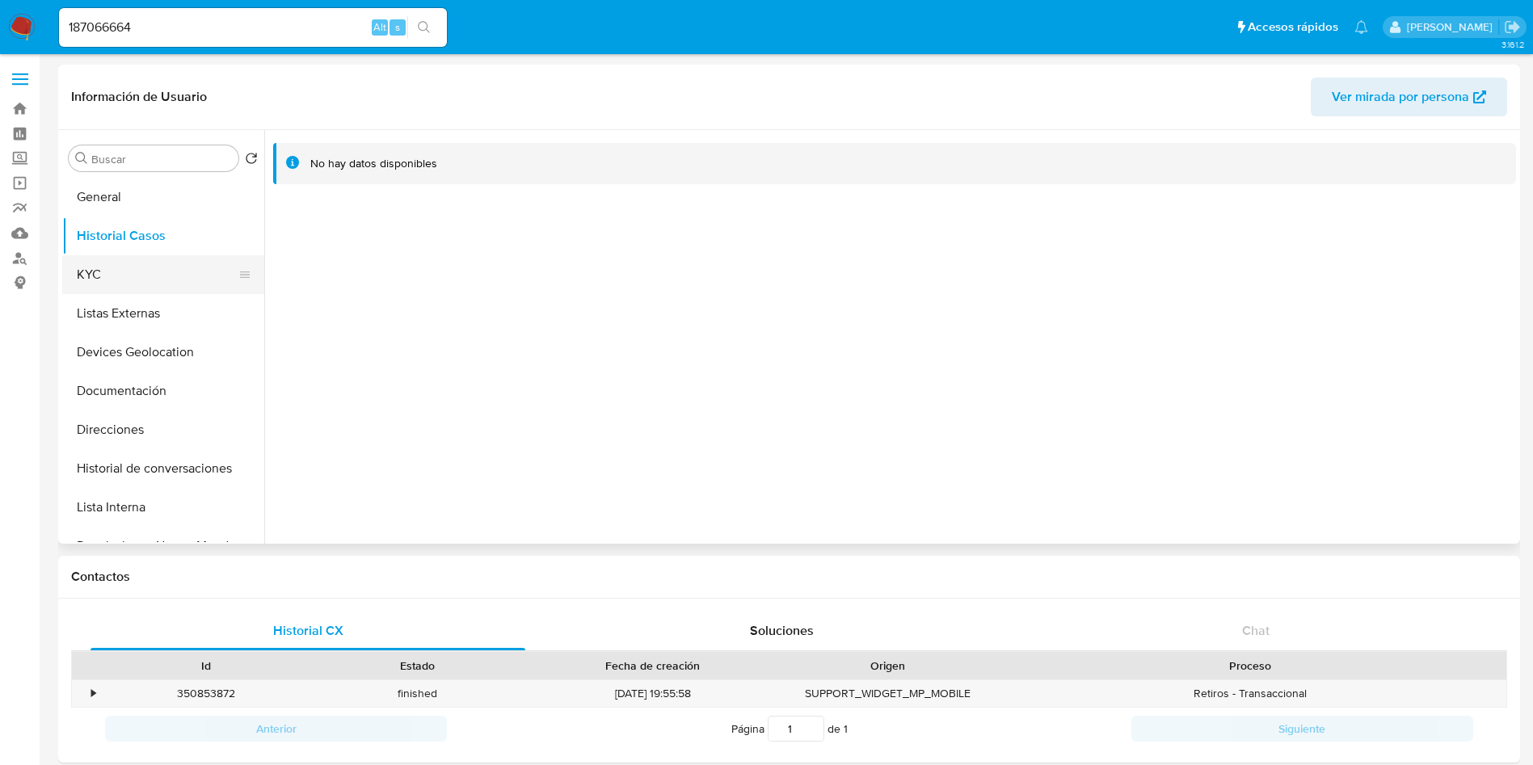
click at [136, 277] on button "KYC" at bounding box center [156, 274] width 189 height 39
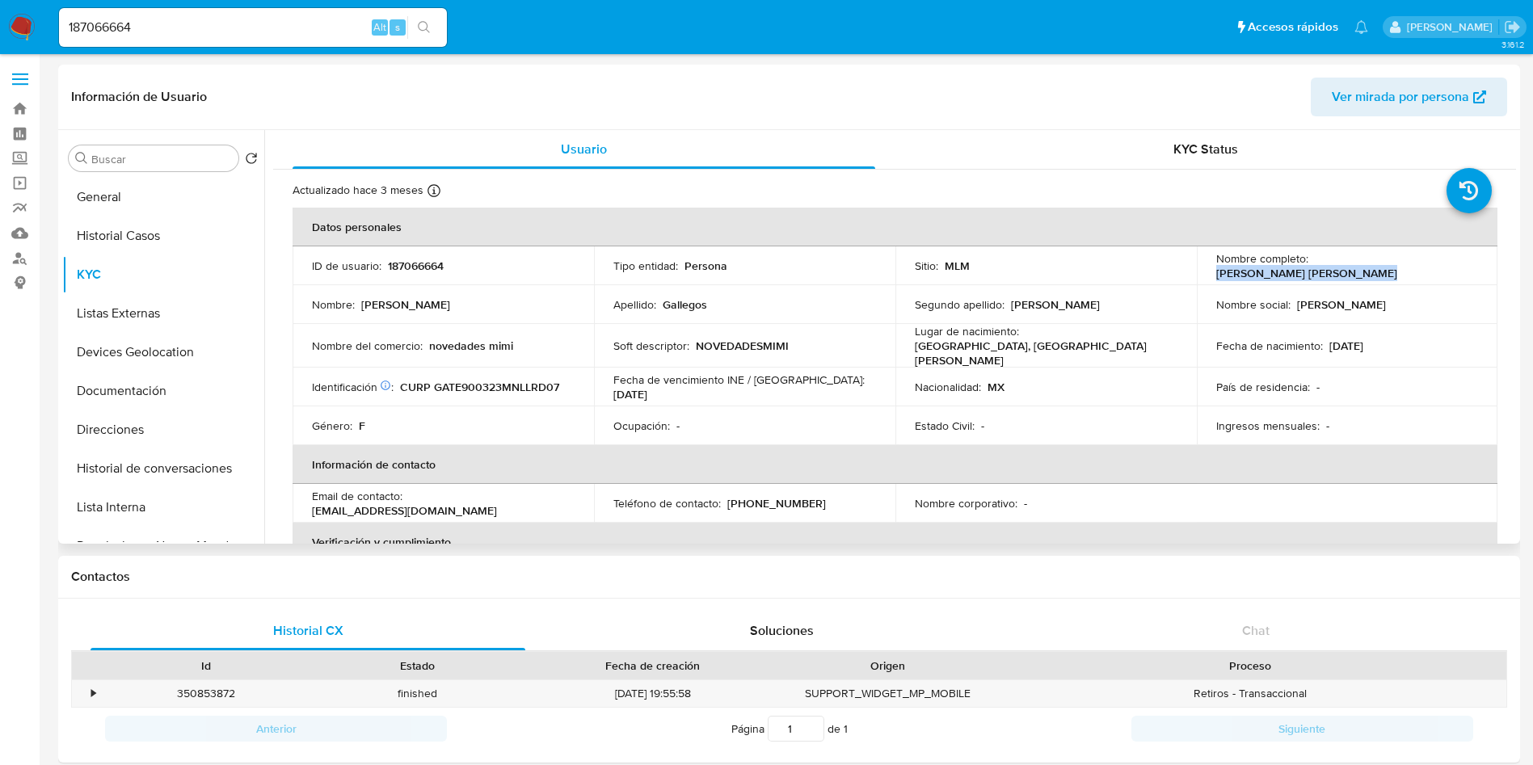
drag, startPoint x: 1309, startPoint y: 266, endPoint x: 1461, endPoint y: 266, distance: 151.9
click at [1461, 266] on div "Nombre completo : Edna Nohemi Gallegos Torres" at bounding box center [1347, 265] width 263 height 29
copy p "[PERSON_NAME] [PERSON_NAME]"
drag, startPoint x: 161, startPoint y: 232, endPoint x: 263, endPoint y: 269, distance: 108.4
click at [161, 231] on button "Historial Casos" at bounding box center [163, 236] width 202 height 39
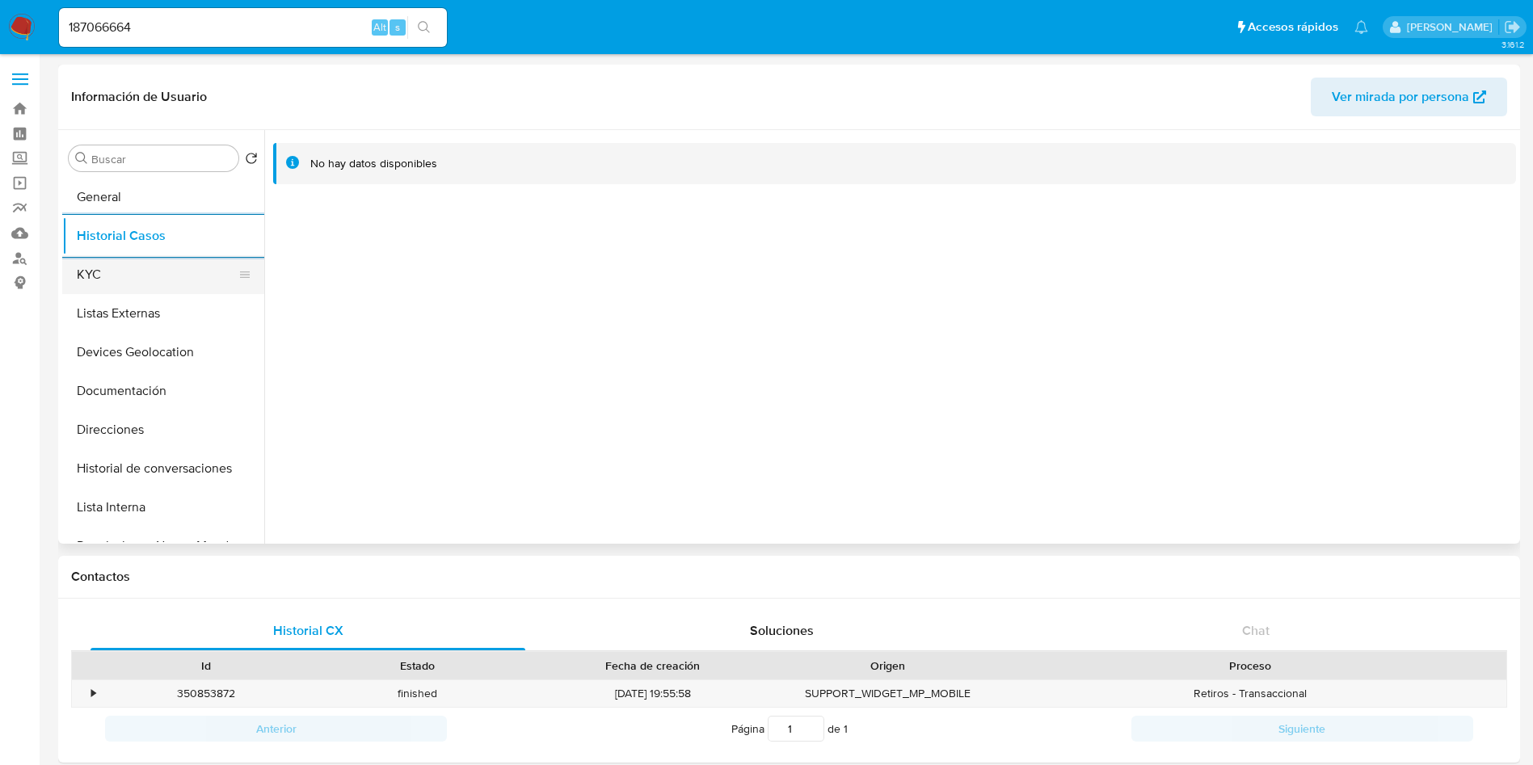
click at [146, 274] on button "KYC" at bounding box center [156, 274] width 189 height 39
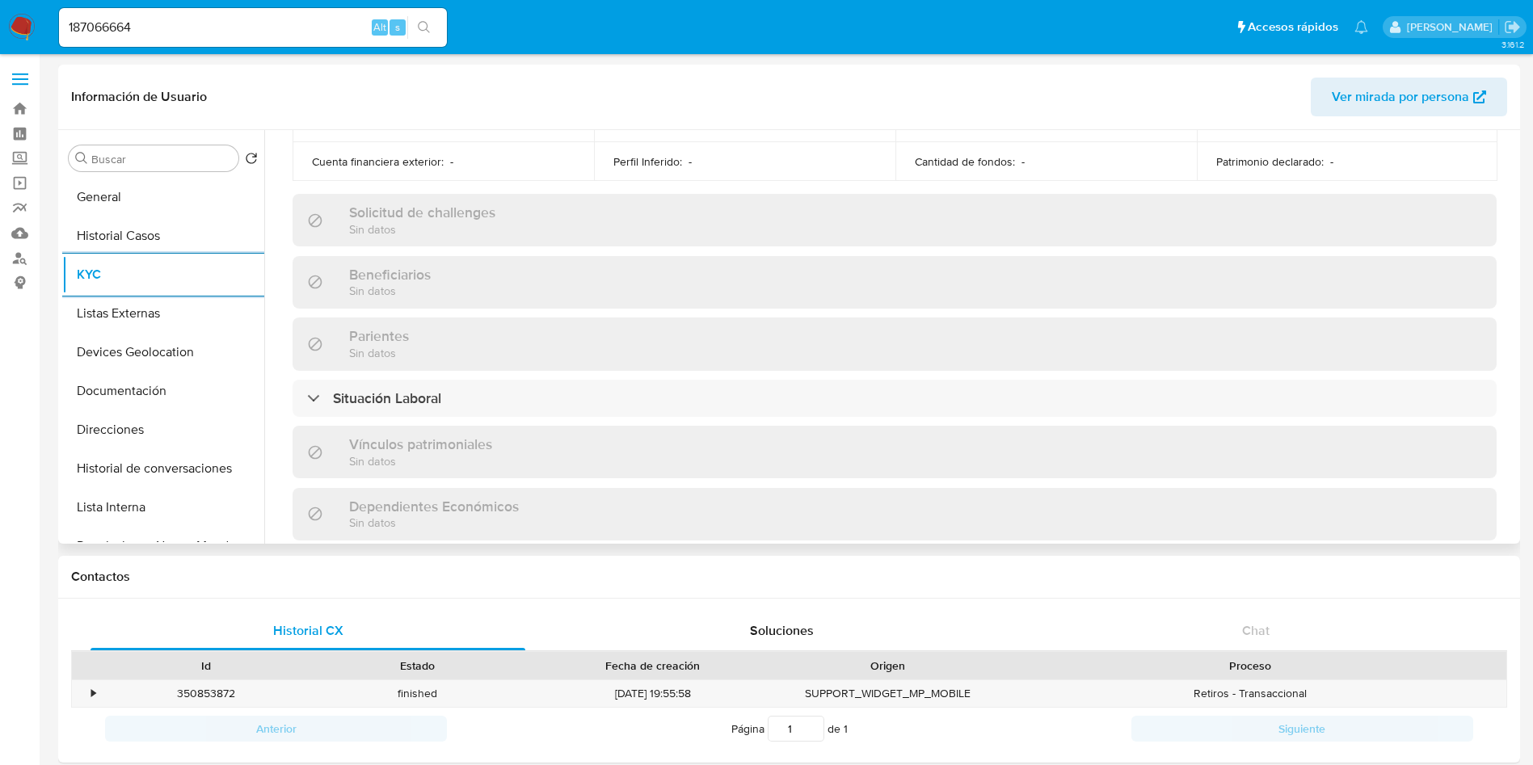
scroll to position [624, 0]
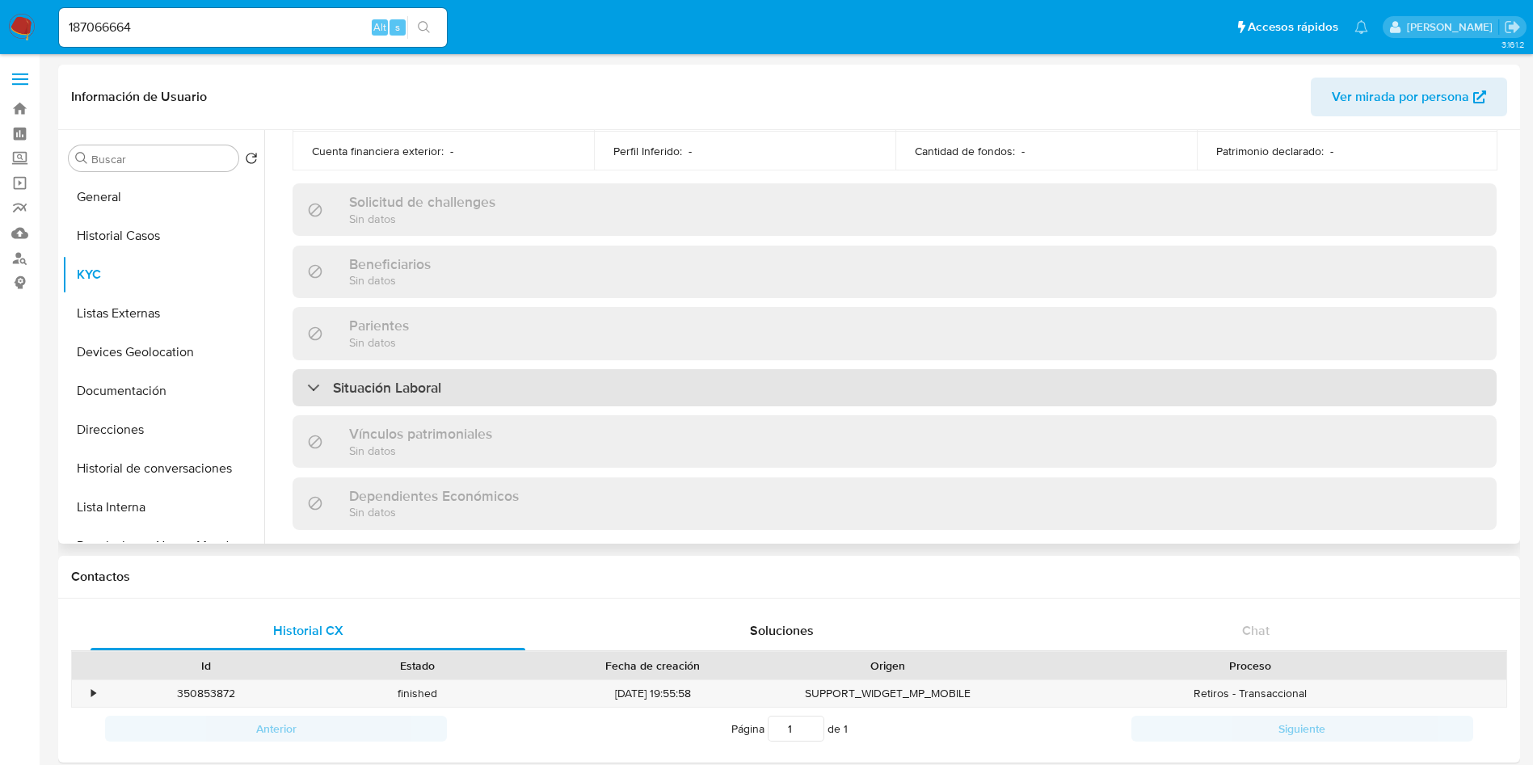
click at [852, 381] on div "Situación Laboral" at bounding box center [894, 387] width 1204 height 37
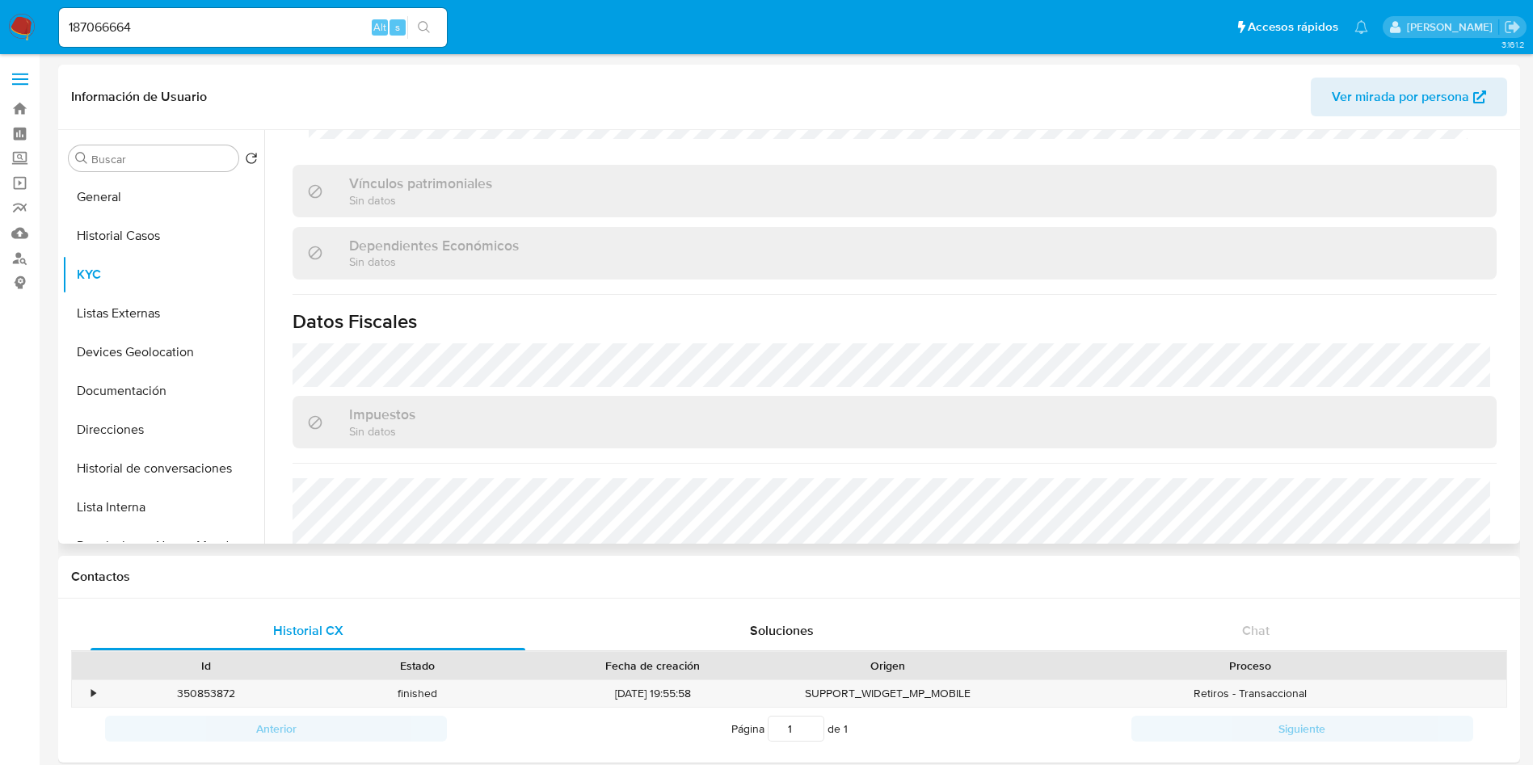
scroll to position [1230, 0]
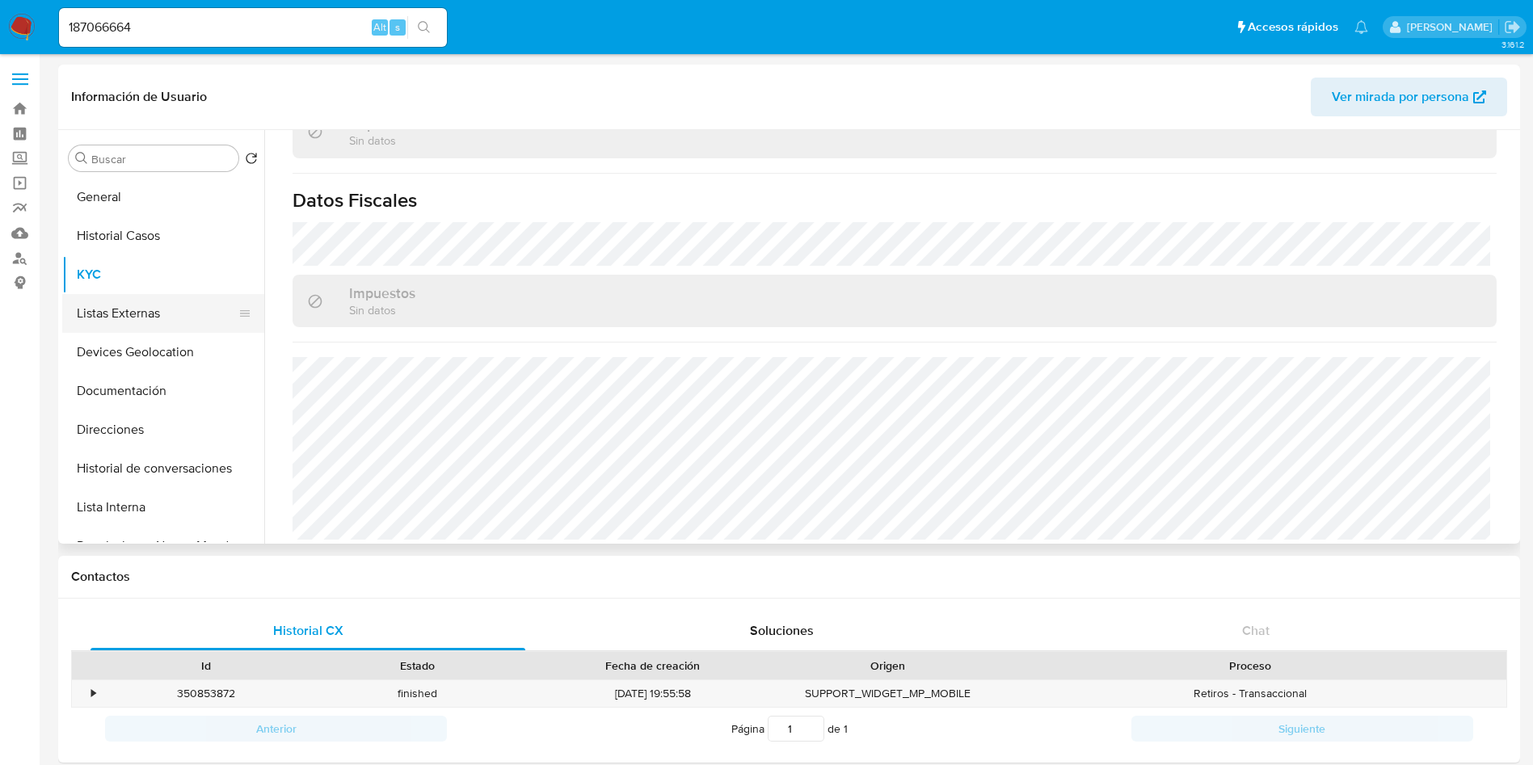
click at [170, 305] on button "Listas Externas" at bounding box center [156, 313] width 189 height 39
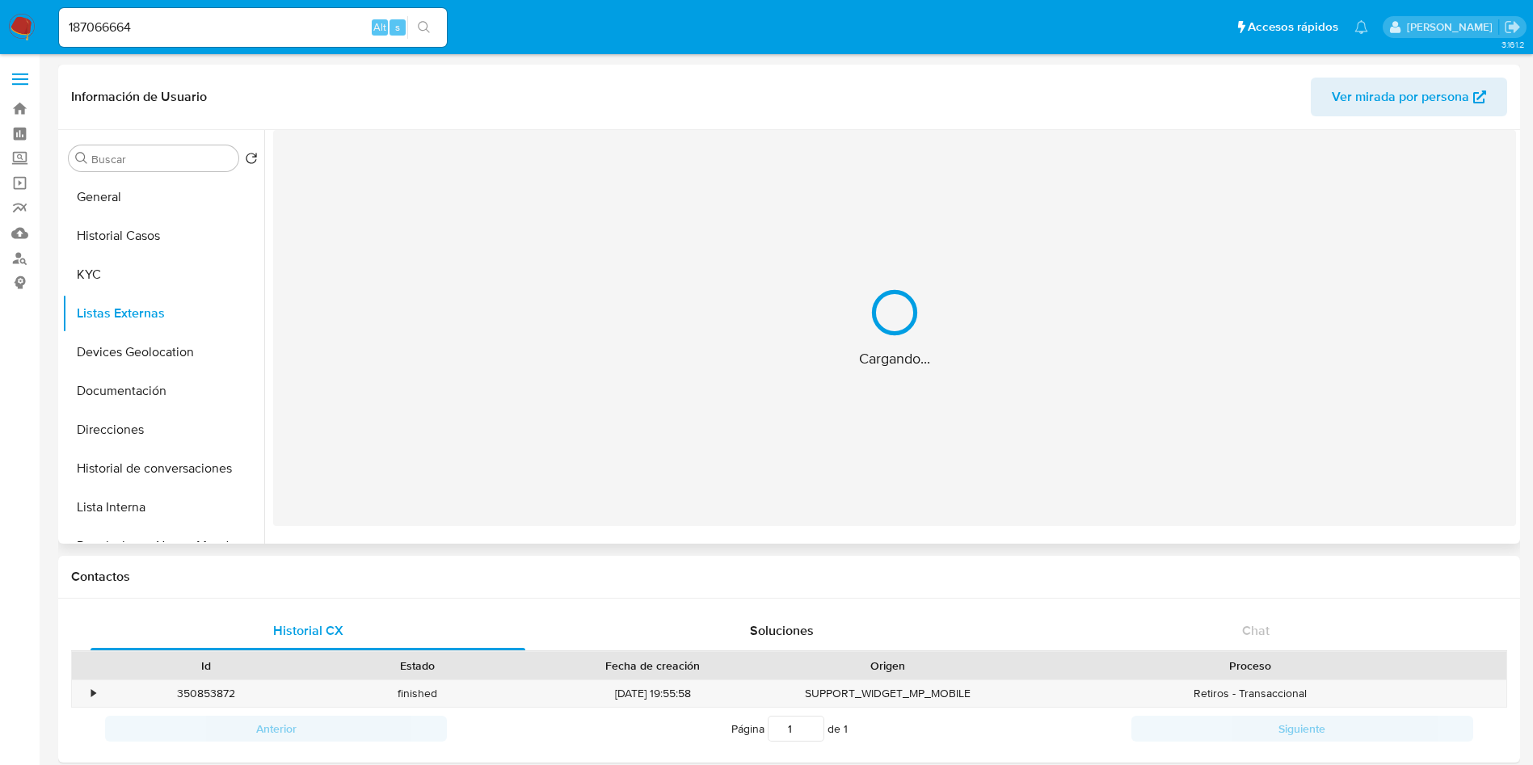
scroll to position [0, 0]
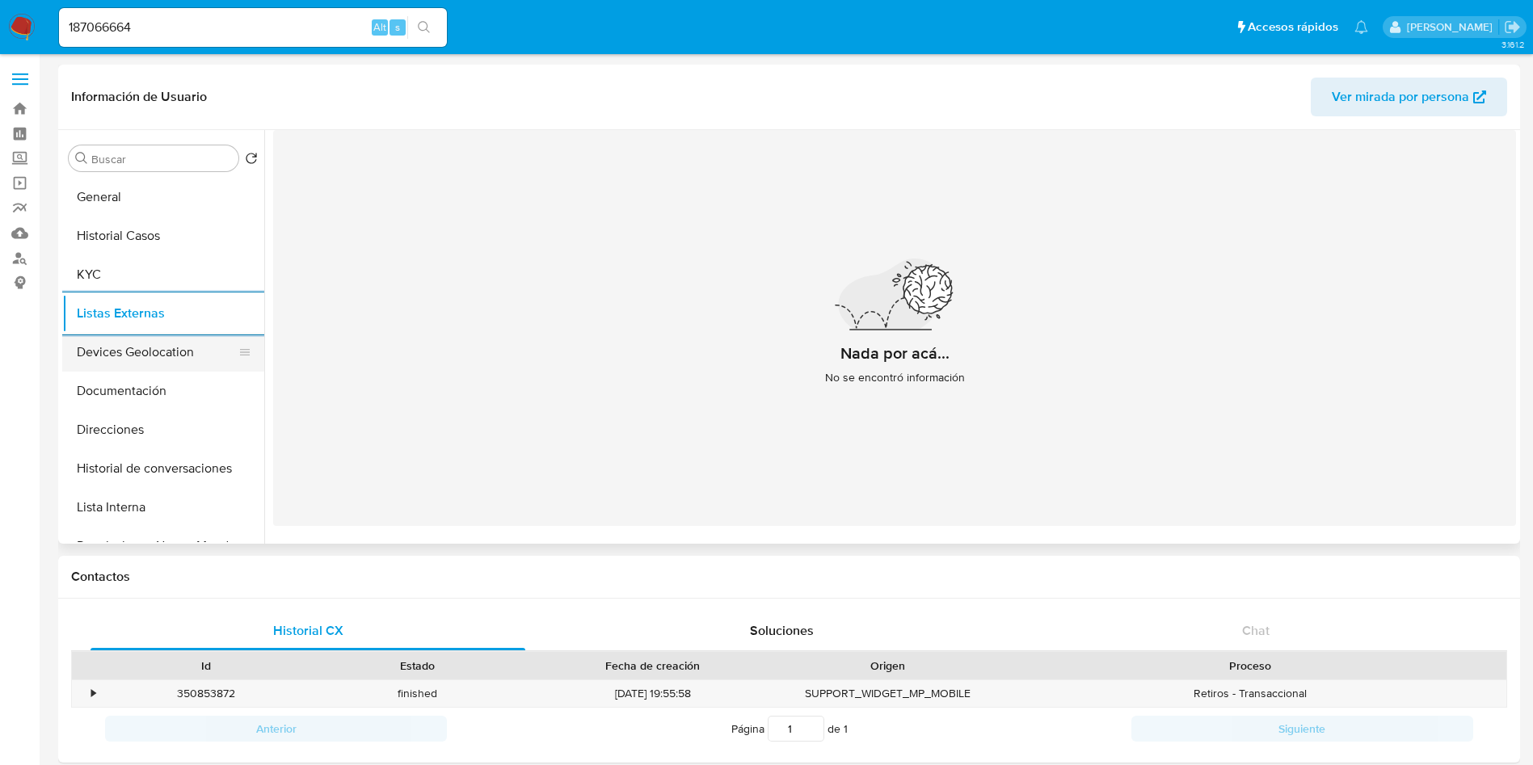
click at [159, 351] on button "Devices Geolocation" at bounding box center [156, 352] width 189 height 39
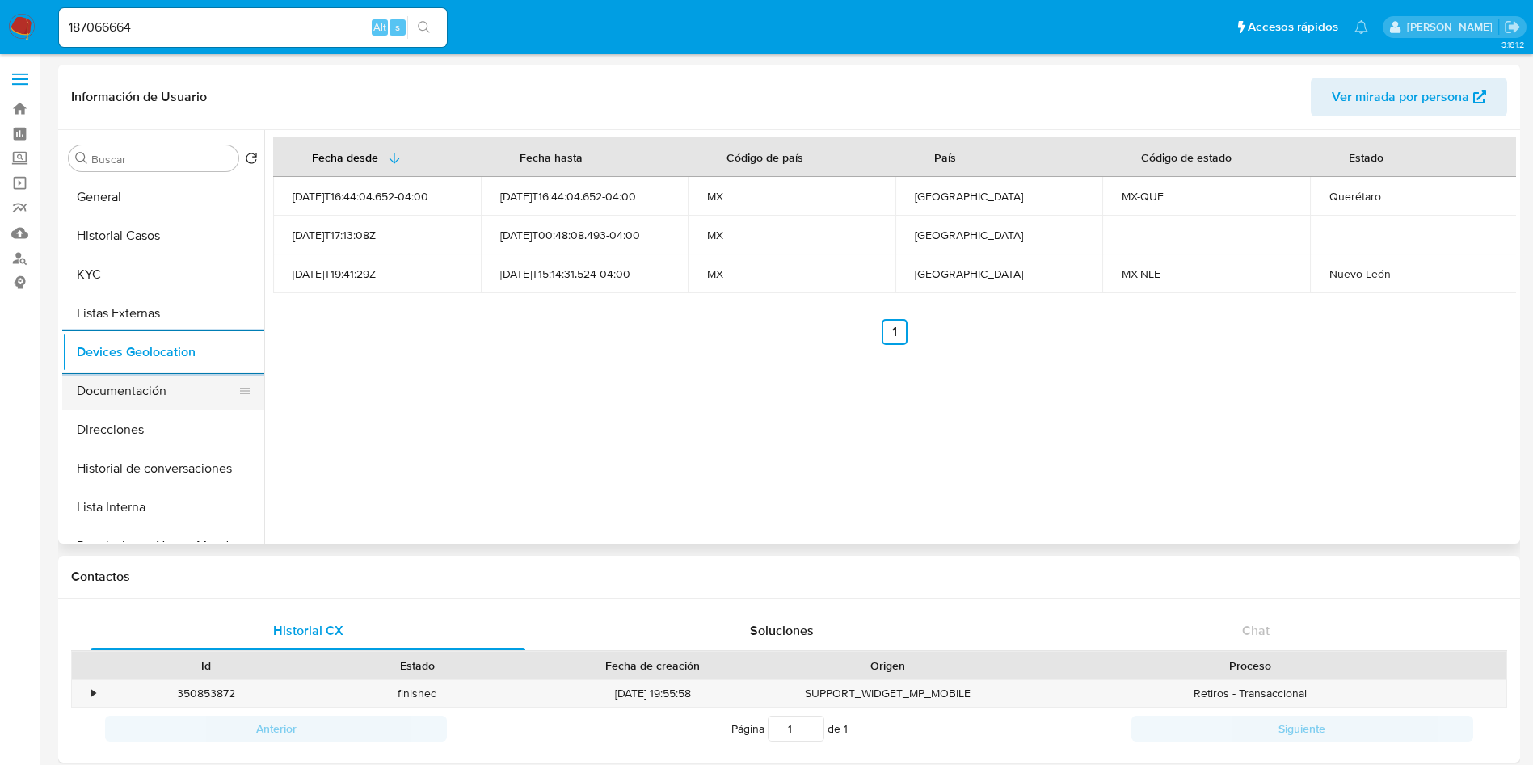
click at [128, 387] on button "Documentación" at bounding box center [156, 391] width 189 height 39
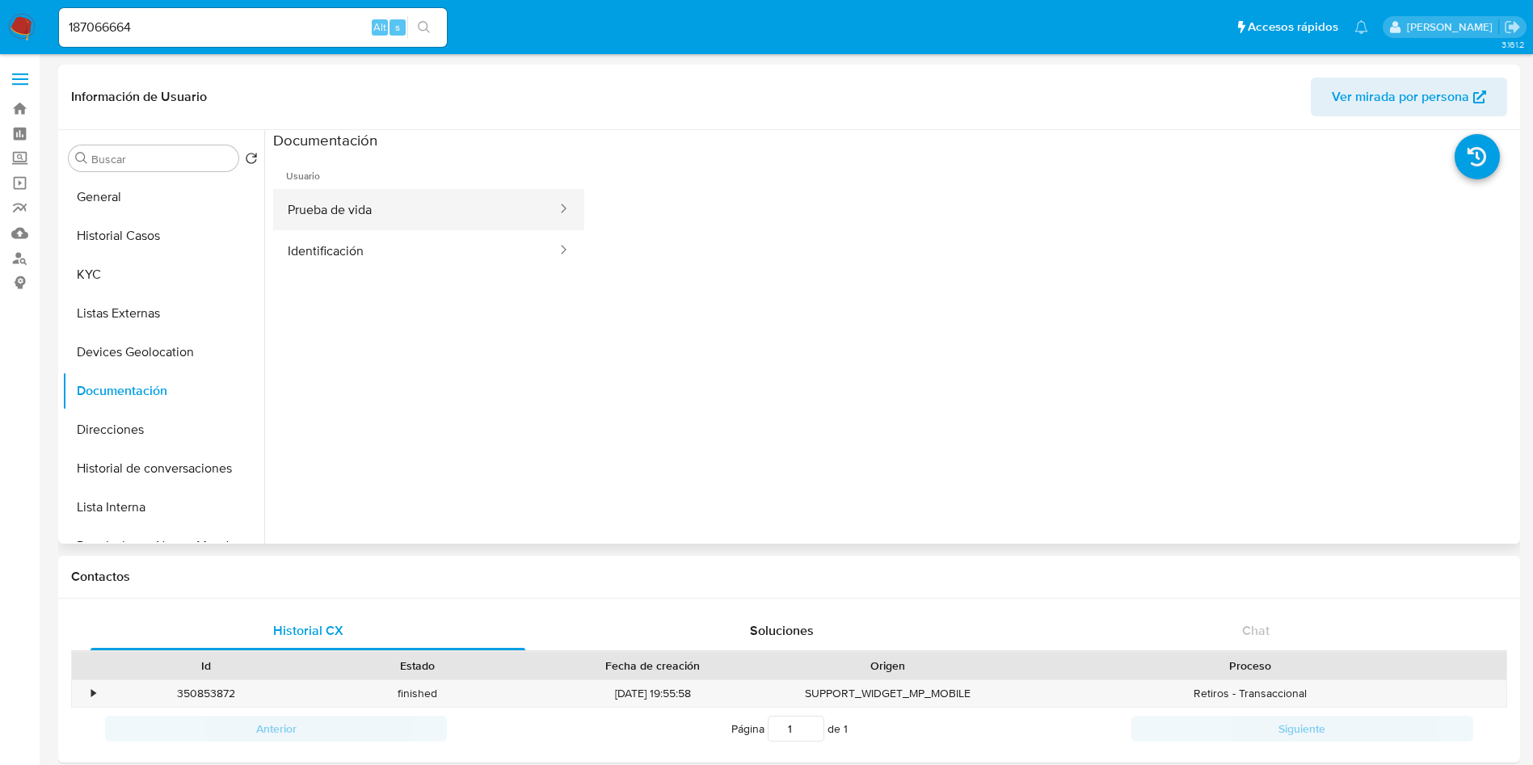
click at [369, 209] on button "Prueba de vida" at bounding box center [415, 209] width 285 height 41
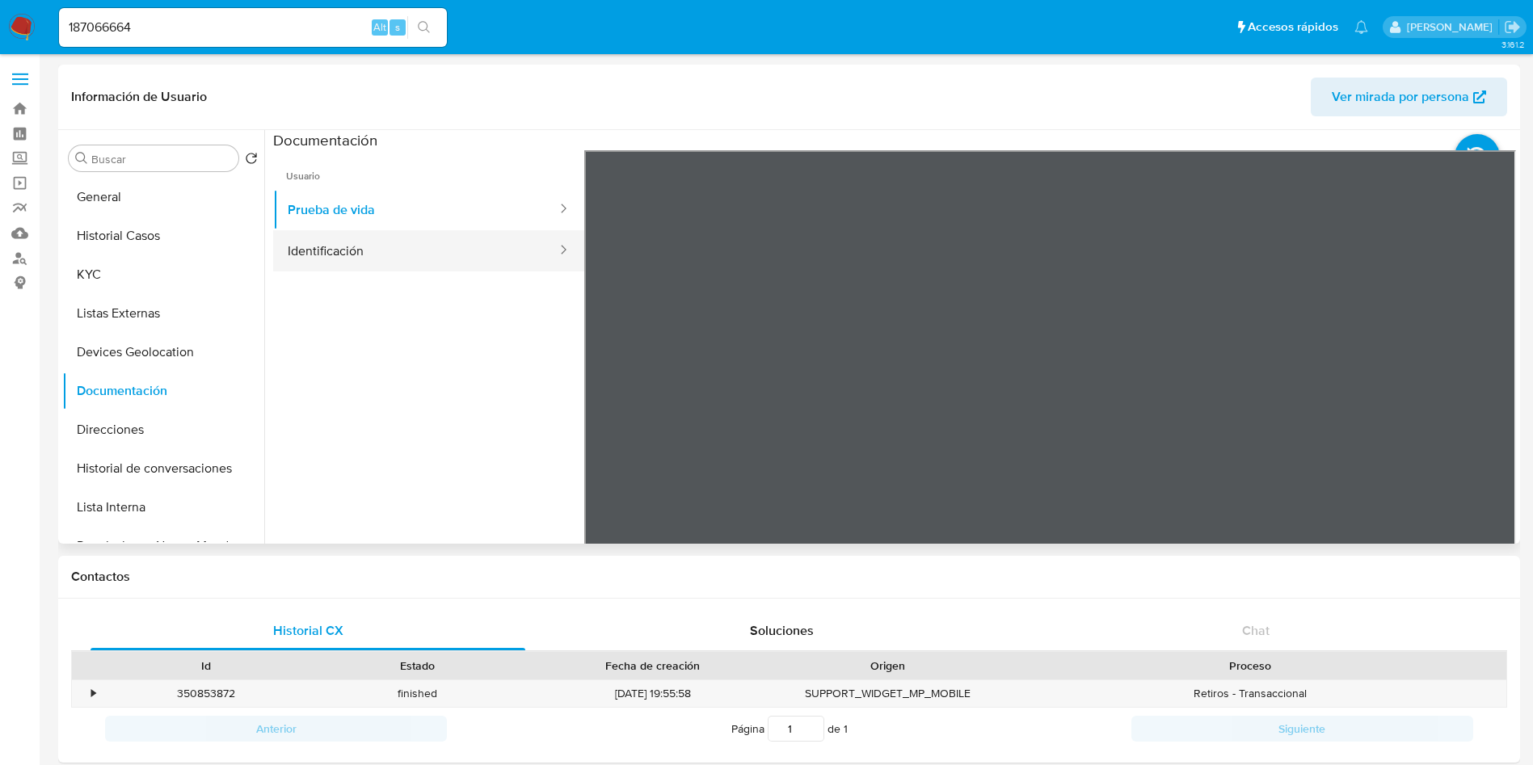
click at [346, 242] on button "Identificación" at bounding box center [415, 250] width 285 height 41
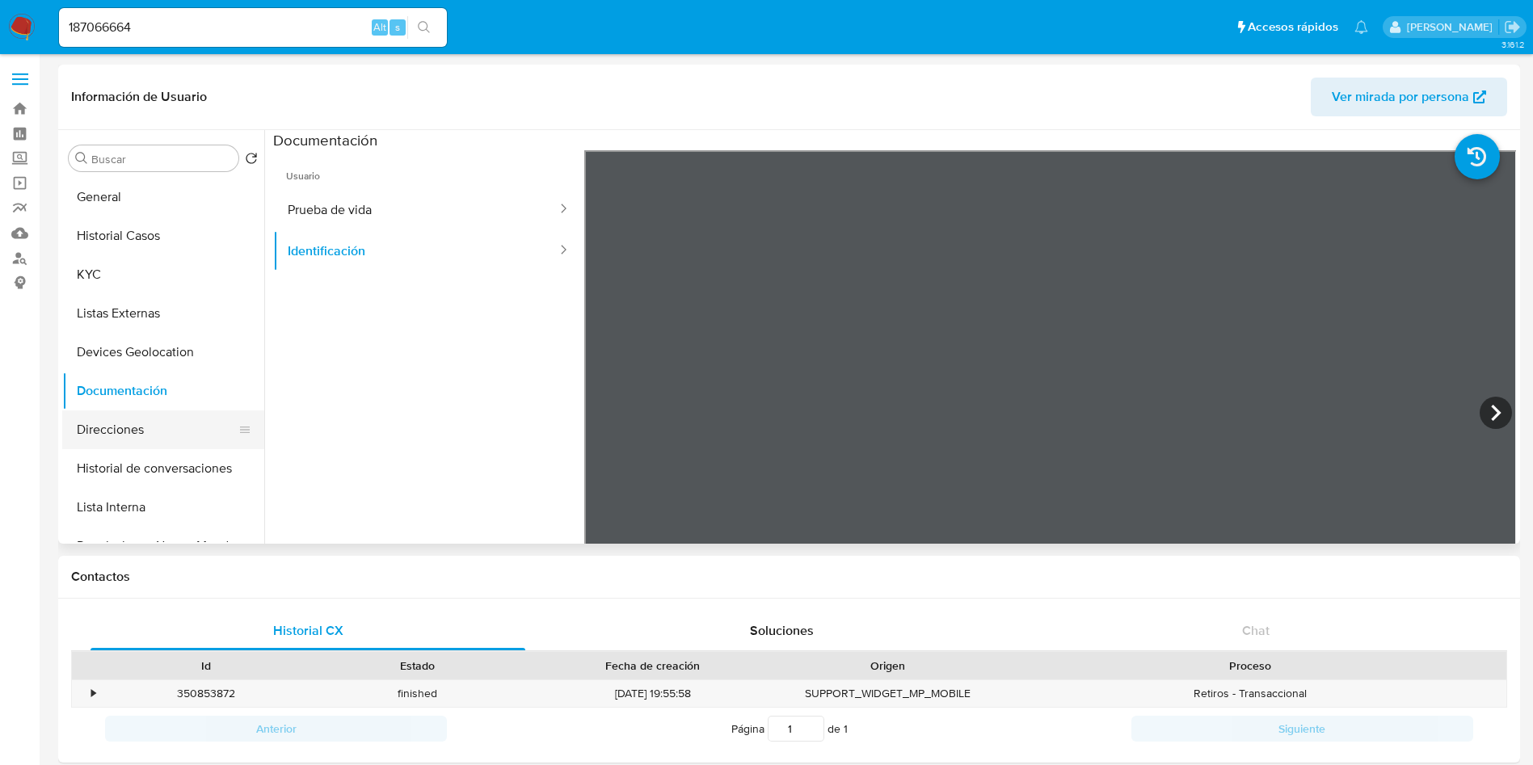
click at [146, 430] on button "Direcciones" at bounding box center [156, 429] width 189 height 39
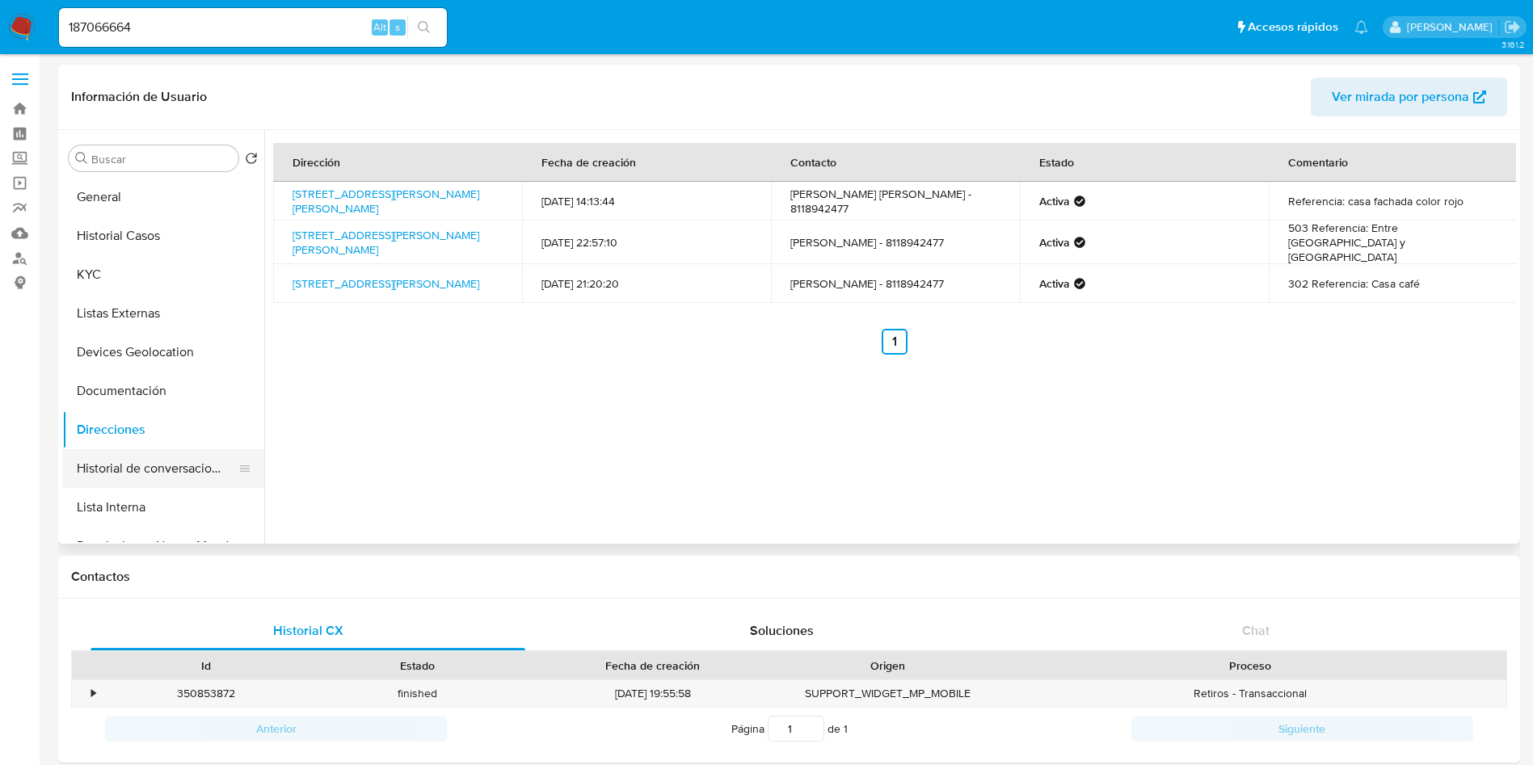
click at [103, 463] on button "Historial de conversaciones" at bounding box center [156, 468] width 189 height 39
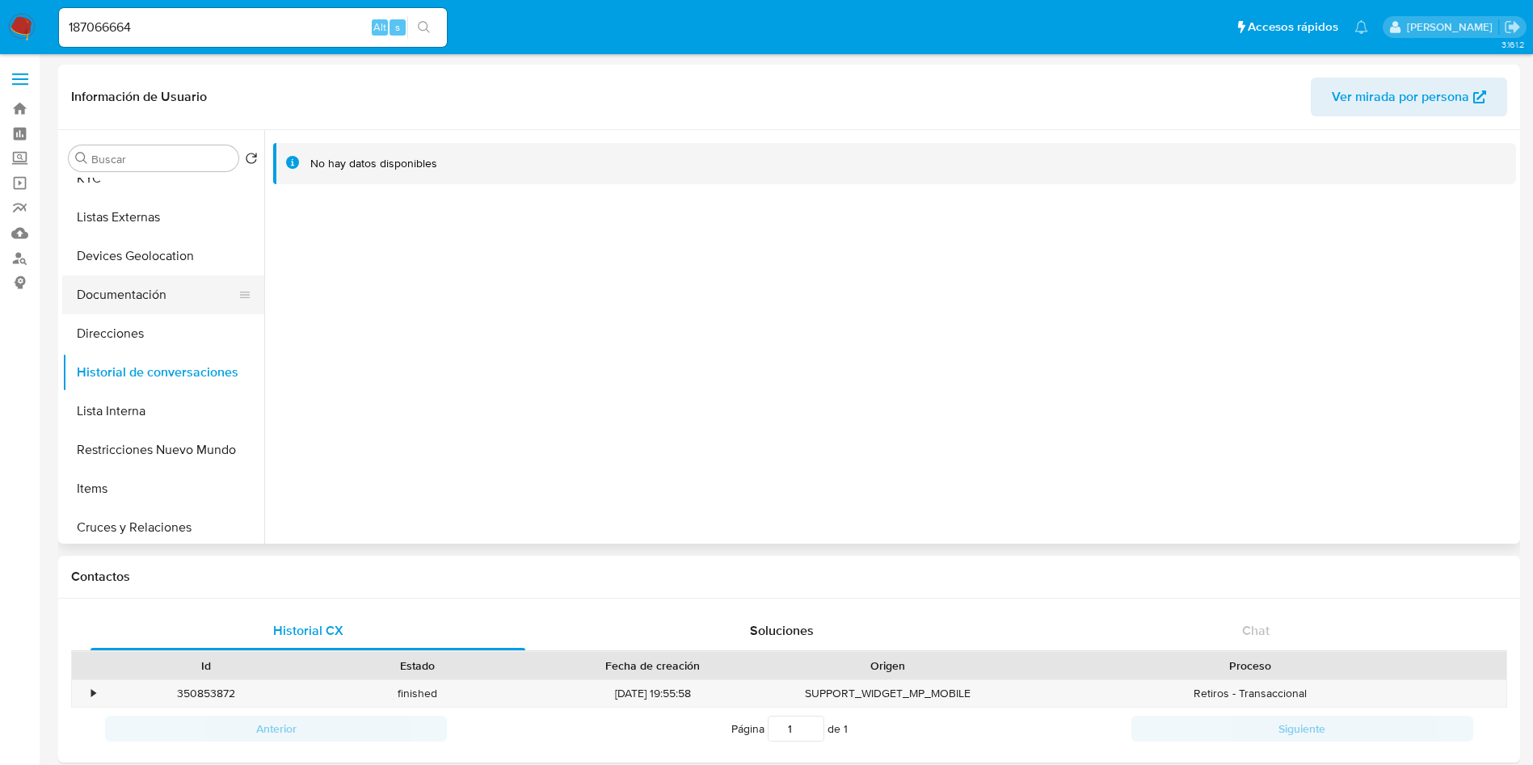
scroll to position [242, 0]
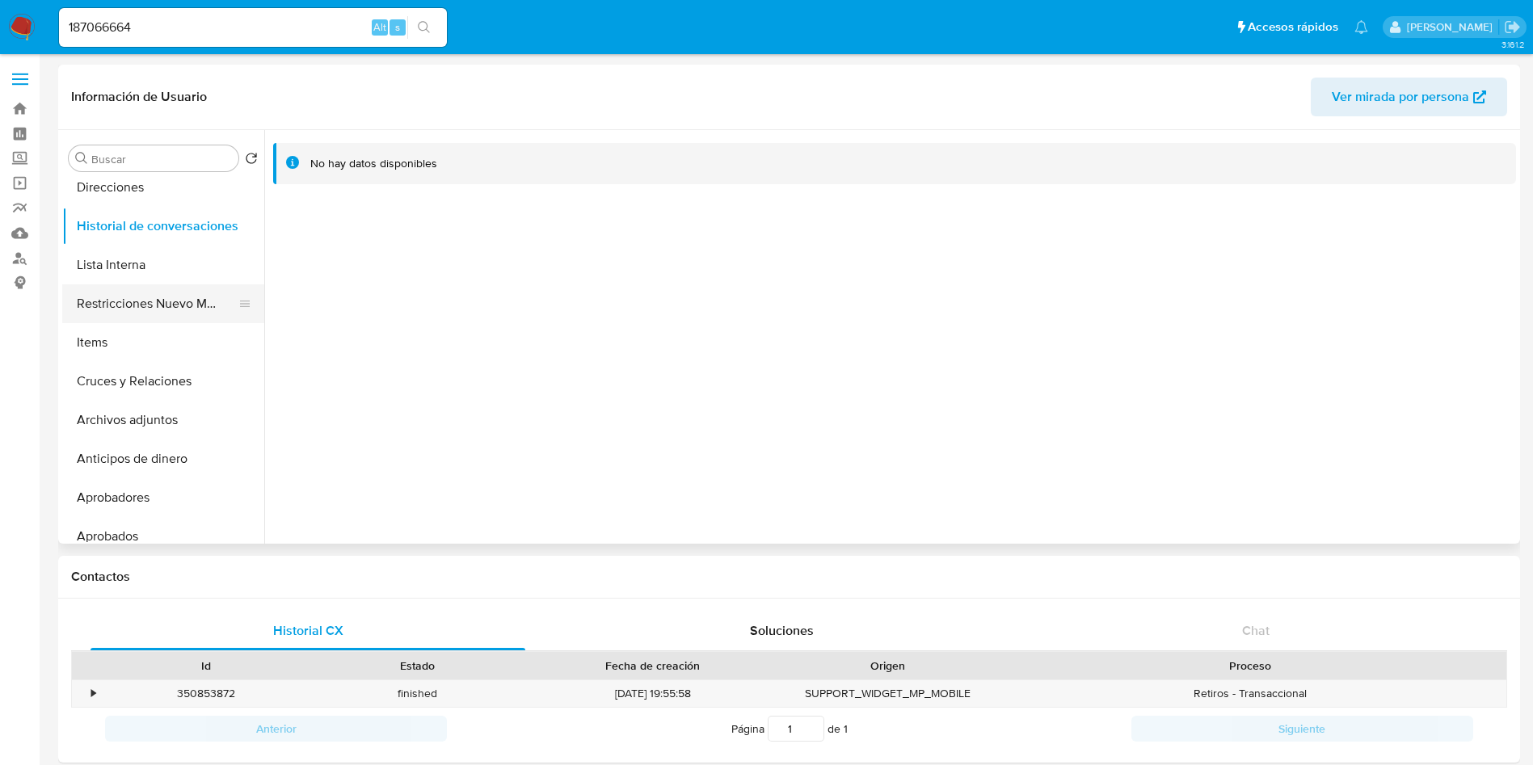
click at [132, 292] on button "Restricciones Nuevo Mundo" at bounding box center [156, 303] width 189 height 39
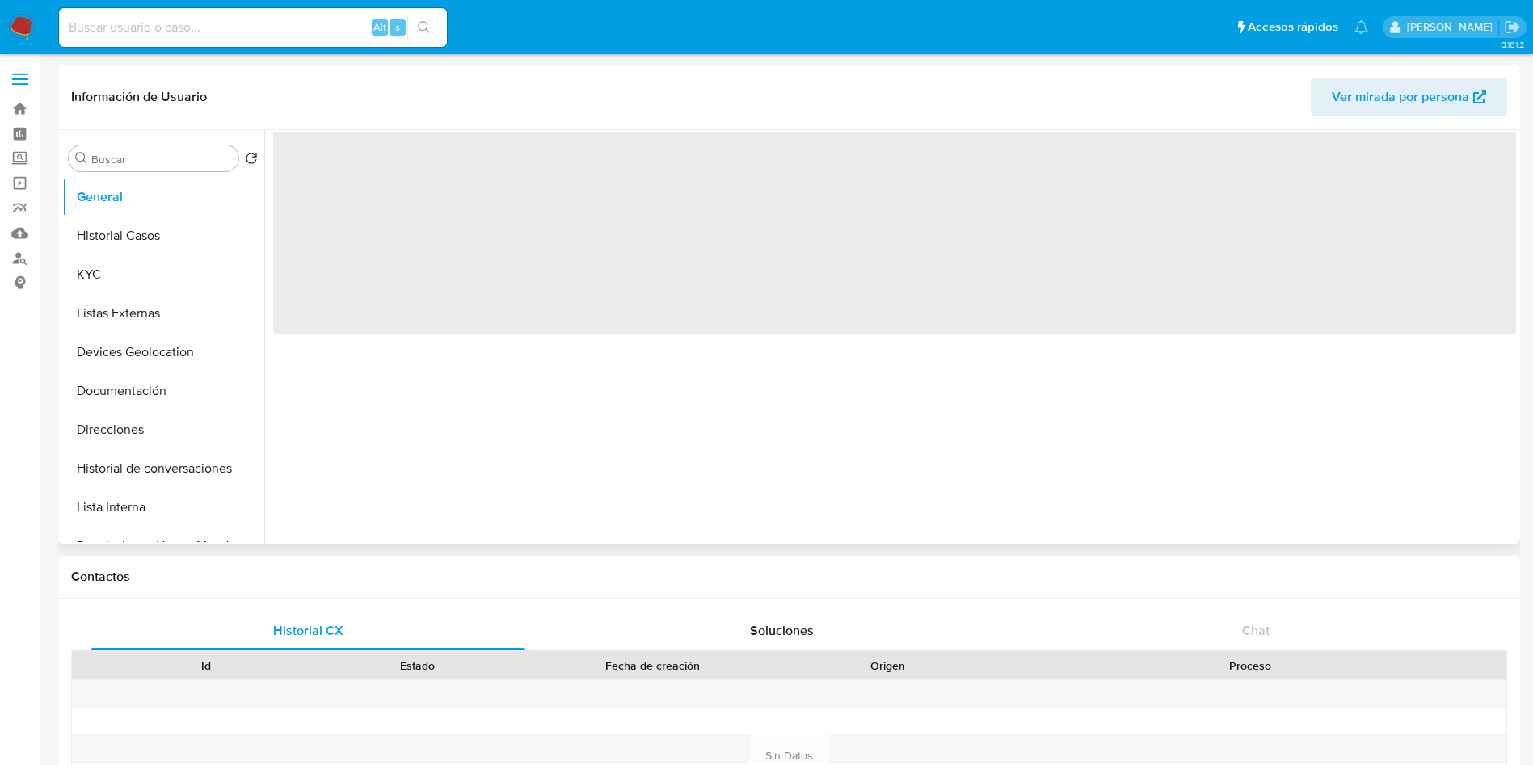
select select "10"
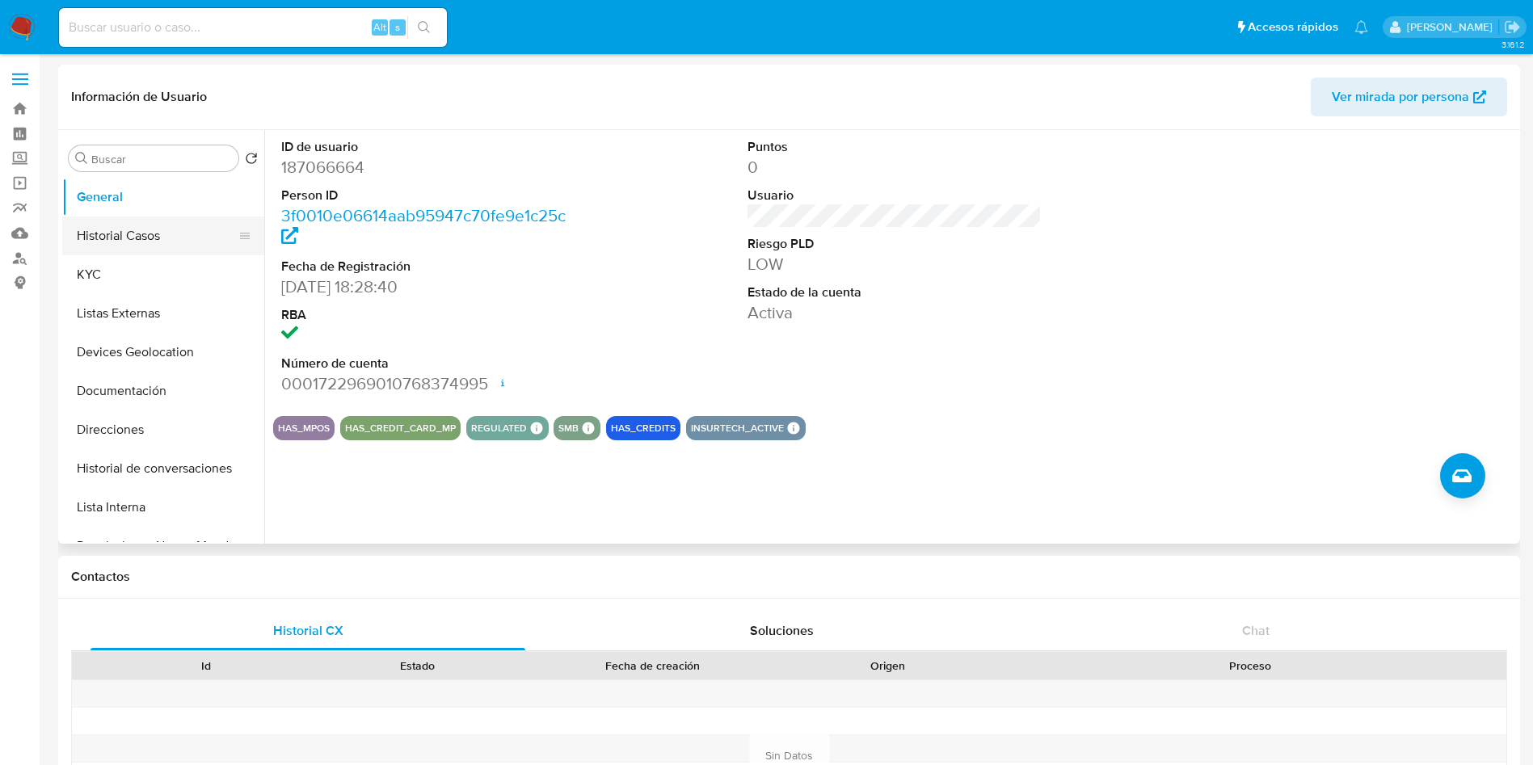
click at [124, 240] on button "Historial Casos" at bounding box center [156, 236] width 189 height 39
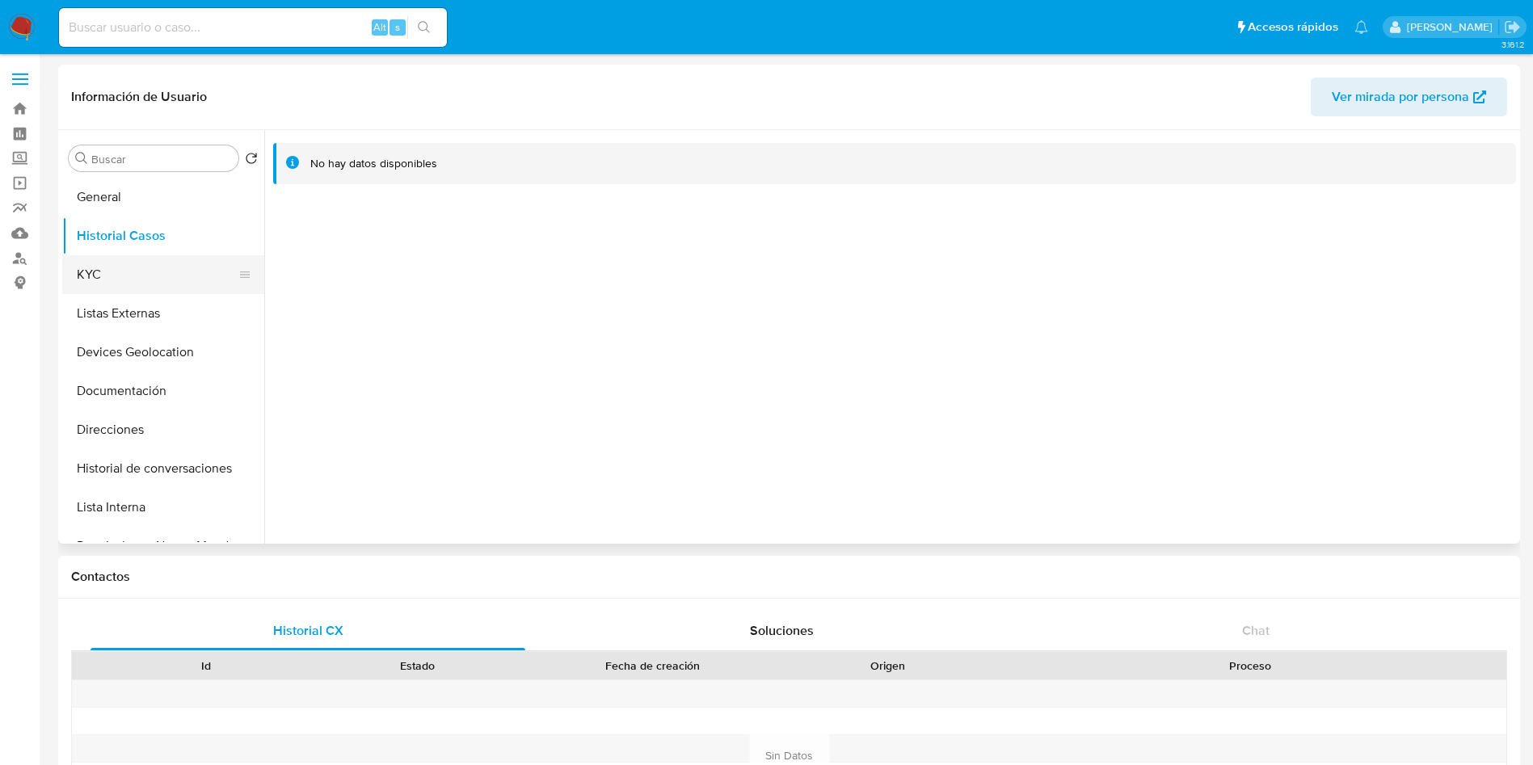
click at [144, 284] on button "KYC" at bounding box center [156, 274] width 189 height 39
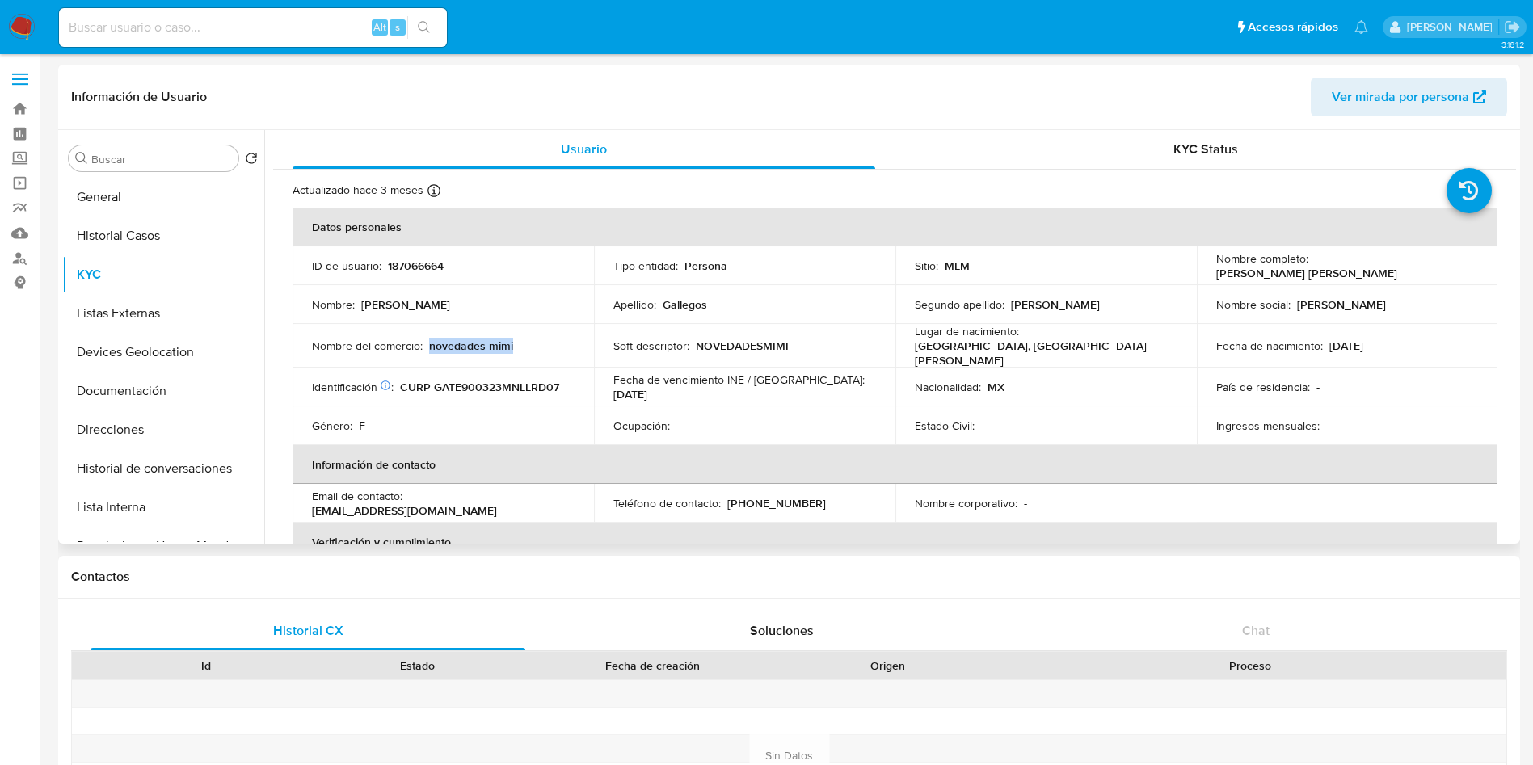
drag, startPoint x: 427, startPoint y: 340, endPoint x: 570, endPoint y: 341, distance: 142.2
click at [570, 341] on div "Nombre del comercio : novedades mimi" at bounding box center [443, 346] width 263 height 15
copy p "novedades mimi"
click at [28, 159] on label "Screening" at bounding box center [96, 158] width 192 height 25
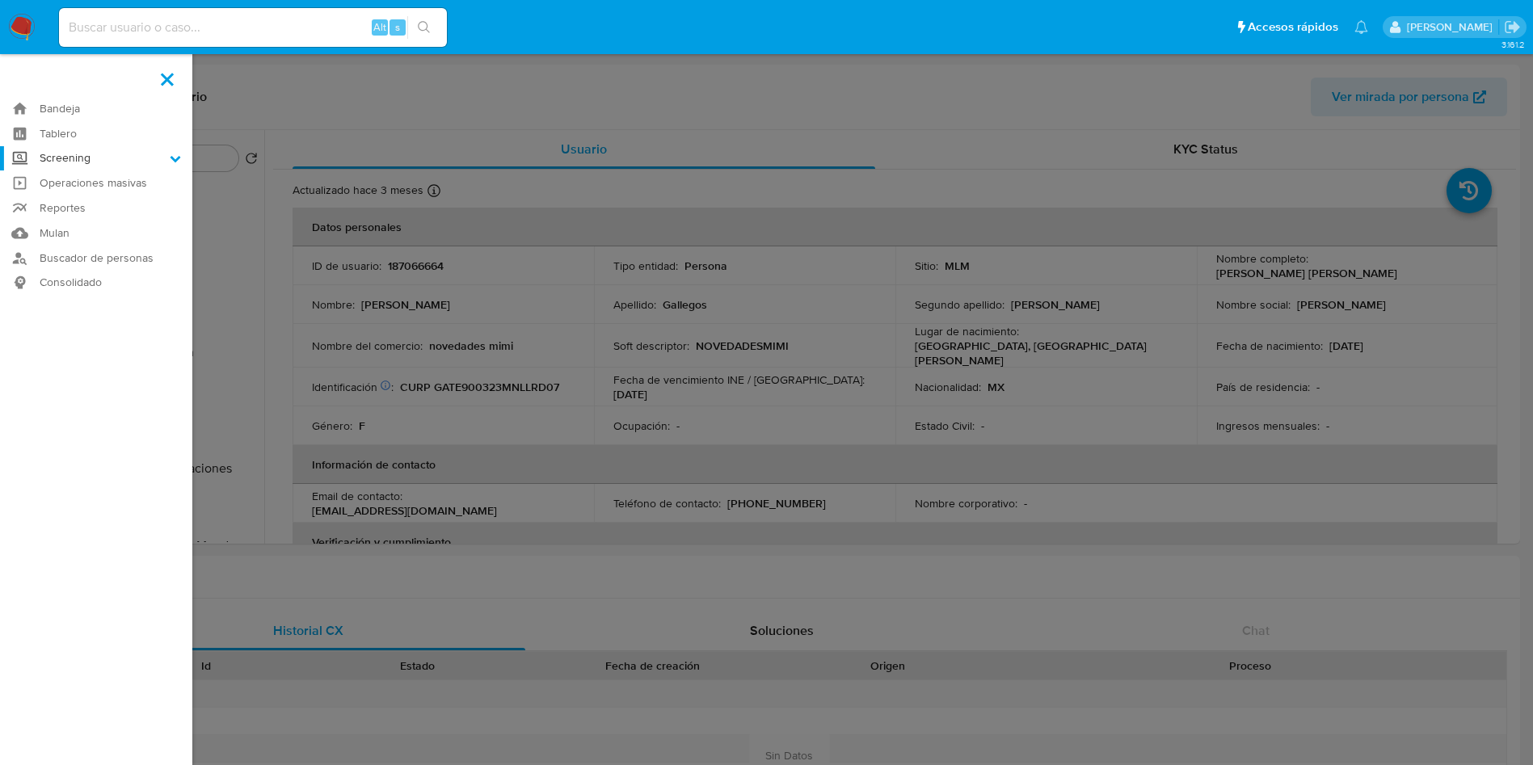
click at [0, 0] on input "Screening" at bounding box center [0, 0] width 0 height 0
click at [82, 217] on link "Herramientas" at bounding box center [96, 222] width 192 height 20
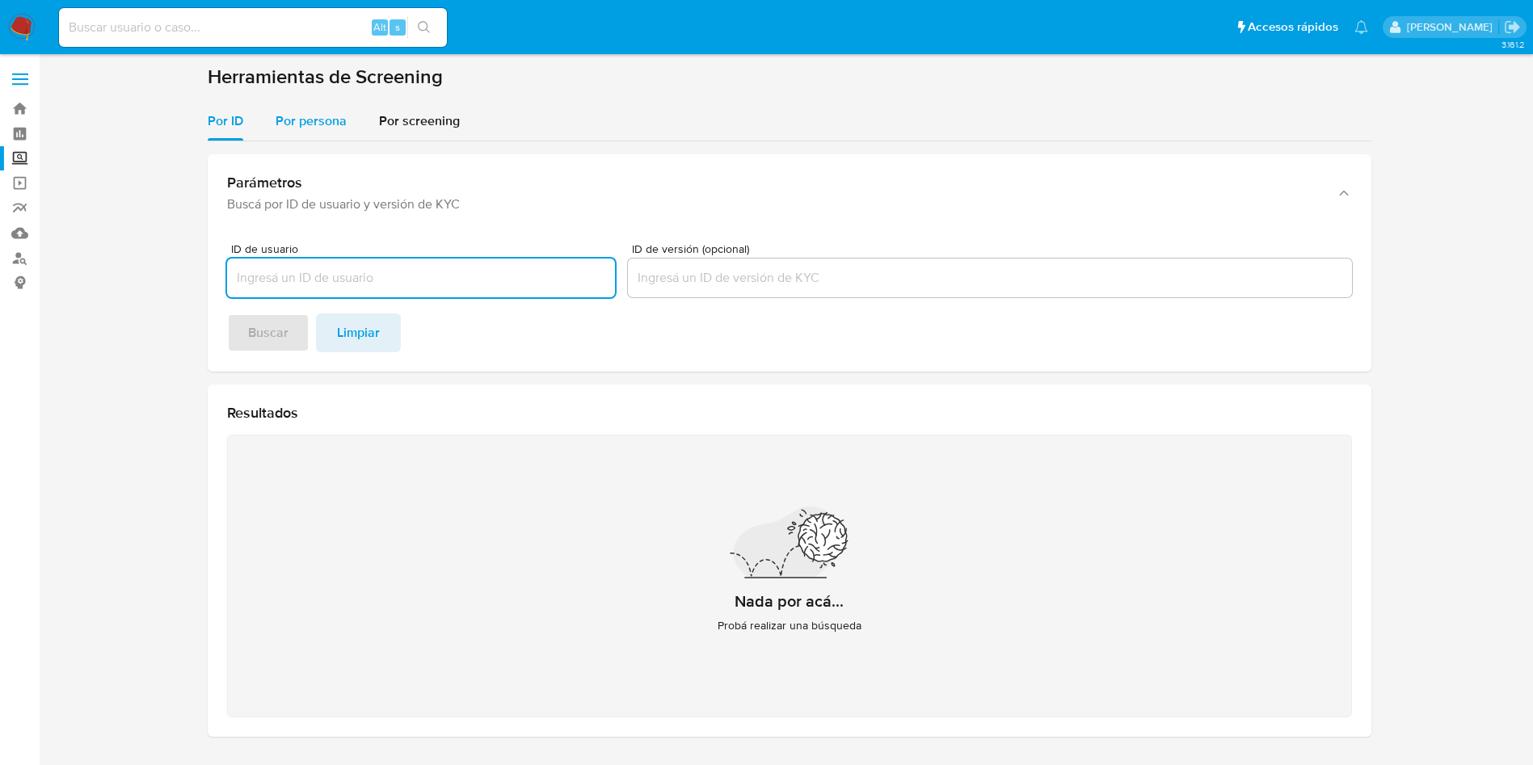
click at [311, 135] on div "Por persona" at bounding box center [310, 121] width 71 height 39
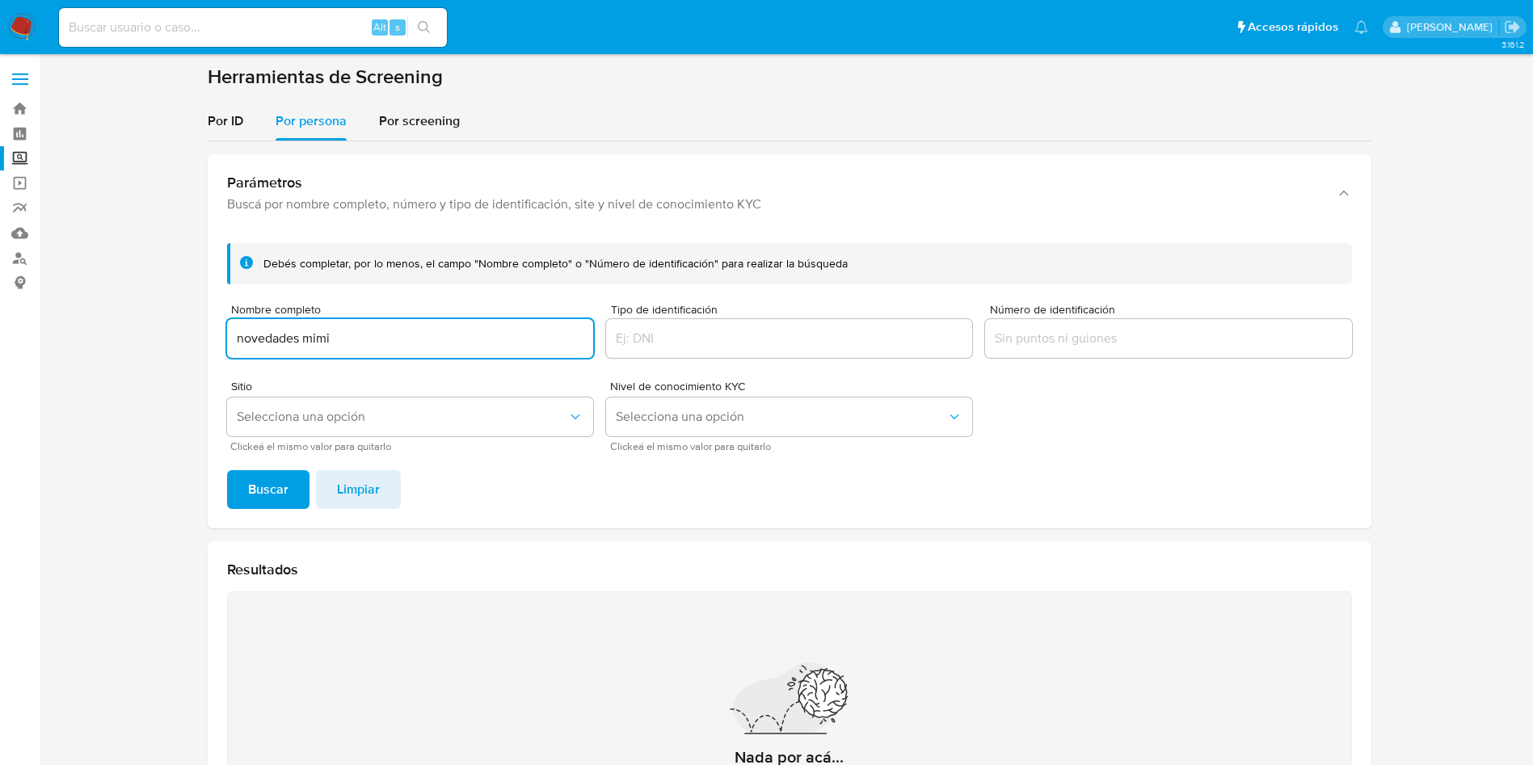
type input "novedades mimi"
click at [227, 470] on button "Buscar" at bounding box center [268, 489] width 82 height 39
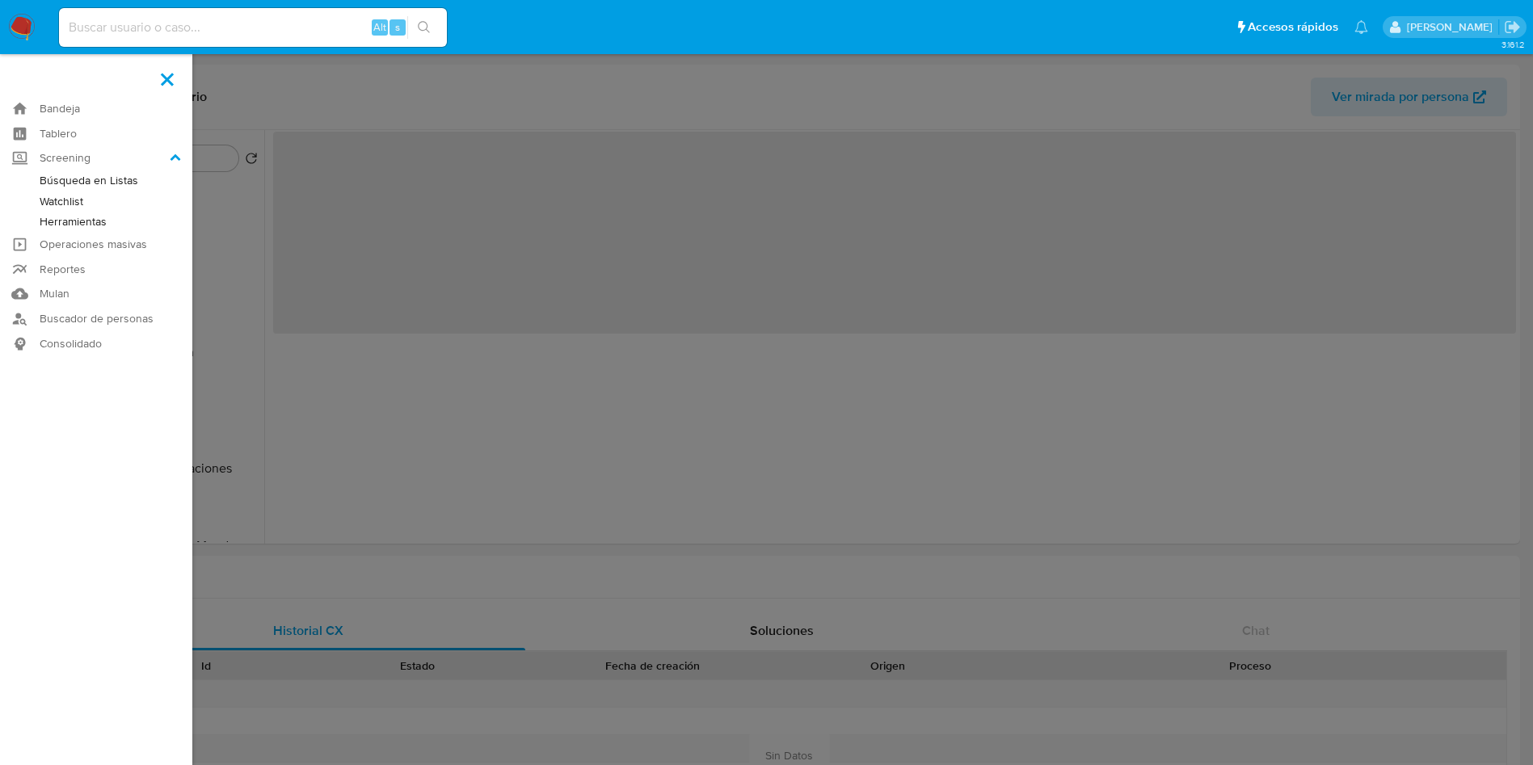
select select "10"
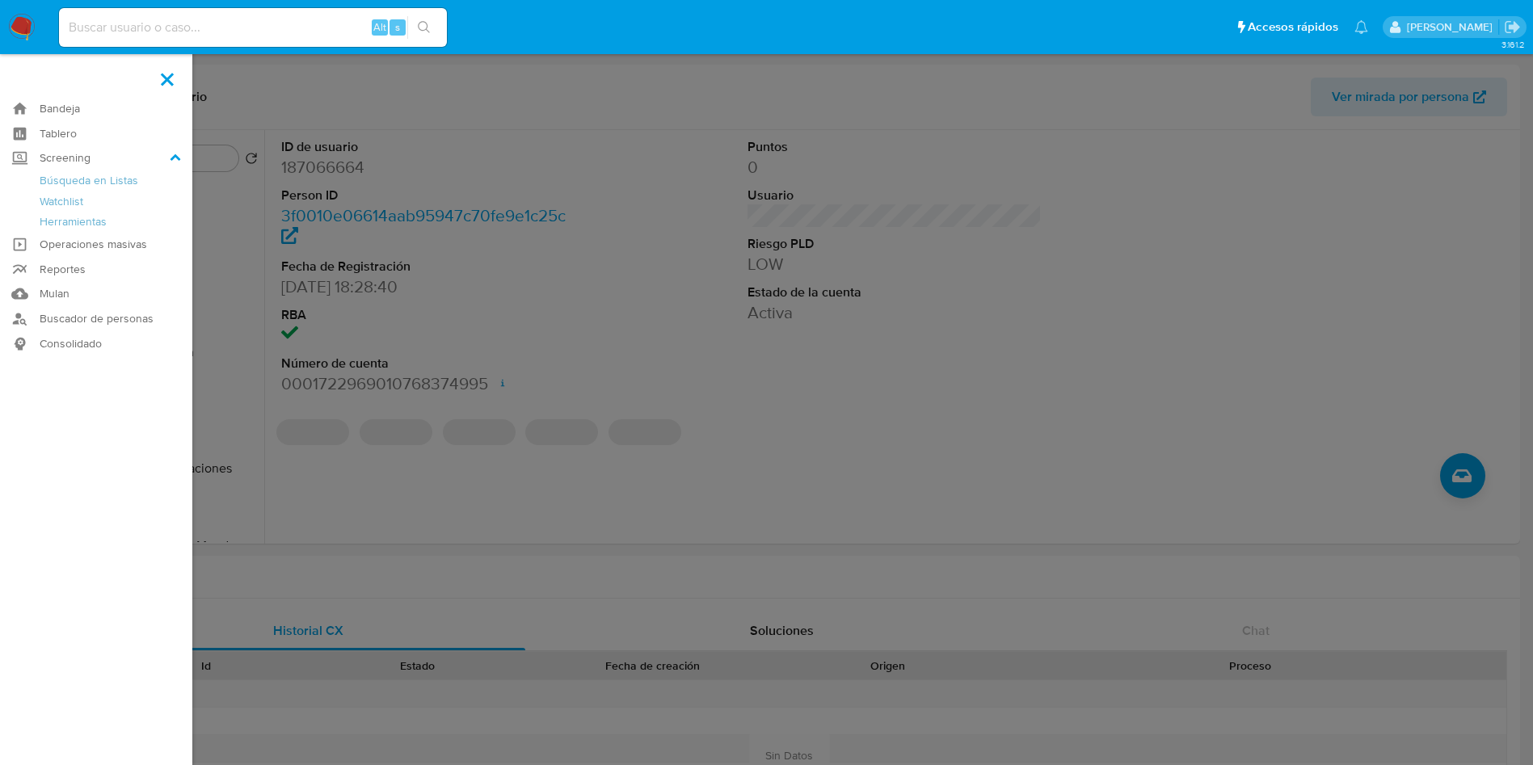
click at [862, 410] on label at bounding box center [766, 382] width 1533 height 765
click at [0, 0] on input "checkbox" at bounding box center [0, 0] width 0 height 0
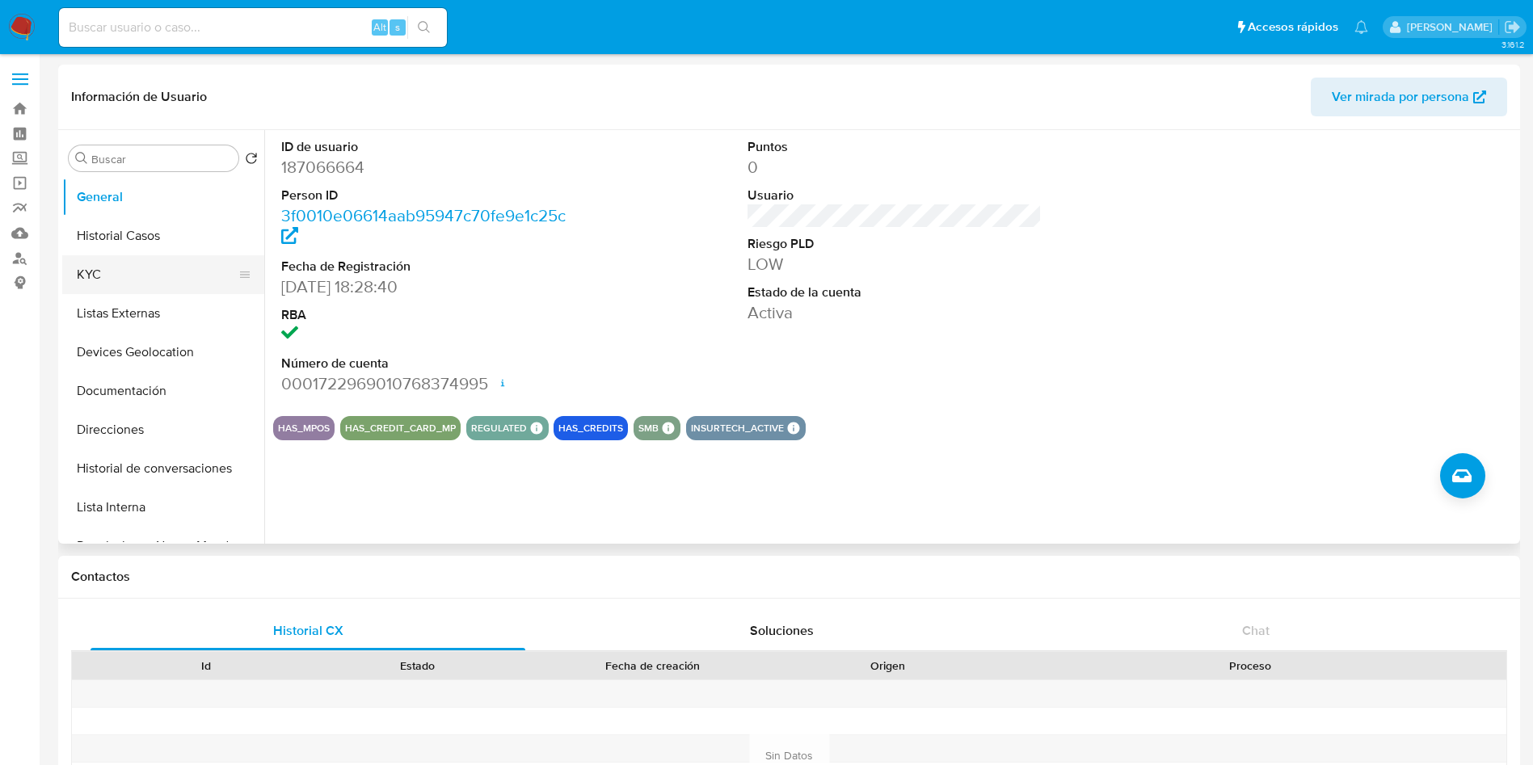
click at [132, 267] on button "KYC" at bounding box center [156, 274] width 189 height 39
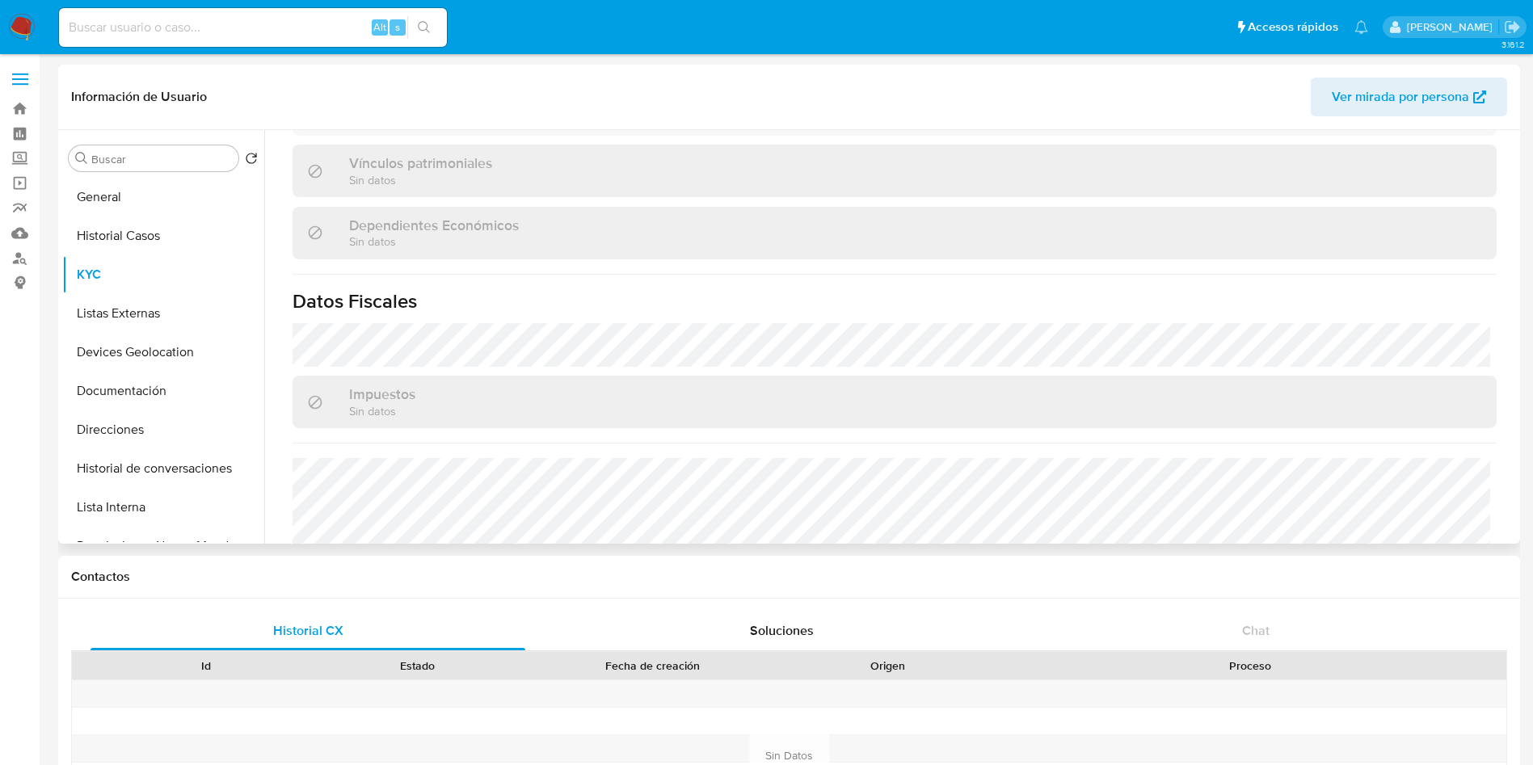
scroll to position [969, 0]
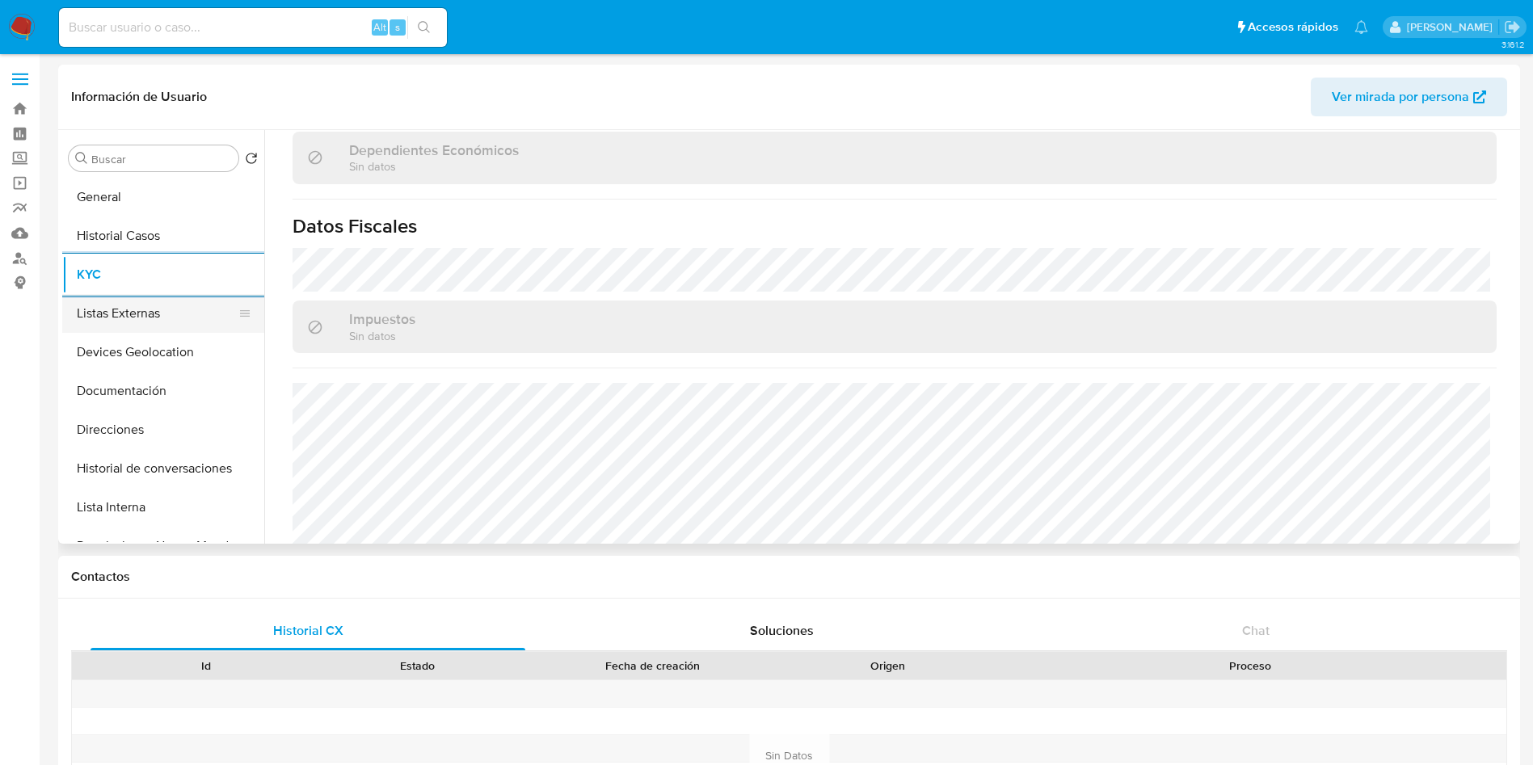
click at [86, 302] on button "Listas Externas" at bounding box center [156, 313] width 189 height 39
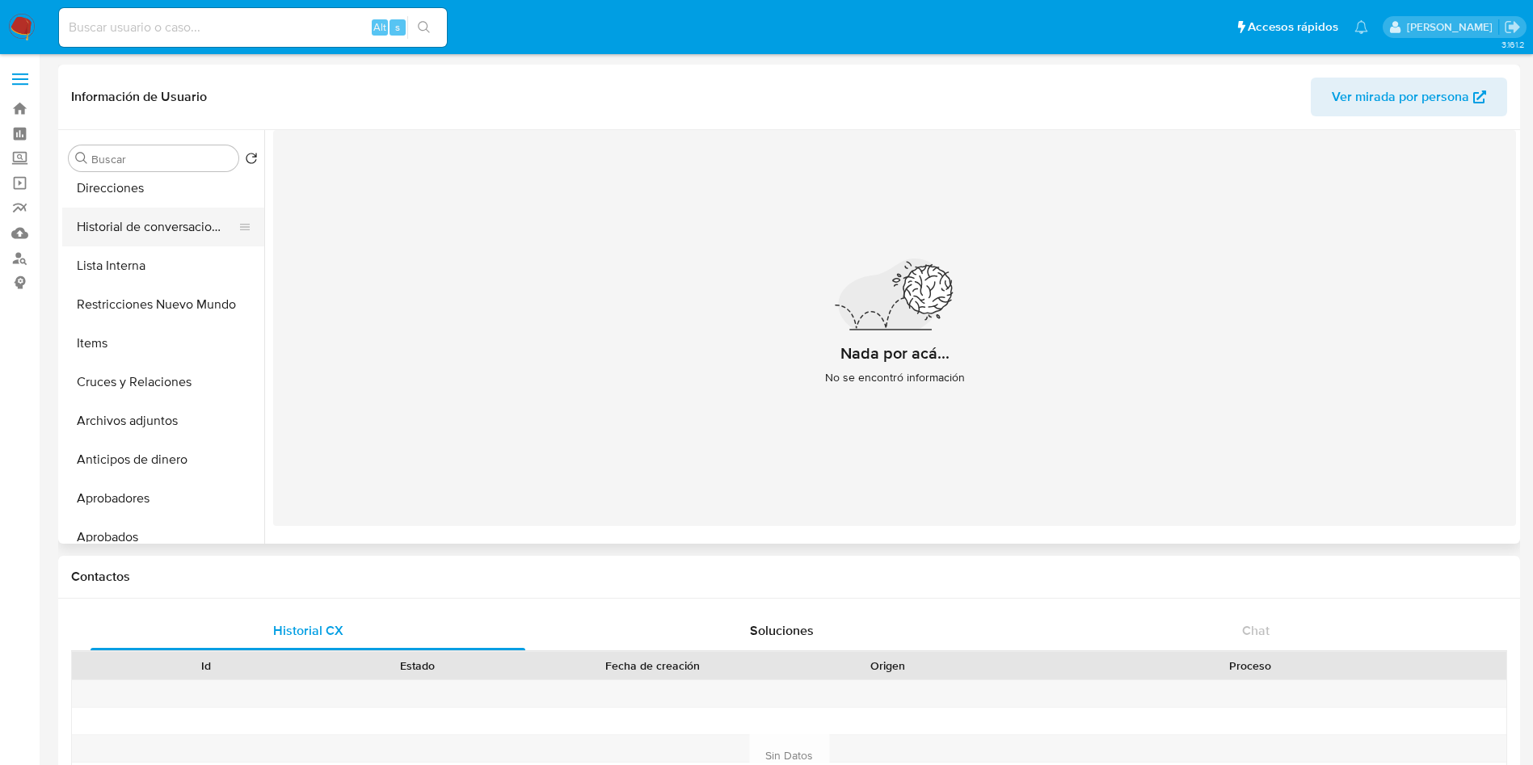
scroll to position [242, 0]
click at [129, 316] on button "Restricciones Nuevo Mundo" at bounding box center [156, 303] width 189 height 39
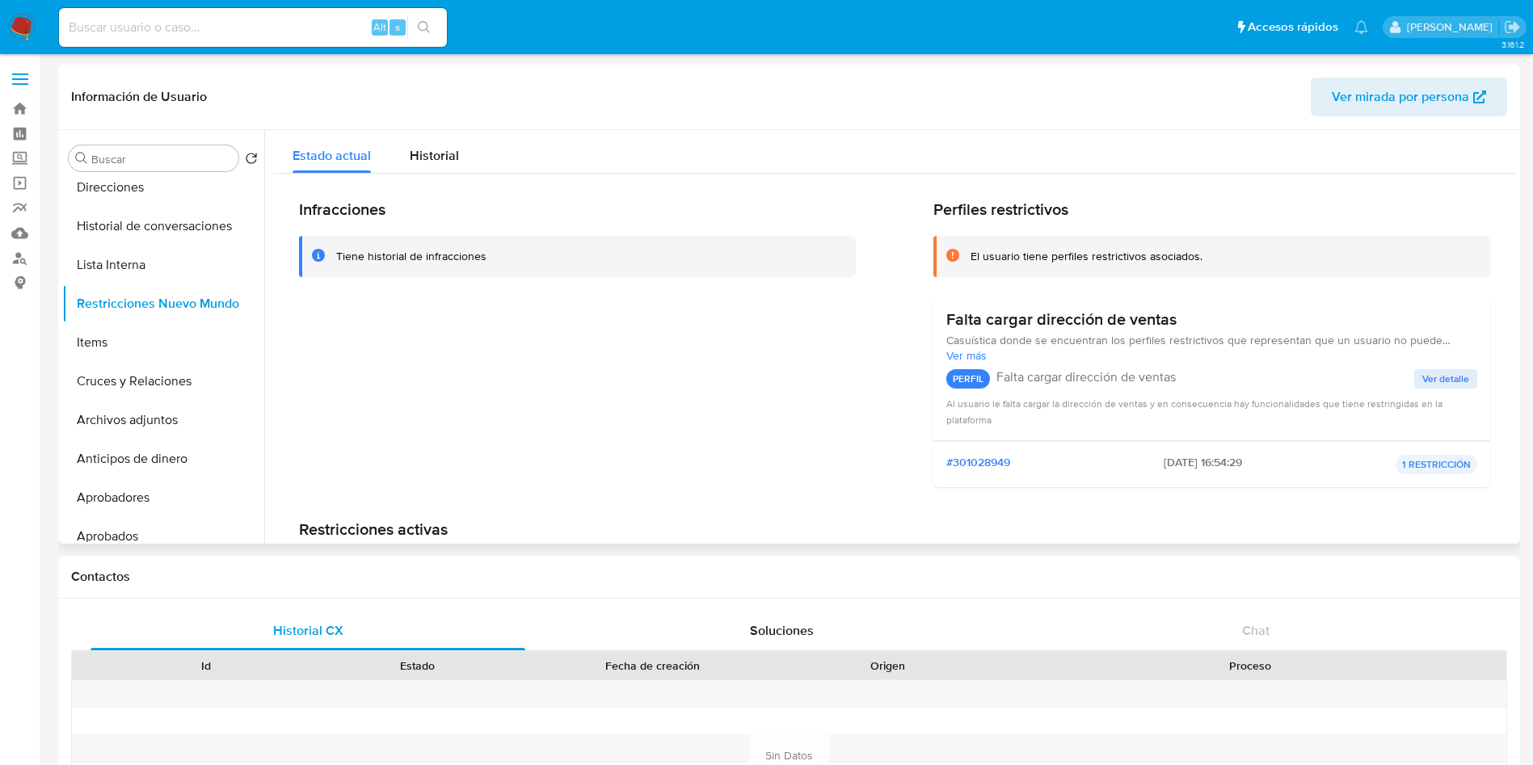
scroll to position [71, 0]
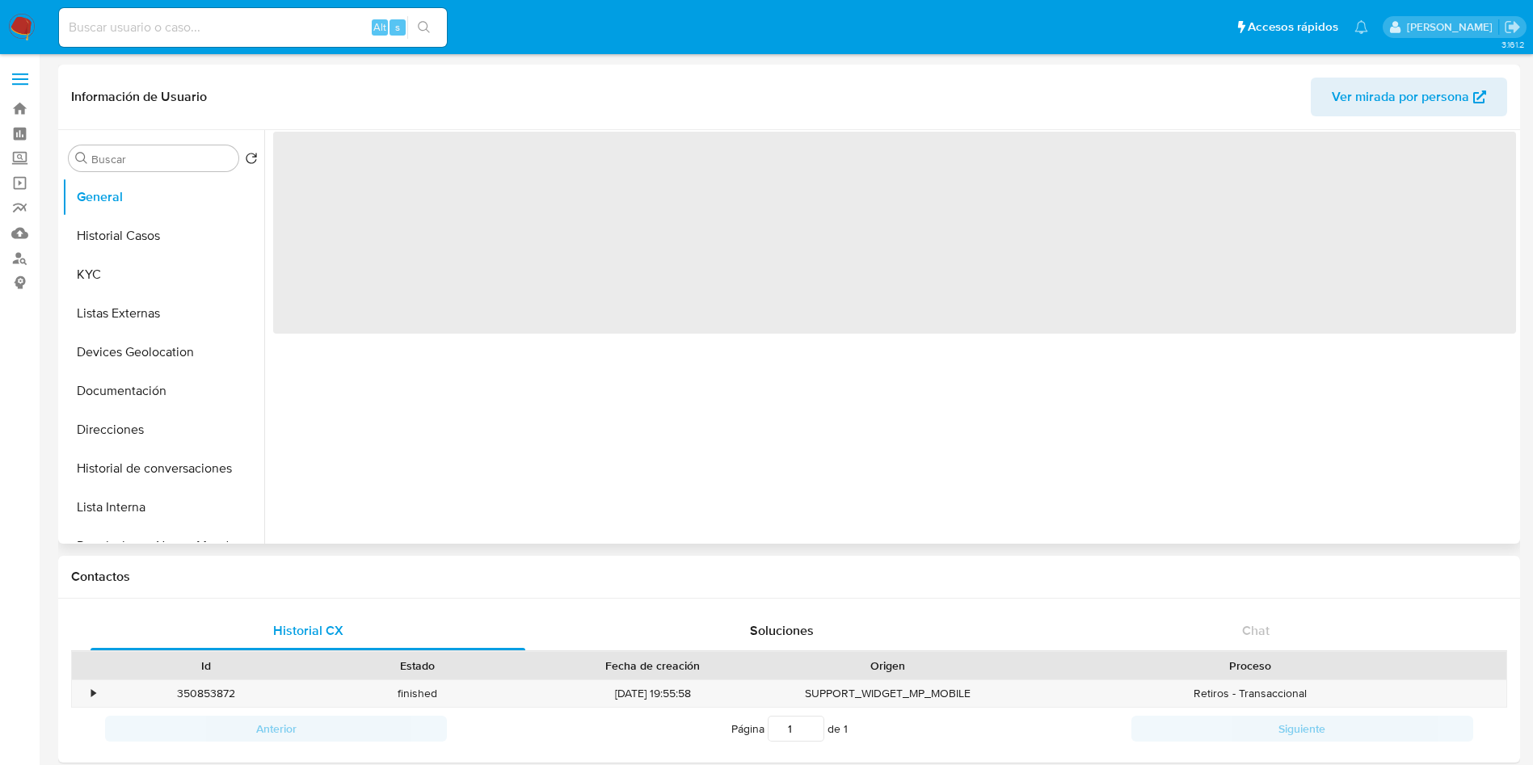
select select "10"
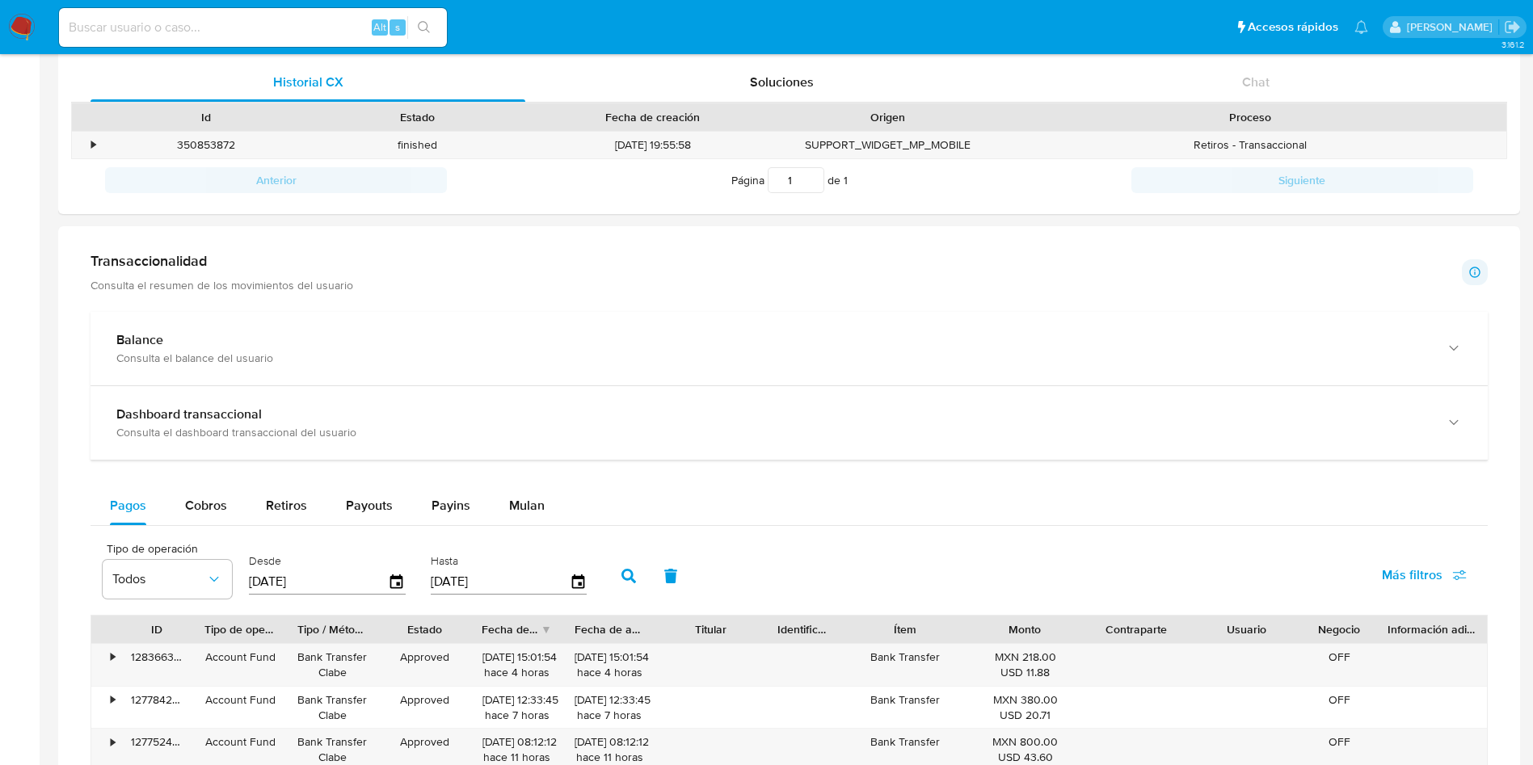
scroll to position [606, 0]
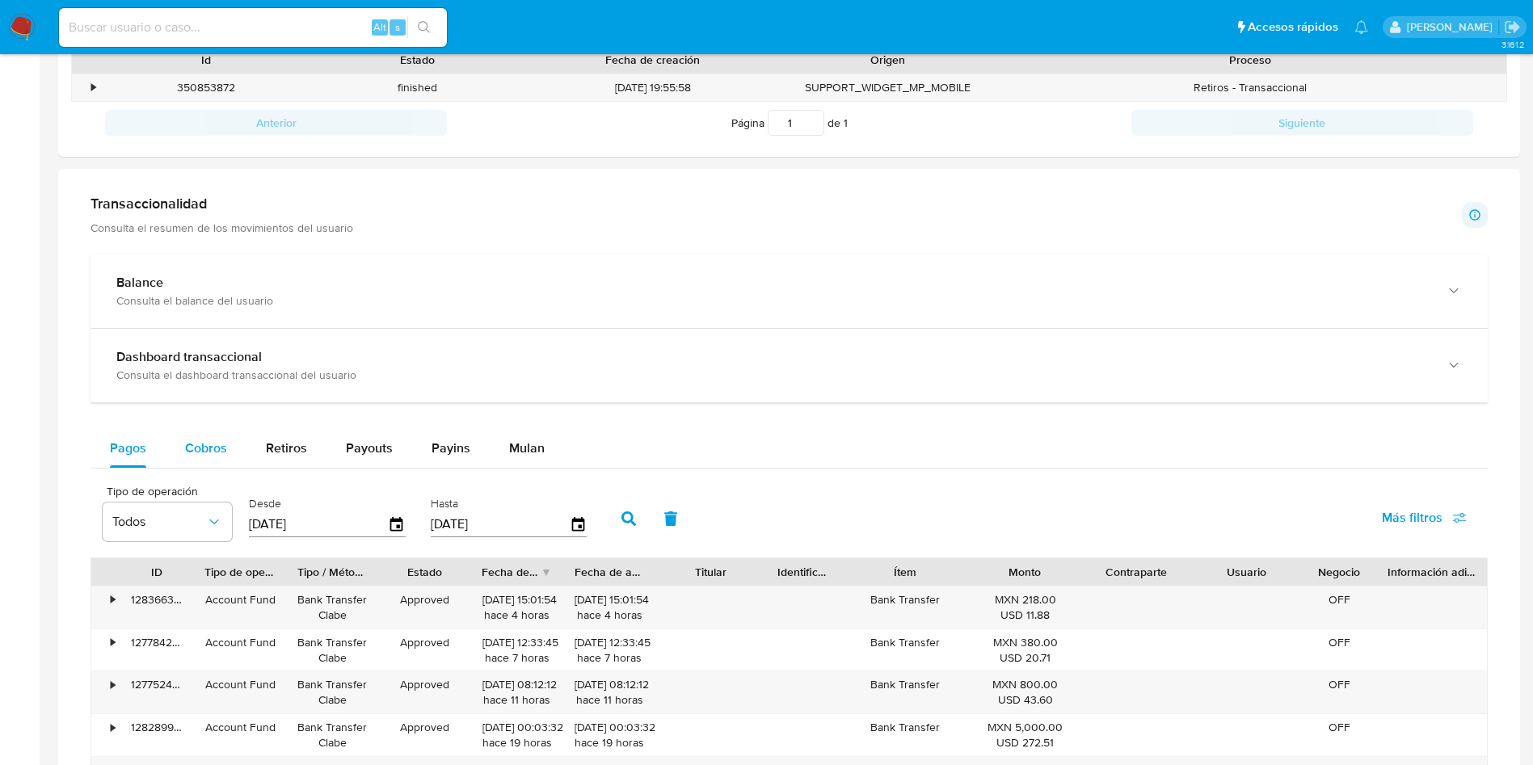
click at [205, 444] on span "Cobros" at bounding box center [206, 448] width 42 height 19
select select "10"
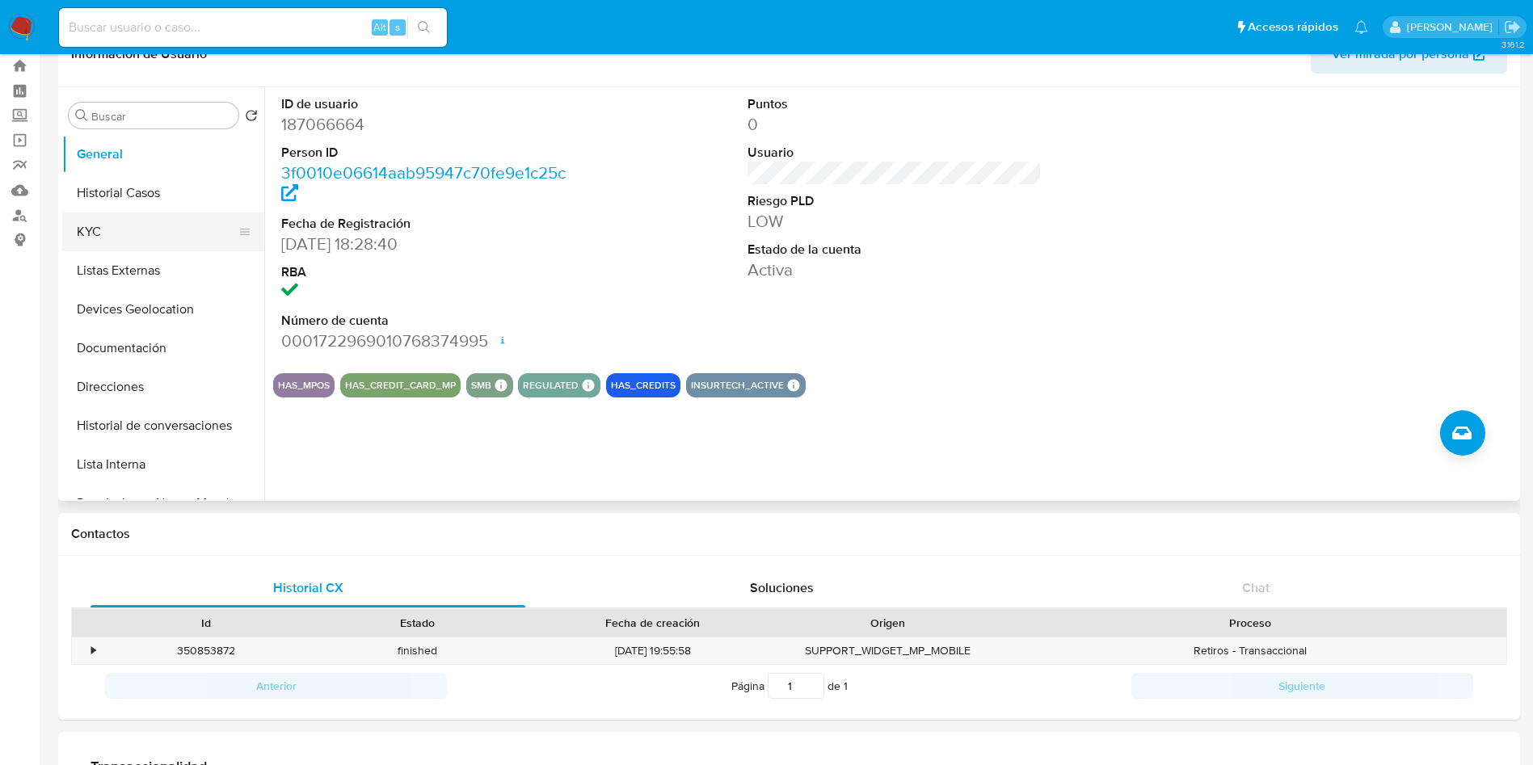
scroll to position [0, 0]
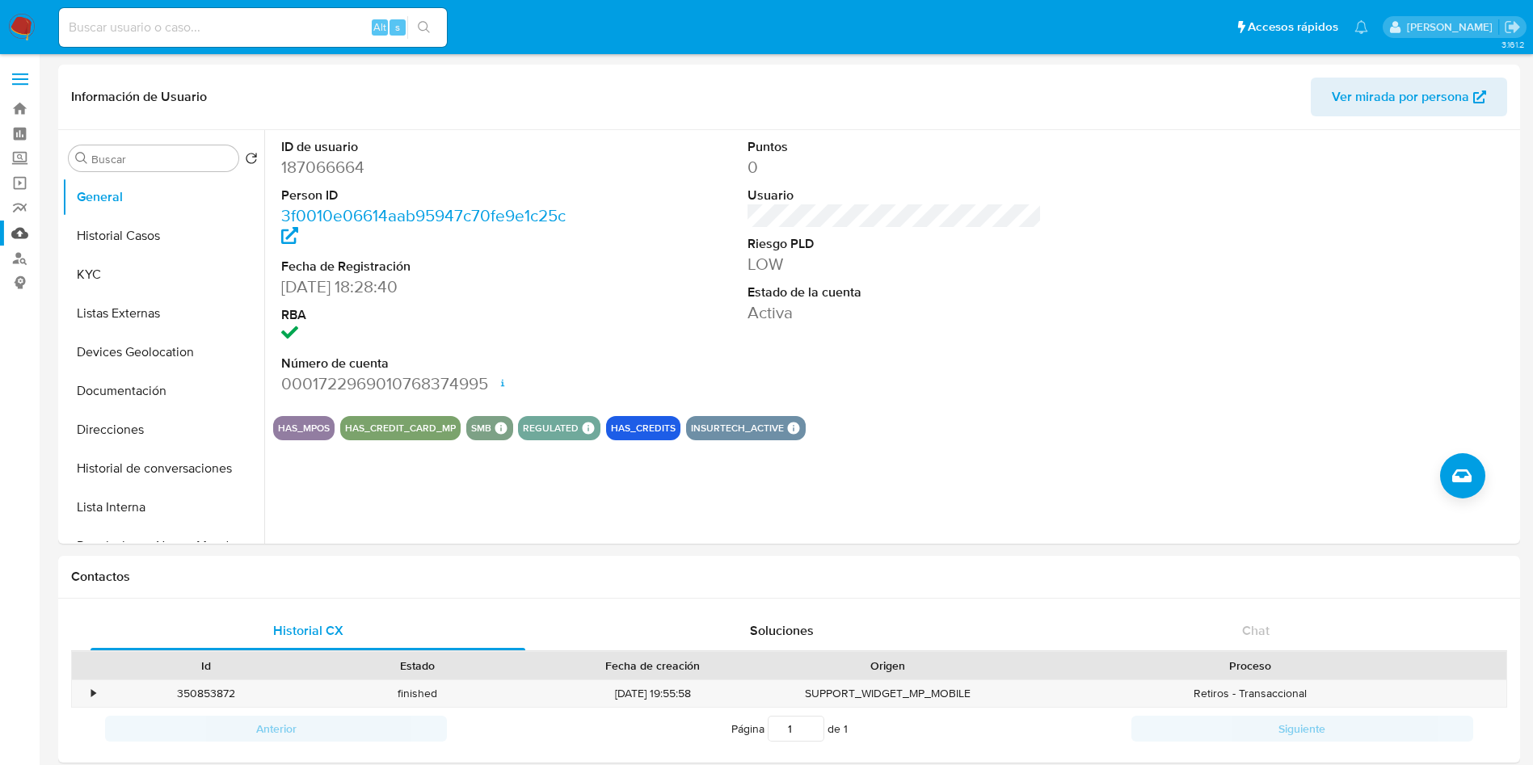
click at [21, 233] on link "Mulan" at bounding box center [96, 233] width 192 height 25
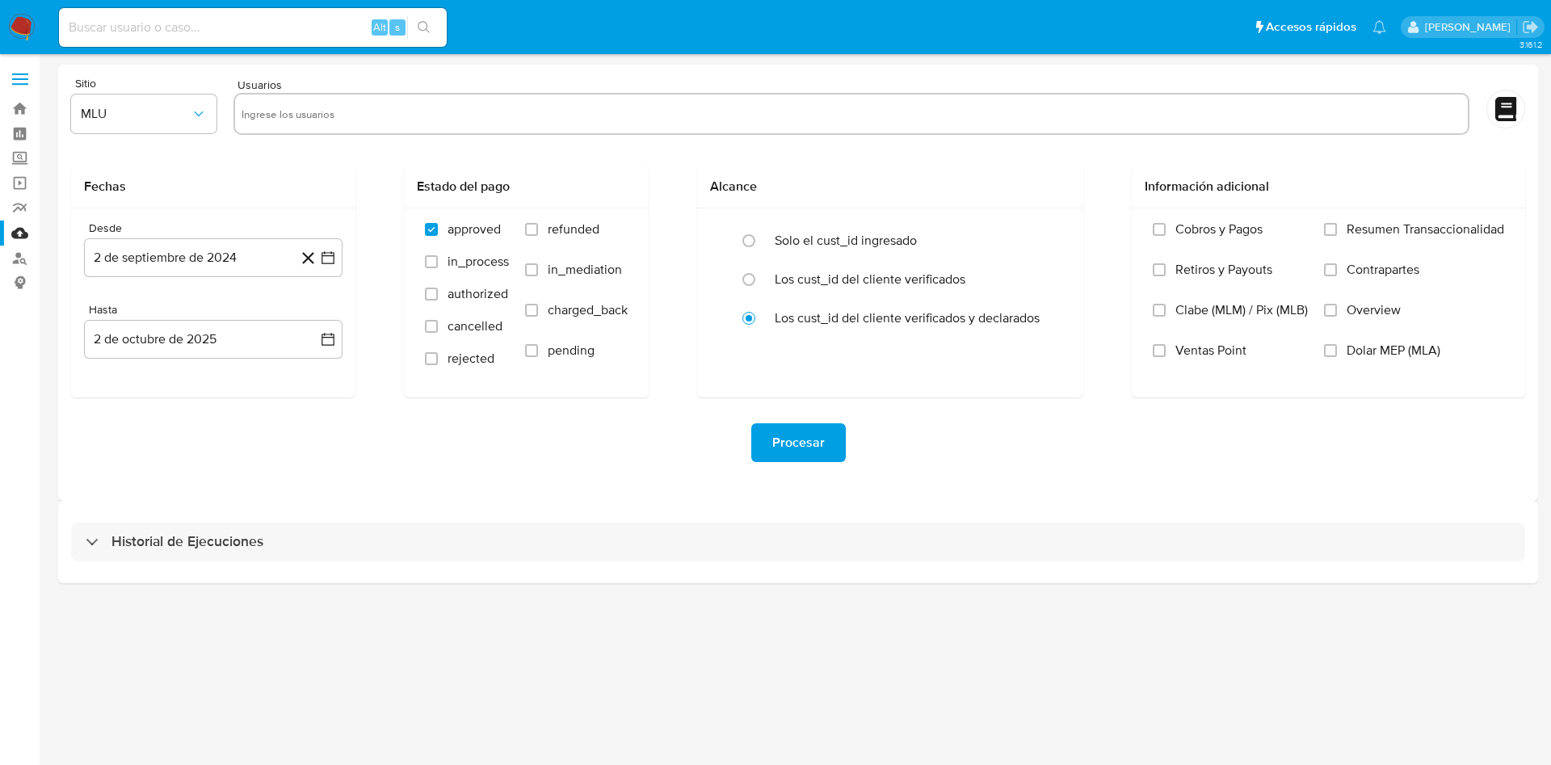
click at [353, 116] on input "text" at bounding box center [852, 114] width 1220 height 26
paste input "187066664"
type input "187066664"
click at [196, 111] on icon "button" at bounding box center [199, 114] width 16 height 16
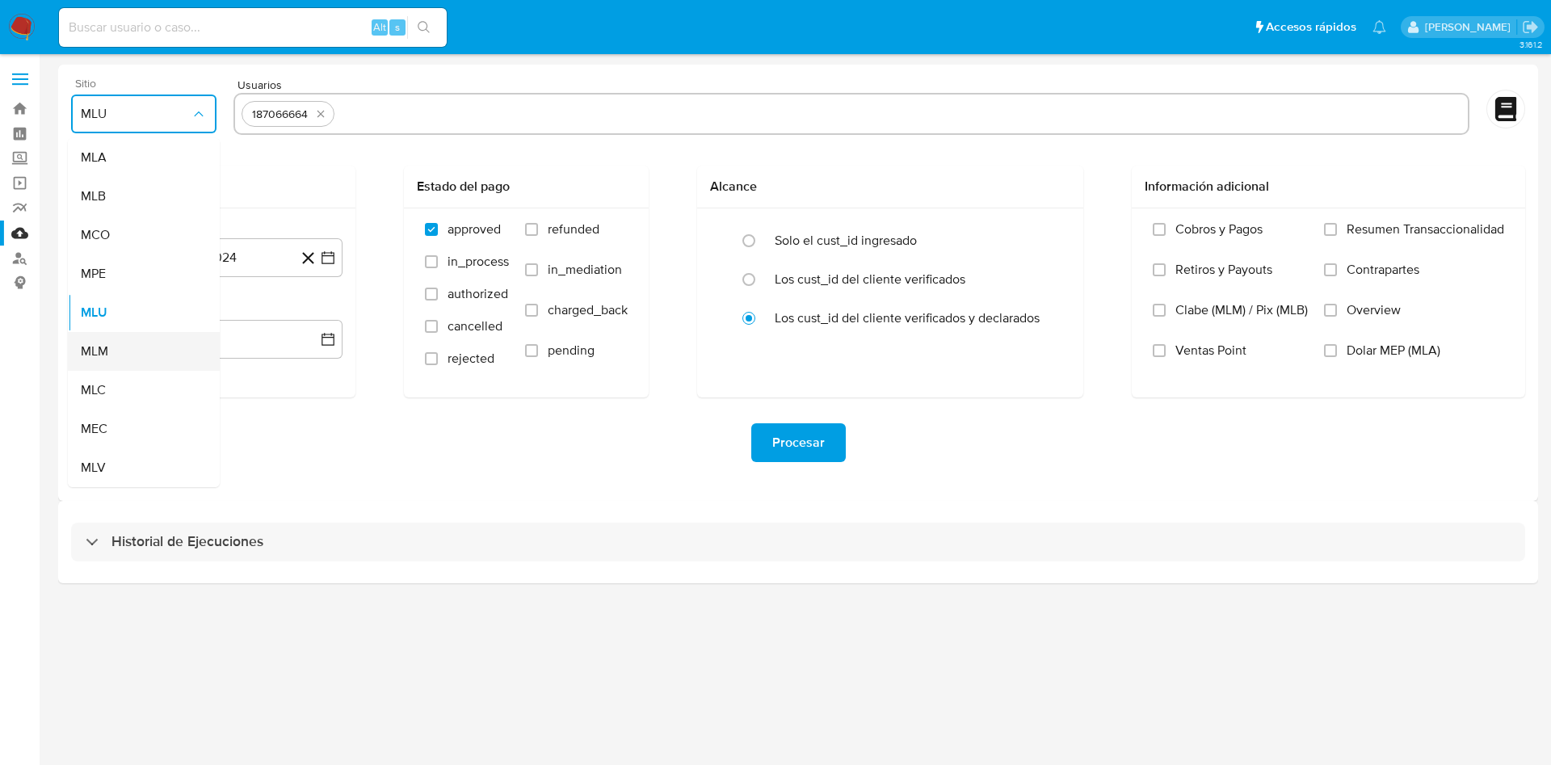
click at [111, 357] on div "MLM" at bounding box center [139, 351] width 116 height 39
click at [325, 259] on icon "button" at bounding box center [328, 258] width 16 height 16
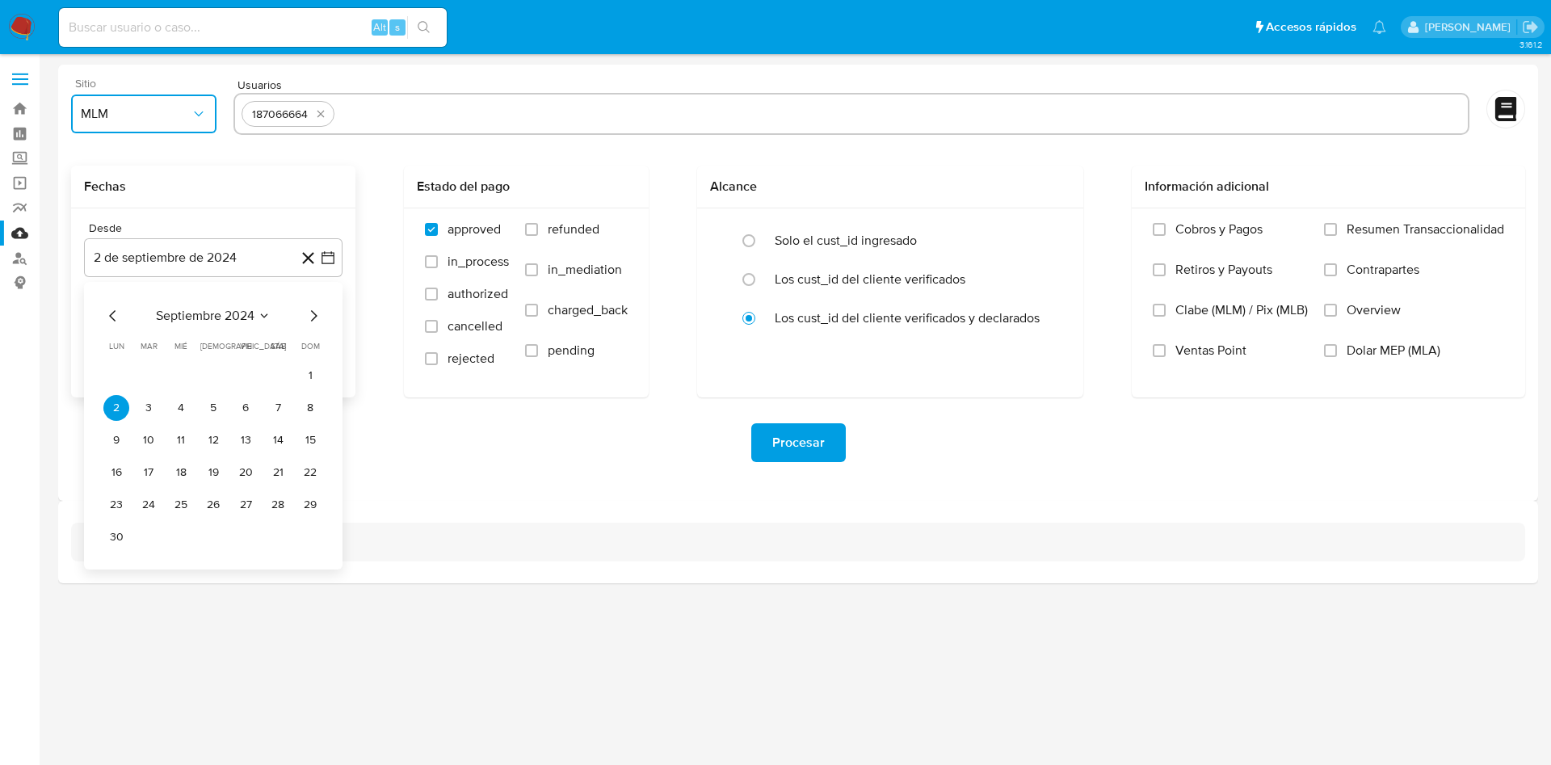
click at [312, 313] on icon "Mes siguiente" at bounding box center [313, 315] width 19 height 19
click at [313, 313] on icon "Mes siguiente" at bounding box center [313, 315] width 19 height 19
click at [169, 381] on button "1" at bounding box center [181, 376] width 26 height 26
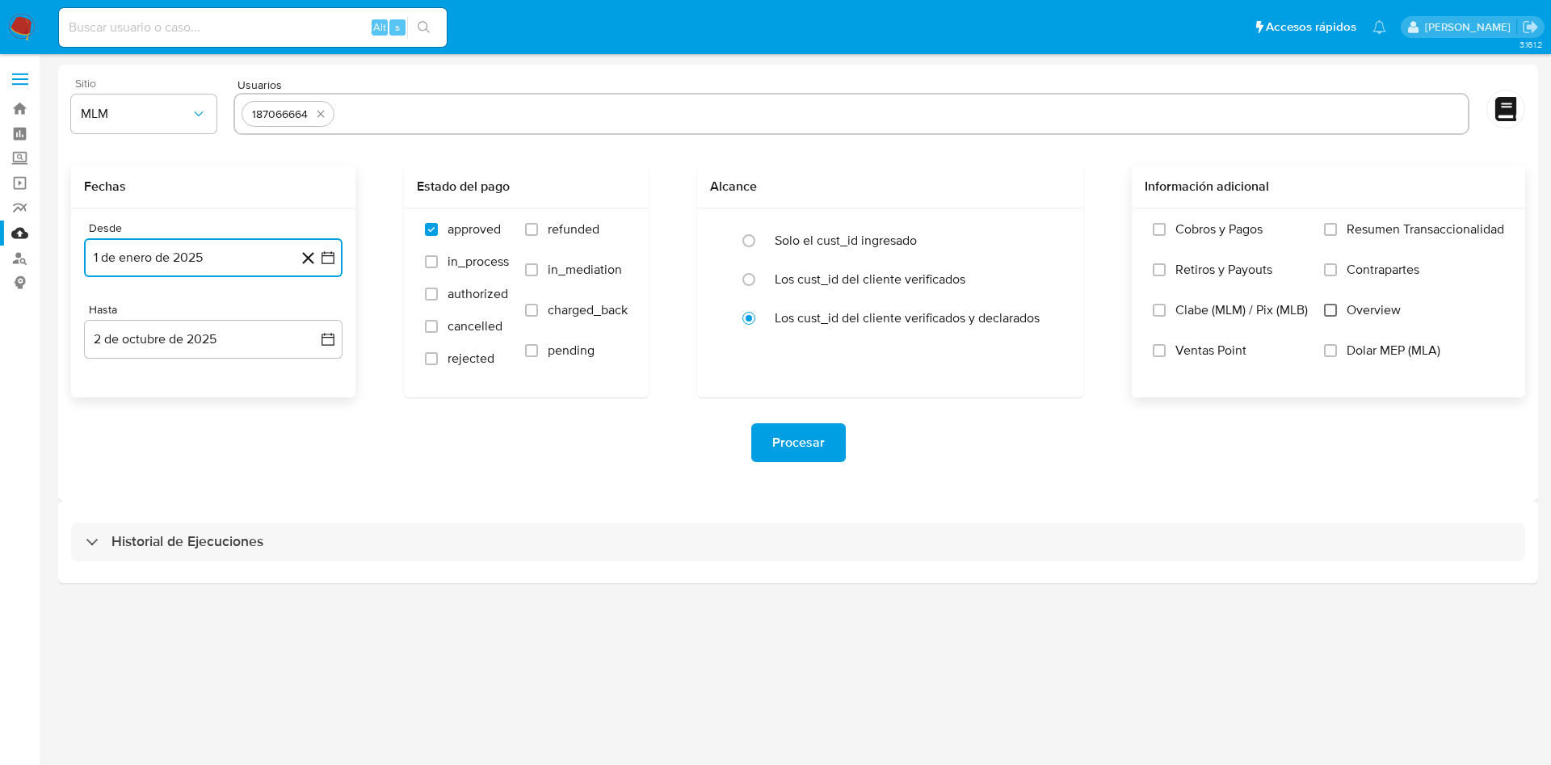
click at [1332, 311] on input "Overview" at bounding box center [1330, 310] width 13 height 13
click at [804, 440] on span "Procesar" at bounding box center [798, 443] width 53 height 36
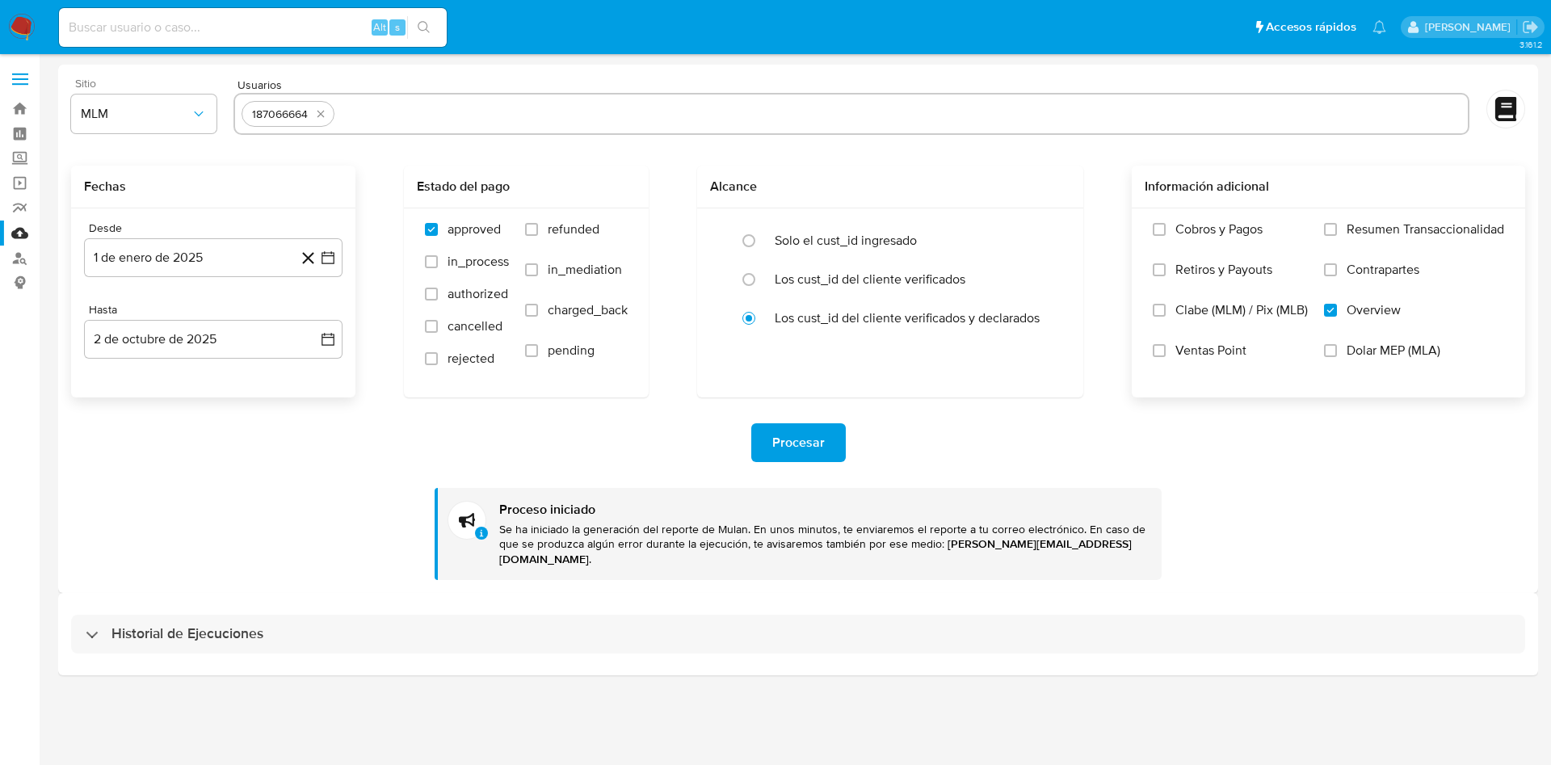
click at [221, 19] on input at bounding box center [253, 27] width 388 height 21
paste input "2472465083"
type input "2472465083"
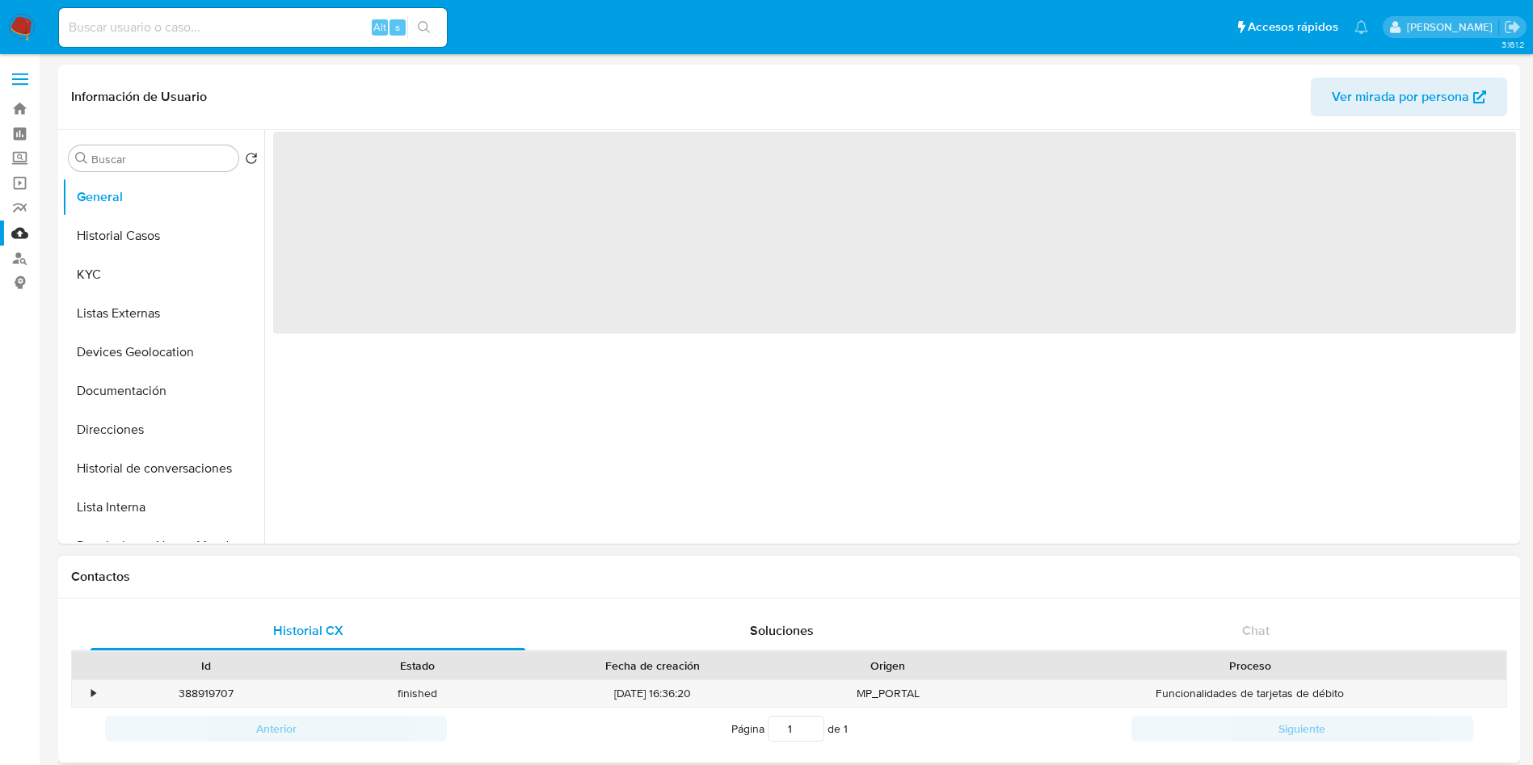
select select "10"
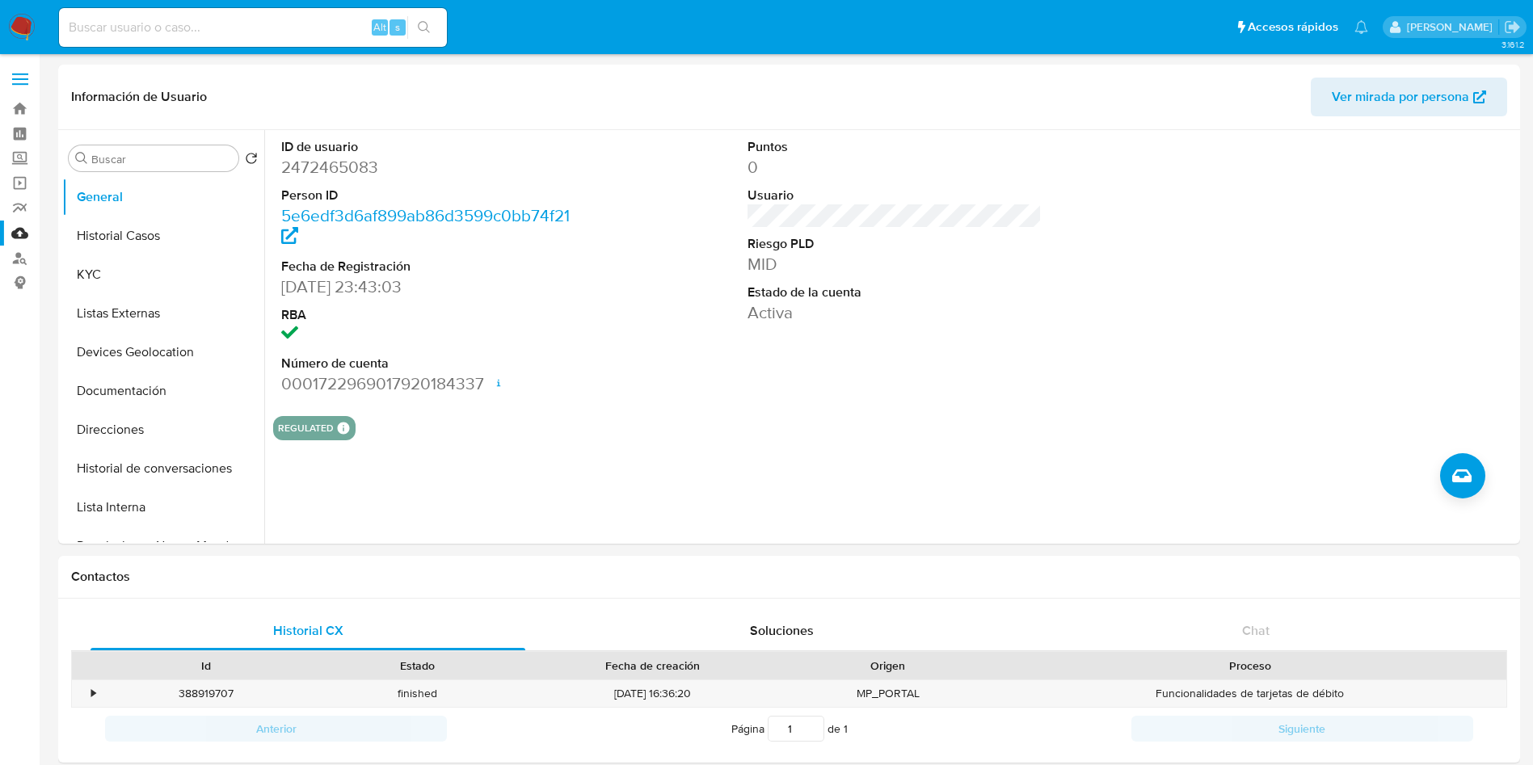
click at [297, 19] on input at bounding box center [253, 27] width 388 height 21
paste input "2472465083"
type input "2472465083"
click at [129, 223] on button "Historial Casos" at bounding box center [156, 236] width 189 height 39
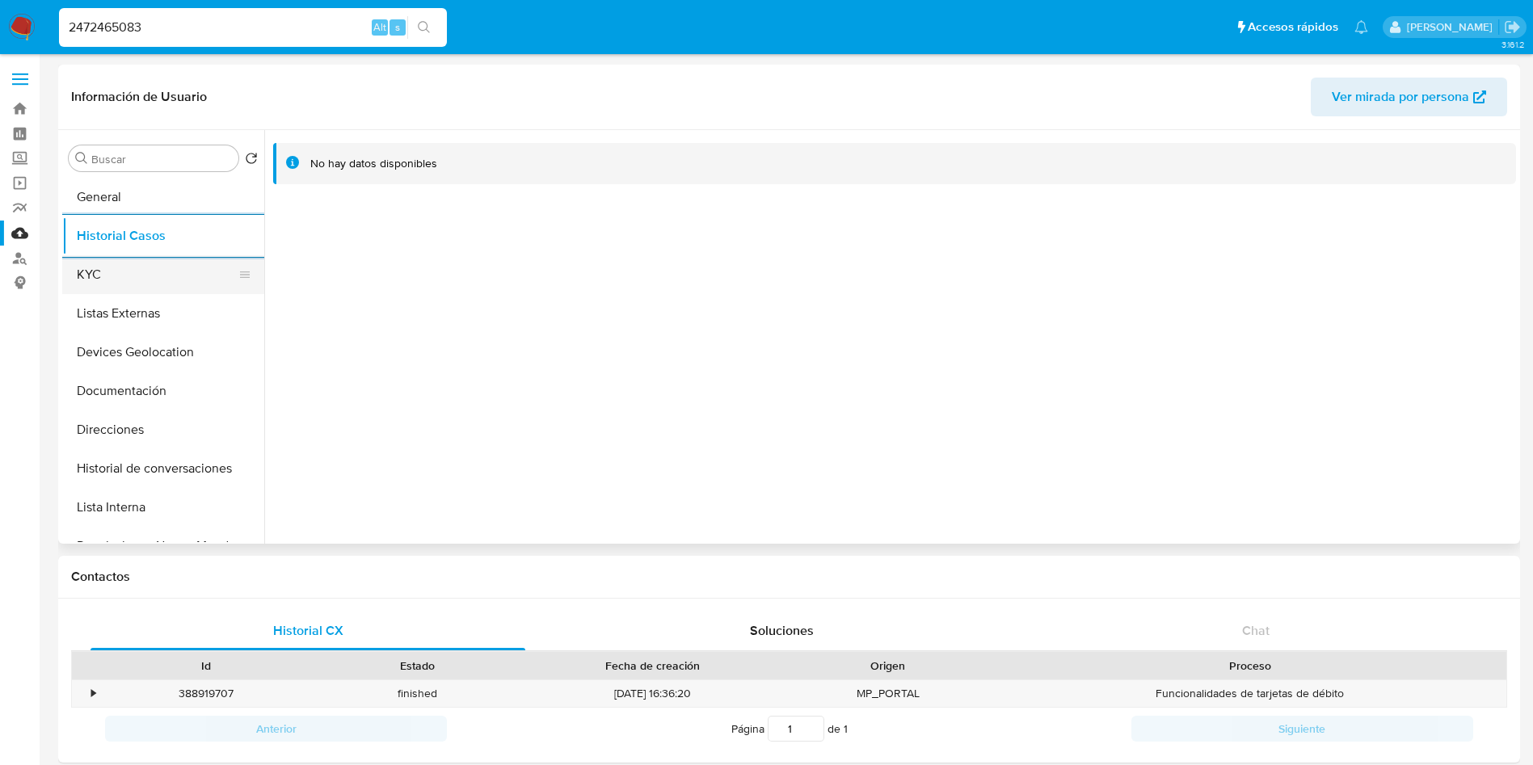
click at [144, 275] on button "KYC" at bounding box center [156, 274] width 189 height 39
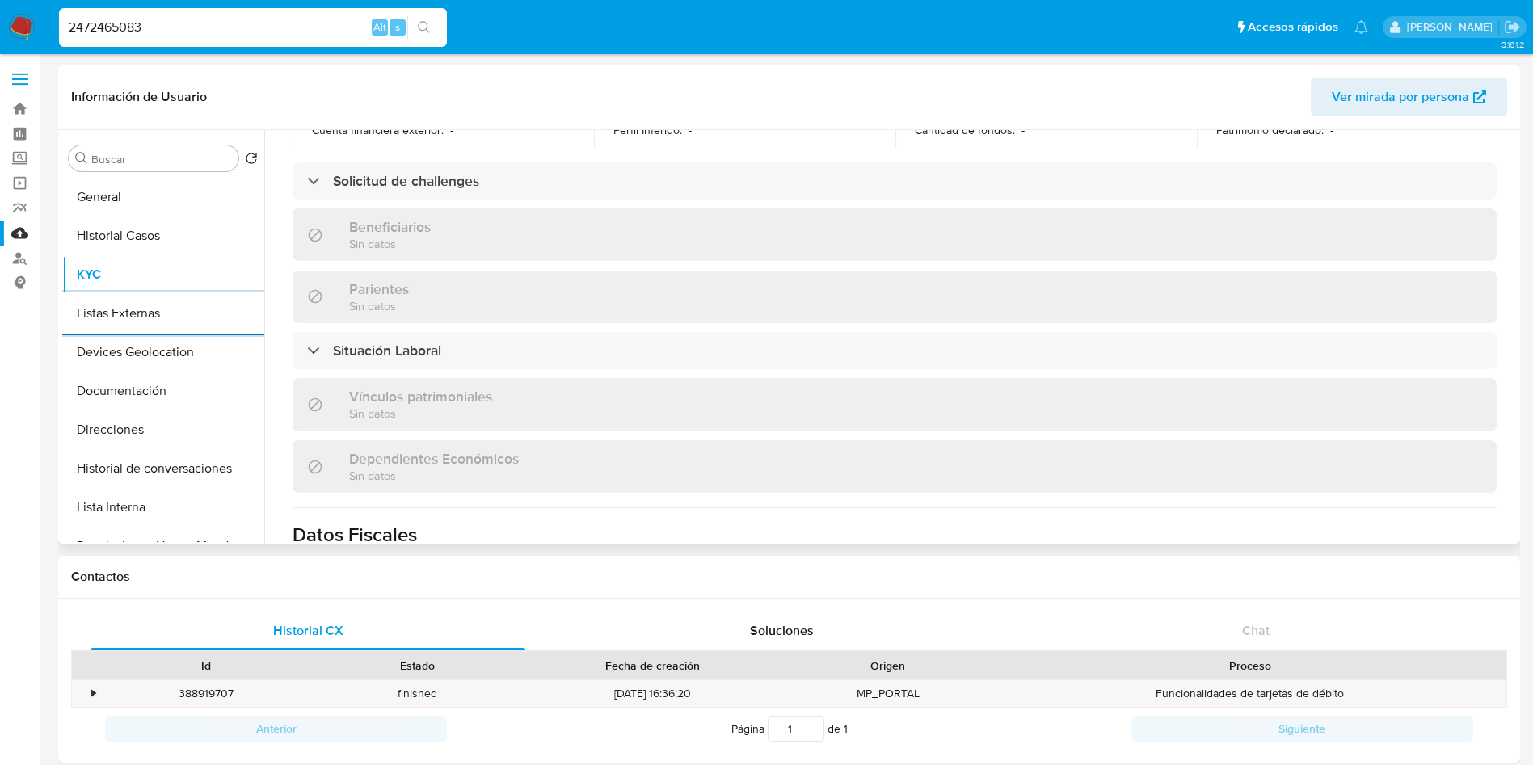
scroll to position [641, 0]
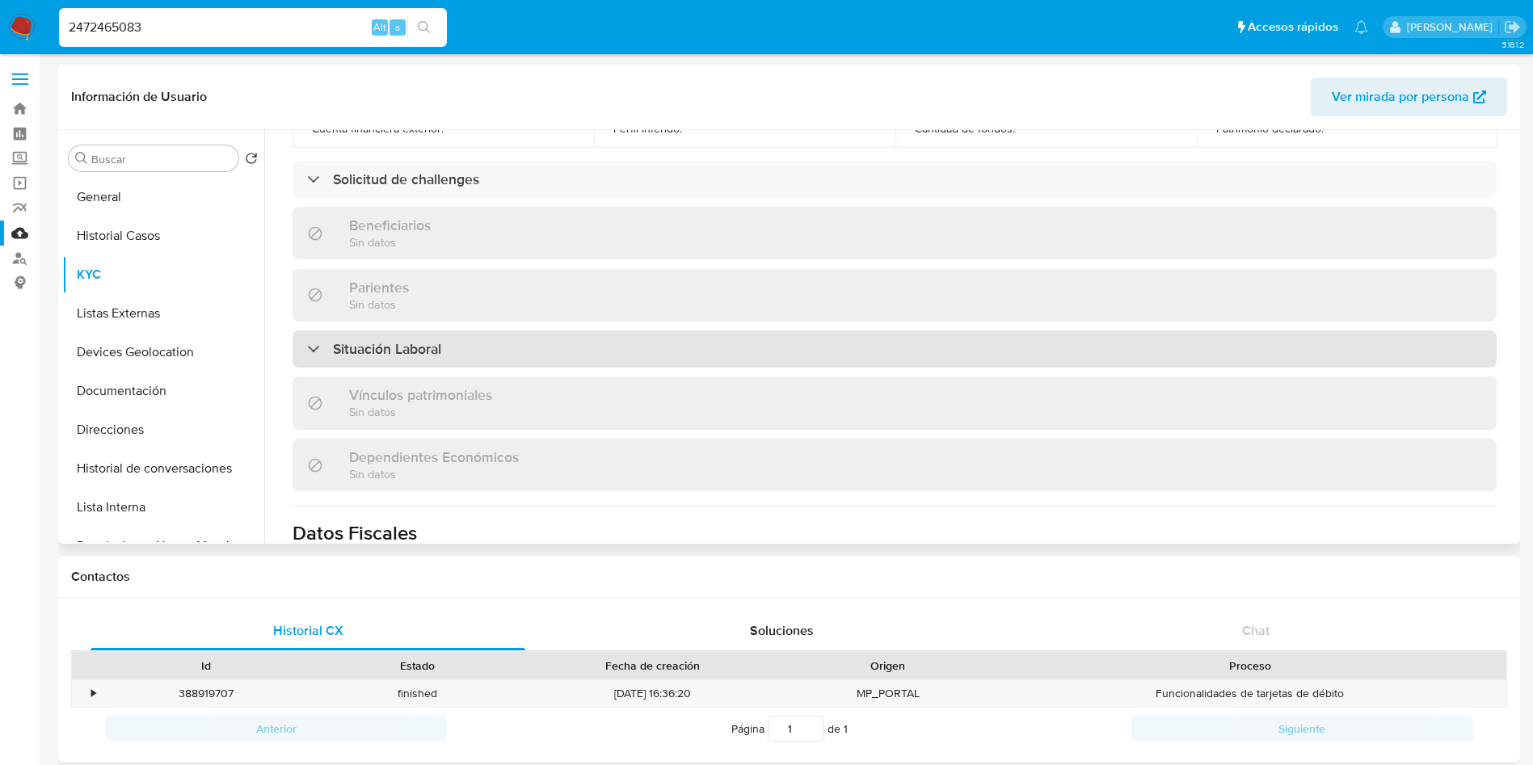
click at [819, 352] on div "Situación Laboral" at bounding box center [894, 348] width 1204 height 37
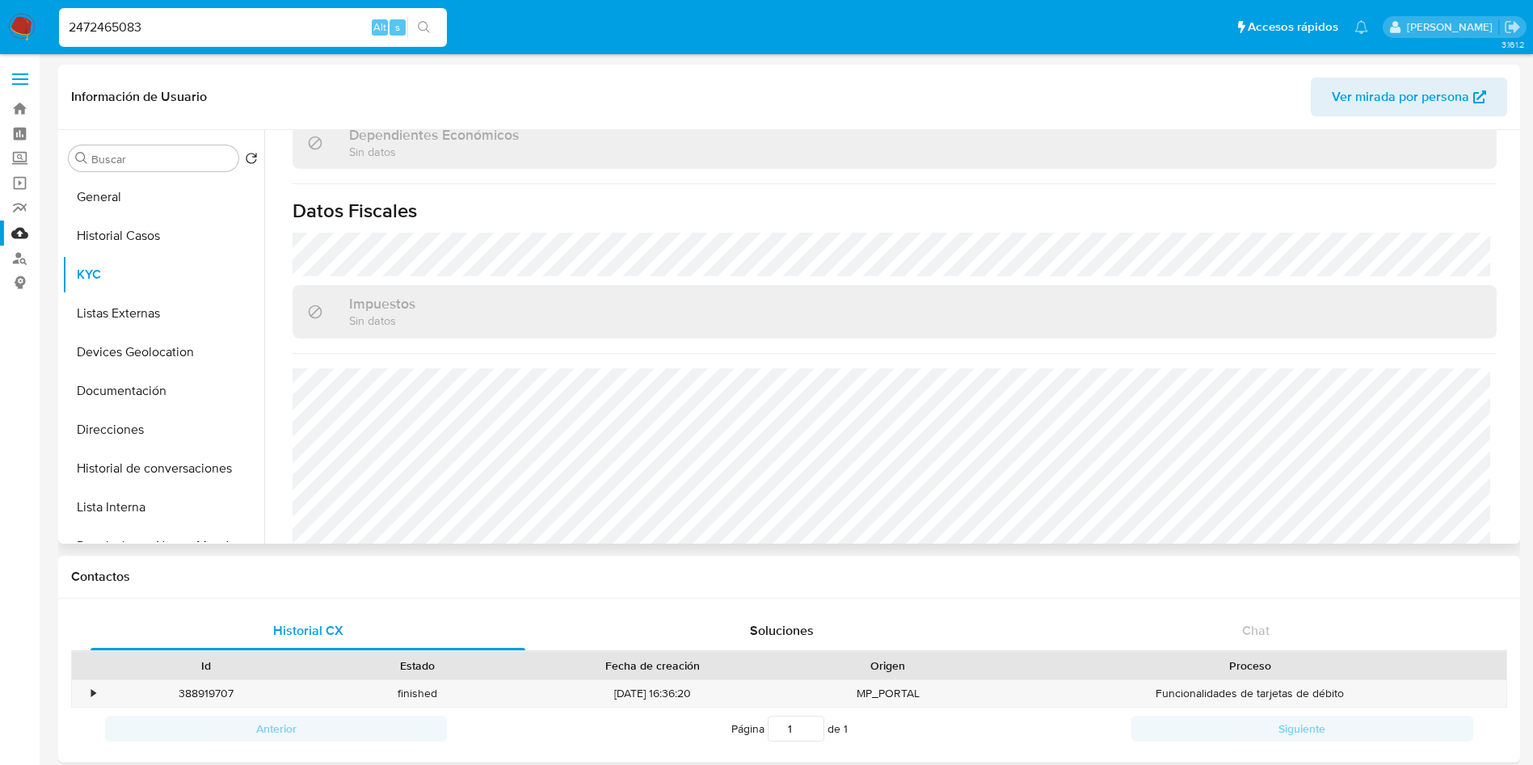
scroll to position [1218, 0]
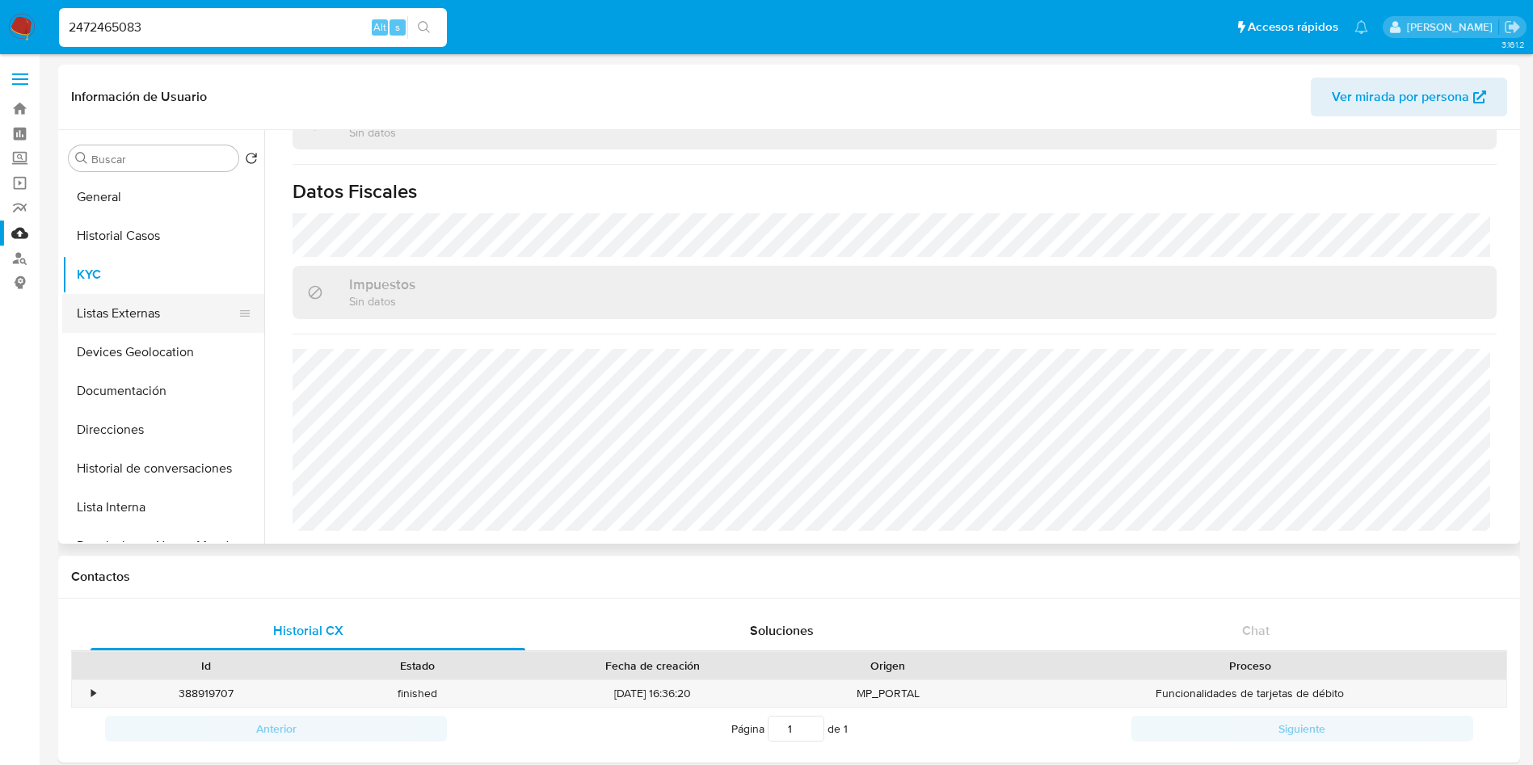
click at [128, 297] on button "Listas Externas" at bounding box center [156, 313] width 189 height 39
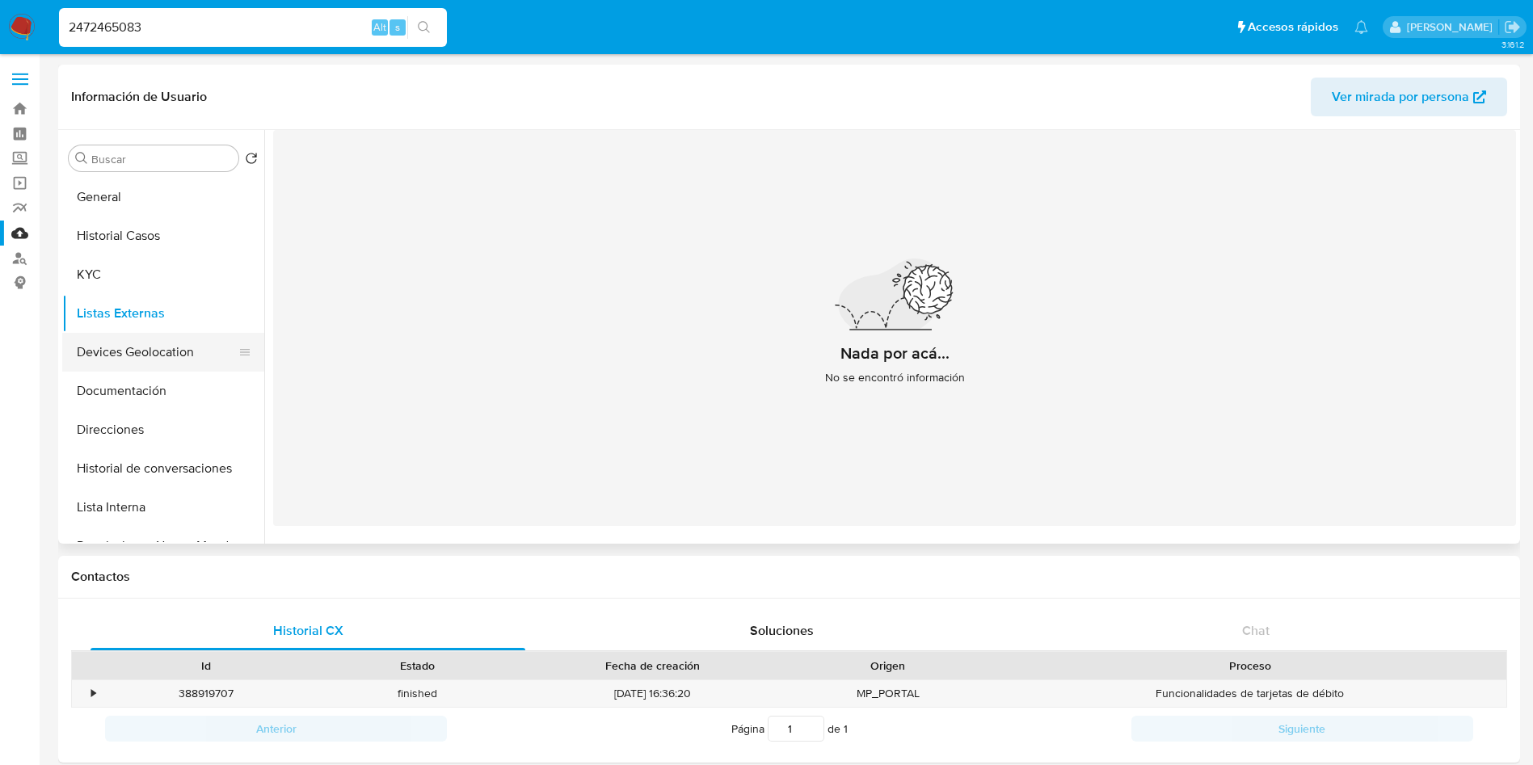
click at [133, 348] on button "Devices Geolocation" at bounding box center [156, 352] width 189 height 39
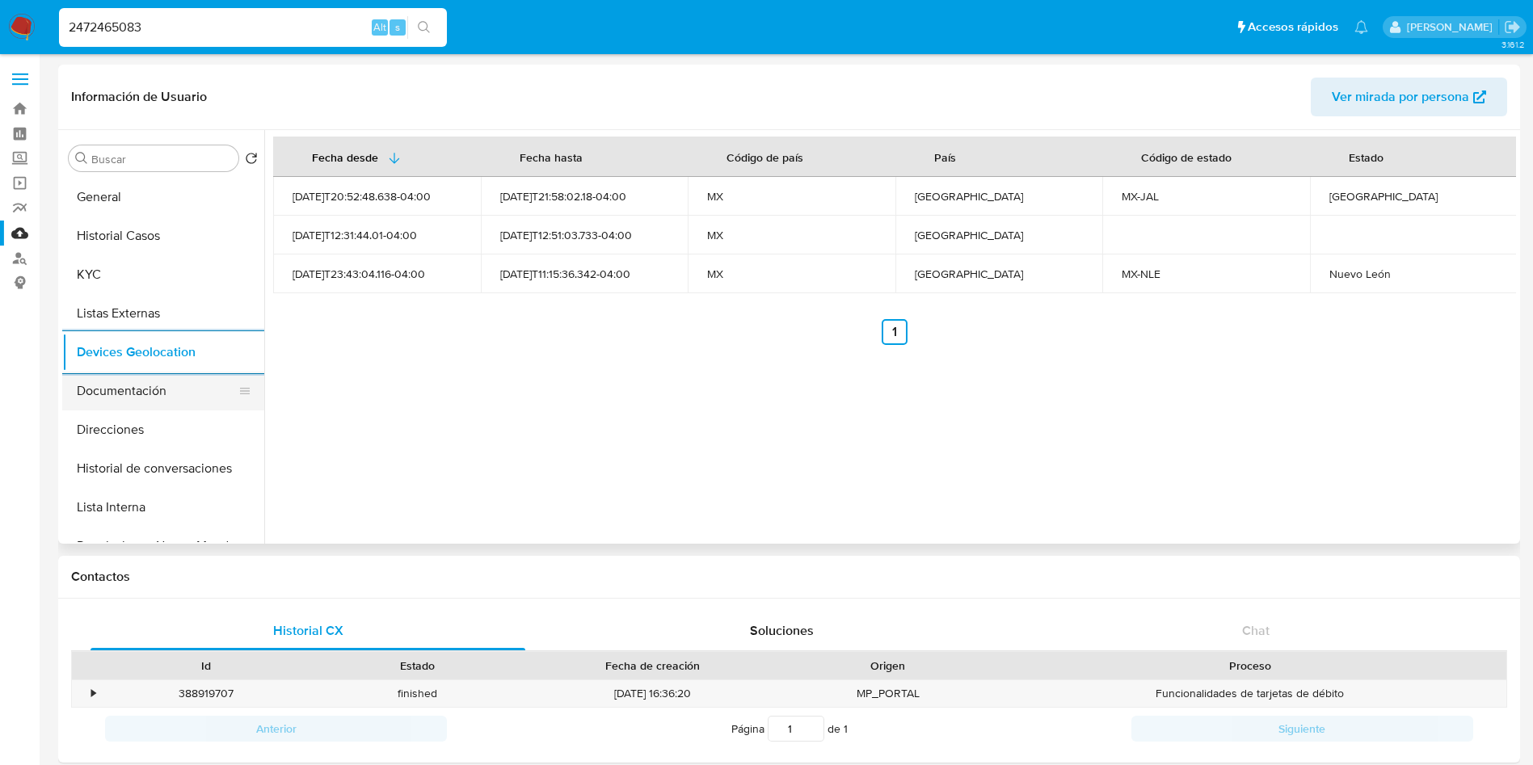
click at [161, 384] on button "Documentación" at bounding box center [156, 391] width 189 height 39
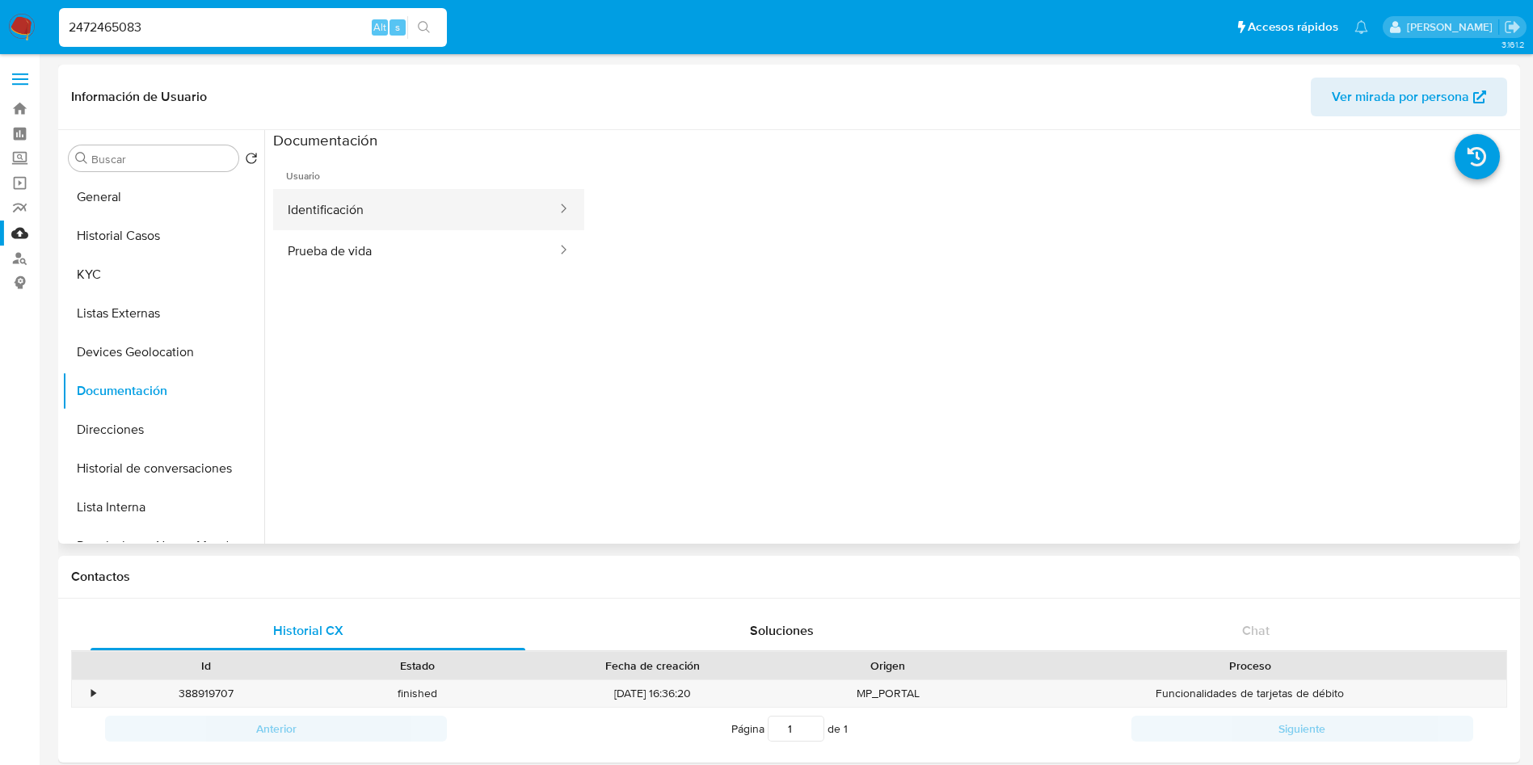
click at [453, 219] on button "Identificación" at bounding box center [415, 209] width 285 height 41
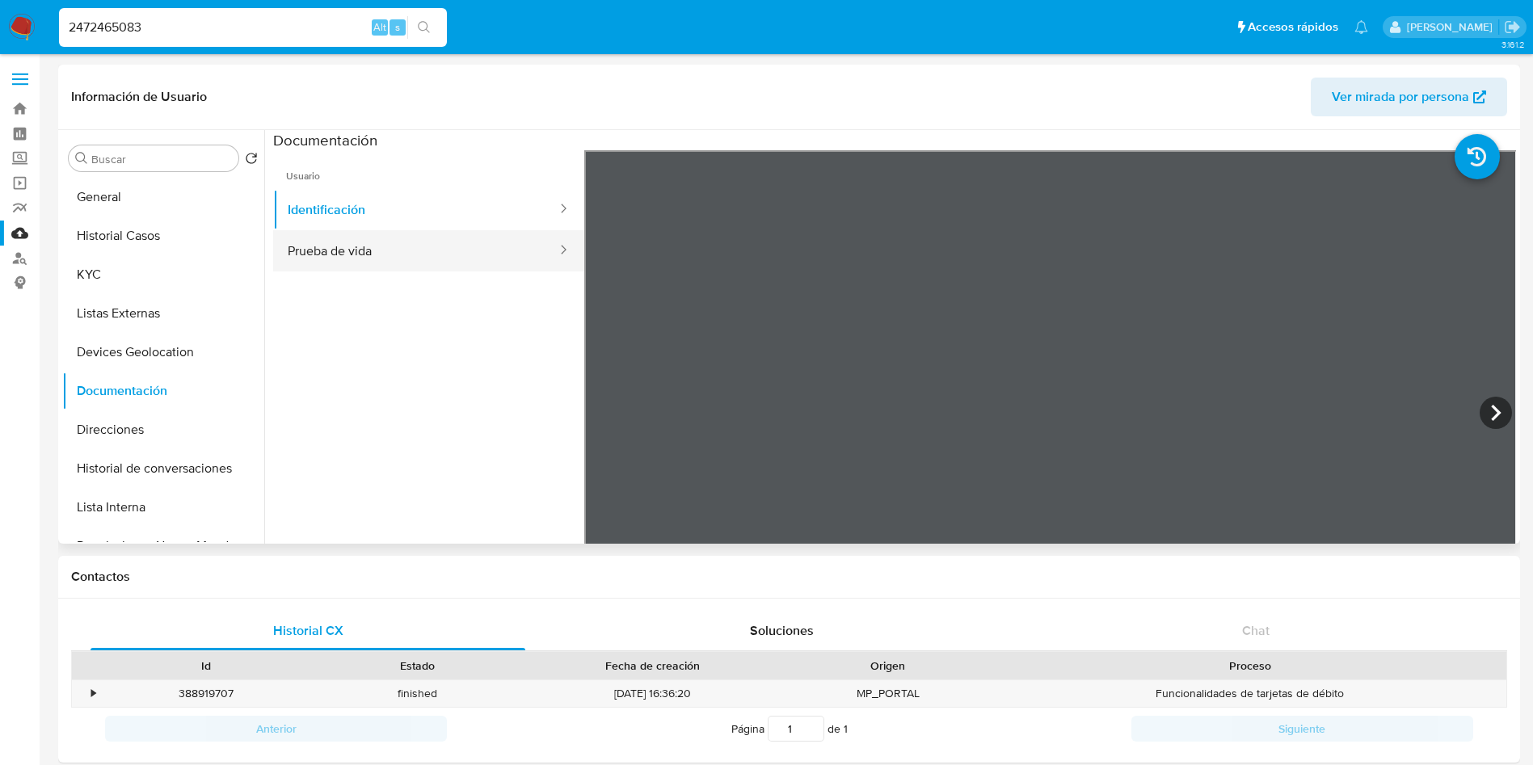
click at [414, 259] on button "Prueba de vida" at bounding box center [415, 250] width 285 height 41
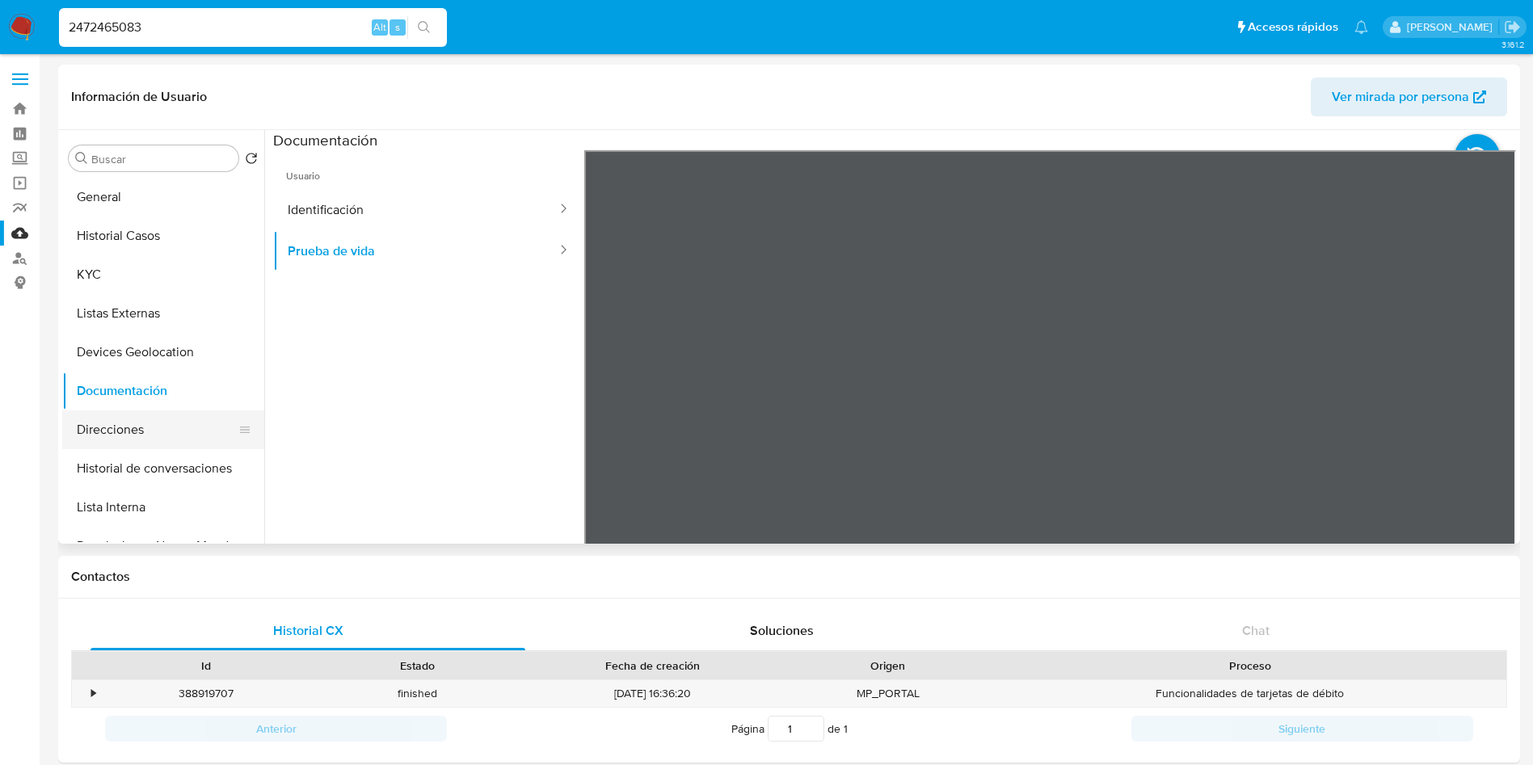
click at [105, 428] on button "Direcciones" at bounding box center [156, 429] width 189 height 39
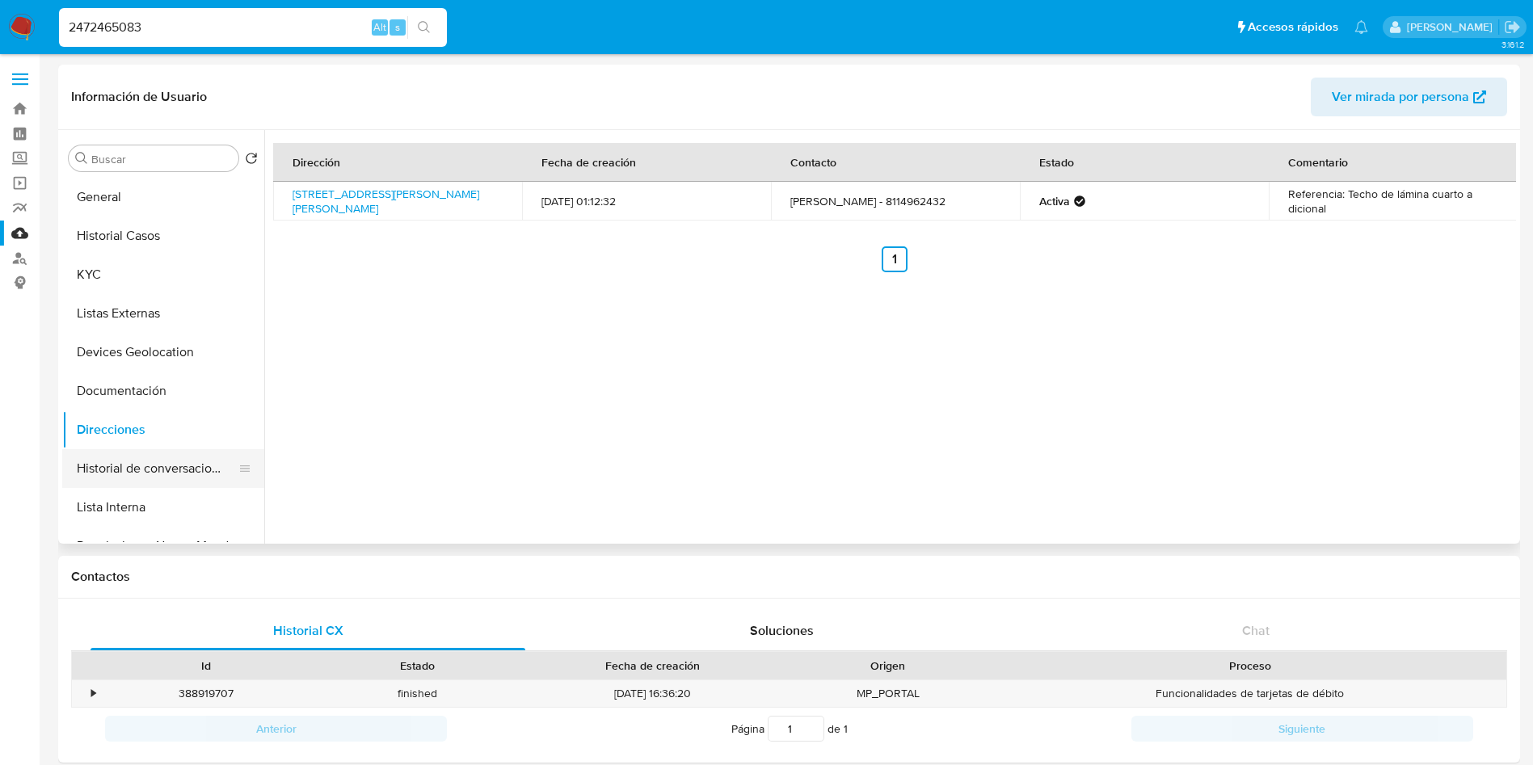
click at [136, 477] on button "Historial de conversaciones" at bounding box center [156, 468] width 189 height 39
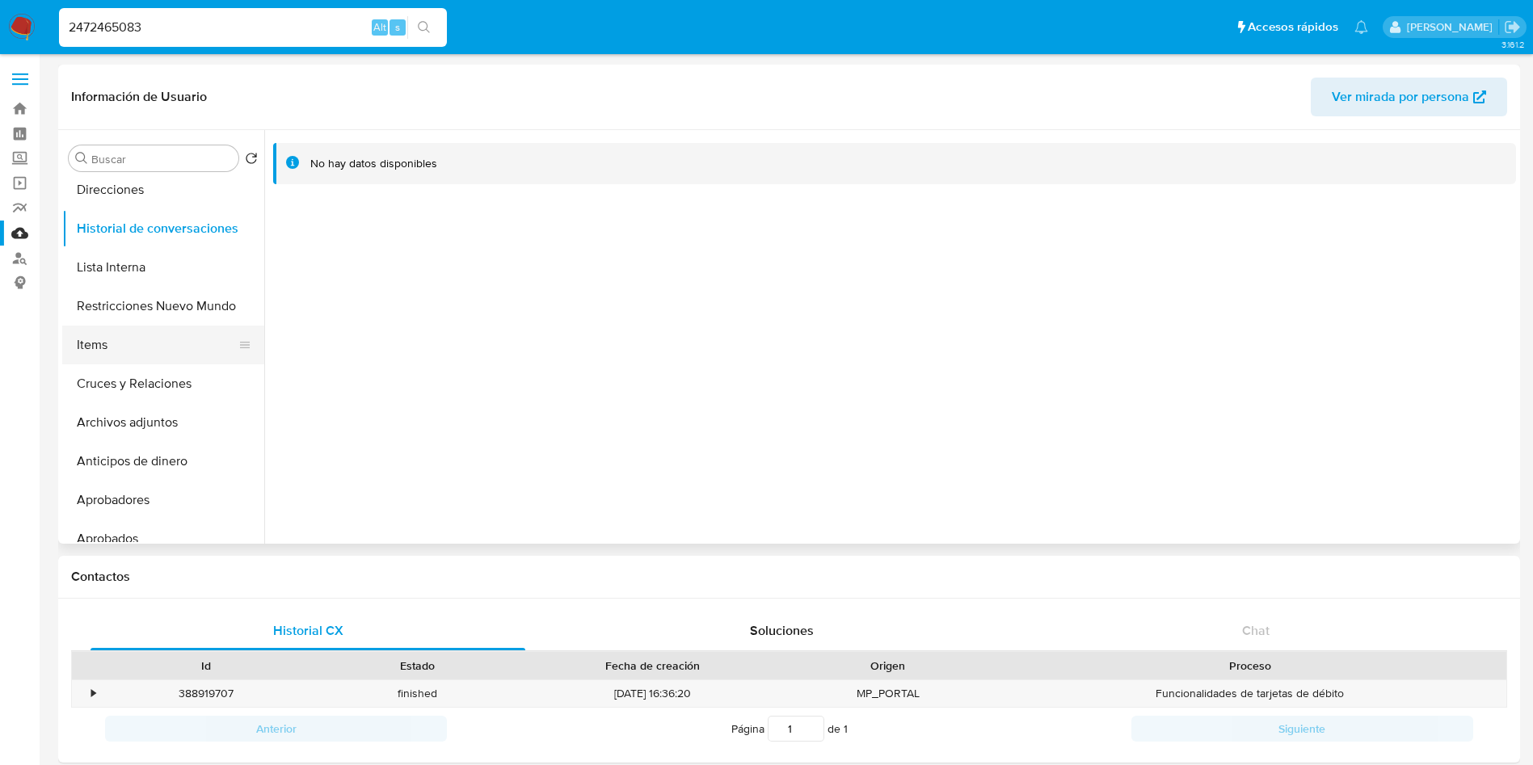
scroll to position [242, 0]
click at [167, 311] on button "Restricciones Nuevo Mundo" at bounding box center [156, 303] width 189 height 39
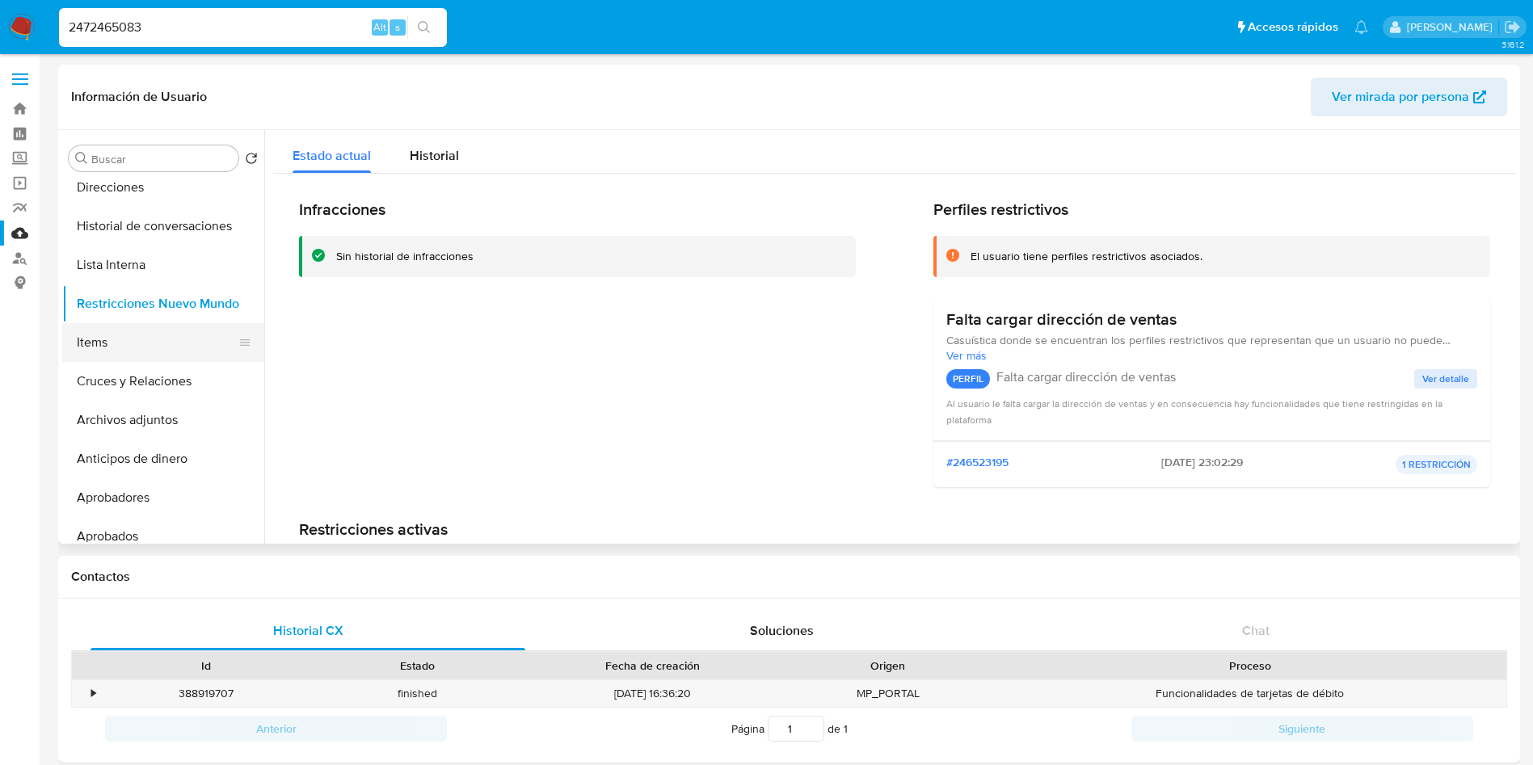
click at [167, 347] on button "Items" at bounding box center [156, 342] width 189 height 39
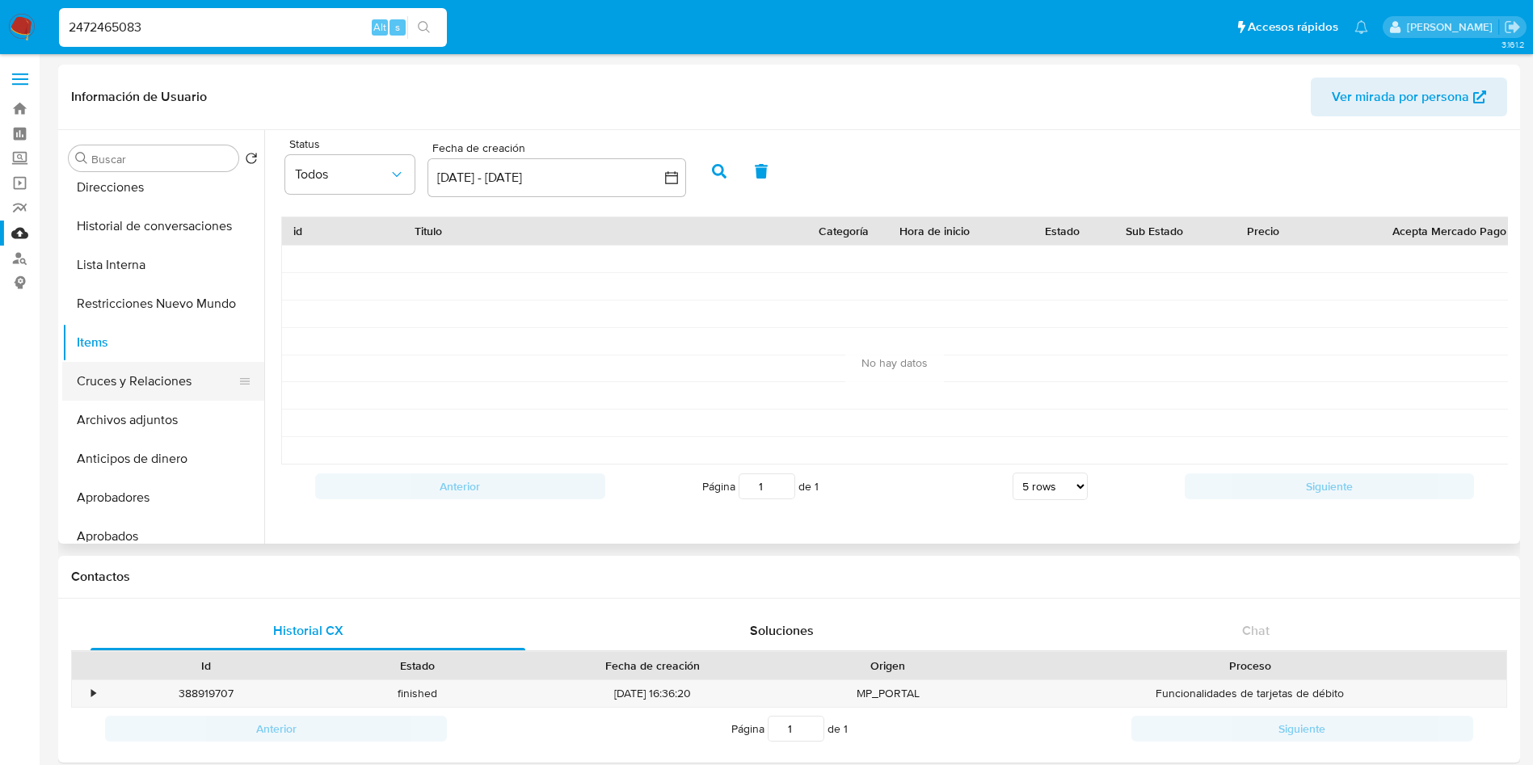
click at [126, 391] on button "Cruces y Relaciones" at bounding box center [156, 381] width 189 height 39
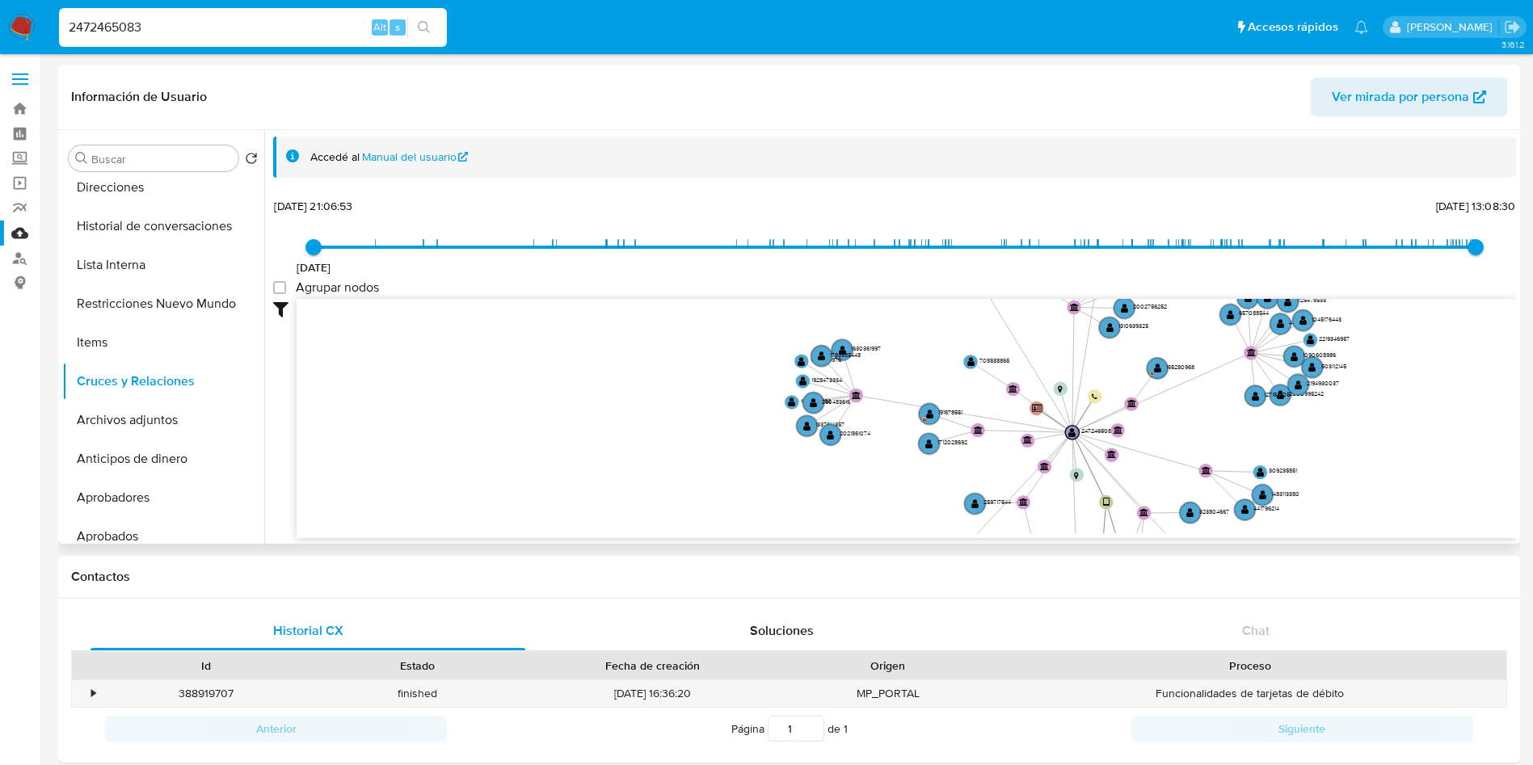
click at [1337, 243] on span "[DATE] [DATE] 21:06:53 [DATE] 13:08:30" at bounding box center [894, 247] width 1162 height 24
type input "1759432110000"
drag, startPoint x: 1339, startPoint y: 242, endPoint x: 1506, endPoint y: 246, distance: 167.3
click at [1506, 246] on div "[DATE] [DATE] 21:06:53 [DATE] 13:08:30 Agrupar nodos Filtros Confianza alta Dev…" at bounding box center [894, 396] width 1243 height 402
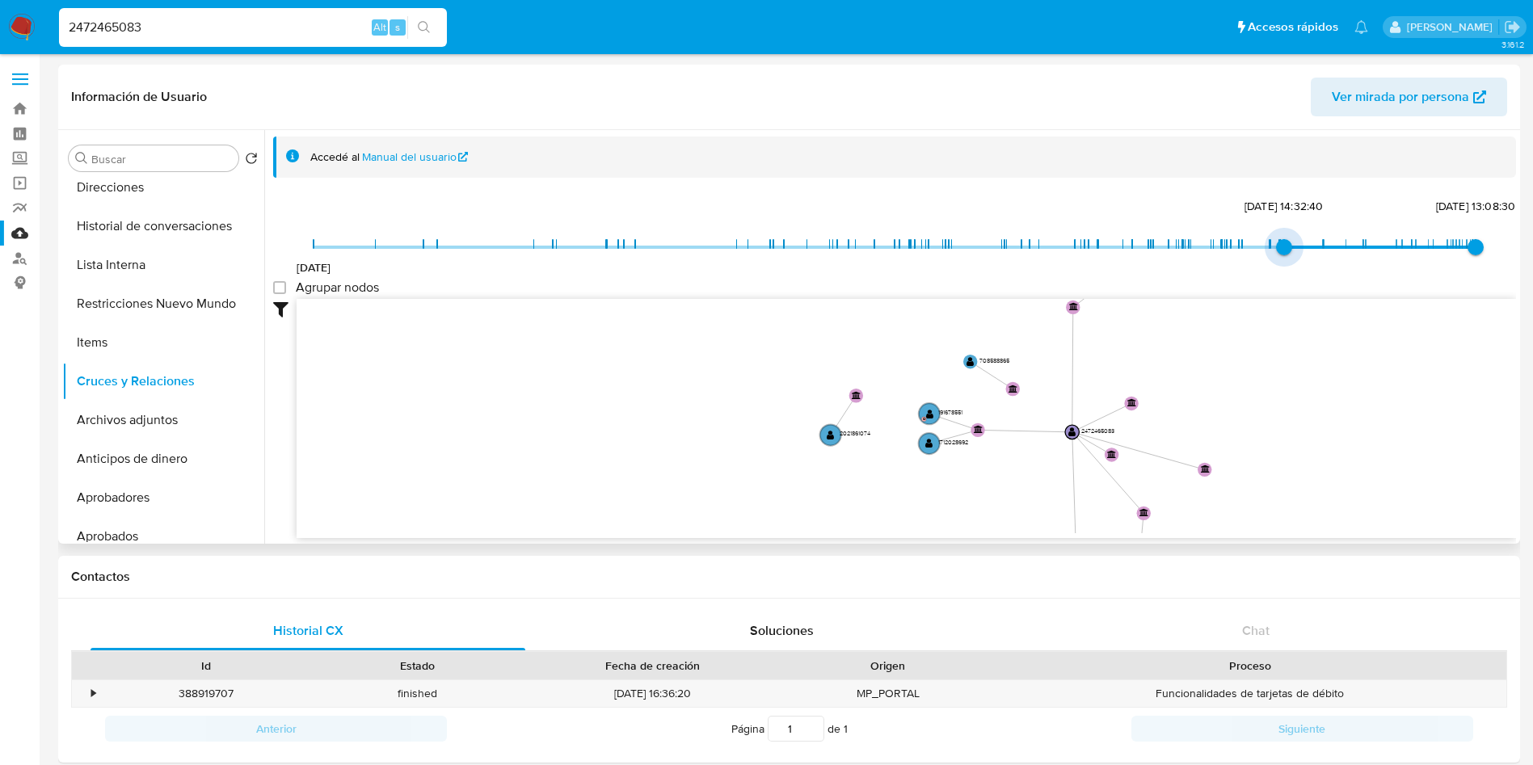
type input "1755468030000"
drag, startPoint x: 345, startPoint y: 238, endPoint x: 1344, endPoint y: 234, distance: 998.6
click at [1344, 239] on span "[DATE] 16:00:30" at bounding box center [1346, 247] width 16 height 16
click at [1155, 346] on icon "device-66c01397954121a022b81e34  user-2348490326  2348490326 user-2472465083 …" at bounding box center [906, 416] width 1219 height 234
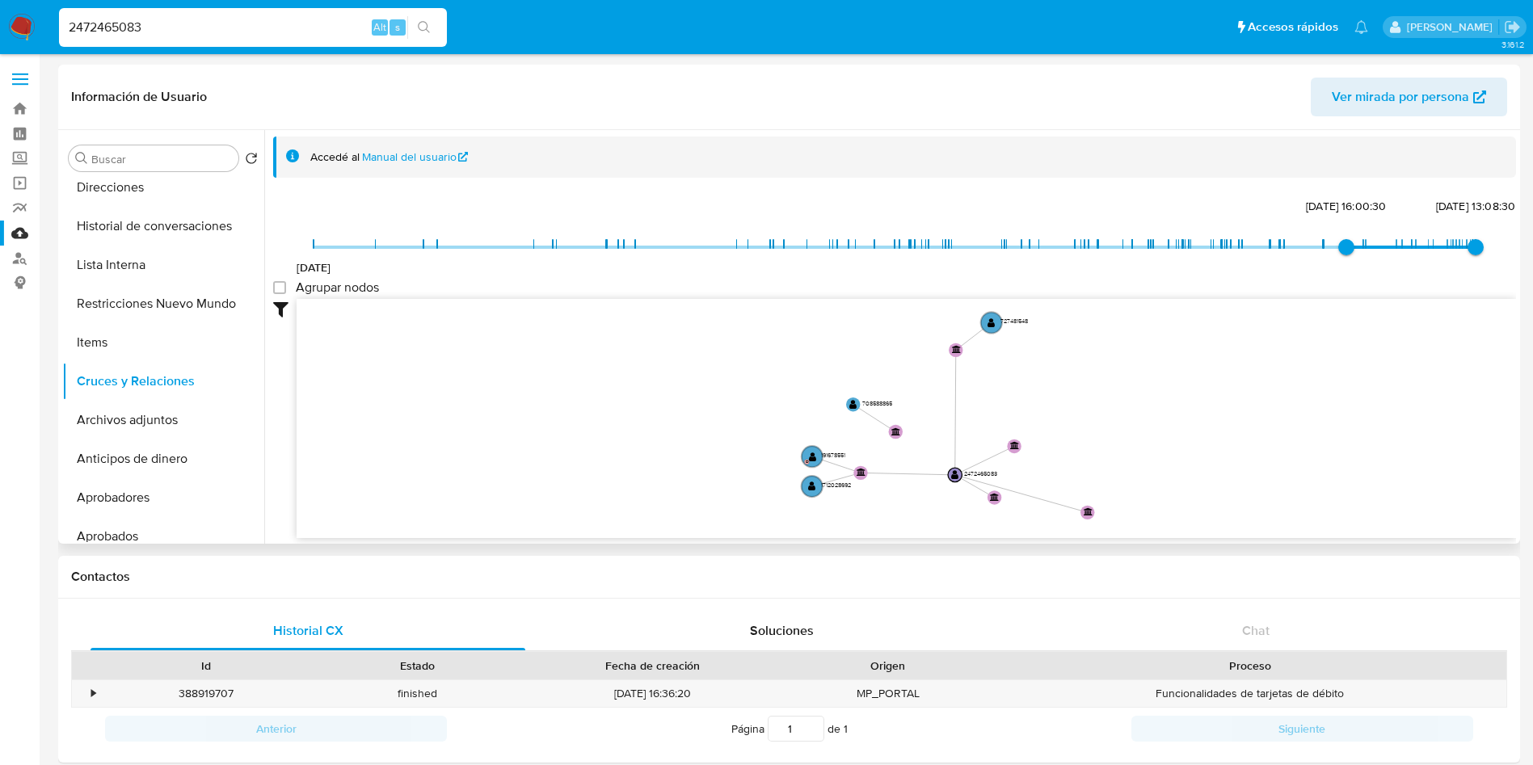
drag, startPoint x: 1004, startPoint y: 402, endPoint x: 1079, endPoint y: 371, distance: 81.5
click at [986, 412] on icon "device-66c01397954121a022b81e34  user-2348490326  2348490326 user-2472465083 …" at bounding box center [906, 416] width 1219 height 234
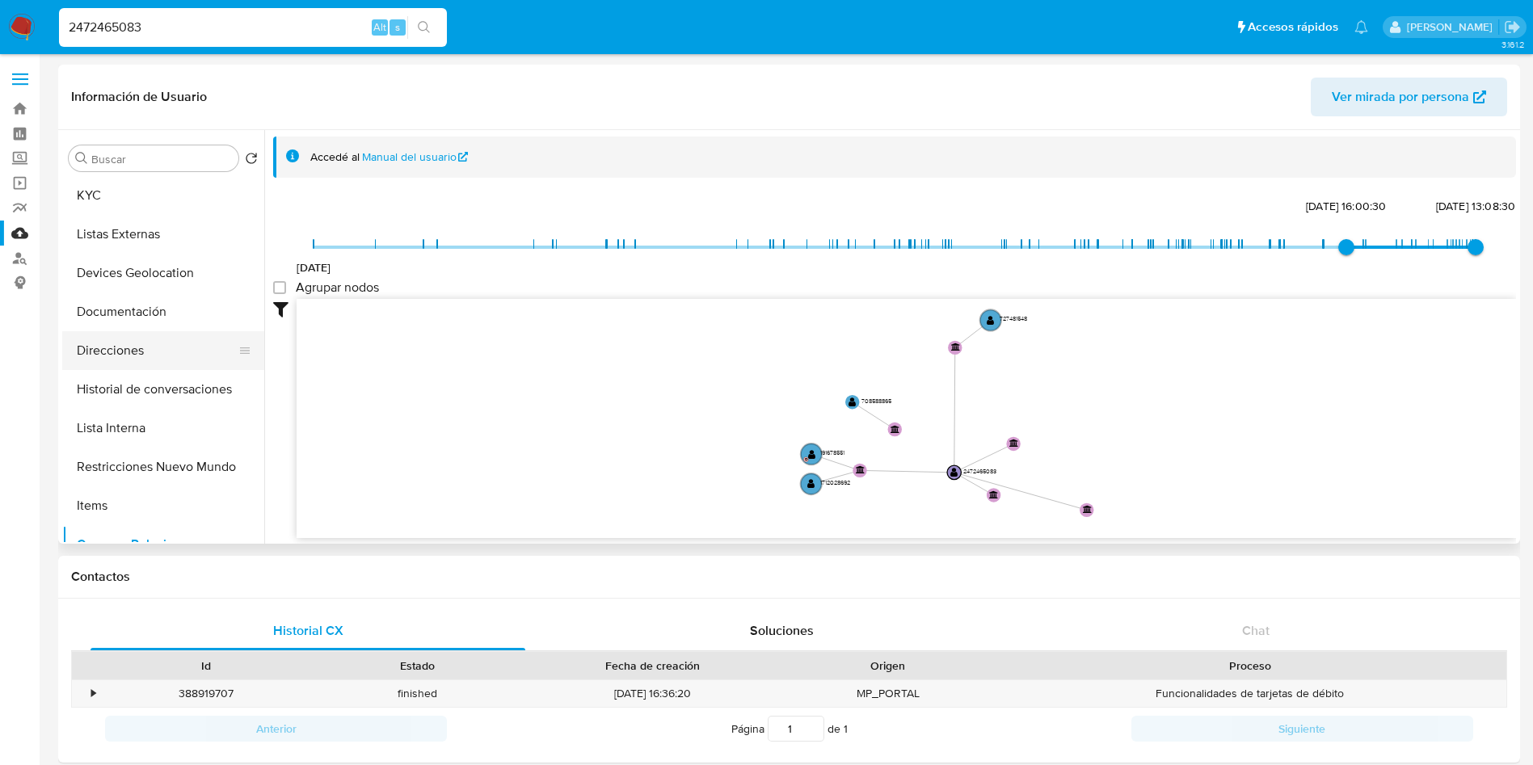
scroll to position [0, 0]
click at [162, 191] on button "General" at bounding box center [156, 197] width 189 height 39
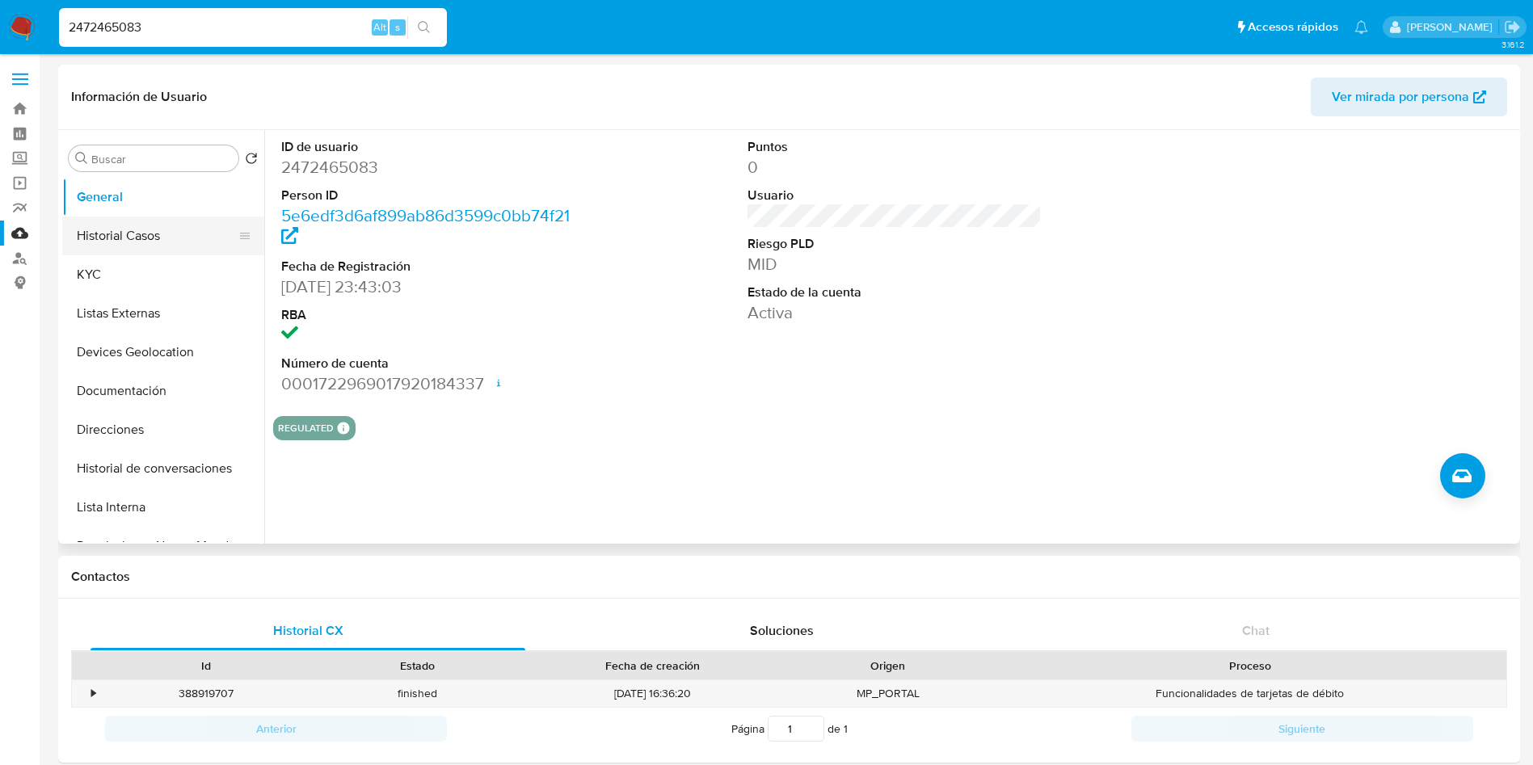
click at [140, 221] on button "Historial Casos" at bounding box center [156, 236] width 189 height 39
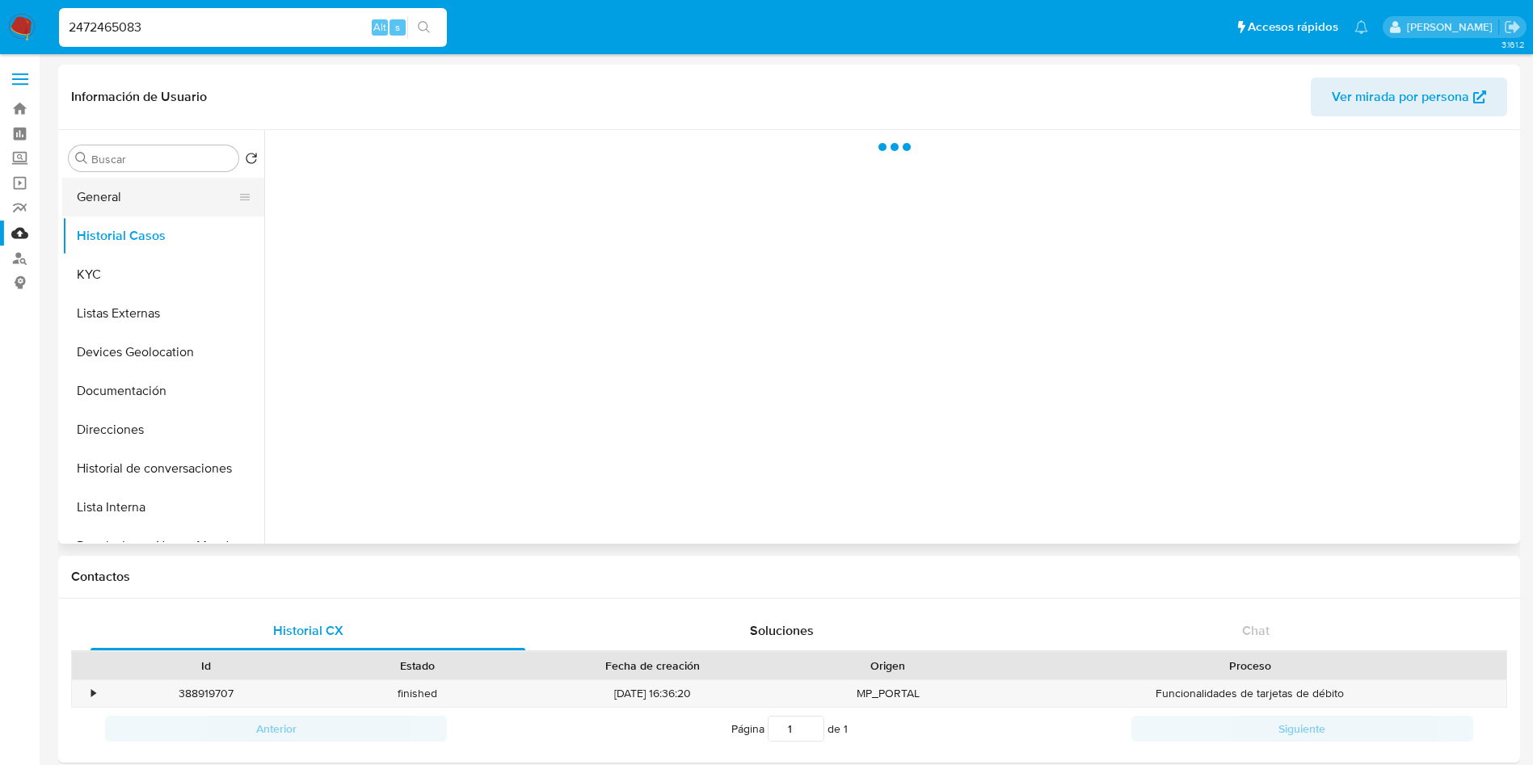
click at [137, 183] on button "General" at bounding box center [156, 197] width 189 height 39
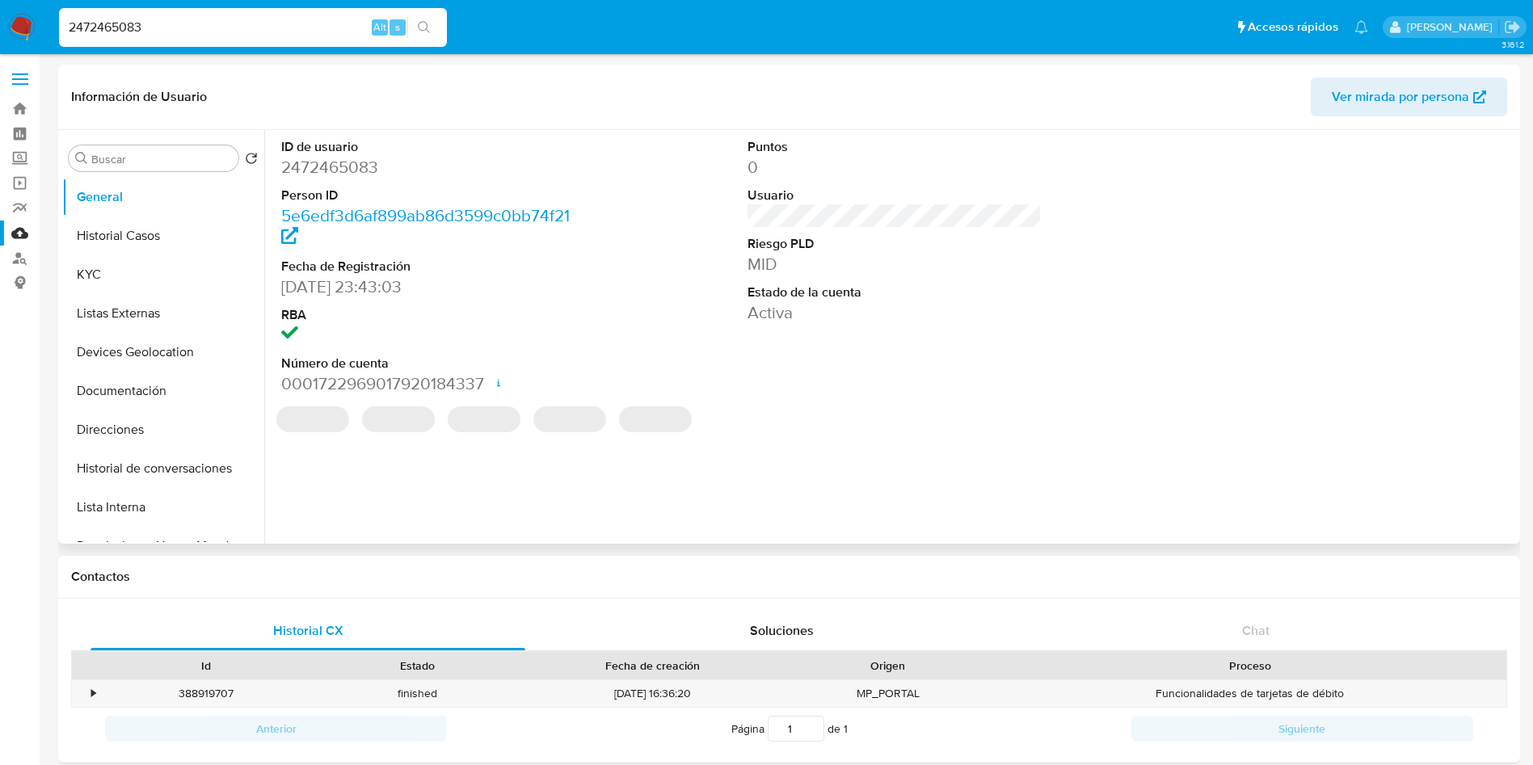
click at [340, 162] on dd "2472465083" at bounding box center [428, 167] width 295 height 23
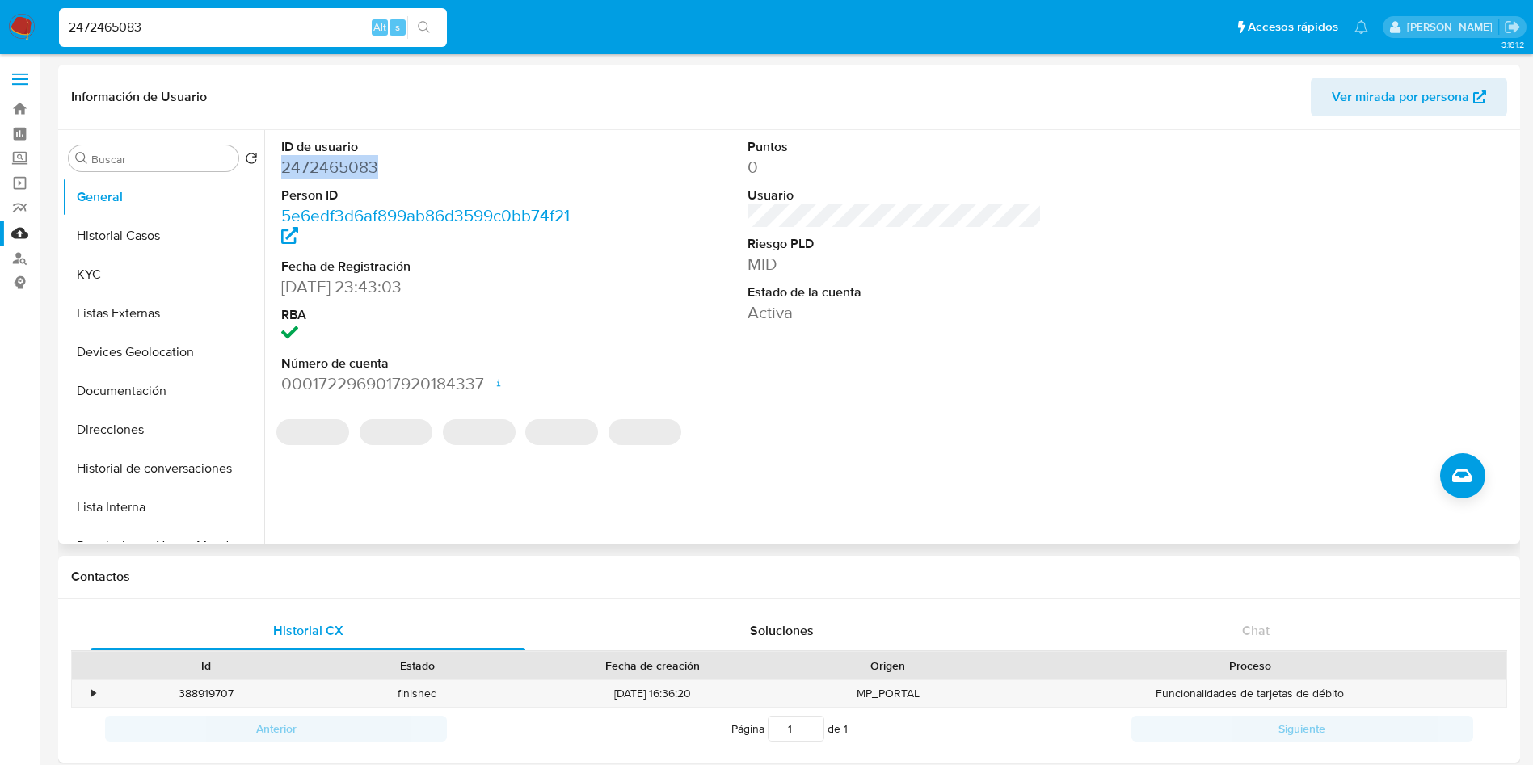
copy dd "2472465083"
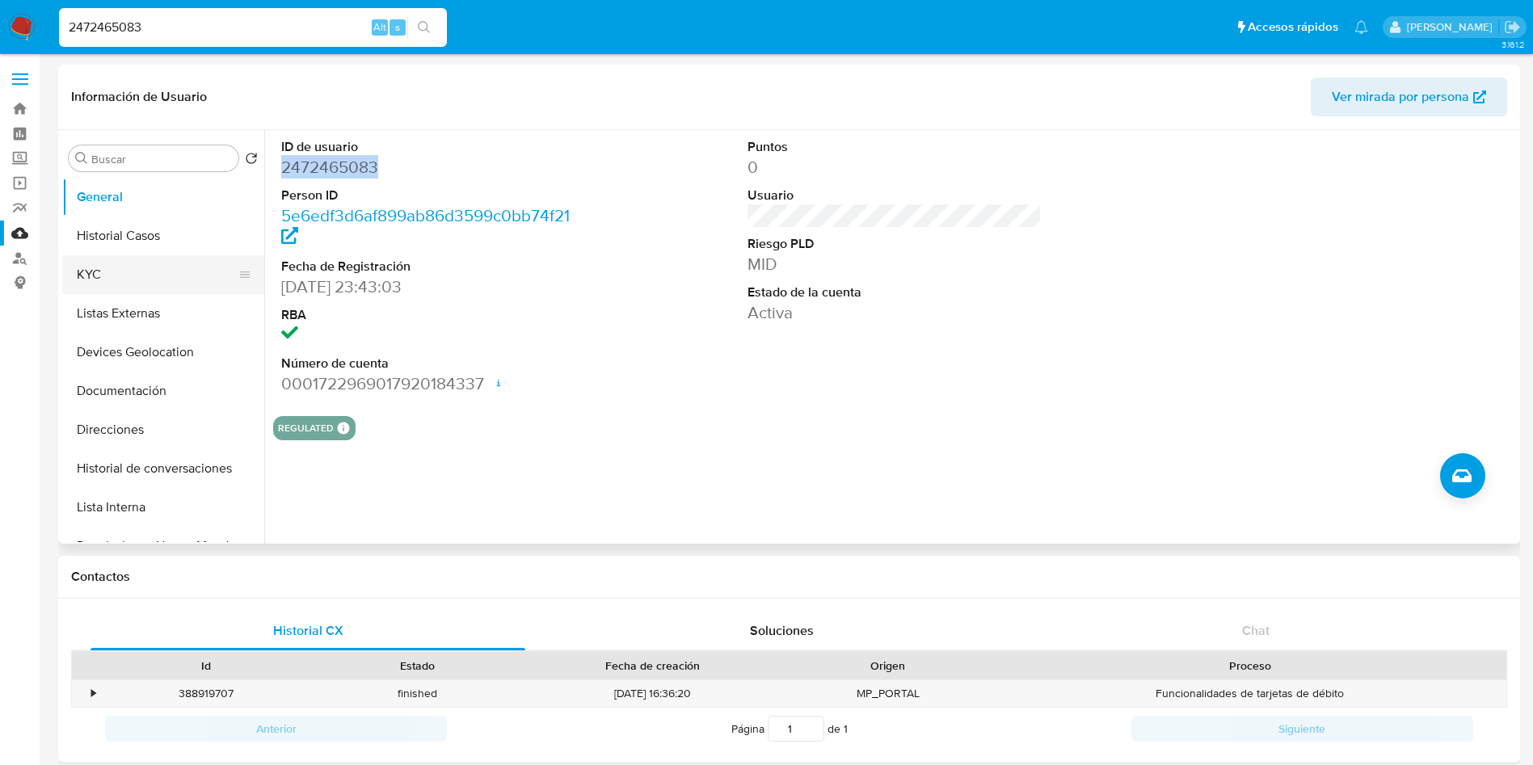
click at [137, 279] on button "KYC" at bounding box center [156, 274] width 189 height 39
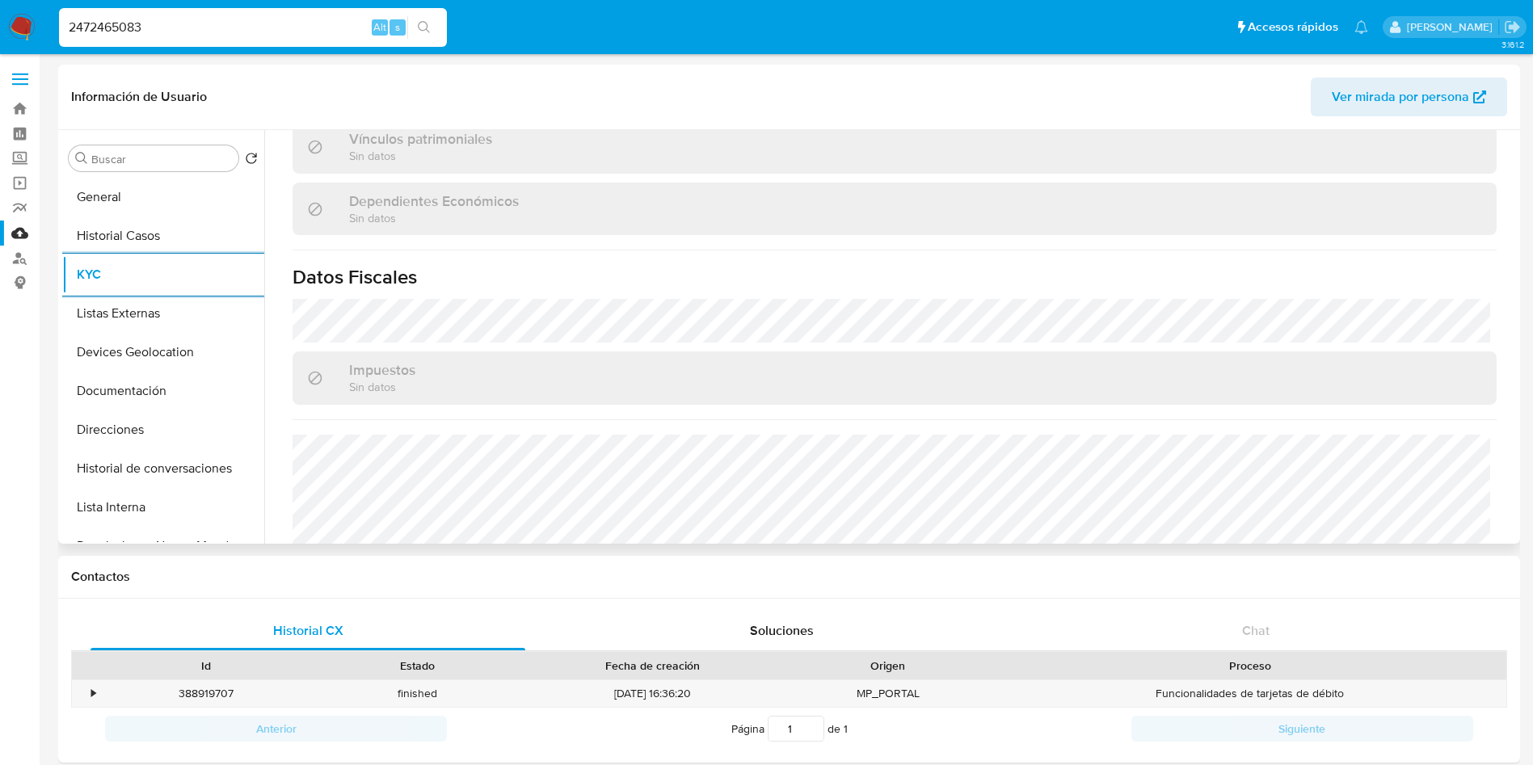
scroll to position [969, 0]
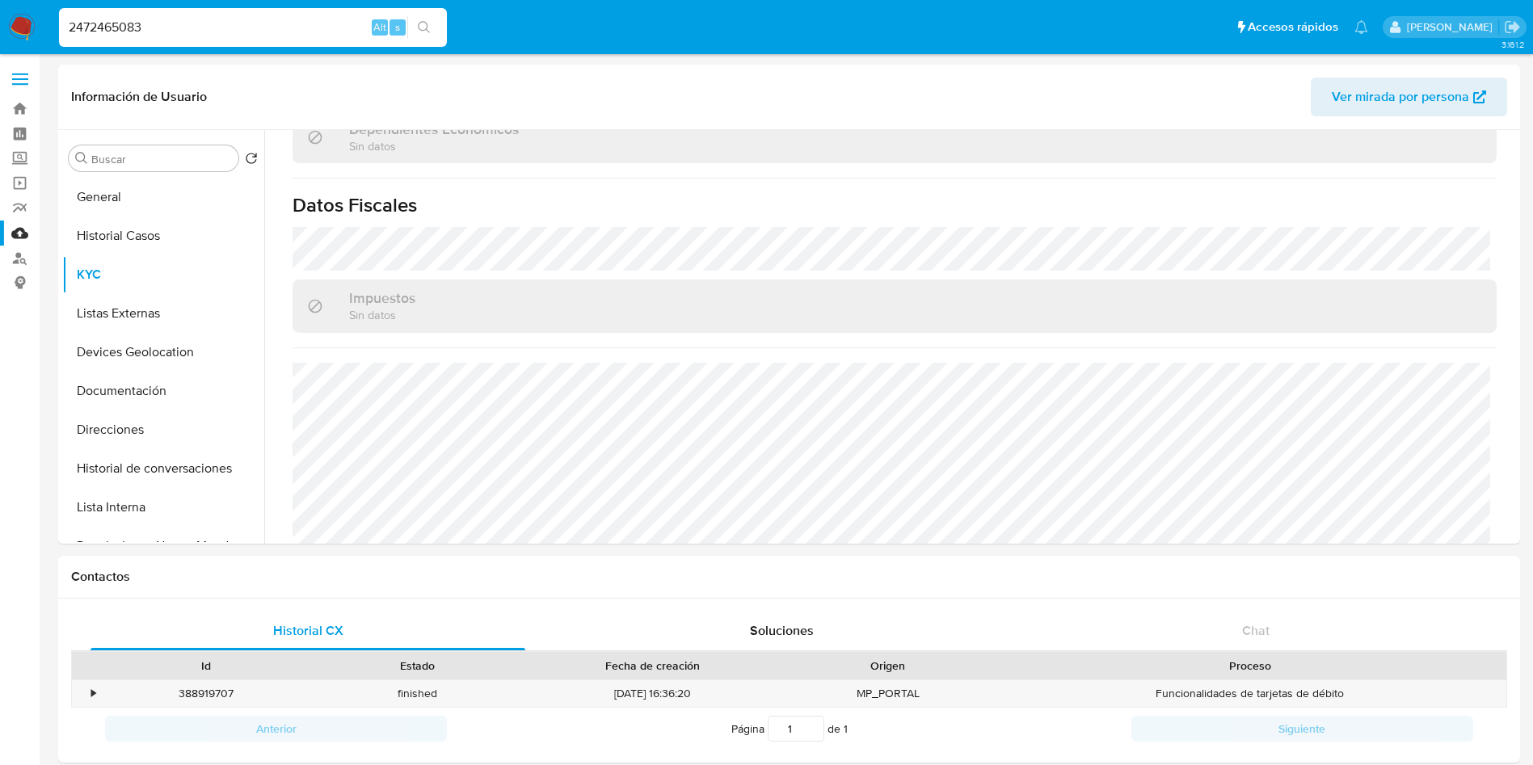
click at [271, 27] on input "2472465083" at bounding box center [253, 27] width 388 height 21
drag, startPoint x: 307, startPoint y: 32, endPoint x: 0, endPoint y: -31, distance: 313.4
paste input "187066664"
type input "187066664"
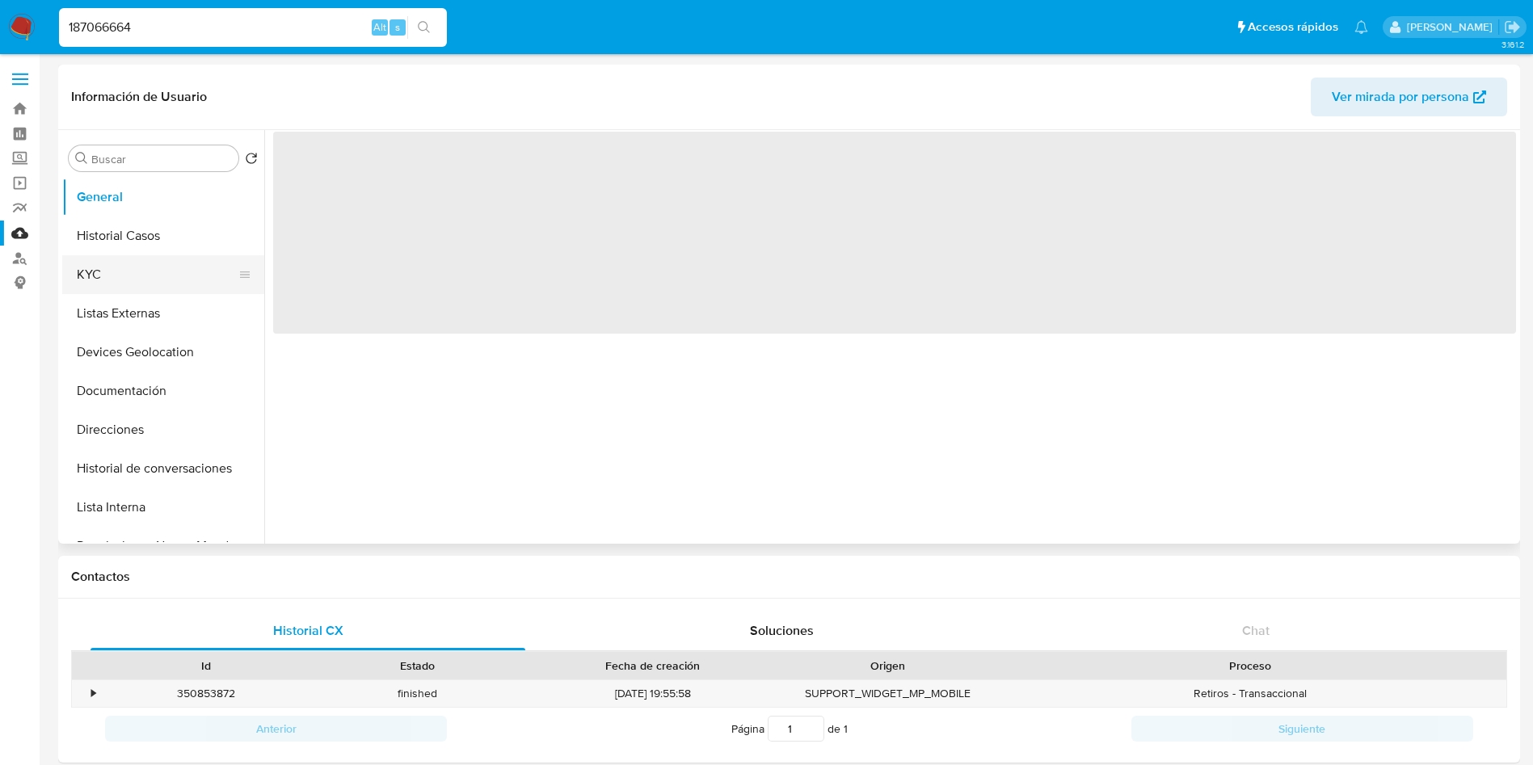
select select "10"
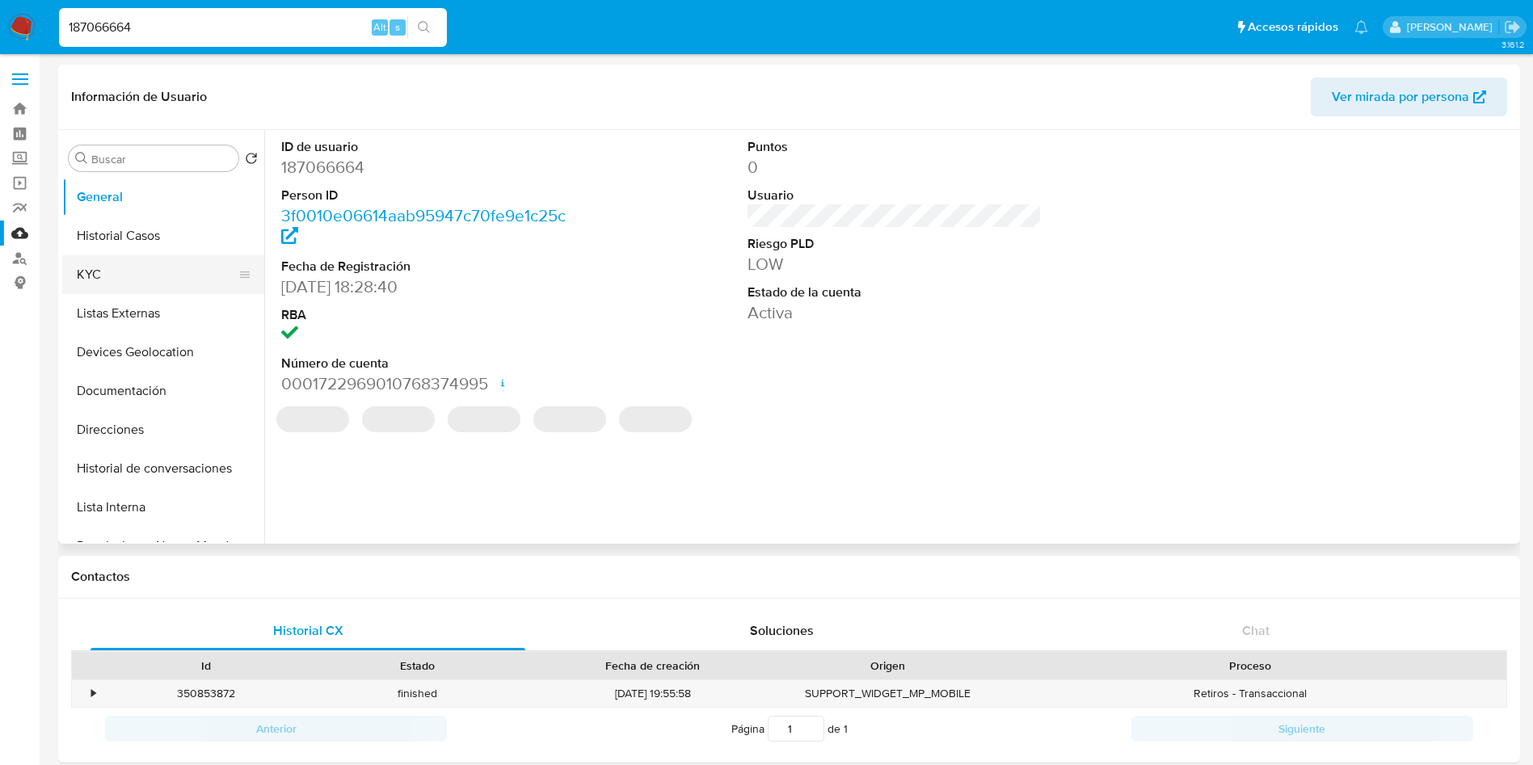
click at [157, 263] on button "KYC" at bounding box center [156, 274] width 189 height 39
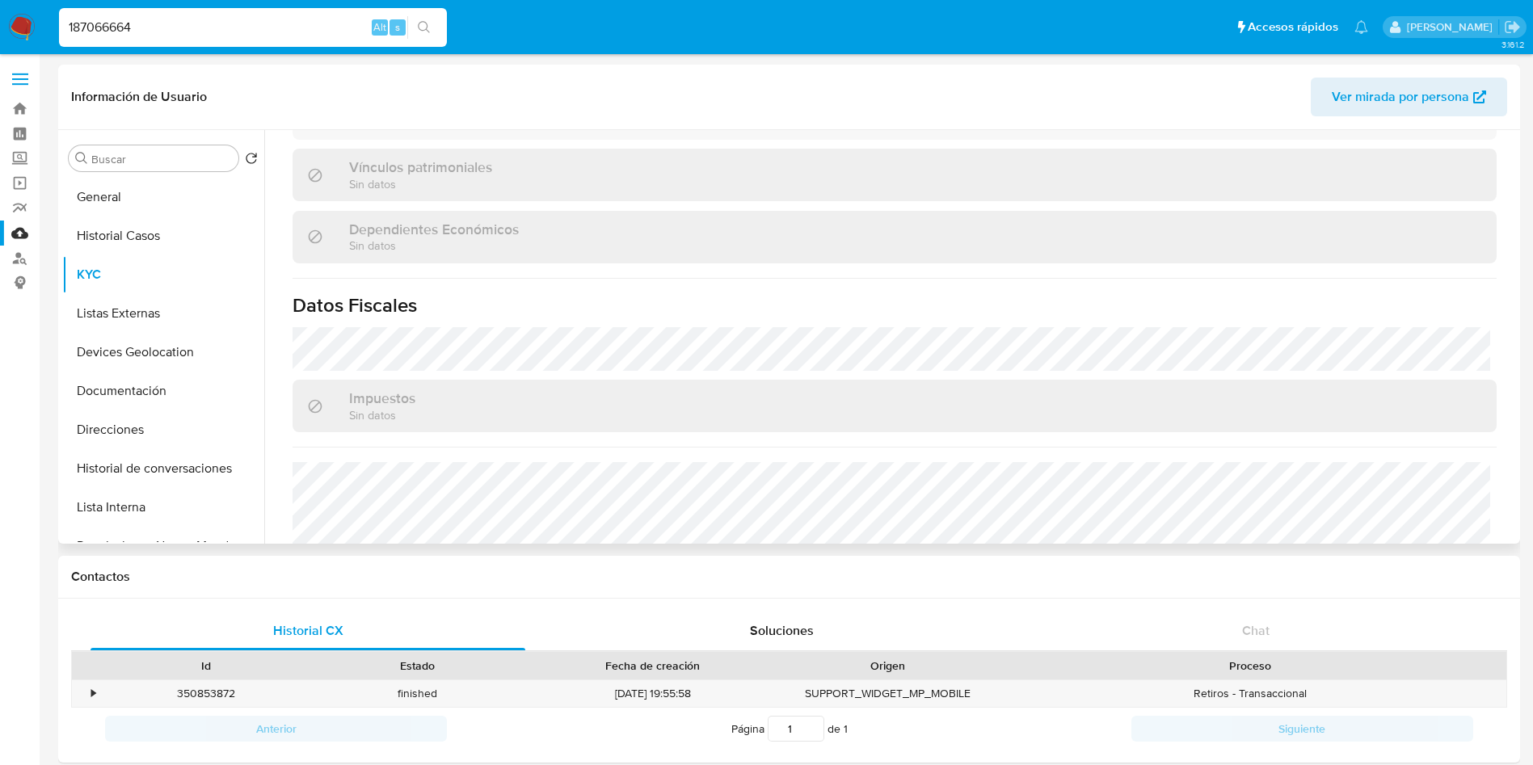
scroll to position [999, 0]
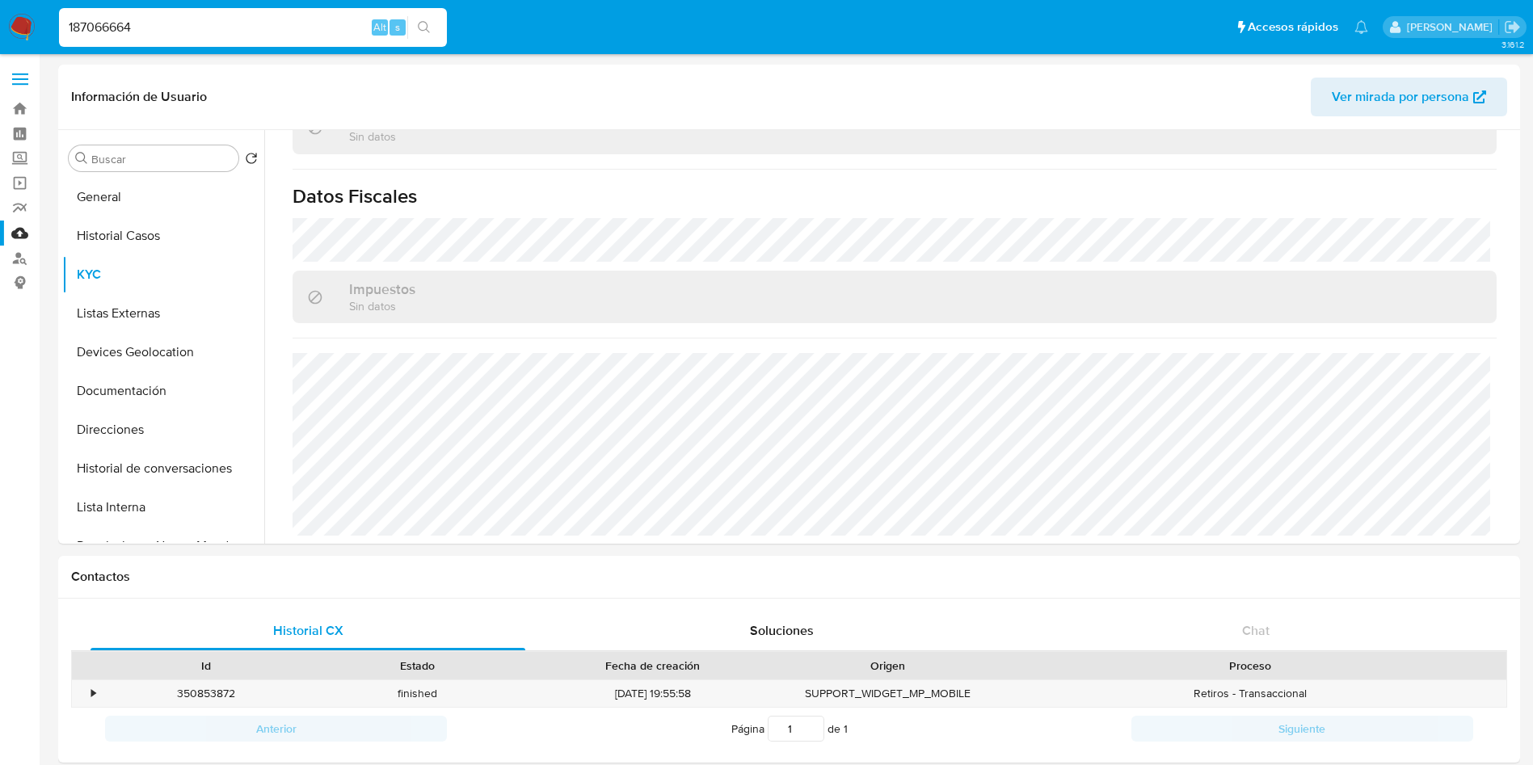
click at [236, 19] on input "187066664" at bounding box center [253, 27] width 388 height 21
paste input "105457839"
type input "1105457839"
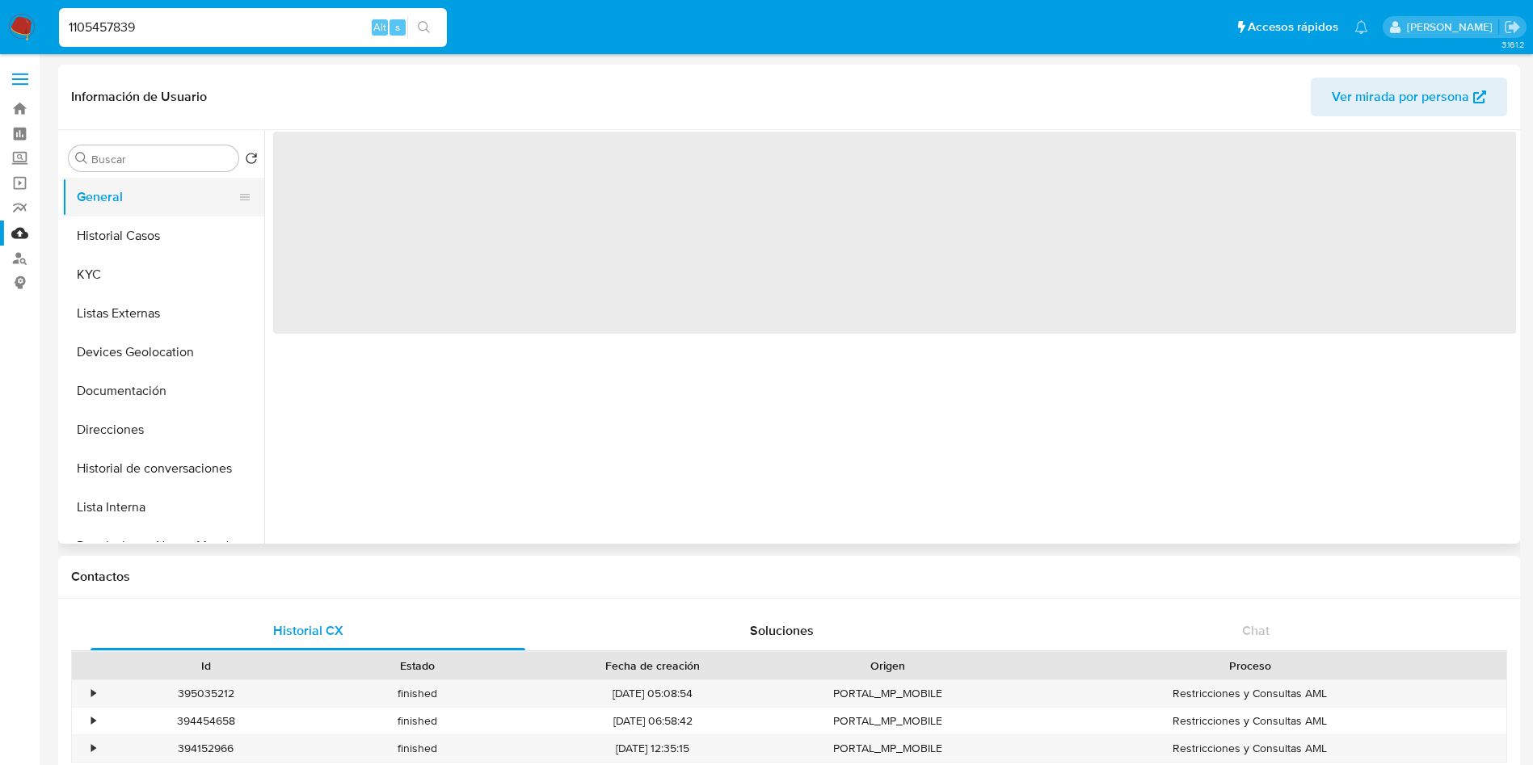
select select "10"
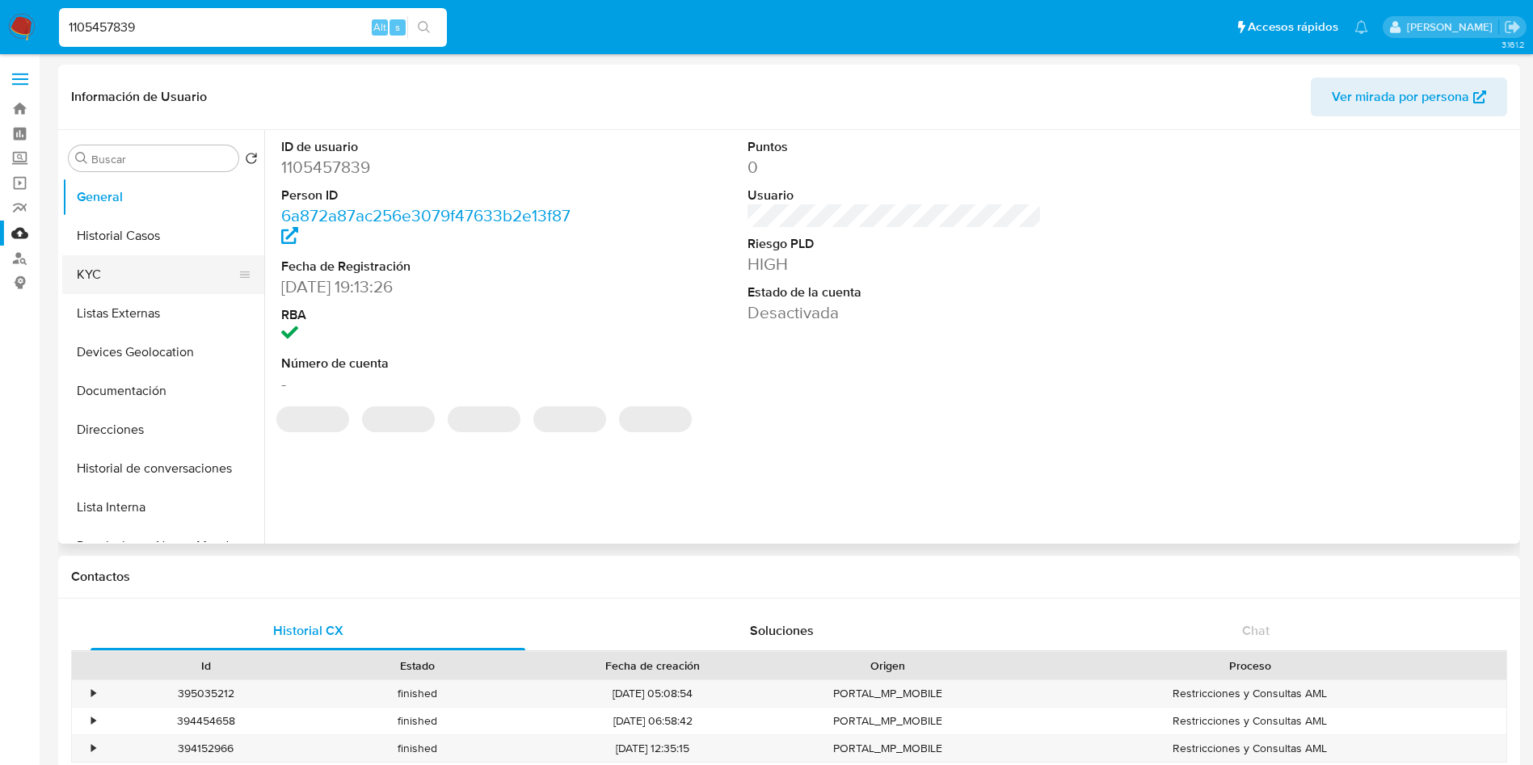
click at [145, 280] on button "KYC" at bounding box center [156, 274] width 189 height 39
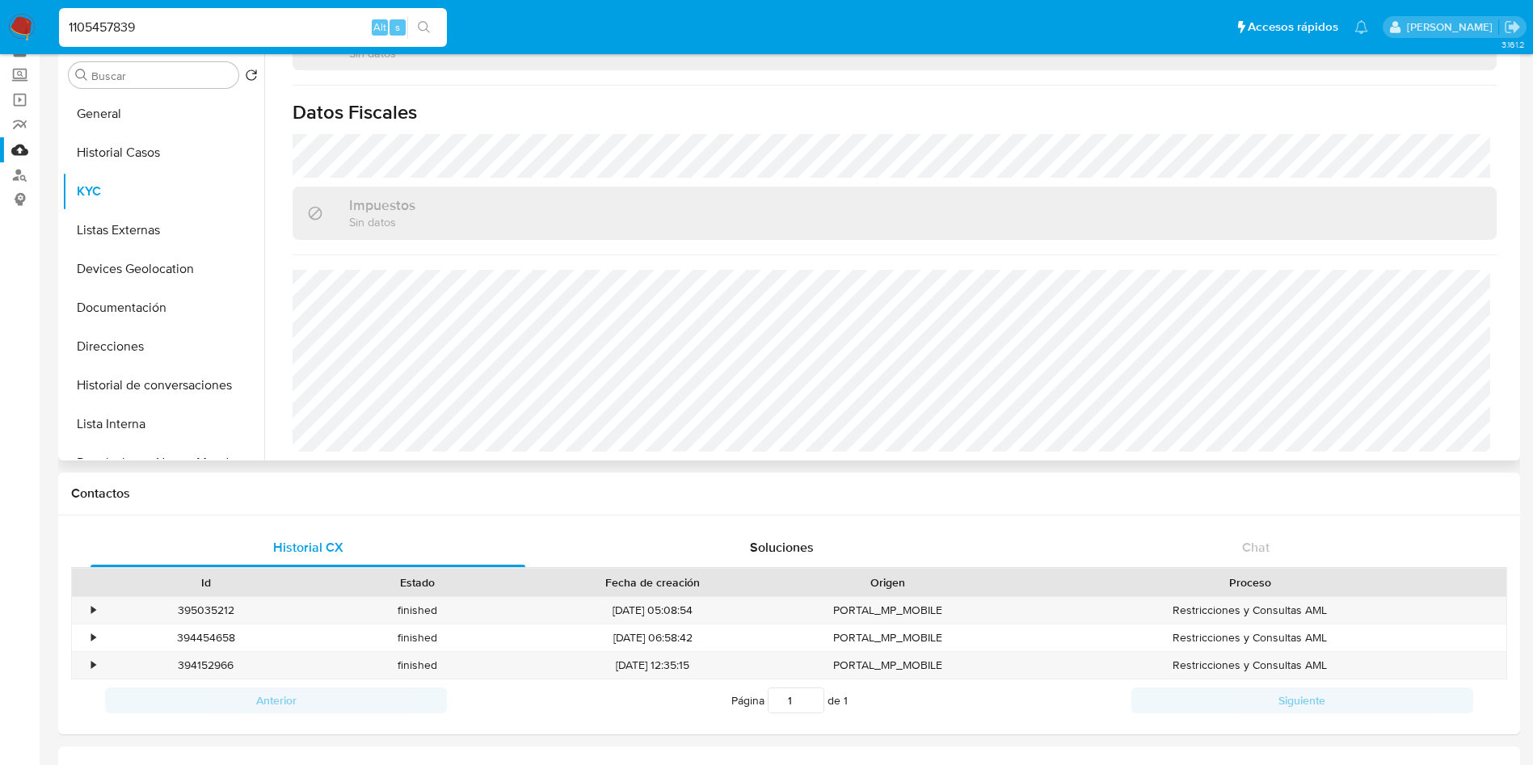
scroll to position [121, 0]
